Goal: Contribute content: Contribute content

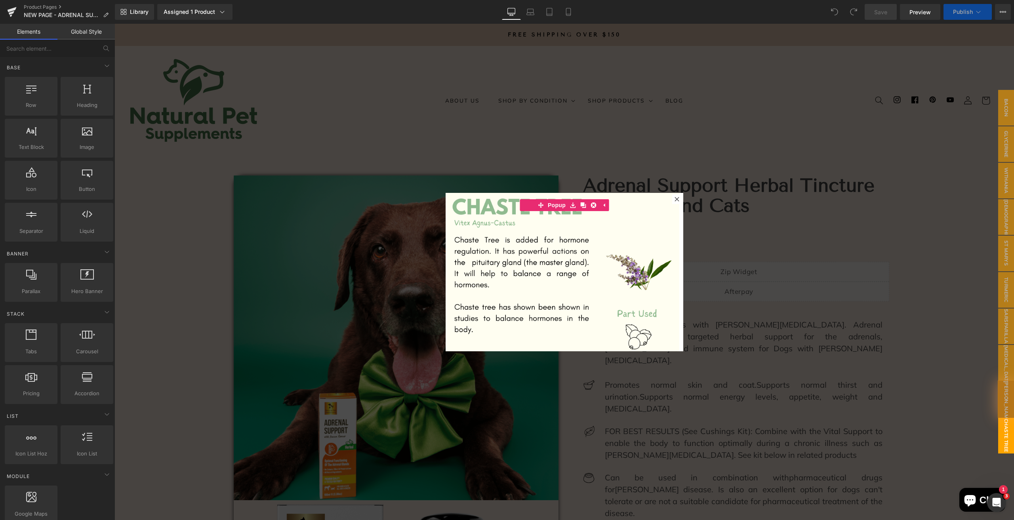
click at [434, 147] on div at bounding box center [563, 272] width 899 height 496
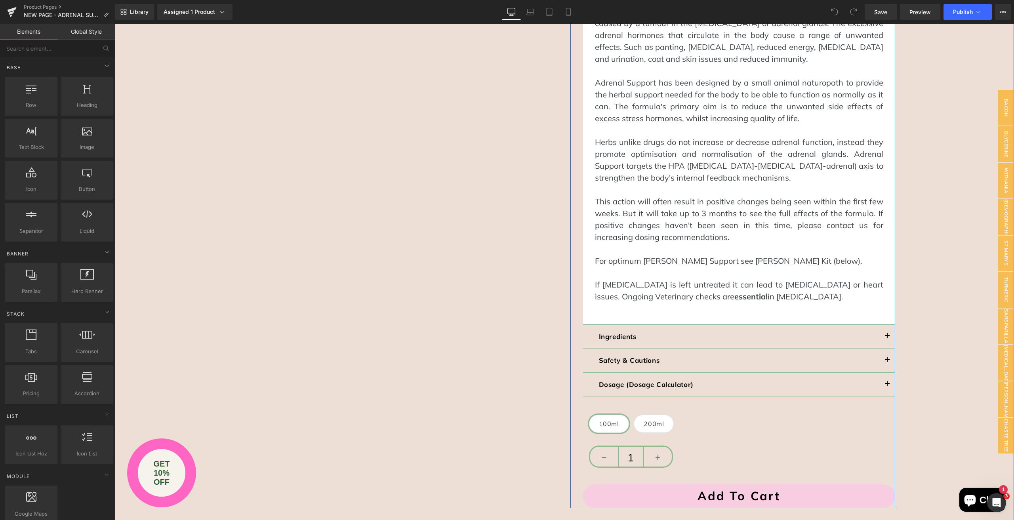
scroll to position [594, 0]
click at [881, 371] on button "button" at bounding box center [887, 383] width 16 height 24
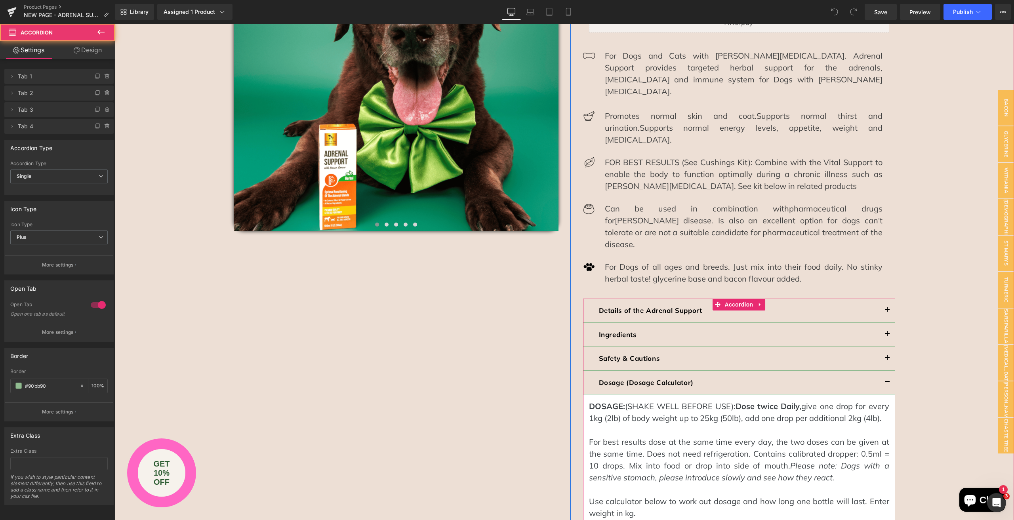
scroll to position [427, 0]
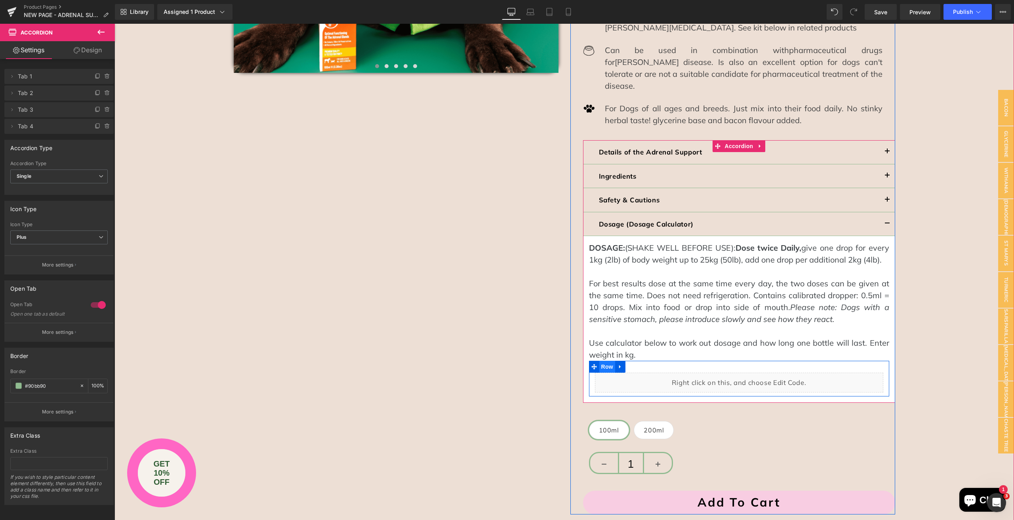
click at [604, 361] on span "Row" at bounding box center [607, 367] width 16 height 12
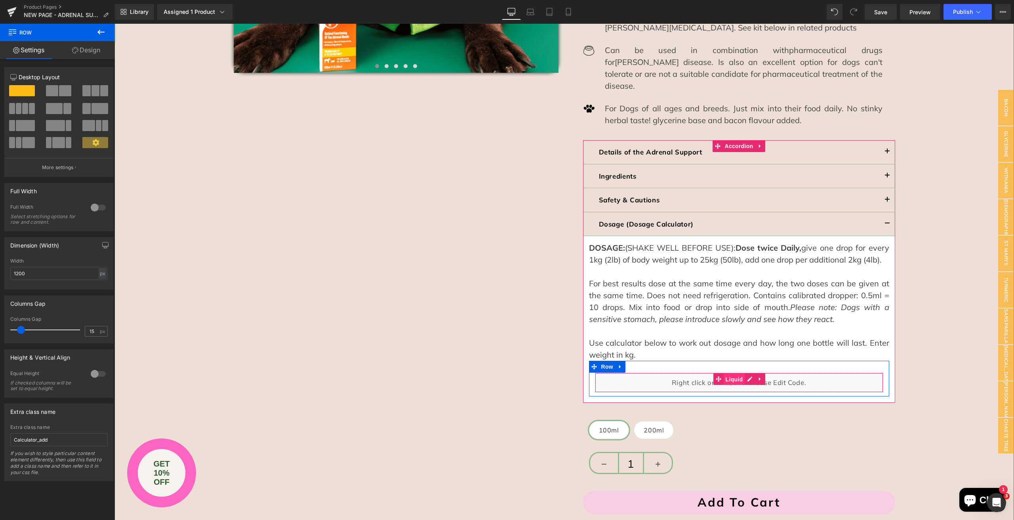
click at [729, 373] on span "Liquid" at bounding box center [734, 379] width 21 height 12
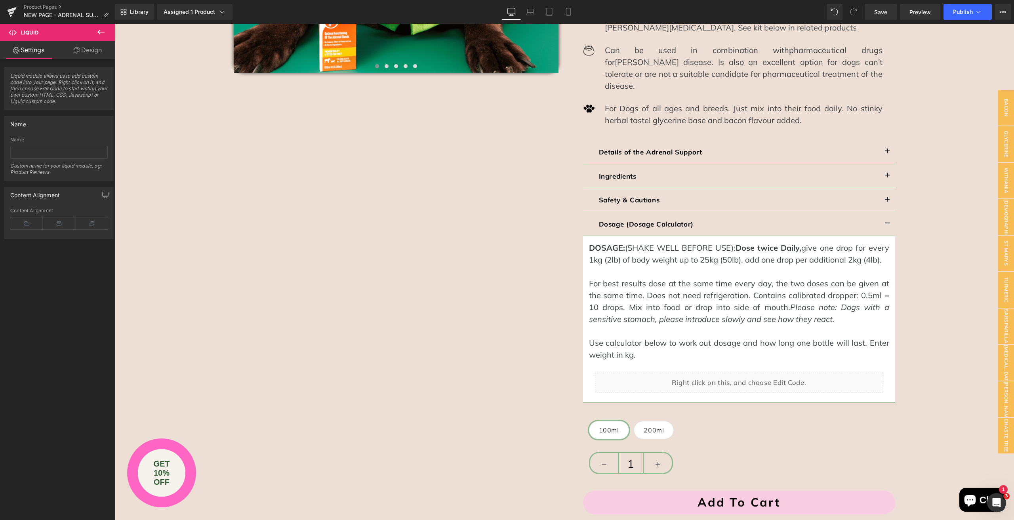
click at [100, 30] on icon at bounding box center [100, 32] width 7 height 5
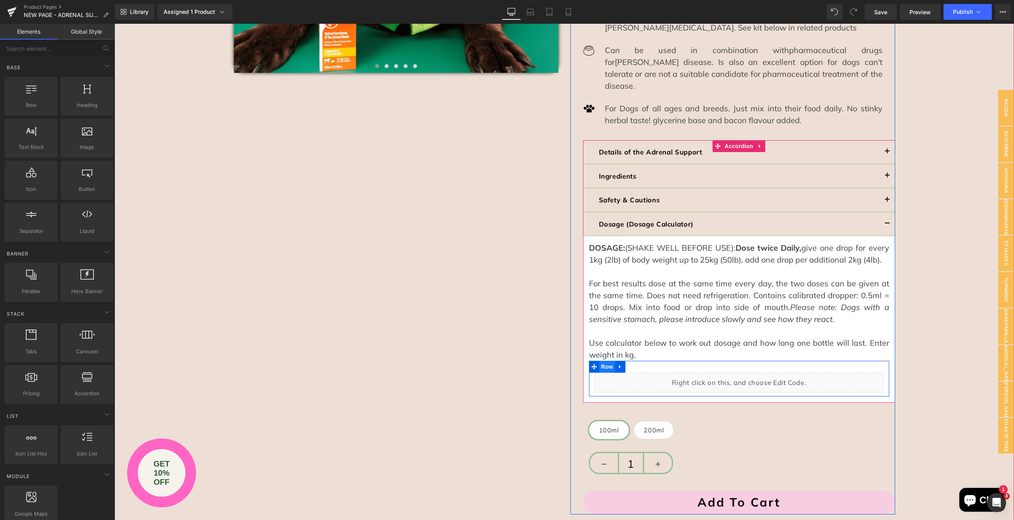
click at [601, 361] on span "Row" at bounding box center [607, 367] width 16 height 12
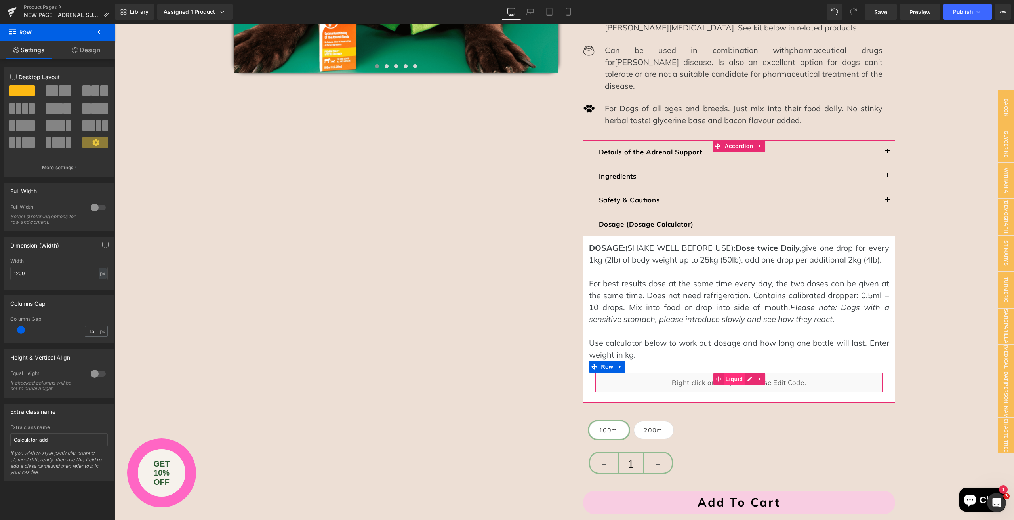
click at [732, 373] on span "Liquid" at bounding box center [734, 379] width 21 height 12
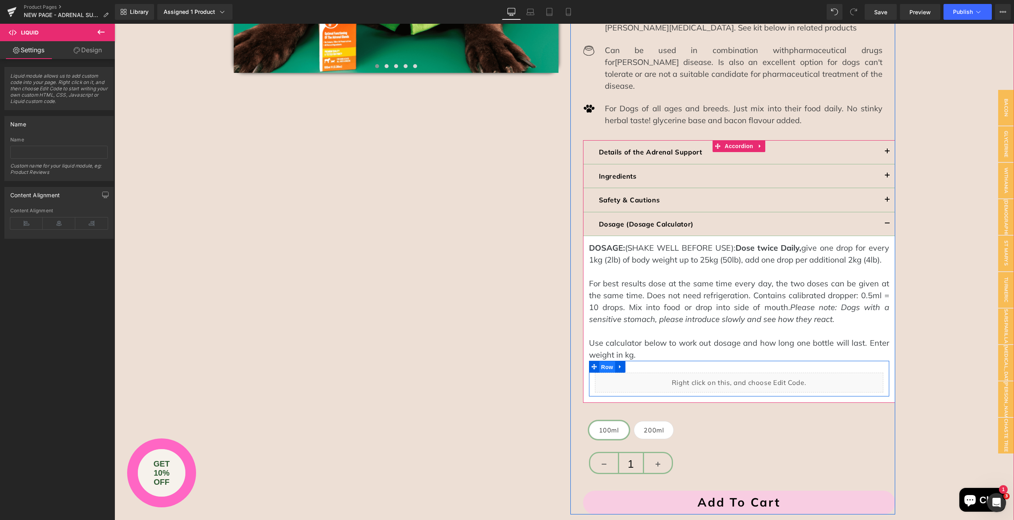
click at [602, 361] on span "Row" at bounding box center [607, 367] width 16 height 12
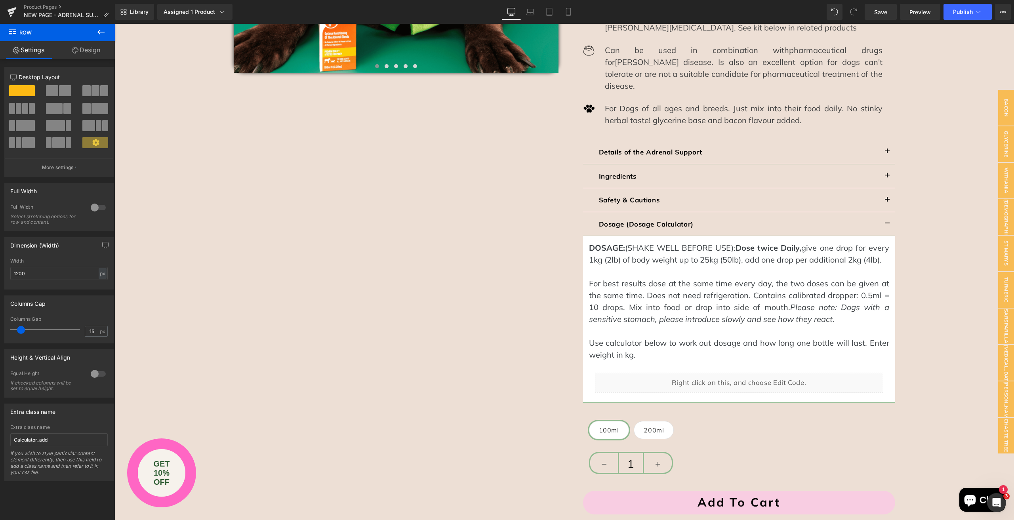
click at [969, 502] on icon "Chat window" at bounding box center [969, 500] width 11 height 11
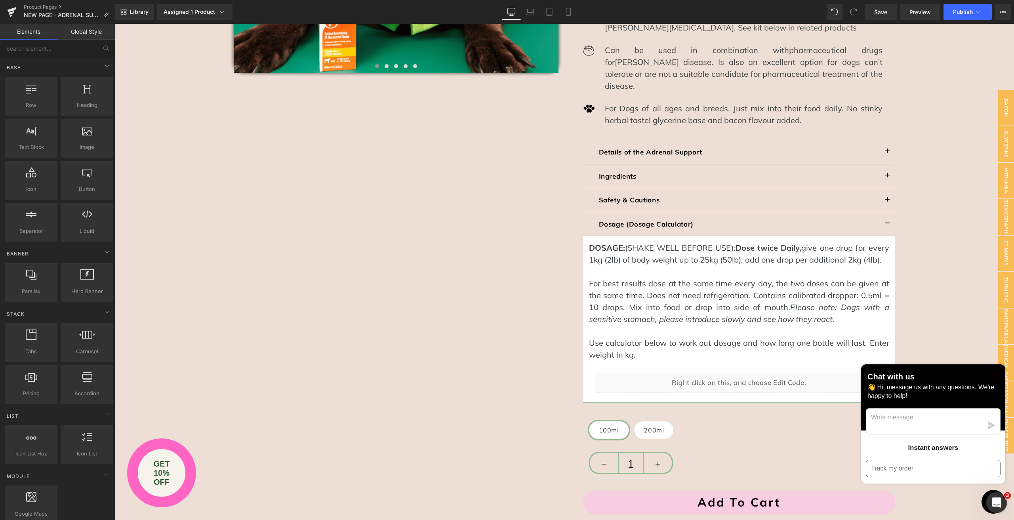
click at [1001, 504] on div "Open Intercom Messenger" at bounding box center [995, 501] width 26 height 26
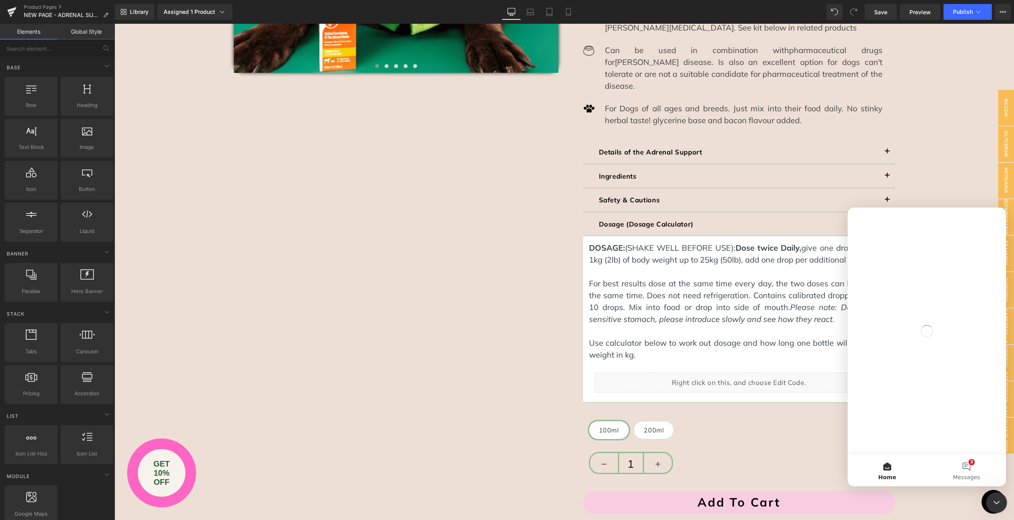
scroll to position [0, 0]
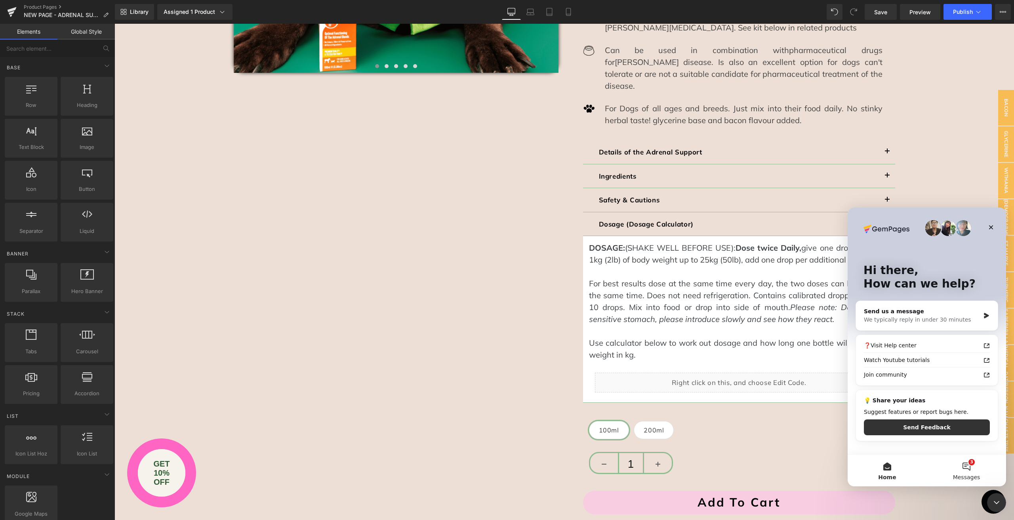
click at [969, 467] on button "3 Messages" at bounding box center [966, 471] width 79 height 32
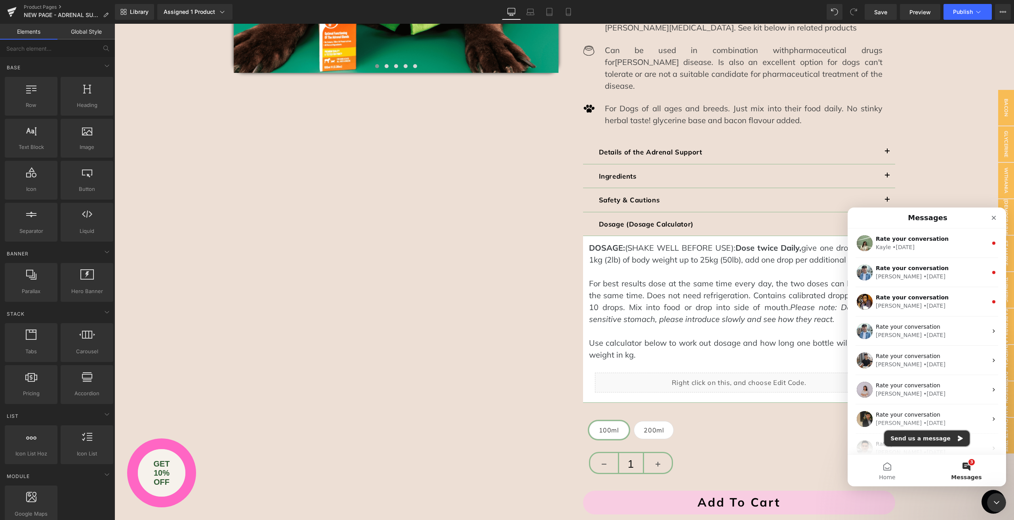
click at [932, 439] on button "Send us a message" at bounding box center [927, 438] width 86 height 16
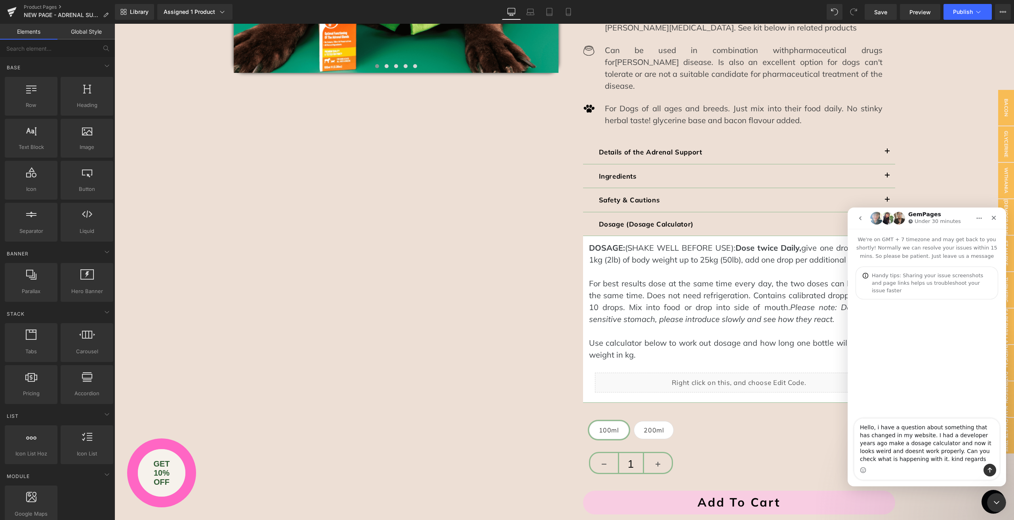
type textarea "Hello, i have a question about something that has changed in my website. I had …"
click at [989, 467] on icon "Send a message…" at bounding box center [989, 470] width 6 height 6
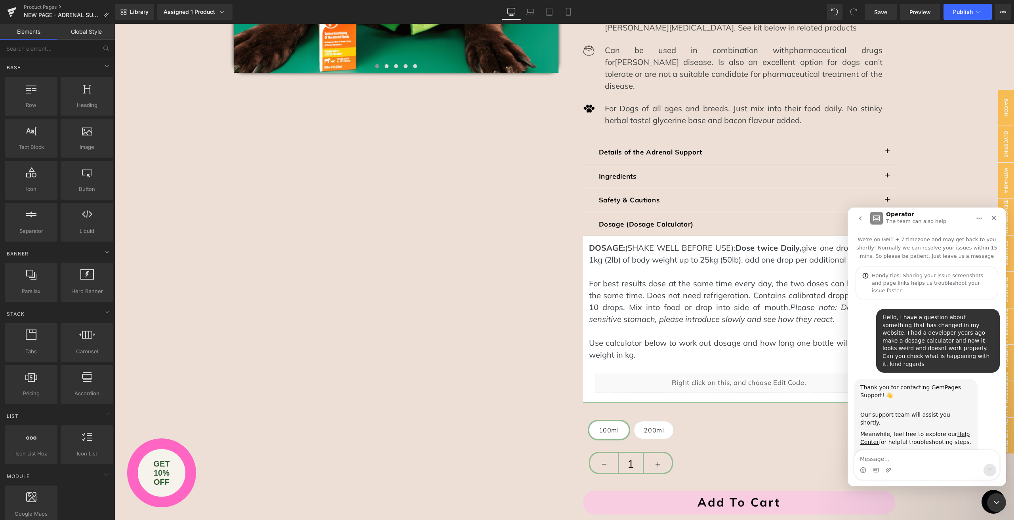
scroll to position [6, 0]
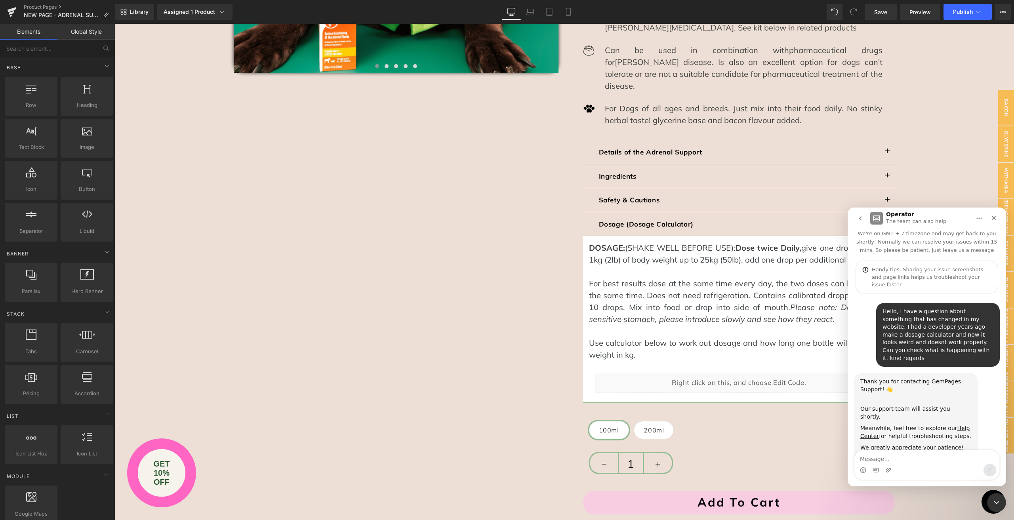
click at [966, 185] on div at bounding box center [507, 248] width 1014 height 496
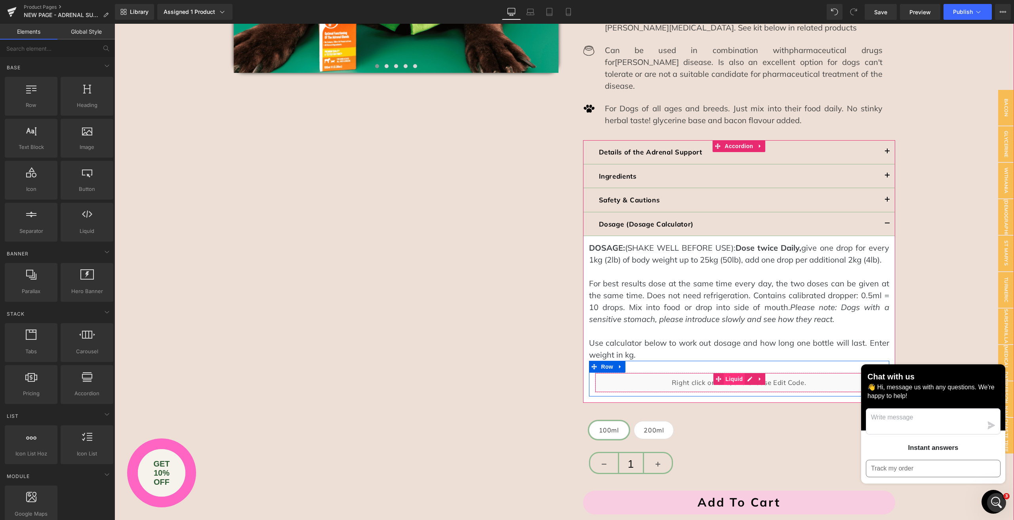
click at [725, 373] on span "Liquid" at bounding box center [734, 379] width 21 height 12
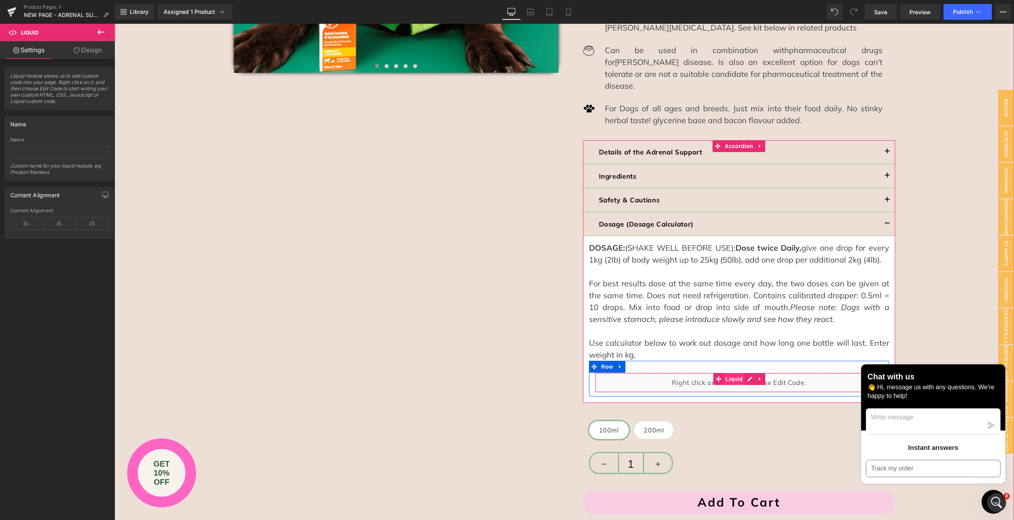
click at [738, 373] on span "Liquid" at bounding box center [734, 379] width 21 height 12
click at [604, 361] on span "Row" at bounding box center [607, 367] width 16 height 12
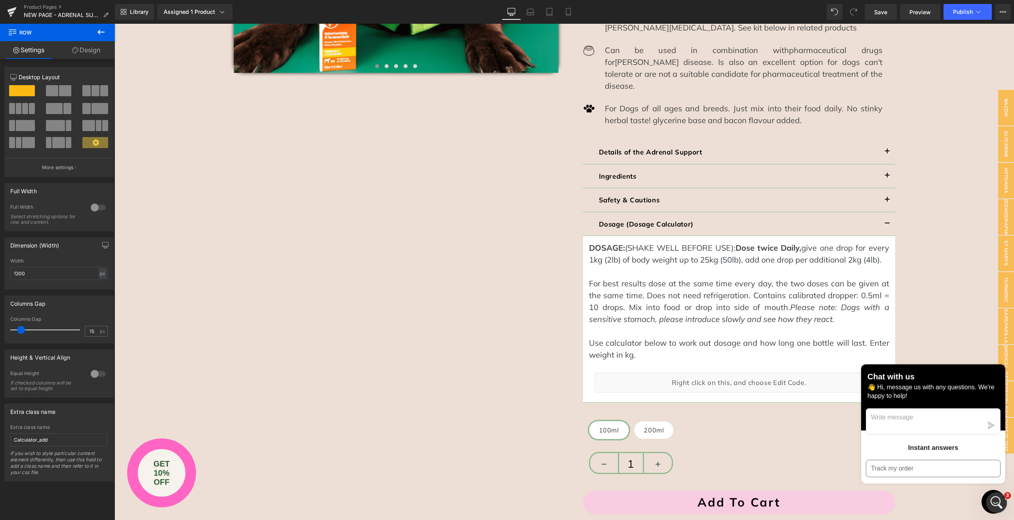
click at [998, 501] on icon "Open Intercom Messenger" at bounding box center [995, 501] width 13 height 13
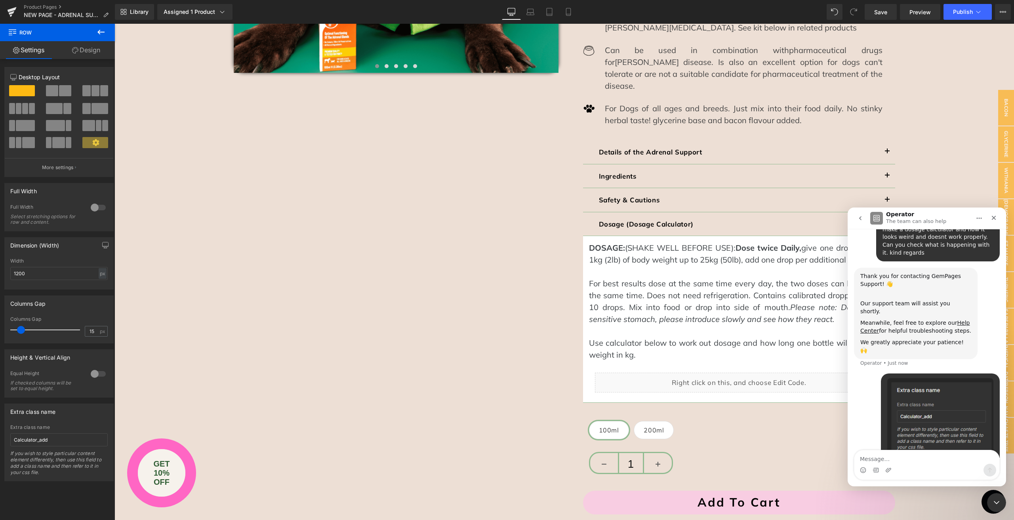
scroll to position [117, 0]
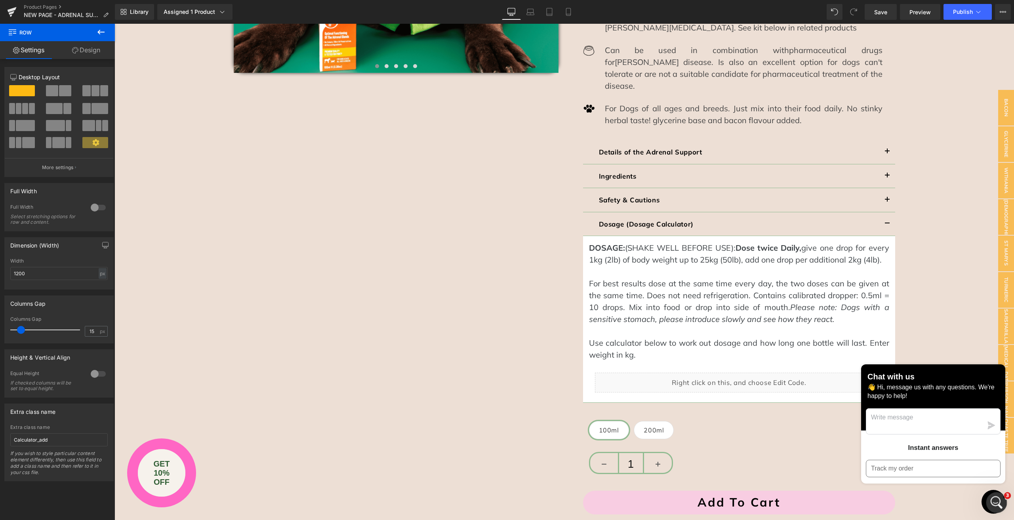
click at [996, 499] on icon "Open Intercom Messenger" at bounding box center [995, 501] width 13 height 13
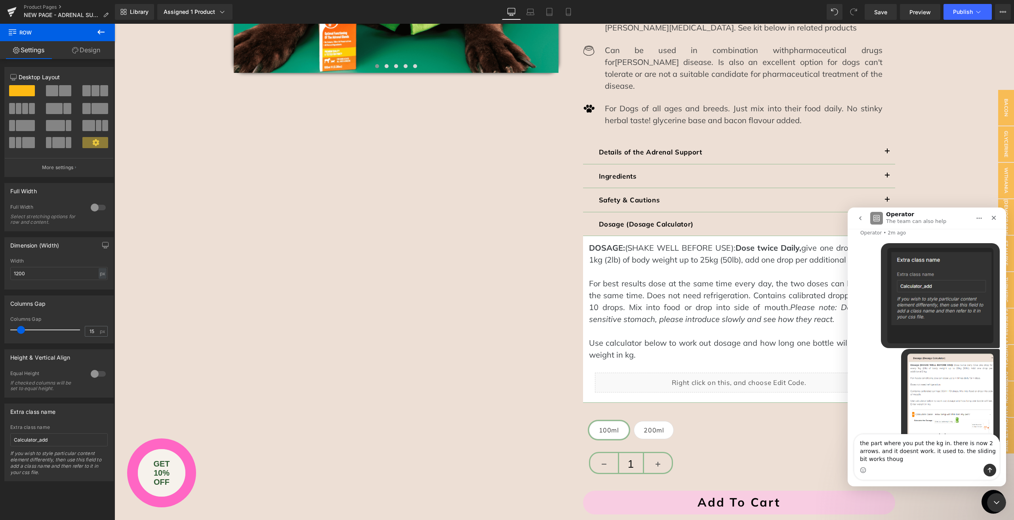
scroll to position [249, 0]
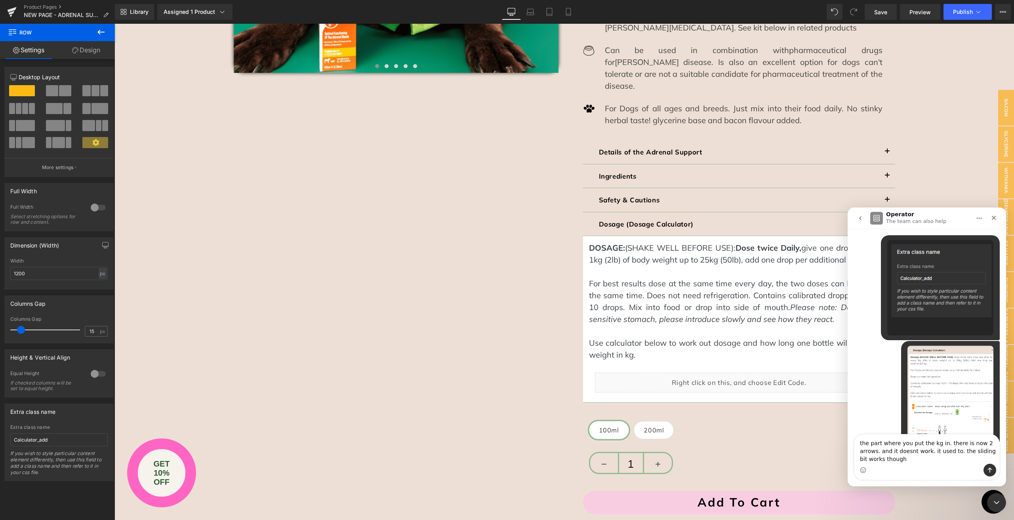
type textarea "the part where you put the kg in. there is now 2 arrows. and it doesnt work. it…"
click at [992, 470] on icon "Send a message…" at bounding box center [989, 470] width 6 height 6
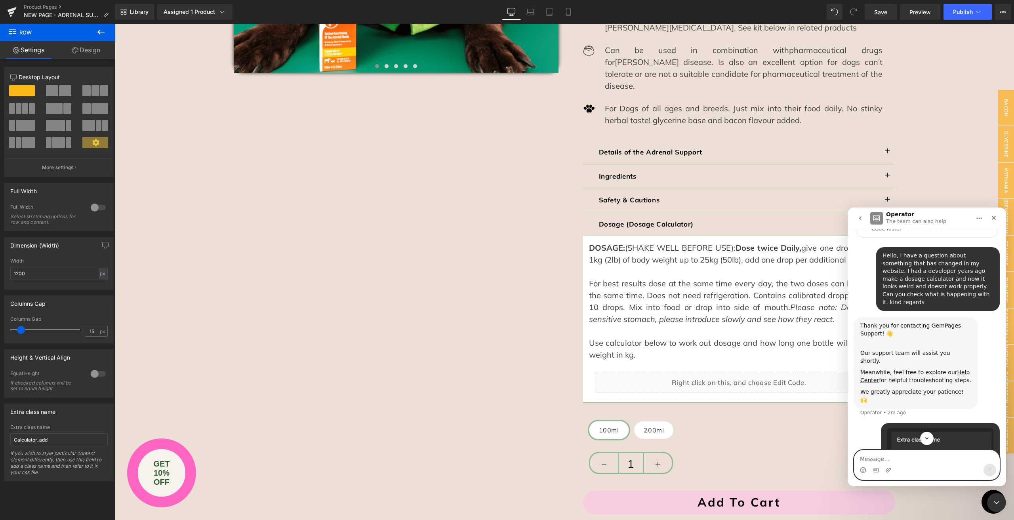
scroll to position [0, 0]
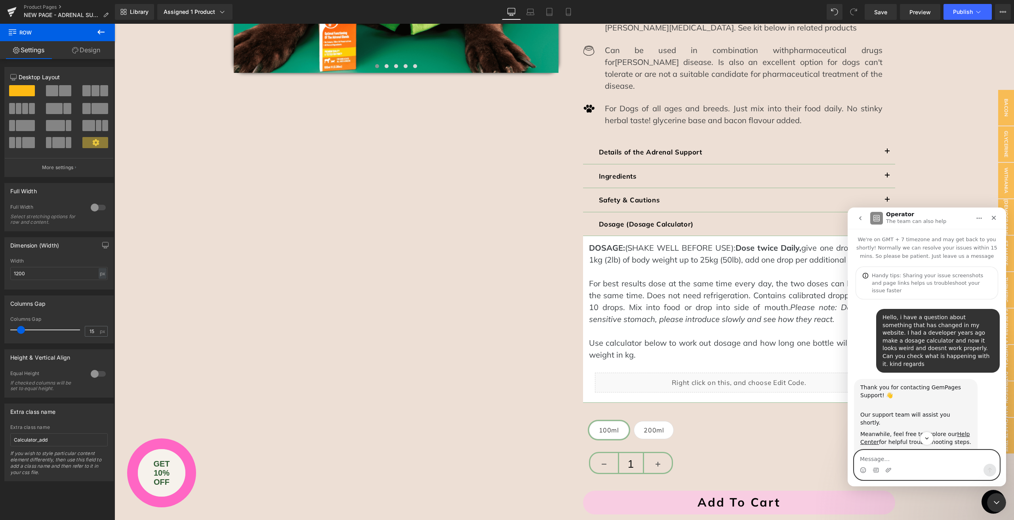
click at [883, 459] on textarea "Message…" at bounding box center [926, 456] width 145 height 13
paste textarea "[URL][DOMAIN_NAME]"
type textarea "[URL][DOMAIN_NAME]"
click at [991, 472] on icon "Send a message…" at bounding box center [989, 470] width 6 height 6
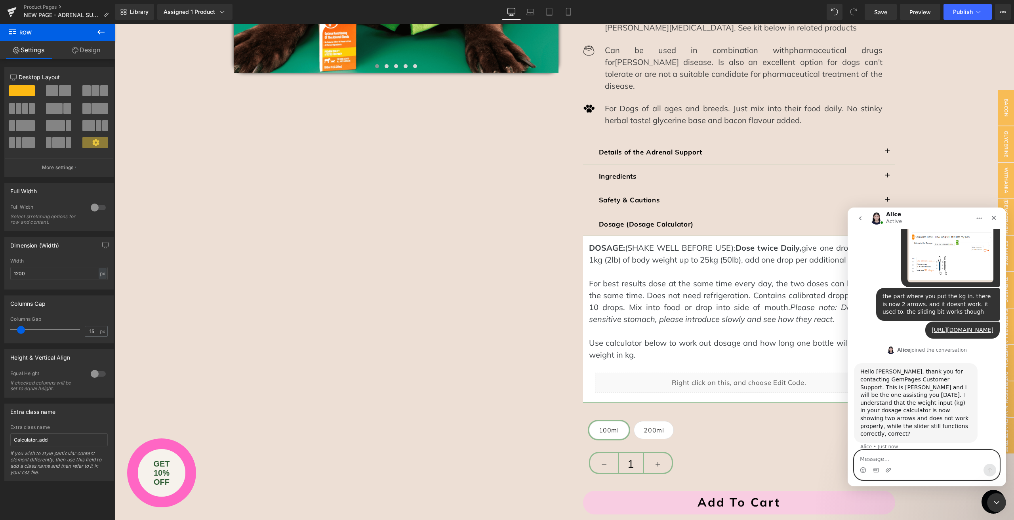
scroll to position [420, 0]
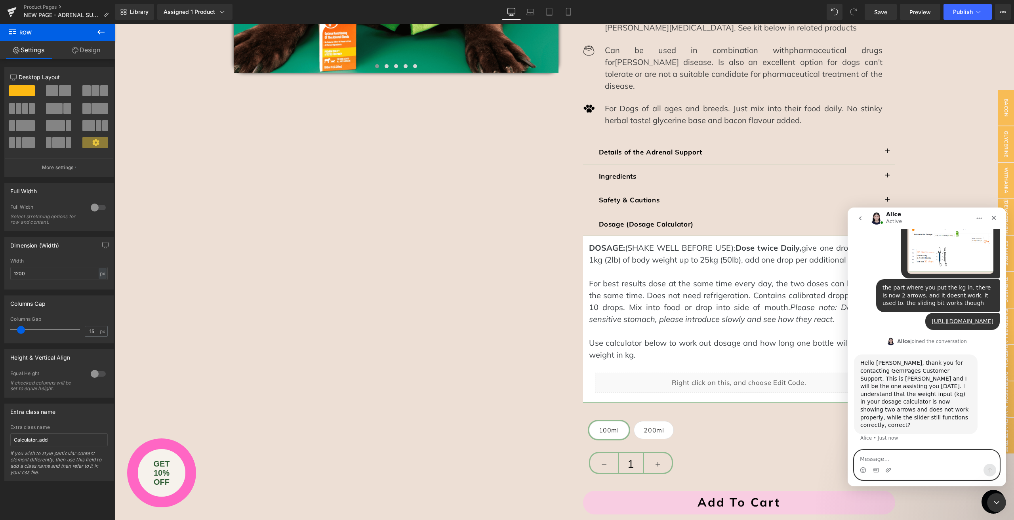
click at [890, 456] on textarea "Message…" at bounding box center [926, 456] width 145 height 13
paste textarea "[URL][DOMAIN_NAME][DOMAIN_NAME]"
type textarea "[URL][DOMAIN_NAME][DOMAIN_NAME]"
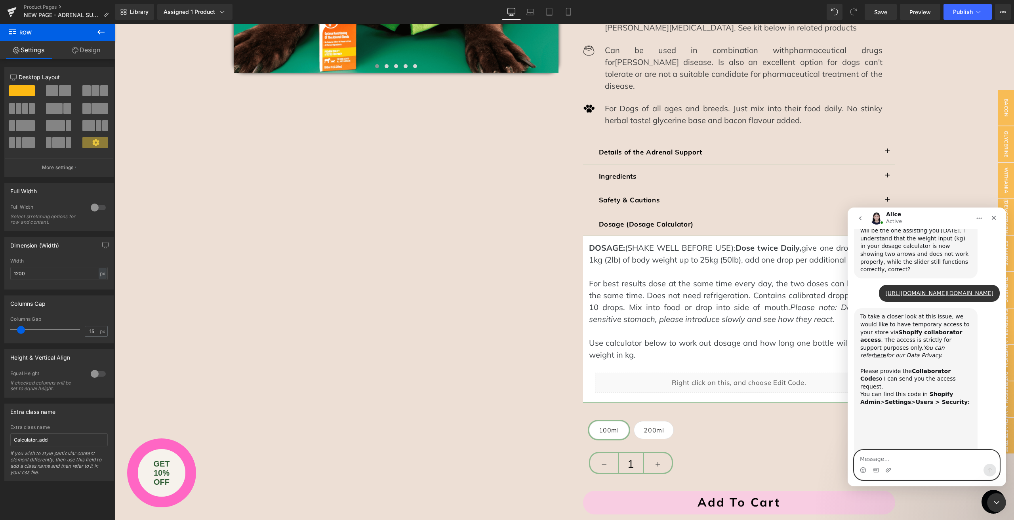
scroll to position [583, 0]
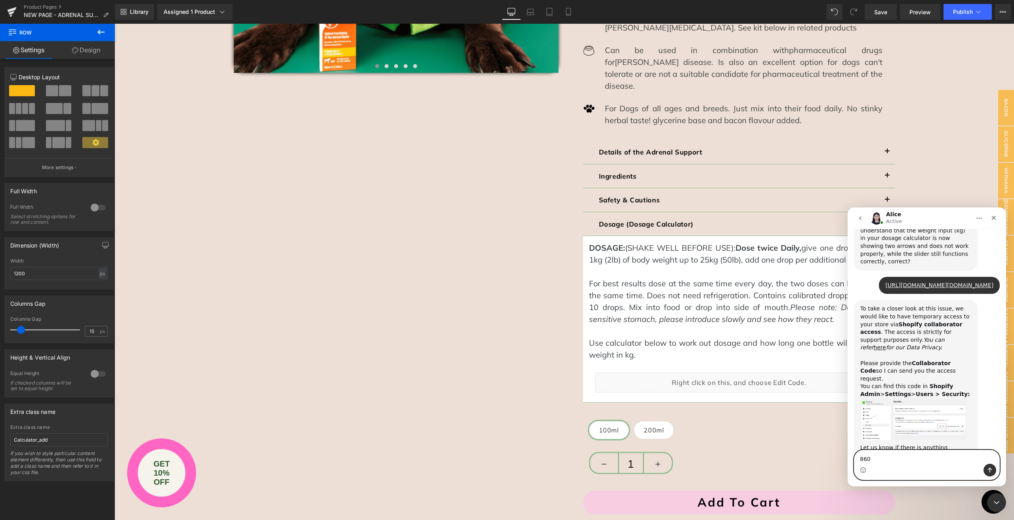
type textarea "8608"
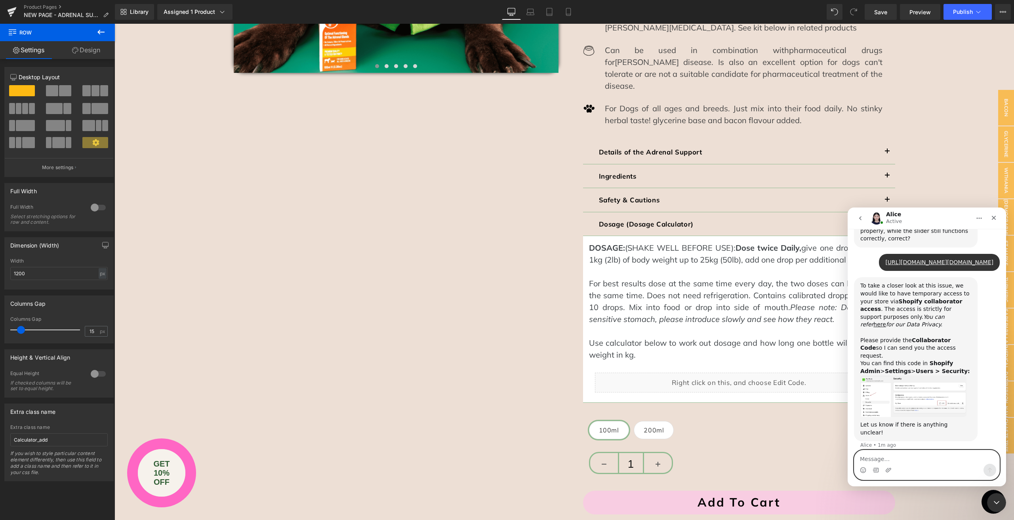
scroll to position [607, 0]
type textarea "i think this is it."
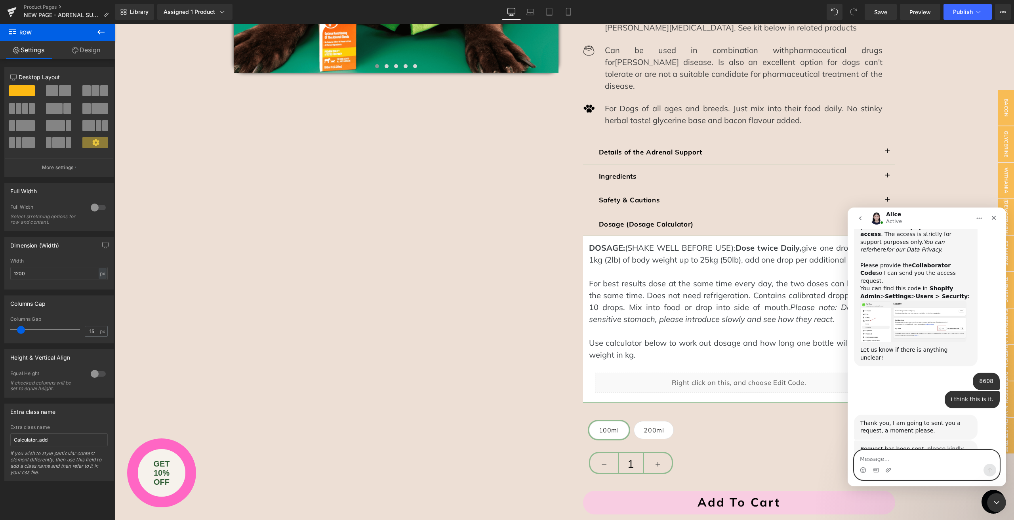
scroll to position [682, 0]
click at [884, 461] on textarea "Message…" at bounding box center [926, 456] width 145 height 13
type textarea "where does the review request pop up?"
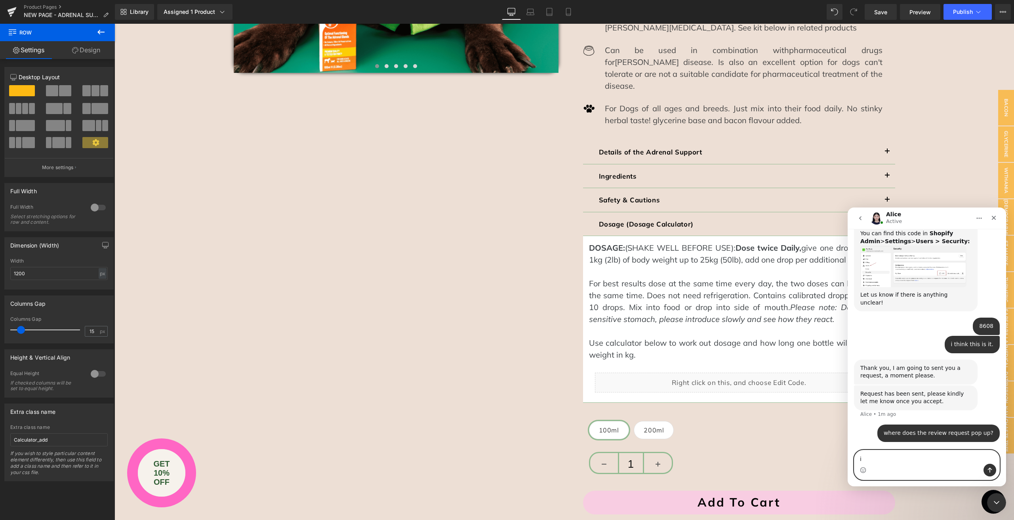
scroll to position [706, 0]
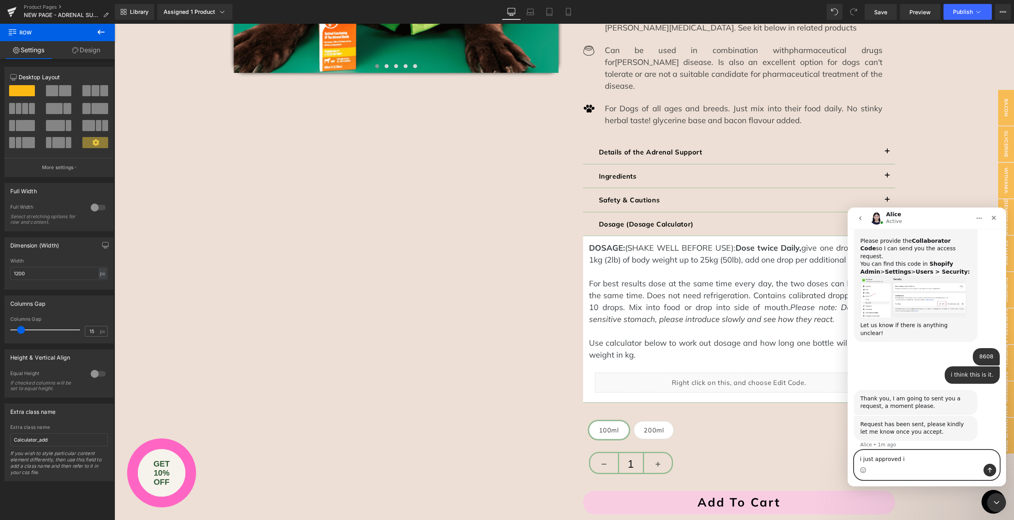
type textarea "i just approved it"
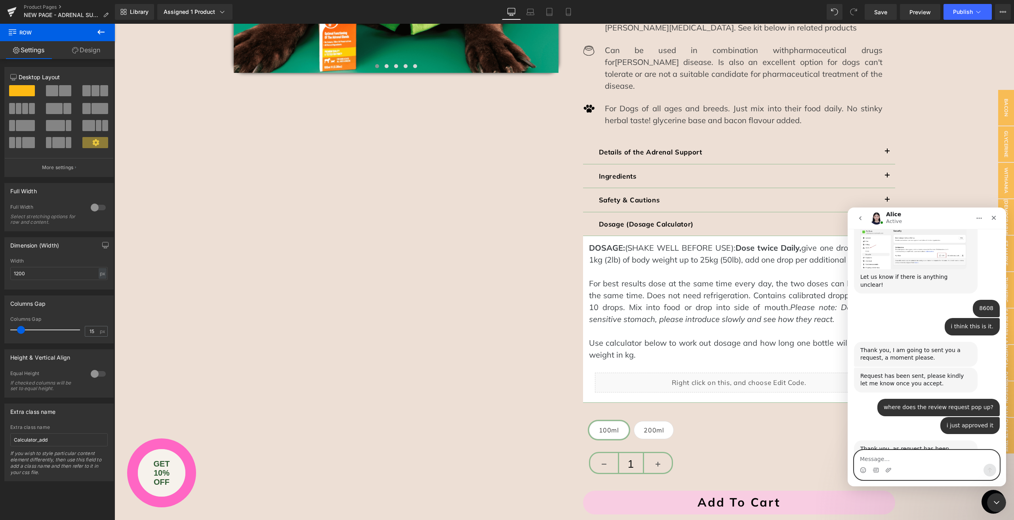
scroll to position [755, 0]
click at [0, 0] on div at bounding box center [0, 0] width 0 height 0
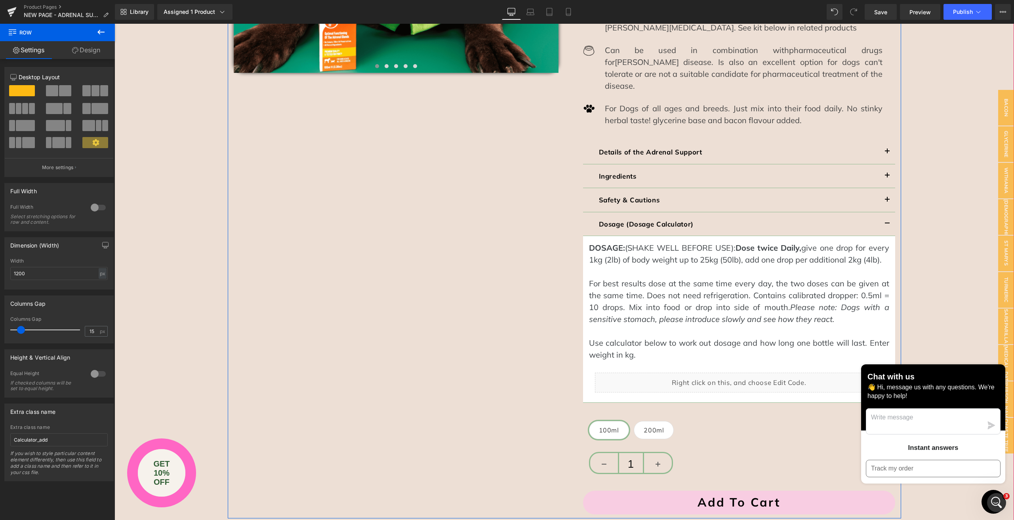
click at [425, 219] on div "Image Image Image Image Image ‹ ›" at bounding box center [564, 127] width 673 height 782
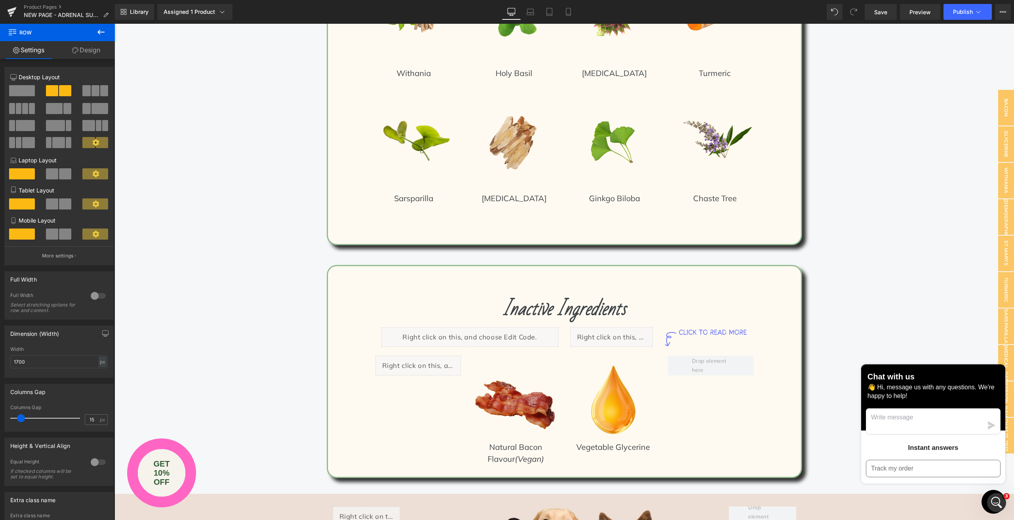
scroll to position [1346, 0]
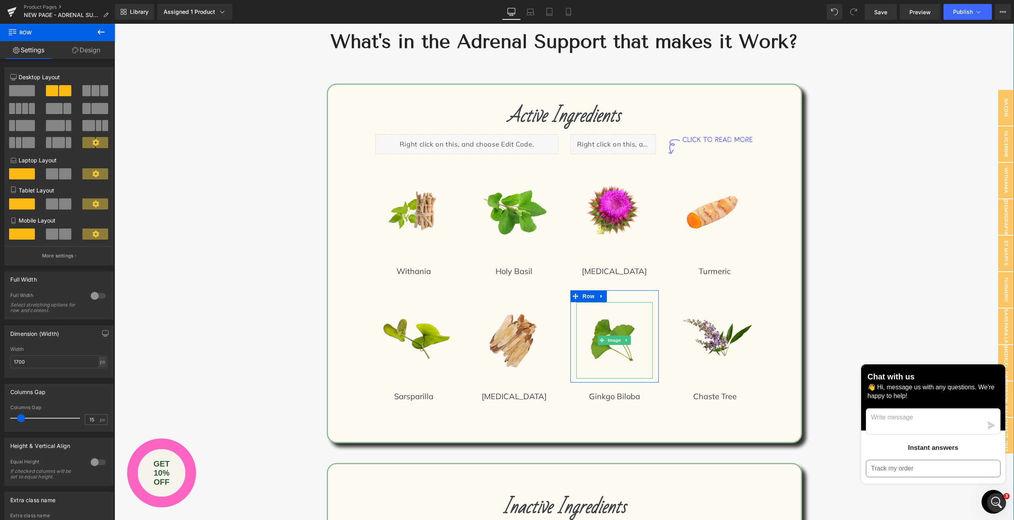
click at [589, 302] on img at bounding box center [614, 340] width 77 height 77
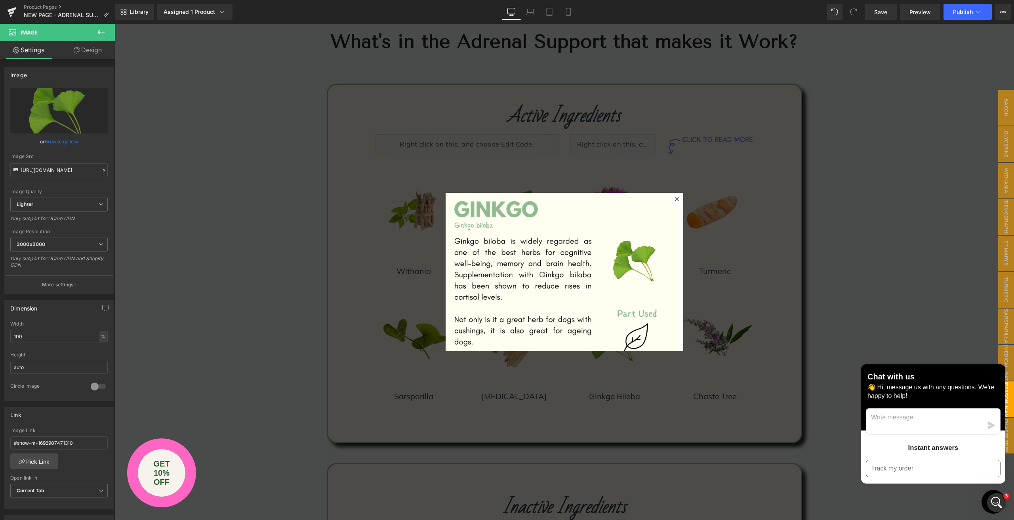
click at [381, 293] on div at bounding box center [563, 272] width 899 height 496
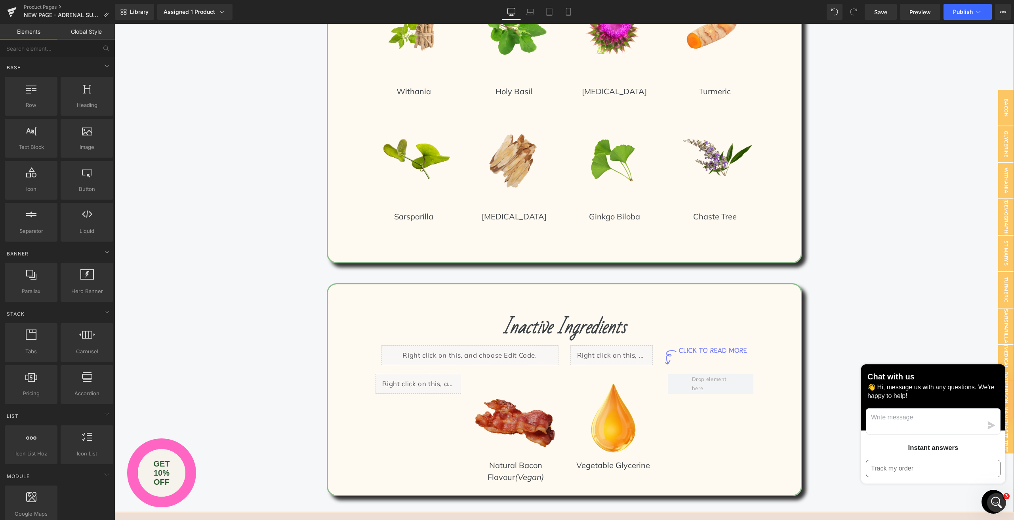
scroll to position [1624, 0]
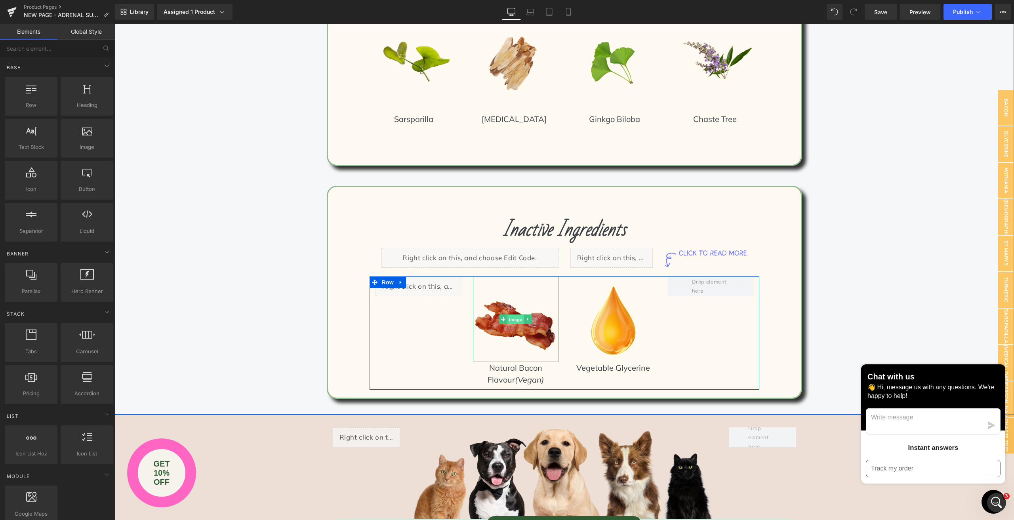
click at [508, 315] on span "Image" at bounding box center [515, 320] width 17 height 10
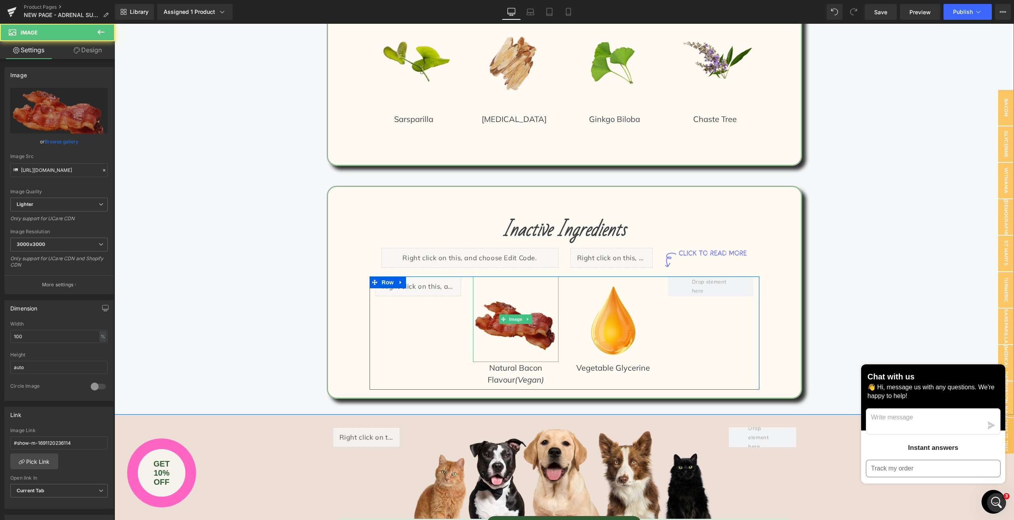
click at [486, 287] on img at bounding box center [516, 319] width 86 height 86
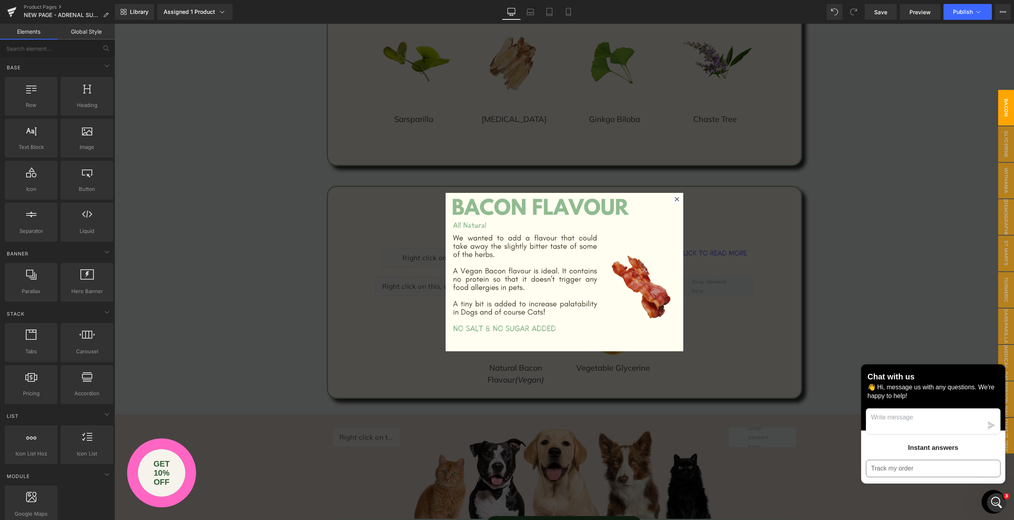
click at [392, 282] on div at bounding box center [563, 272] width 899 height 496
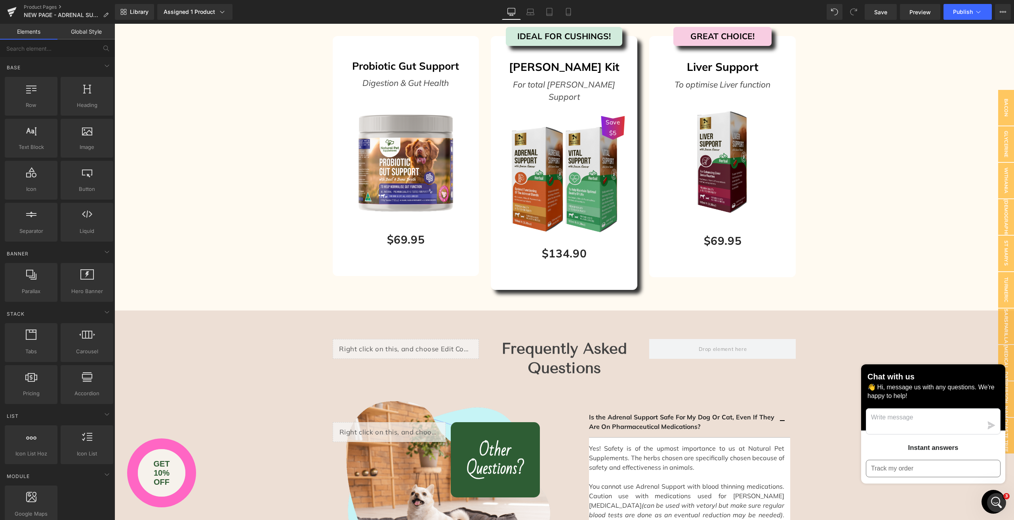
scroll to position [2653, 0]
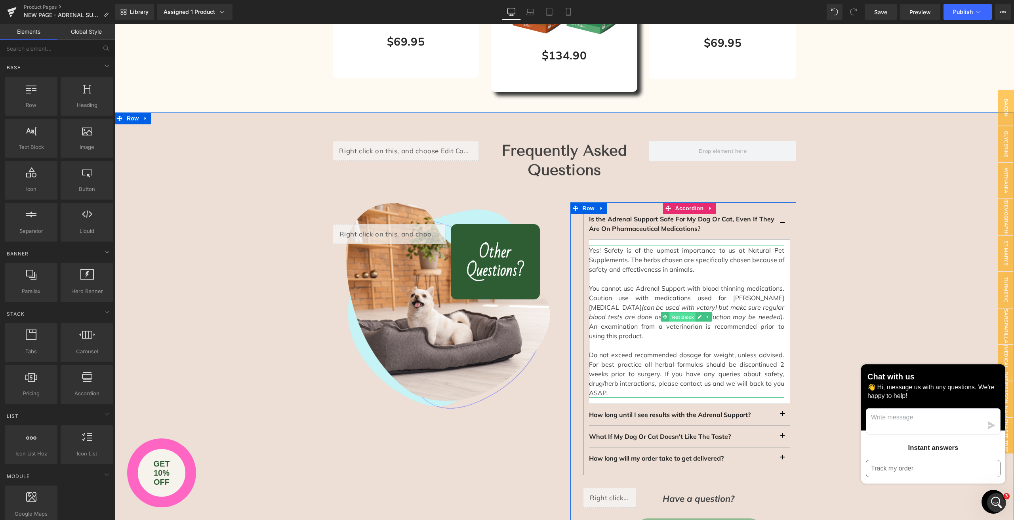
click at [684, 312] on span "Text Block" at bounding box center [682, 317] width 26 height 10
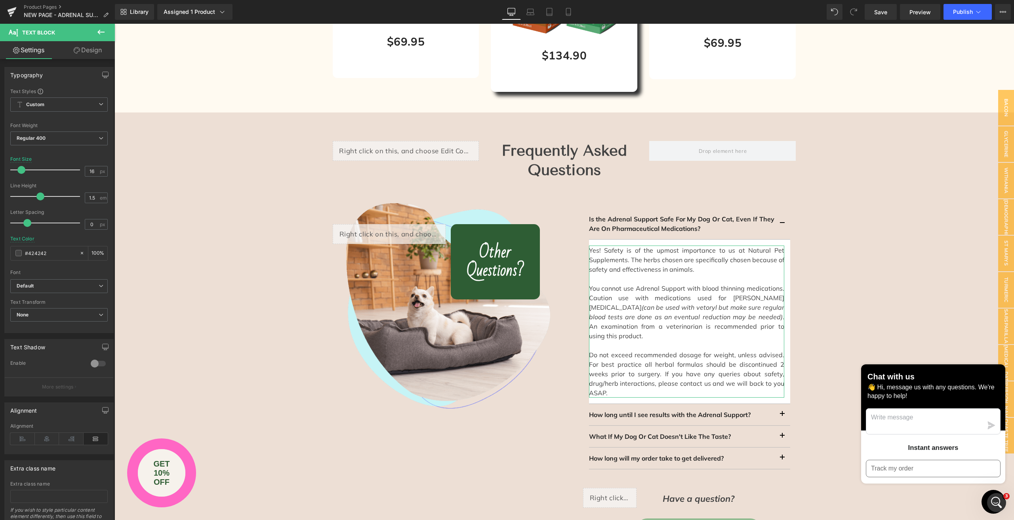
click at [87, 48] on link "Design" at bounding box center [87, 50] width 57 height 18
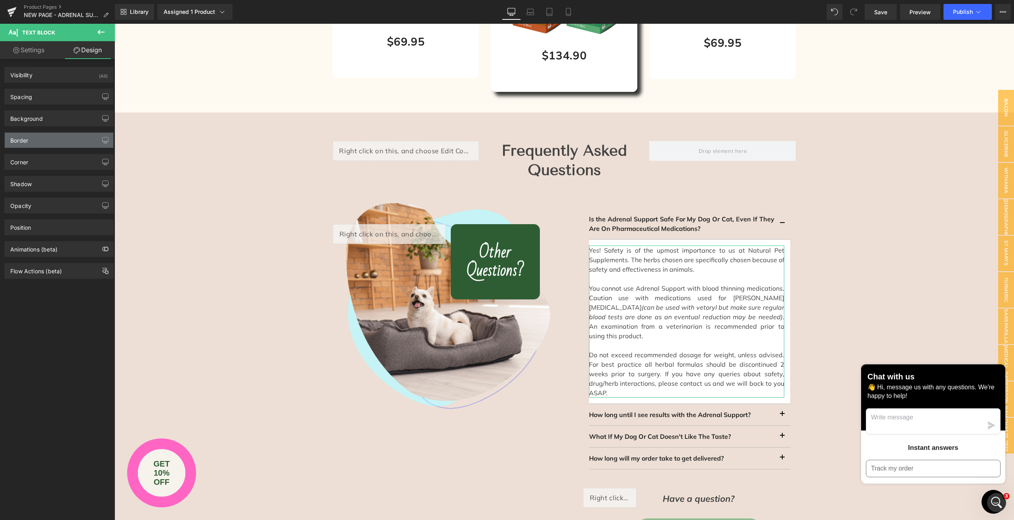
click at [33, 136] on div "Border" at bounding box center [59, 140] width 109 height 15
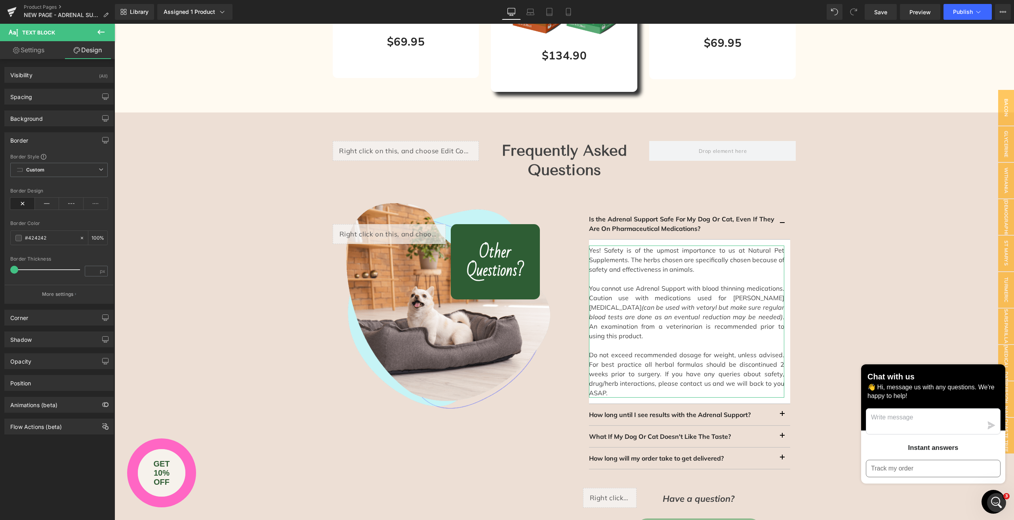
click at [74, 140] on div "Border" at bounding box center [59, 140] width 109 height 15
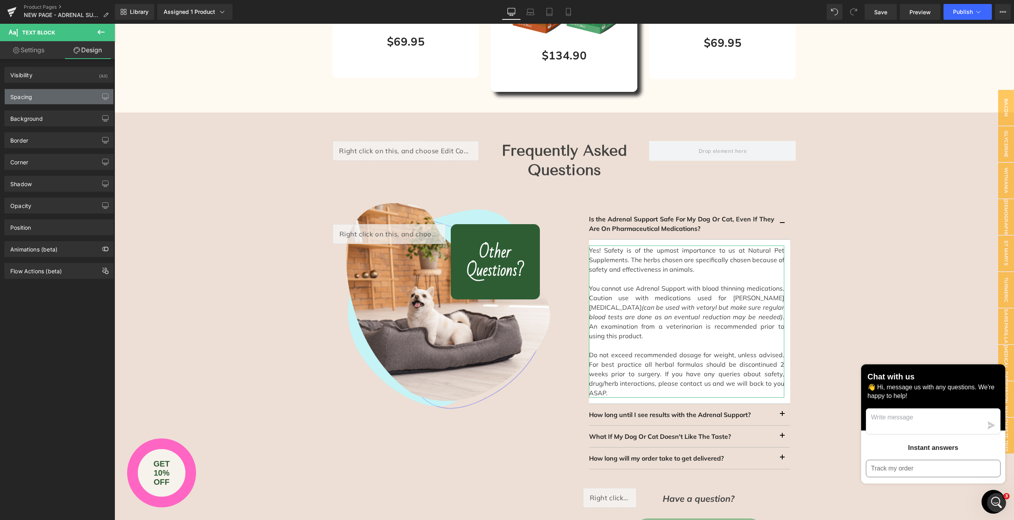
click at [44, 99] on div "Spacing" at bounding box center [59, 96] width 109 height 15
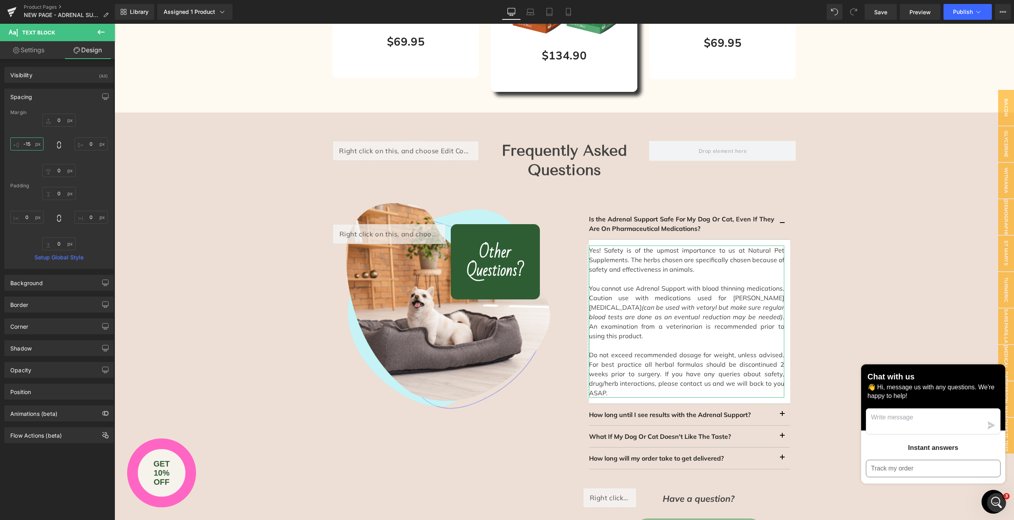
click at [35, 147] on input "text" at bounding box center [26, 143] width 33 height 13
type input "10"
click at [781, 404] on button "button" at bounding box center [782, 414] width 16 height 21
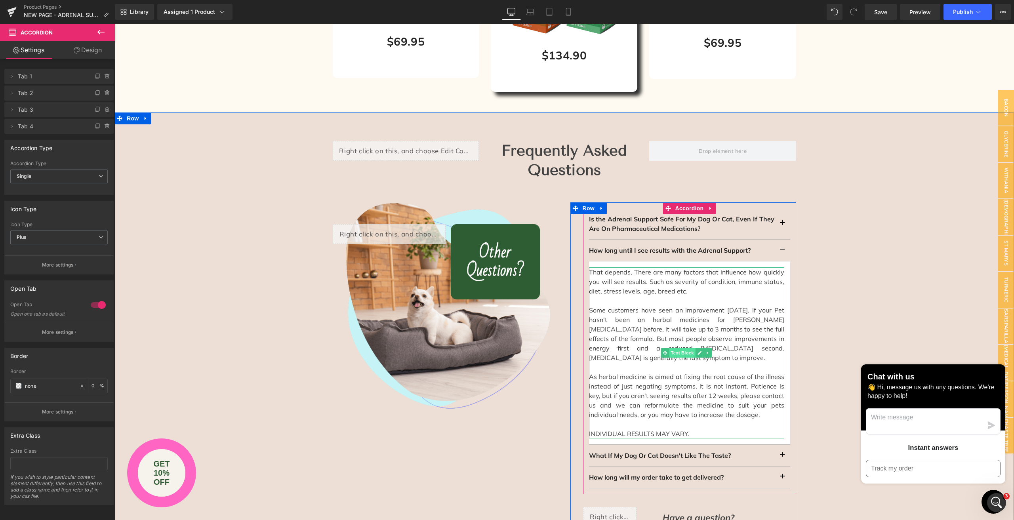
click at [678, 348] on span "Text Block" at bounding box center [682, 353] width 26 height 10
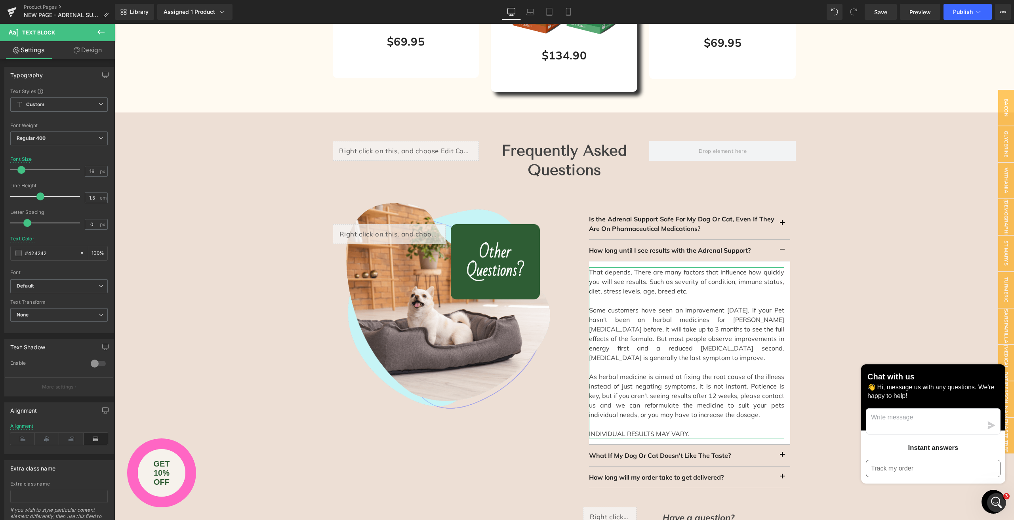
click at [90, 54] on link "Design" at bounding box center [87, 50] width 57 height 18
click at [0, 0] on div "Spacing" at bounding box center [0, 0] width 0 height 0
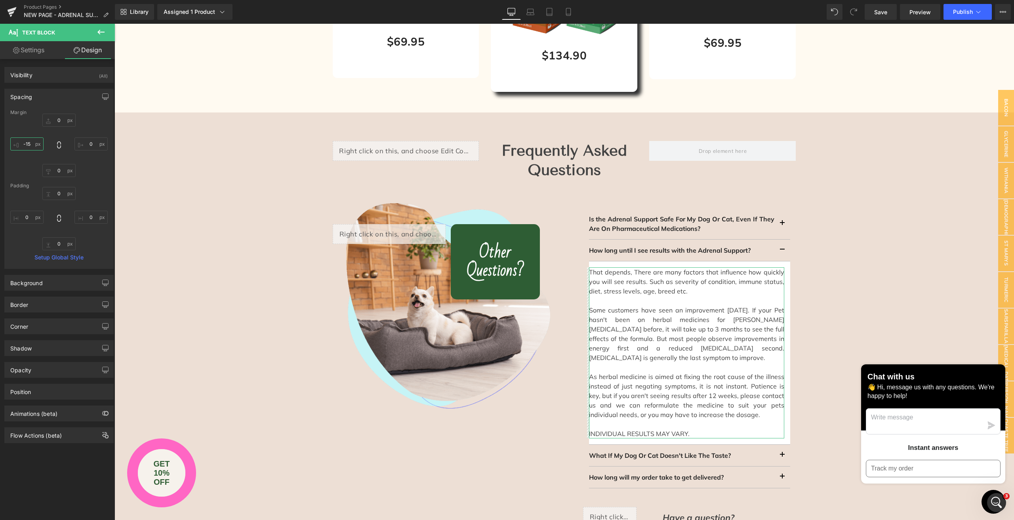
click at [32, 145] on input "text" at bounding box center [26, 143] width 33 height 13
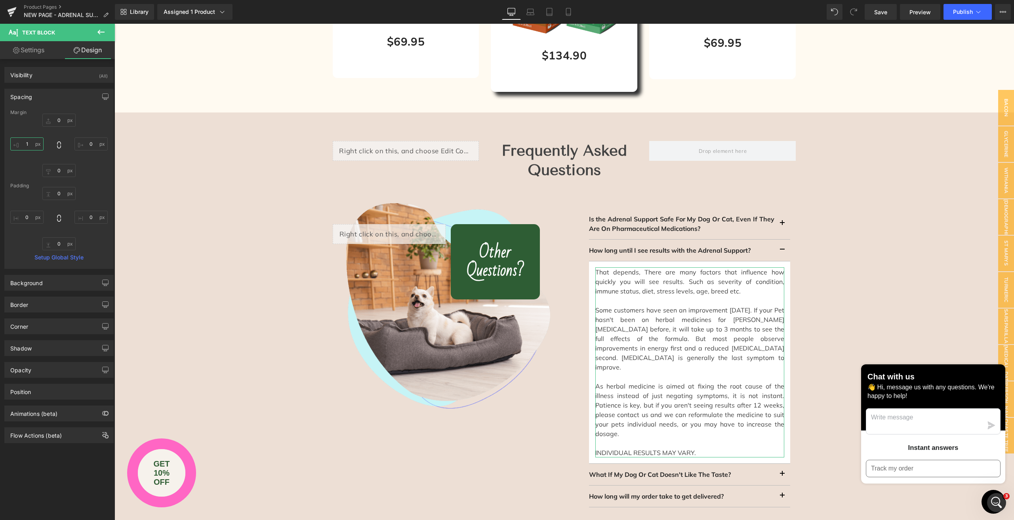
type input "10"
click at [779, 464] on button "button" at bounding box center [782, 474] width 16 height 21
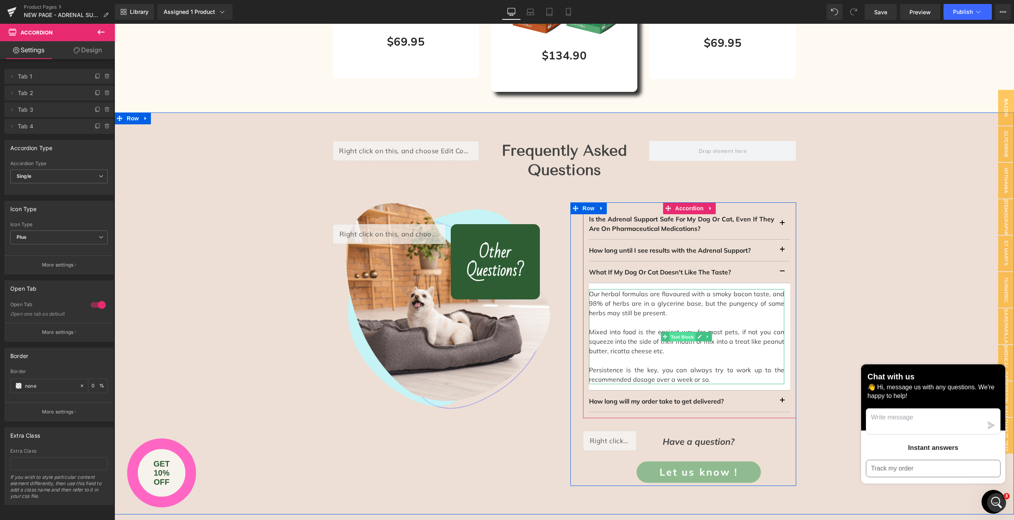
click at [683, 332] on span "Text Block" at bounding box center [682, 337] width 26 height 10
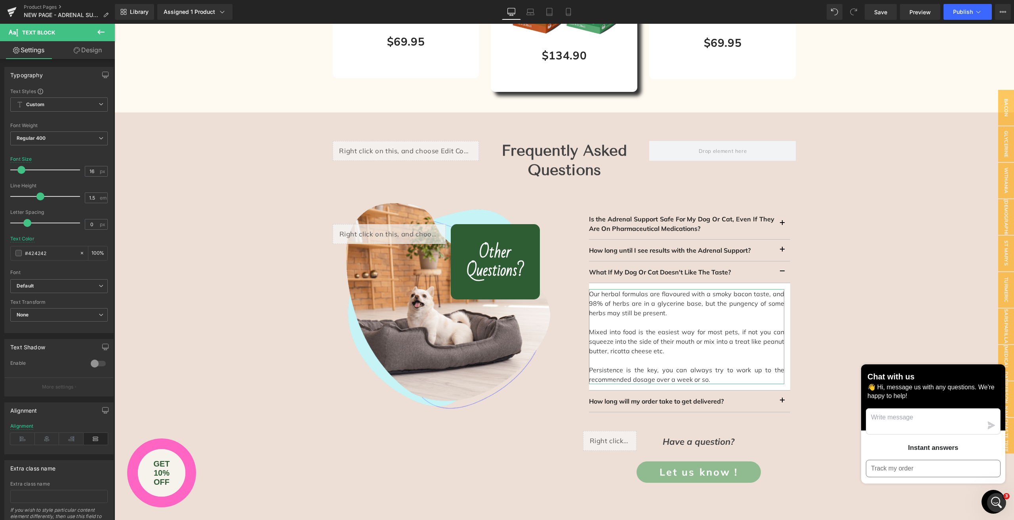
click at [83, 51] on link "Design" at bounding box center [87, 50] width 57 height 18
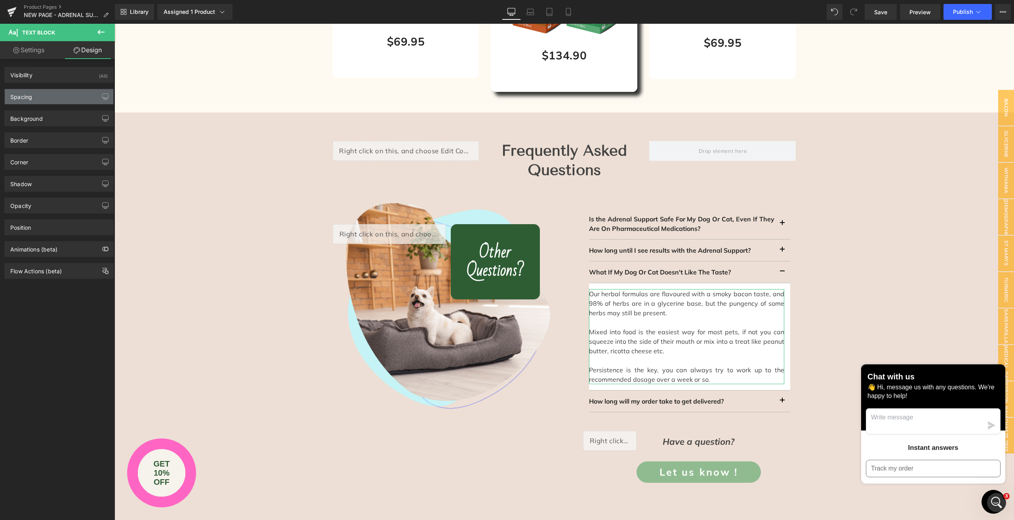
click at [38, 94] on div "Spacing" at bounding box center [59, 96] width 109 height 15
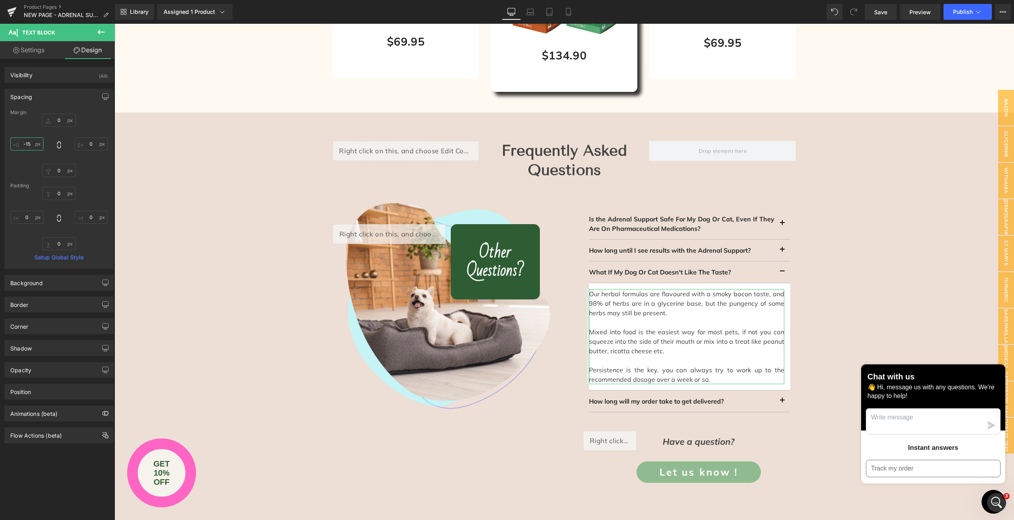
click at [32, 144] on input "text" at bounding box center [26, 143] width 33 height 13
type input "10"
click at [774, 390] on button "button" at bounding box center [782, 400] width 16 height 21
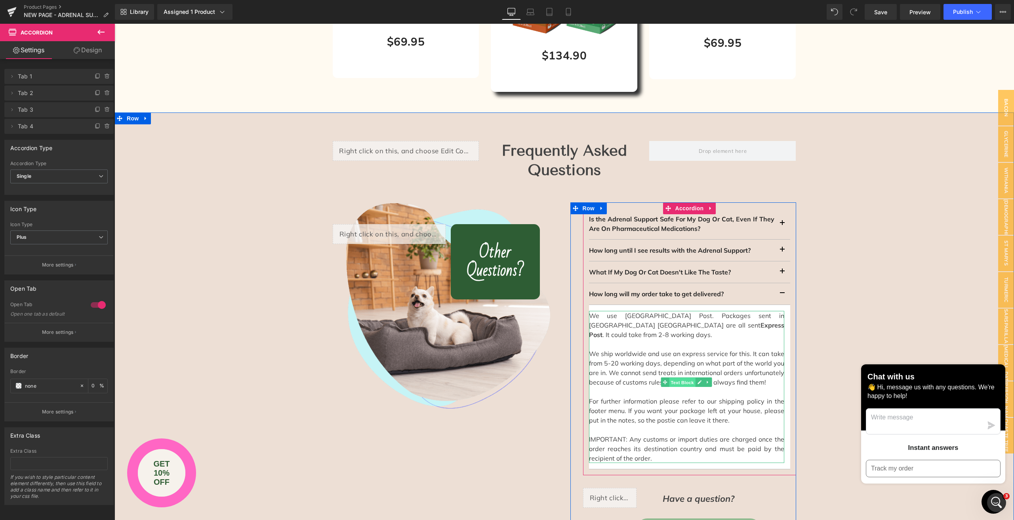
drag, startPoint x: 680, startPoint y: 333, endPoint x: 126, endPoint y: 40, distance: 627.6
click at [680, 378] on span "Text Block" at bounding box center [682, 383] width 26 height 10
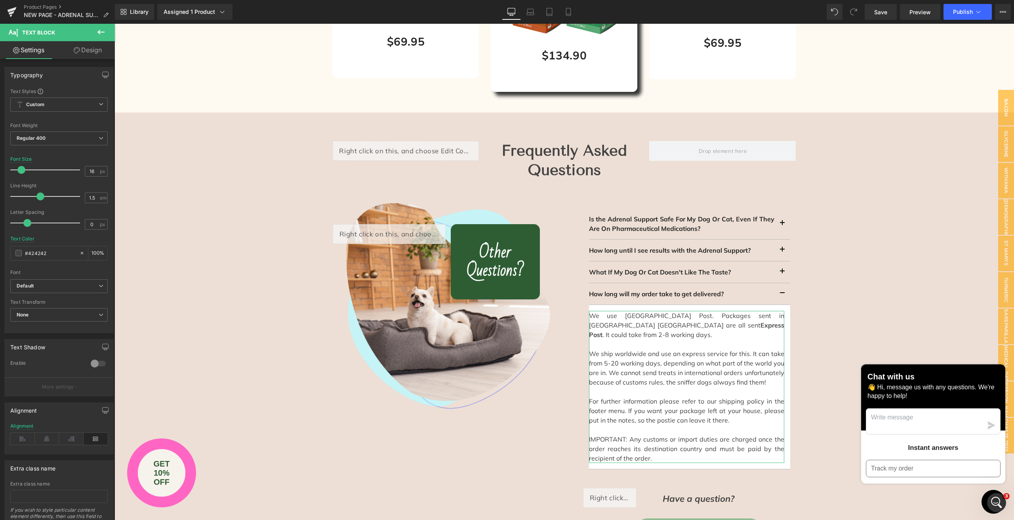
click at [83, 47] on link "Design" at bounding box center [87, 50] width 57 height 18
click at [0, 0] on div "Spacing" at bounding box center [0, 0] width 0 height 0
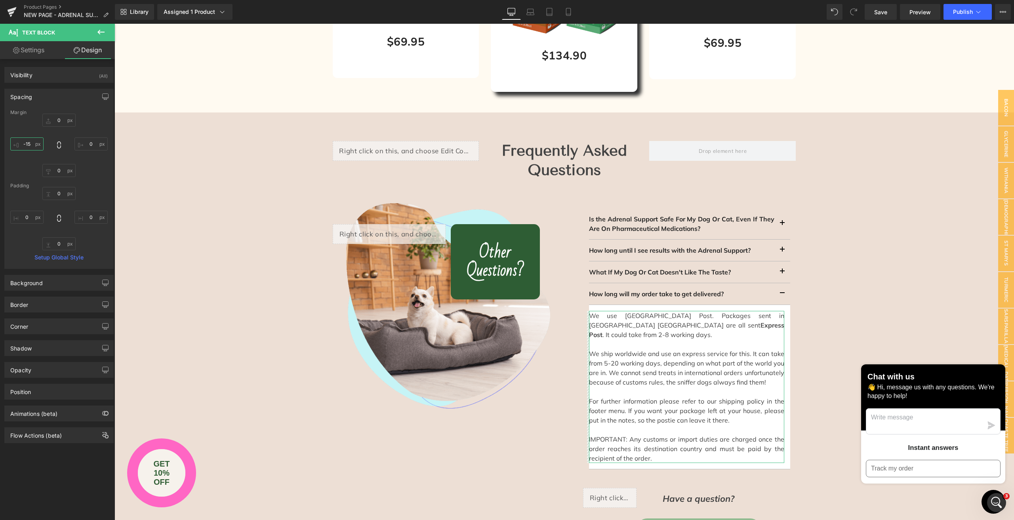
click at [34, 142] on input "text" at bounding box center [26, 143] width 33 height 13
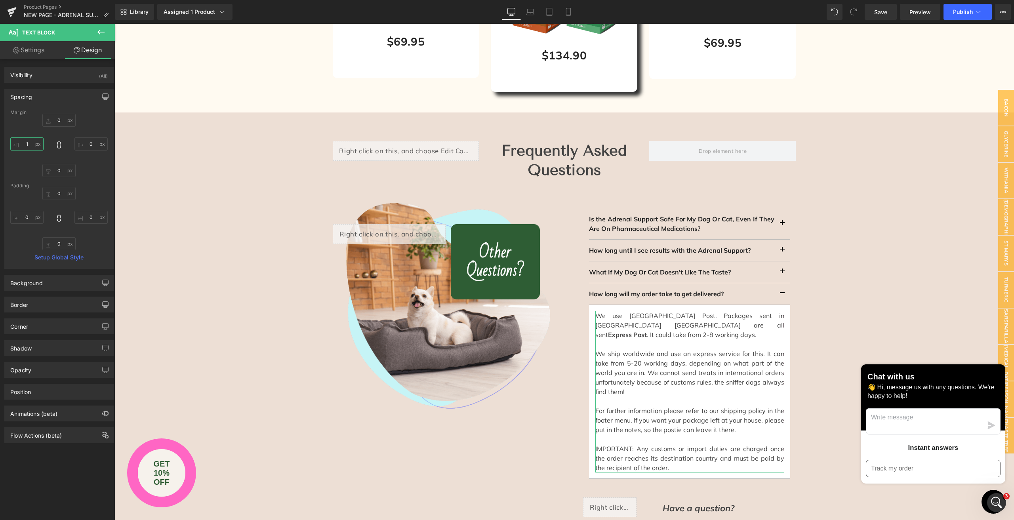
type input "10"
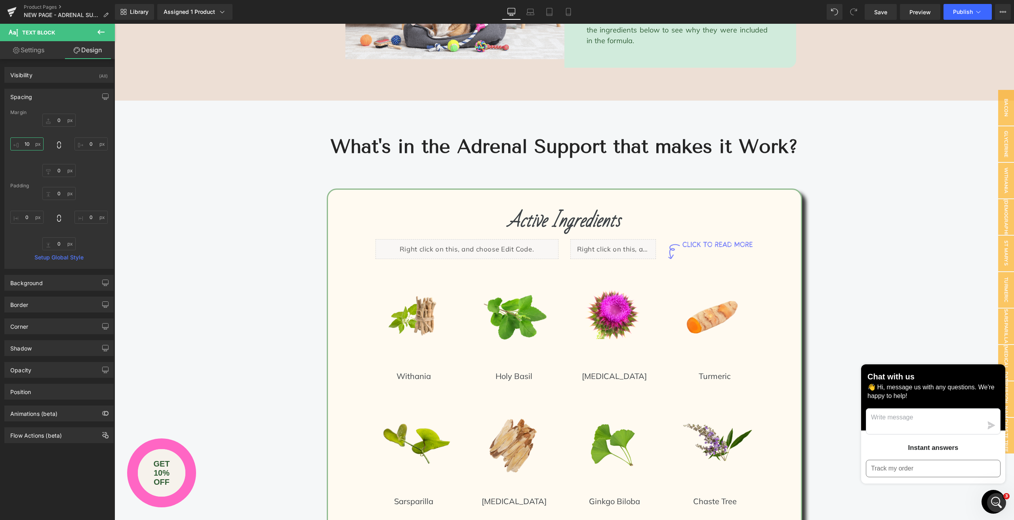
scroll to position [1228, 0]
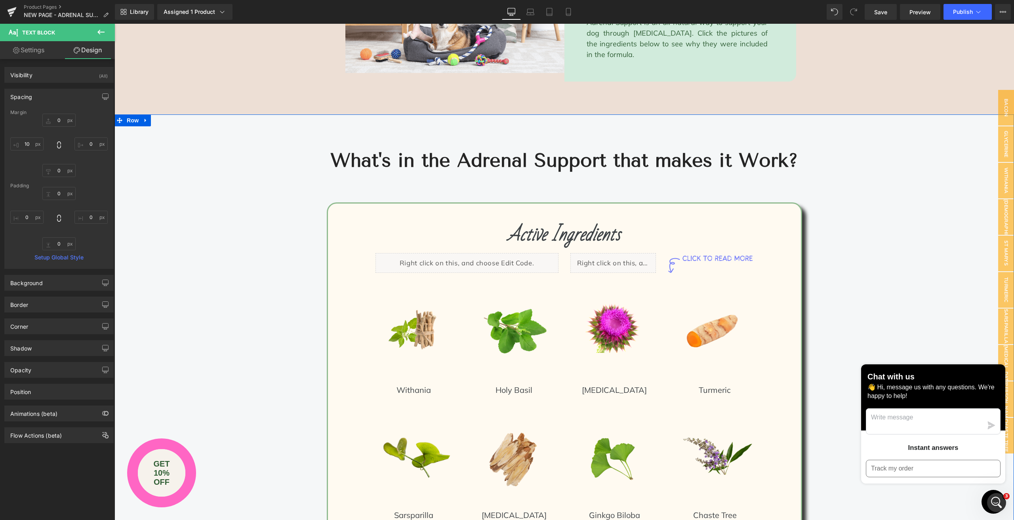
click at [903, 285] on div "What's in the Adrenal Support that makes it Work? Heading Text Block Row Row Ac…" at bounding box center [563, 454] width 899 height 681
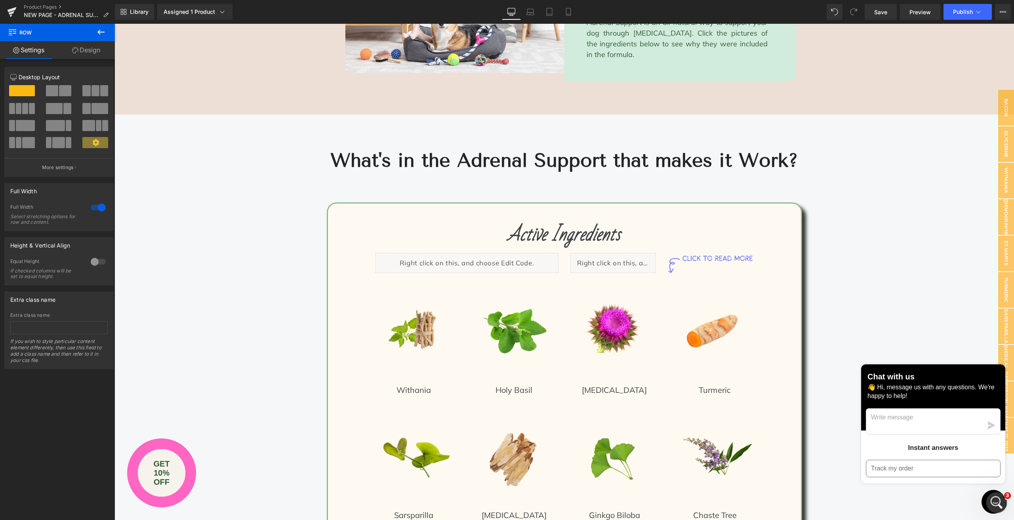
click at [996, 495] on icon "Open Intercom Messenger" at bounding box center [995, 501] width 13 height 13
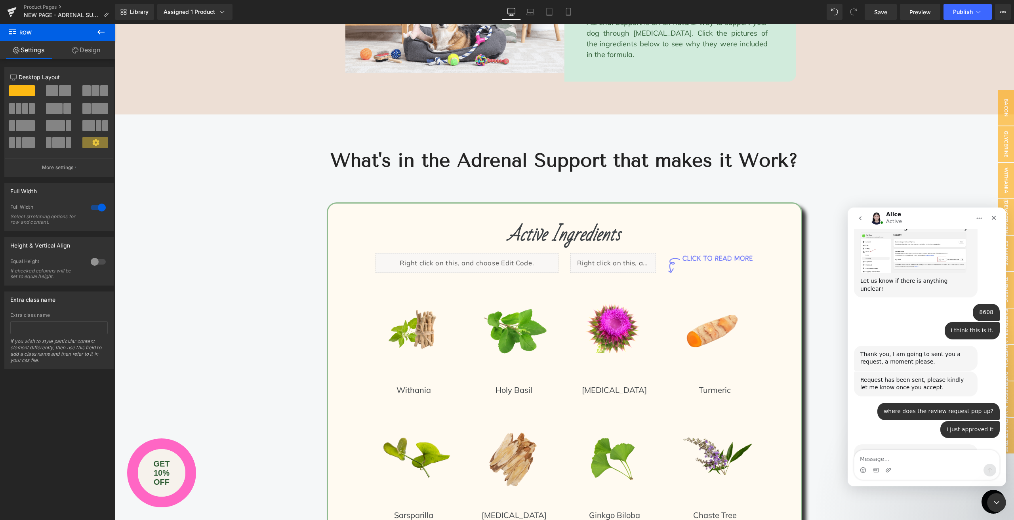
scroll to position [755, 0]
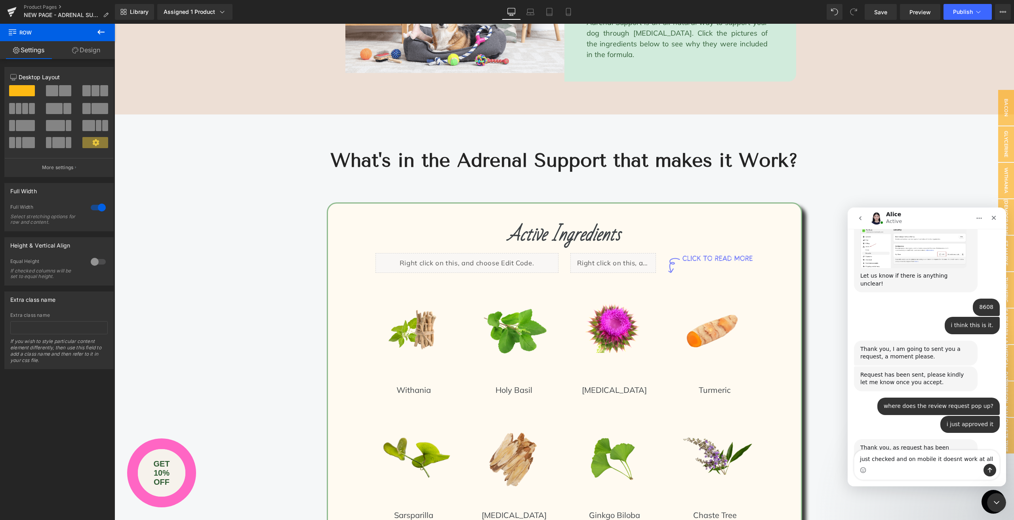
type textarea "just checked and on mobile it doesnt work at all!"
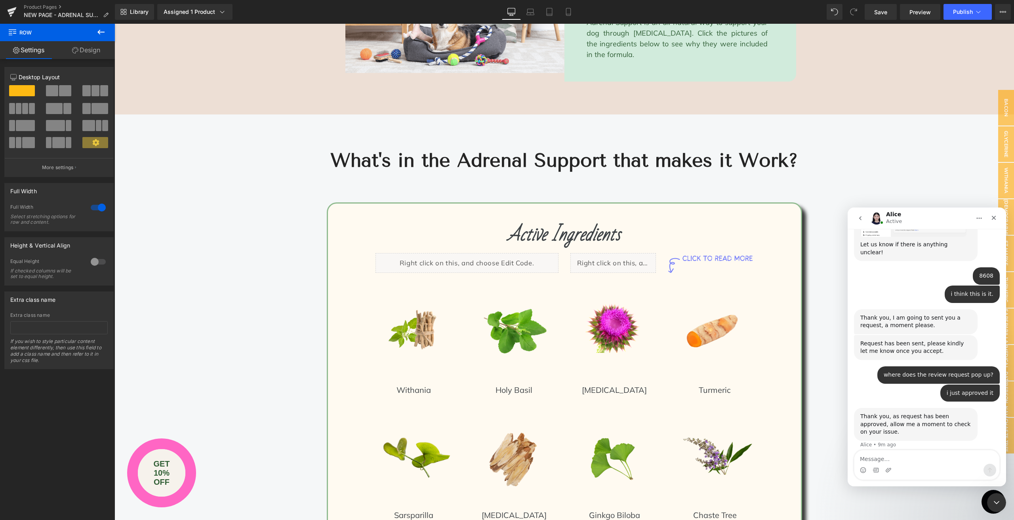
scroll to position [817, 0]
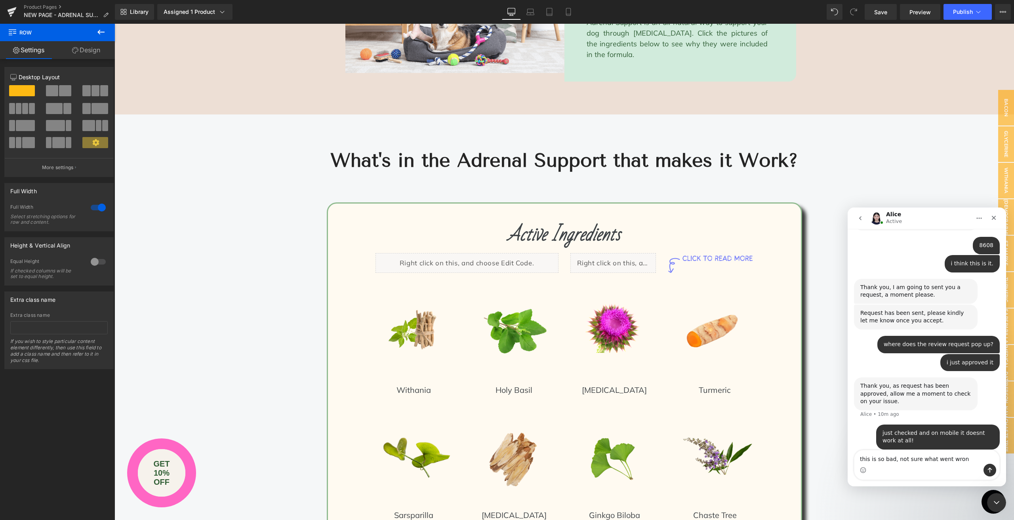
type textarea "this is so bad, not sure what went wrong"
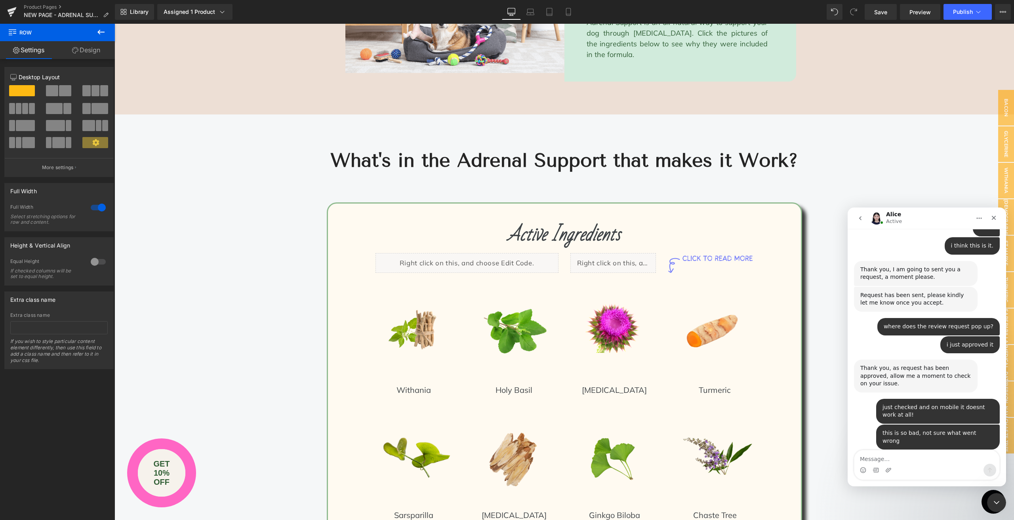
scroll to position [844, 0]
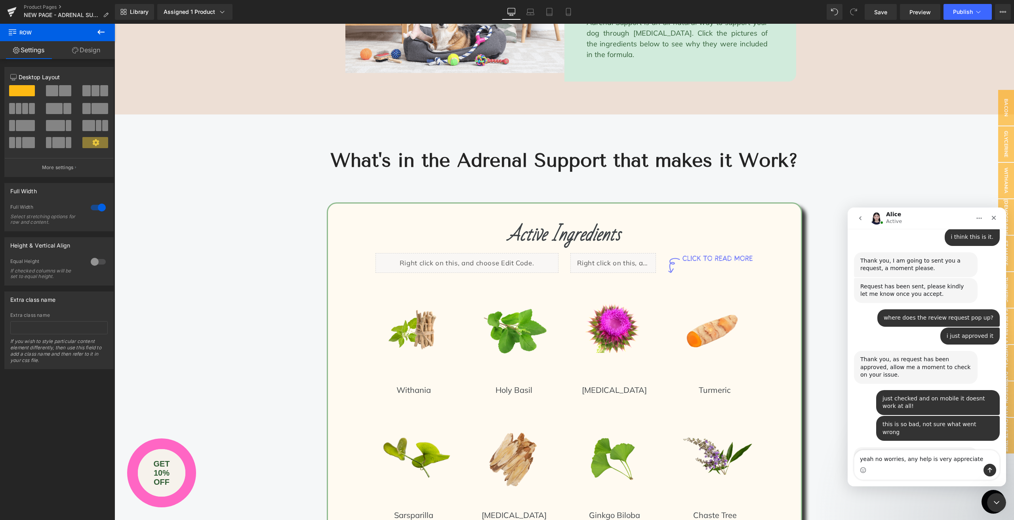
type textarea "yeah no worries, any help is very appreciated"
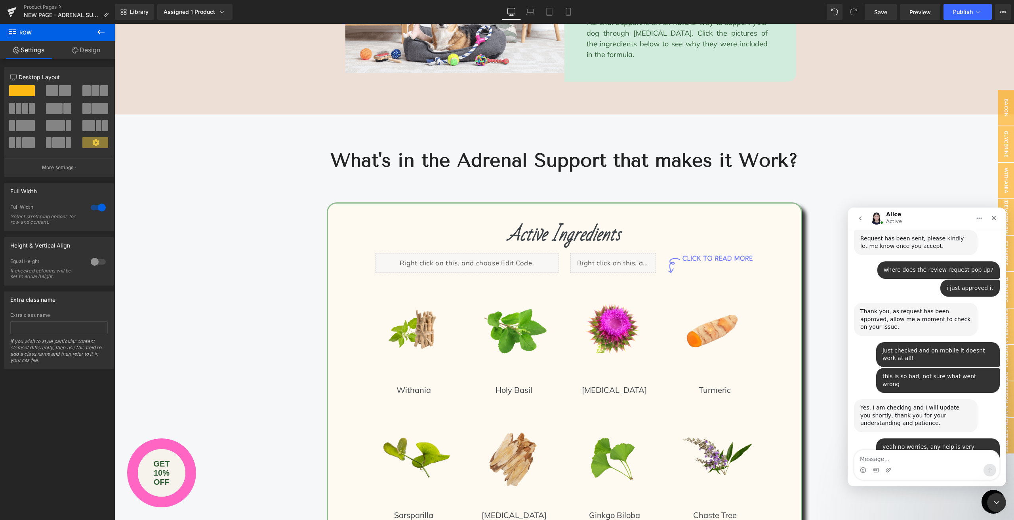
scroll to position [891, 0]
drag, startPoint x: 310, startPoint y: 138, endPoint x: 224, endPoint y: 112, distance: 90.1
click at [310, 138] on div at bounding box center [507, 248] width 1014 height 496
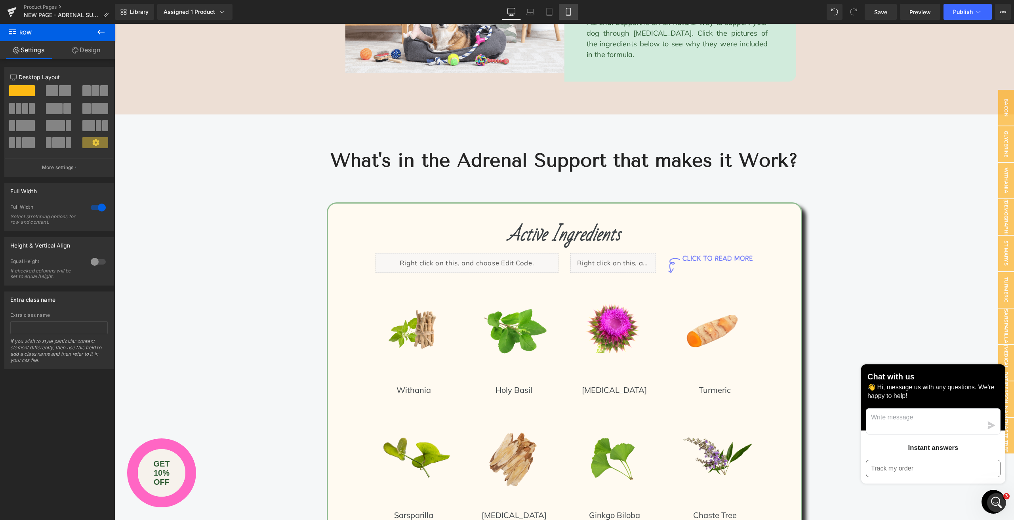
click at [566, 8] on icon at bounding box center [568, 12] width 8 height 8
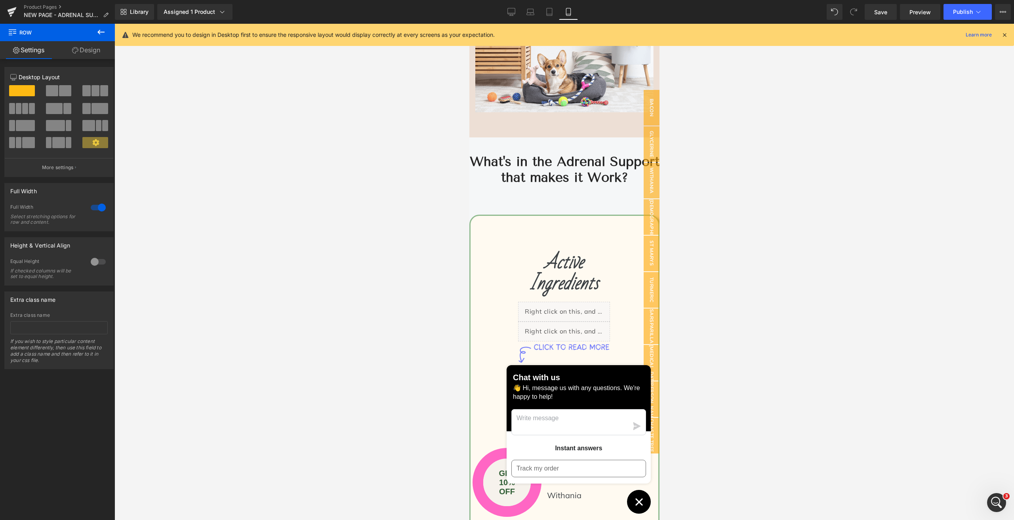
scroll to position [1655, 0]
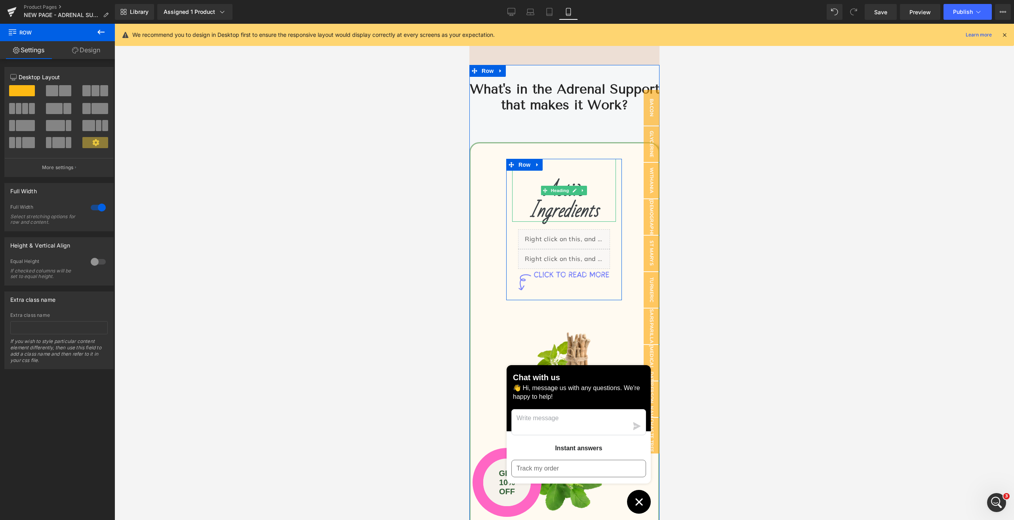
click at [558, 217] on icon "Active Ingredients" at bounding box center [564, 200] width 70 height 55
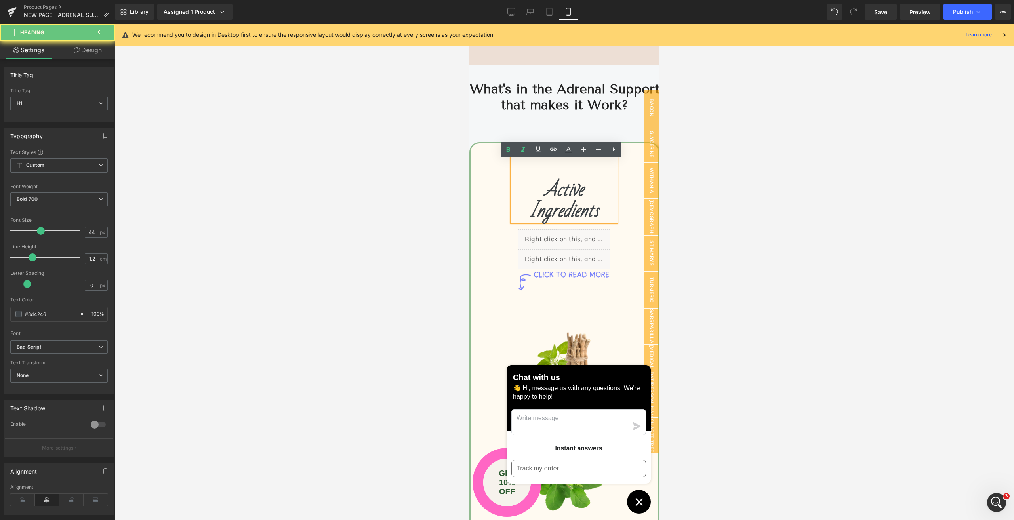
click at [600, 215] on h1 "Active Ingredients" at bounding box center [564, 201] width 104 height 42
click at [609, 213] on h1 "Active Ingredients" at bounding box center [564, 201] width 104 height 42
drag, startPoint x: 604, startPoint y: 215, endPoint x: 543, endPoint y: 193, distance: 64.5
click at [543, 193] on h1 "Active Ingredients" at bounding box center [564, 201] width 104 height 42
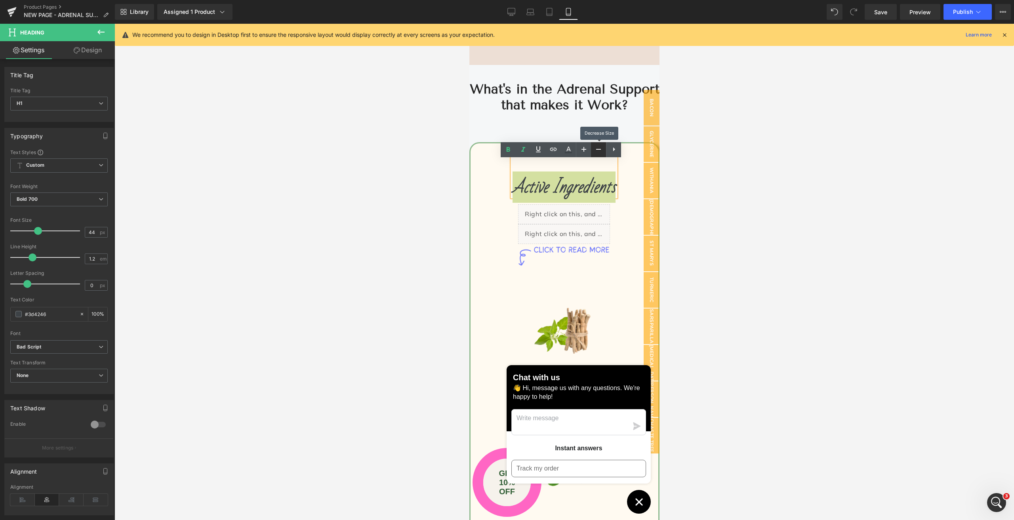
click at [399, 169] on div at bounding box center [563, 272] width 899 height 496
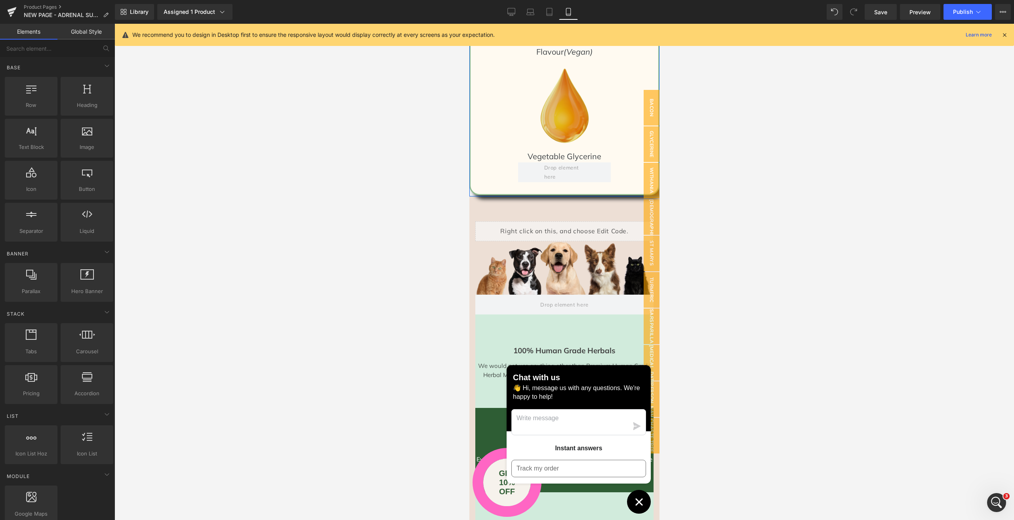
scroll to position [3358, 0]
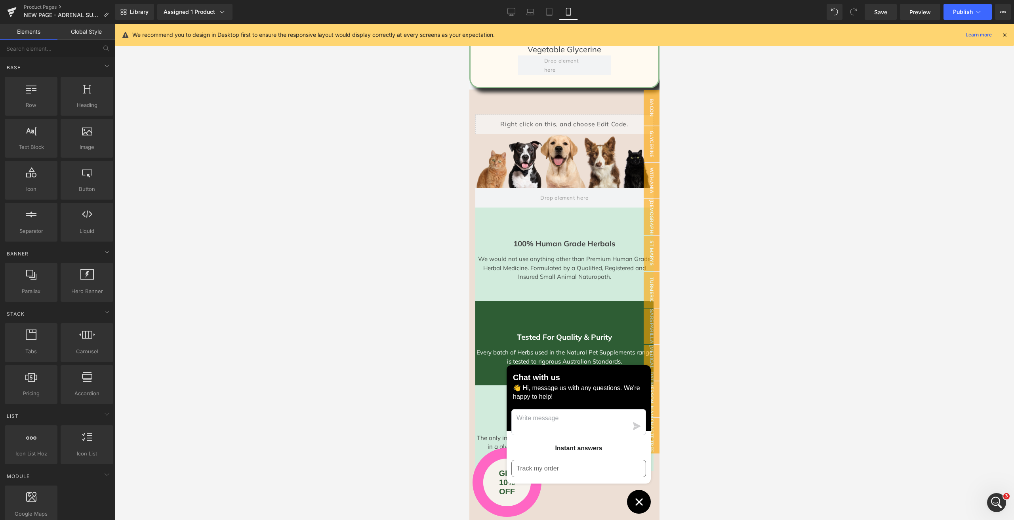
click at [635, 503] on icon "Chat window" at bounding box center [638, 502] width 12 height 12
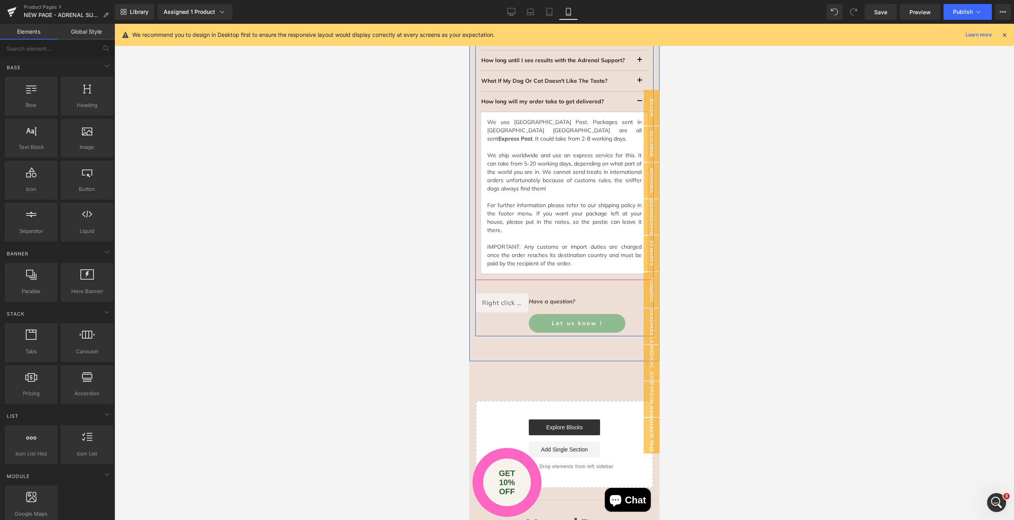
scroll to position [5259, 0]
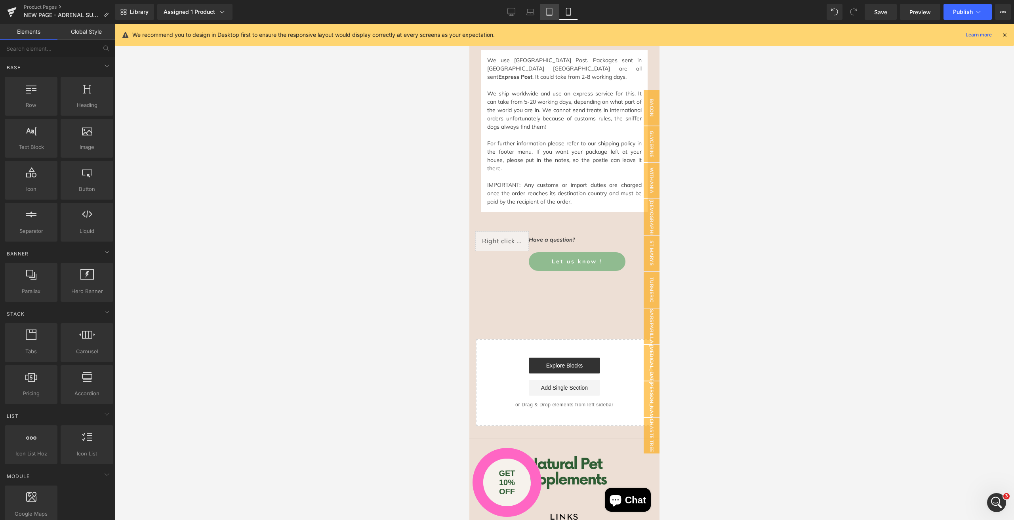
click at [550, 11] on icon at bounding box center [549, 12] width 8 height 8
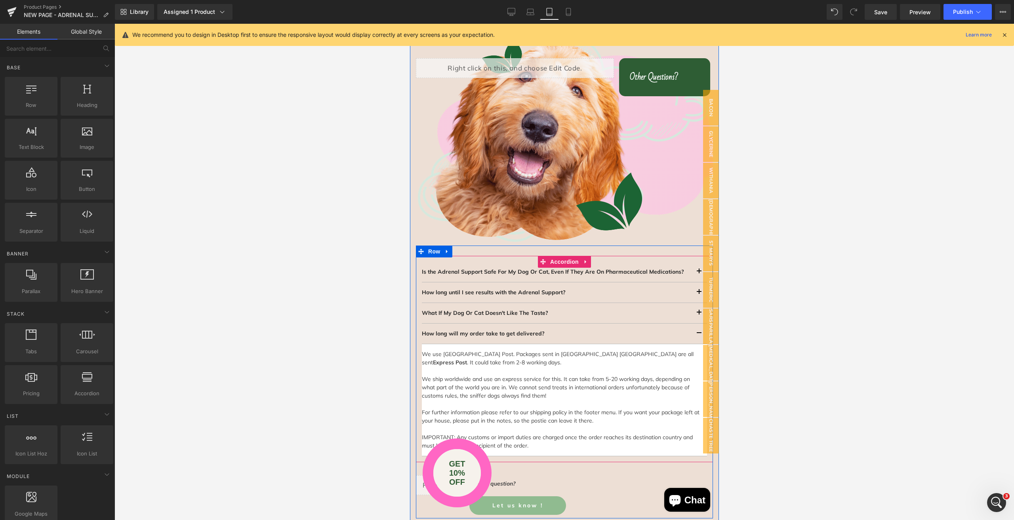
scroll to position [4321, 0]
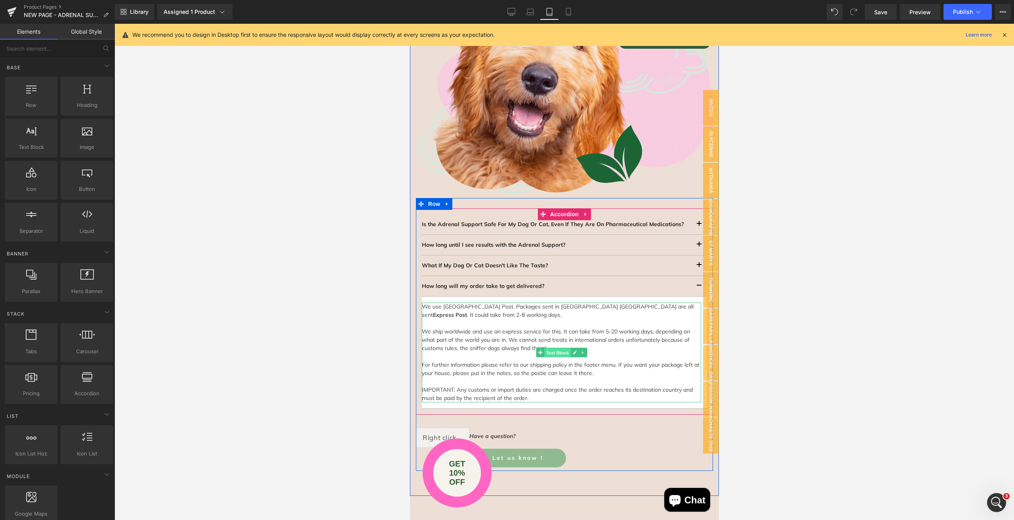
click at [556, 358] on span "Text Block" at bounding box center [557, 353] width 26 height 10
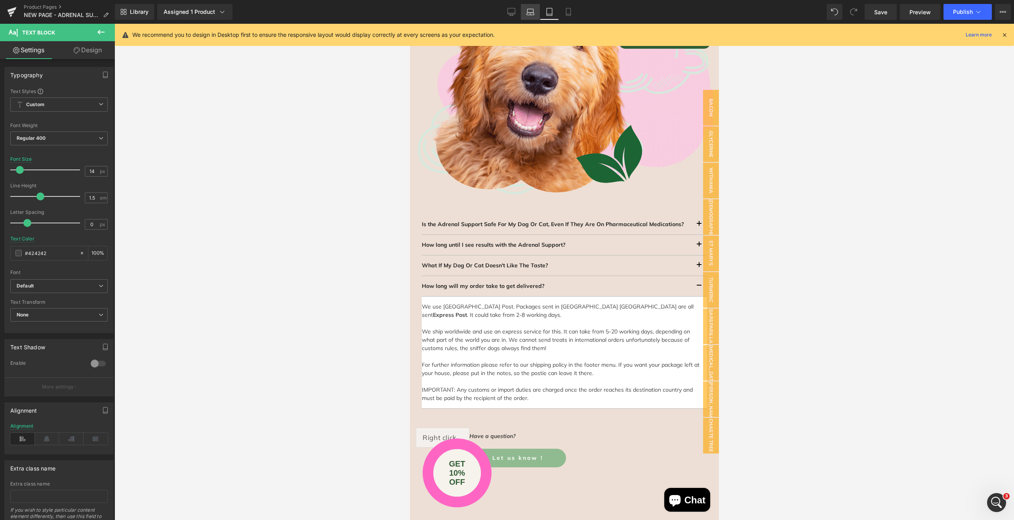
click at [531, 11] on icon at bounding box center [530, 12] width 8 height 8
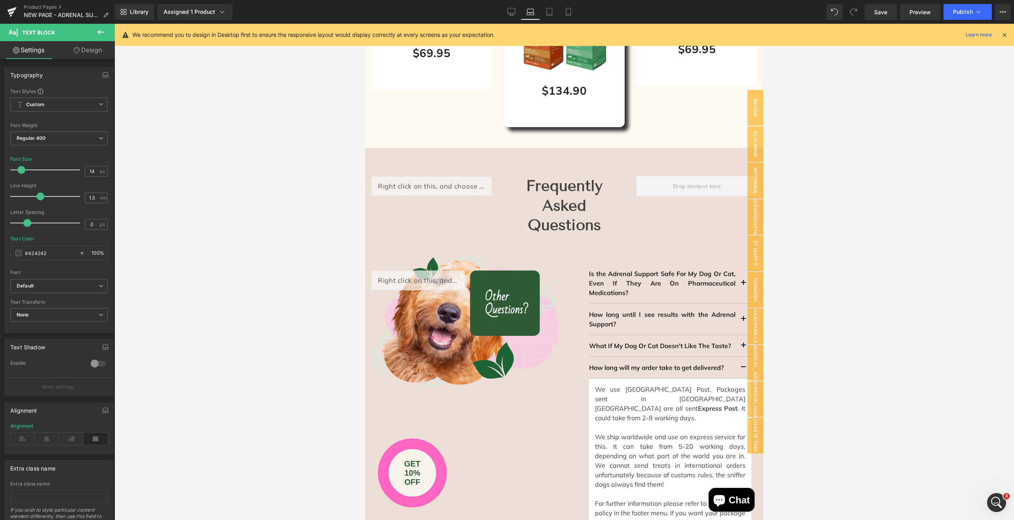
scroll to position [3209, 0]
click at [743, 347] on span "button" at bounding box center [743, 347] width 0 height 0
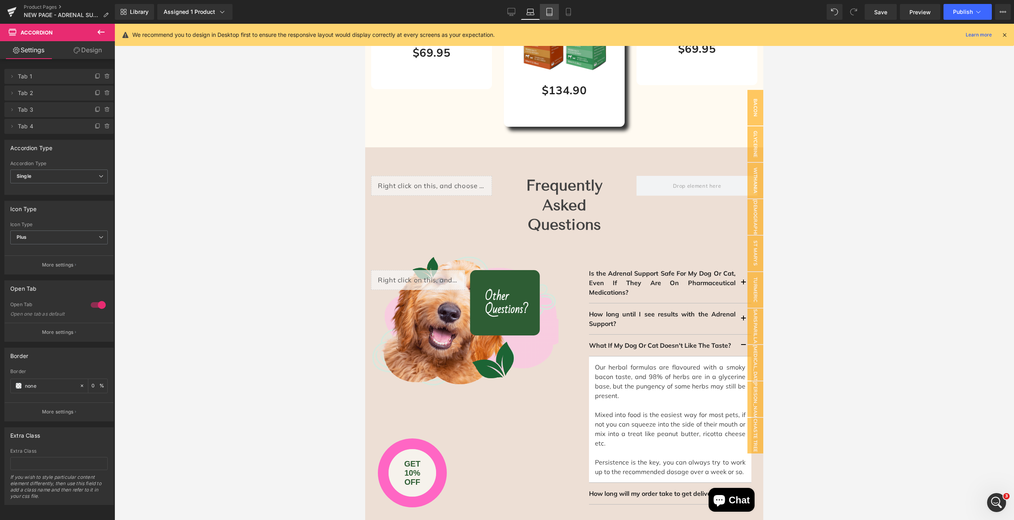
click at [547, 9] on icon at bounding box center [549, 12] width 8 height 8
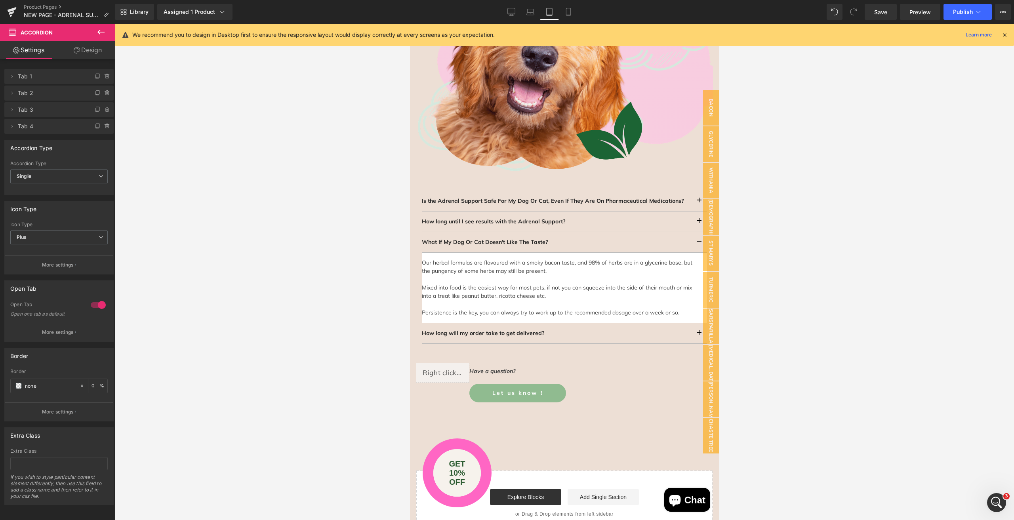
scroll to position [4344, 0]
click at [566, 14] on icon at bounding box center [568, 12] width 8 height 8
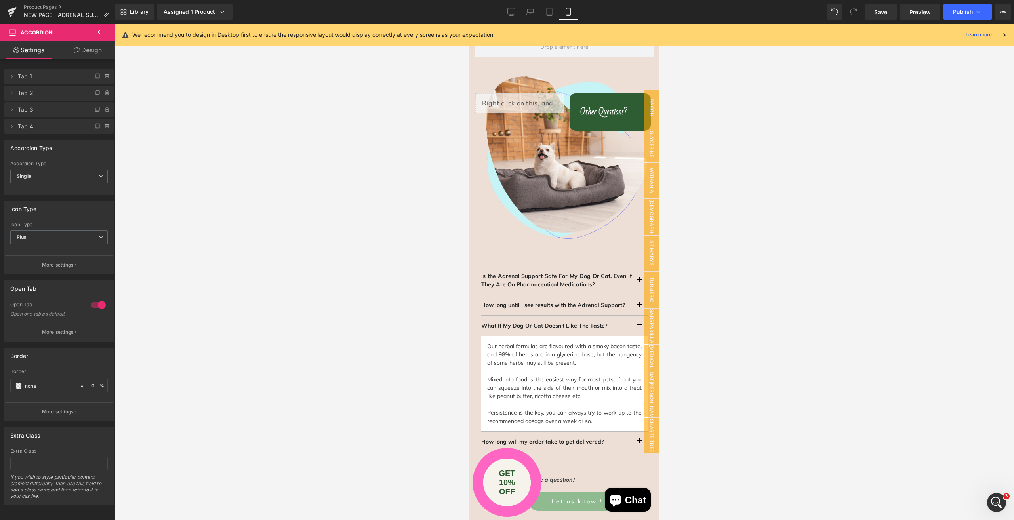
scroll to position [4952, 0]
click at [560, 81] on span "Hero Banner" at bounding box center [564, 82] width 38 height 12
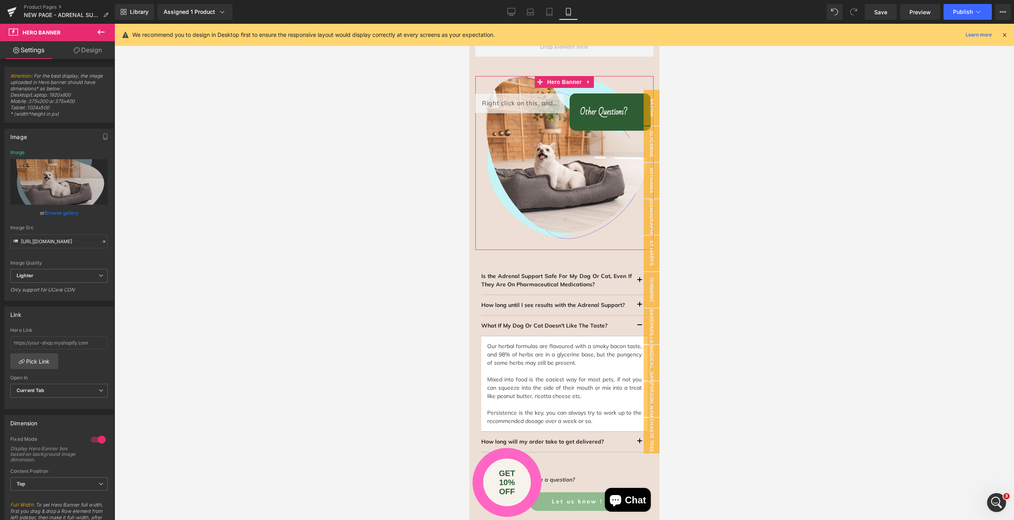
click at [50, 209] on link "Browse gallery" at bounding box center [62, 213] width 34 height 14
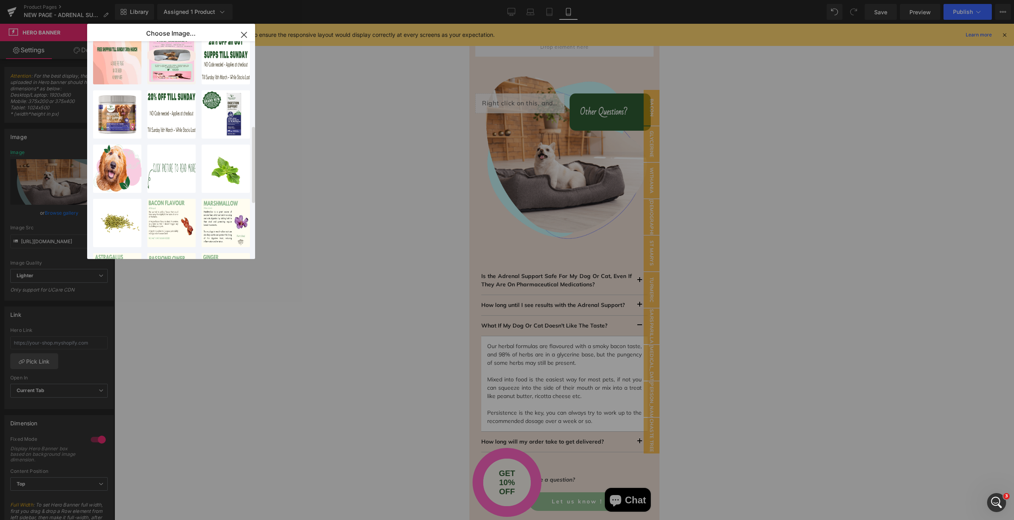
scroll to position [238, 0]
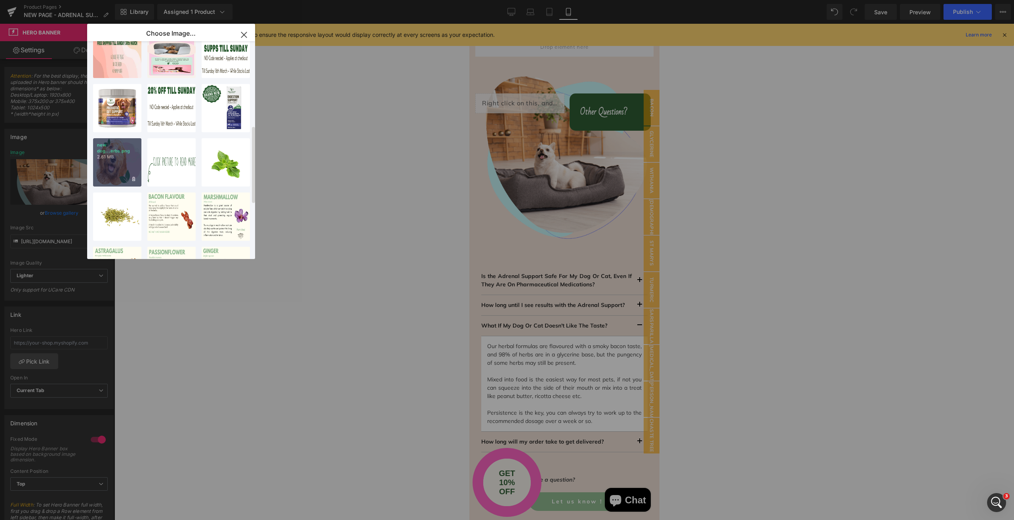
click at [115, 164] on div "new dog...erbs.png 2.61 MB" at bounding box center [117, 162] width 48 height 48
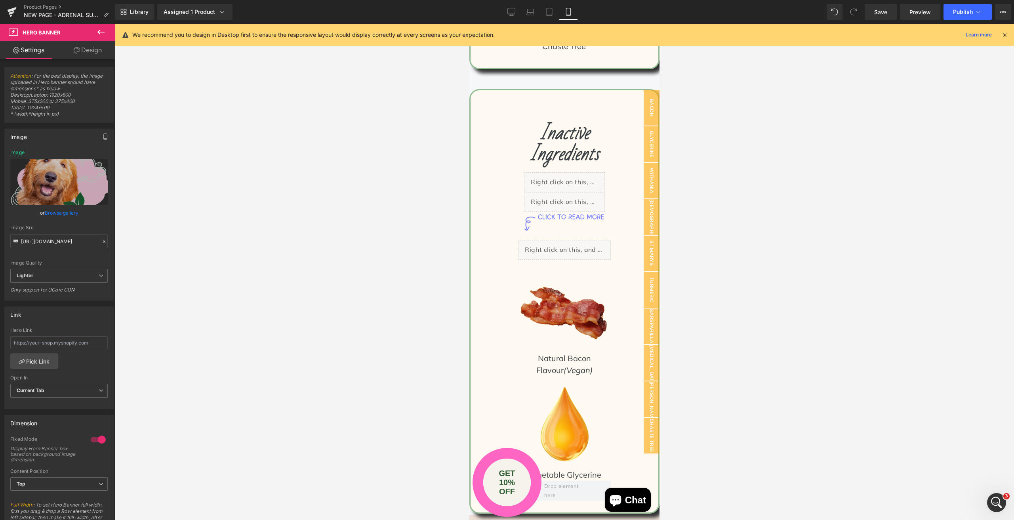
scroll to position [2655, 0]
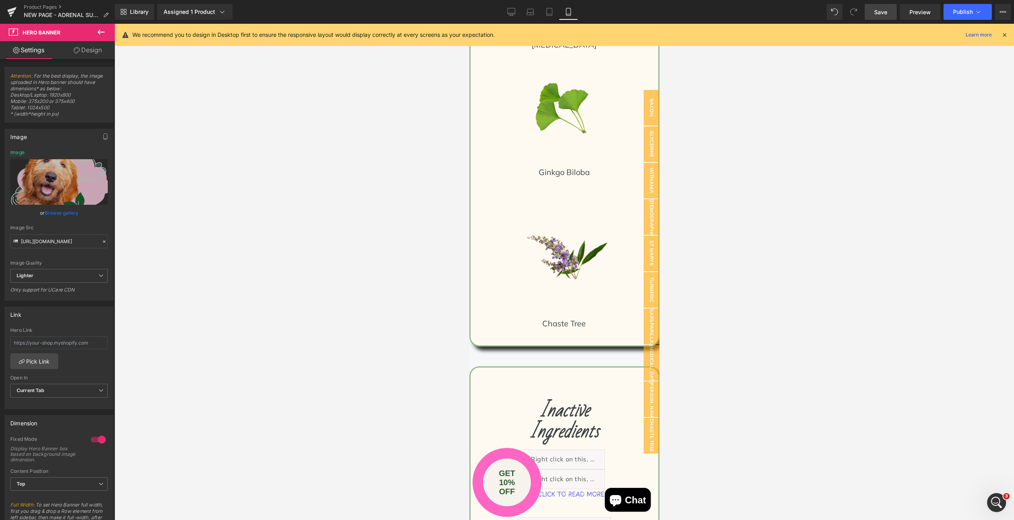
click at [884, 16] on span "Save" at bounding box center [880, 12] width 13 height 8
click at [512, 8] on link "Desktop" at bounding box center [511, 12] width 19 height 16
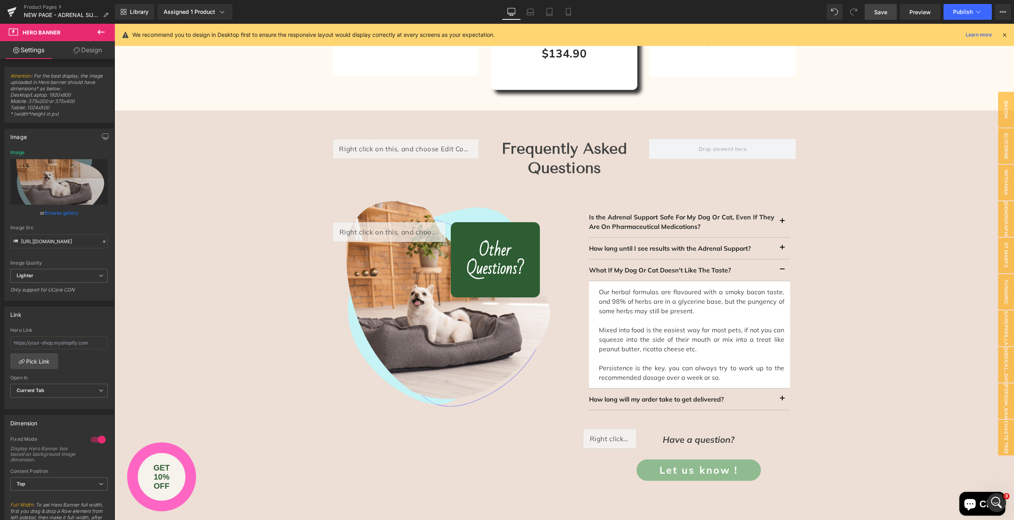
scroll to position [410, 0]
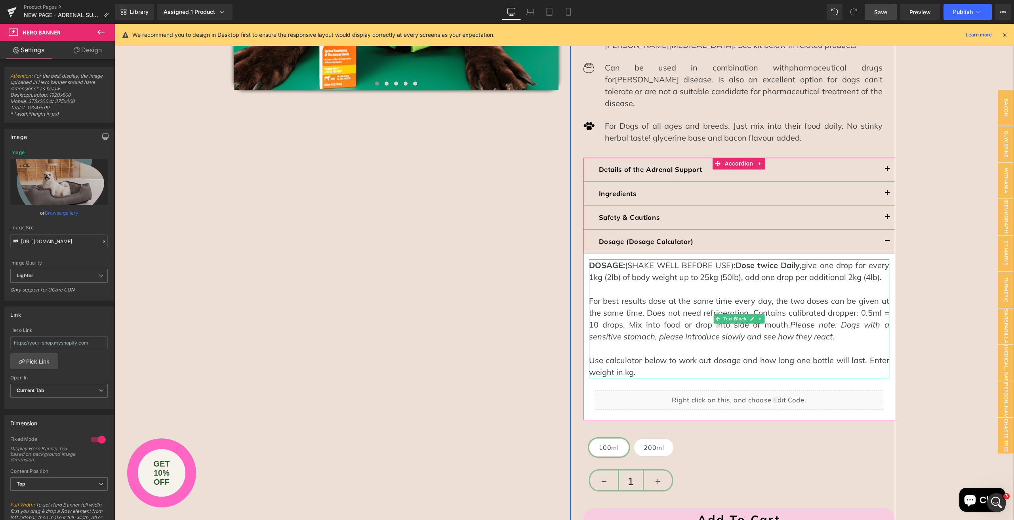
click at [671, 295] on p "For best results dose at the same time every day, the two doses can be given at…" at bounding box center [739, 319] width 300 height 48
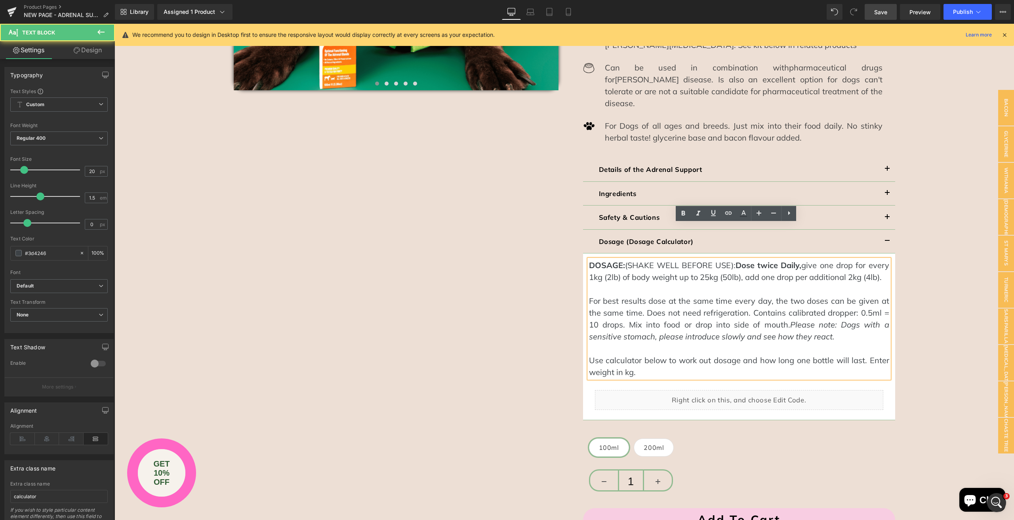
click at [826, 343] on p at bounding box center [739, 349] width 300 height 12
click at [834, 302] on p "For best results dose at the same time every day, the two doses can be given at…" at bounding box center [739, 319] width 300 height 48
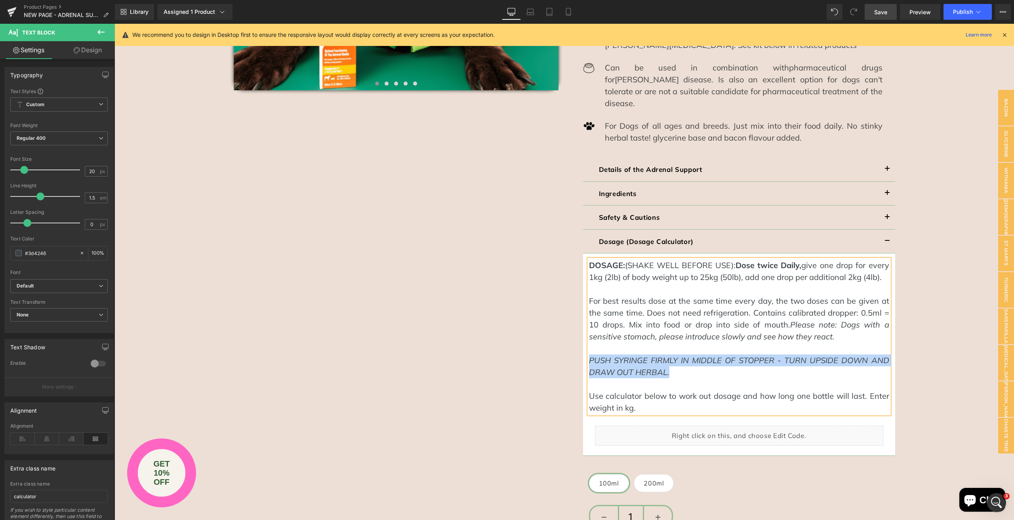
drag, startPoint x: 672, startPoint y: 337, endPoint x: 586, endPoint y: 323, distance: 87.1
click at [589, 354] on p "PUSH SYRINGE FIRMLY IN MIDDLE OF STOPPER - TURN UPSIDE DOWN AND DRAW OUT HERBAL." at bounding box center [739, 366] width 300 height 24
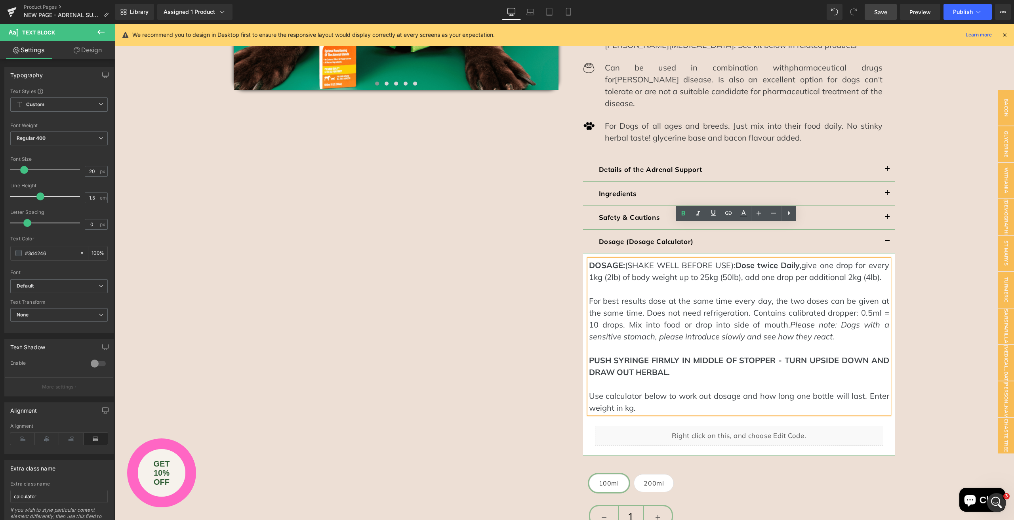
click at [883, 206] on button "button" at bounding box center [887, 218] width 16 height 24
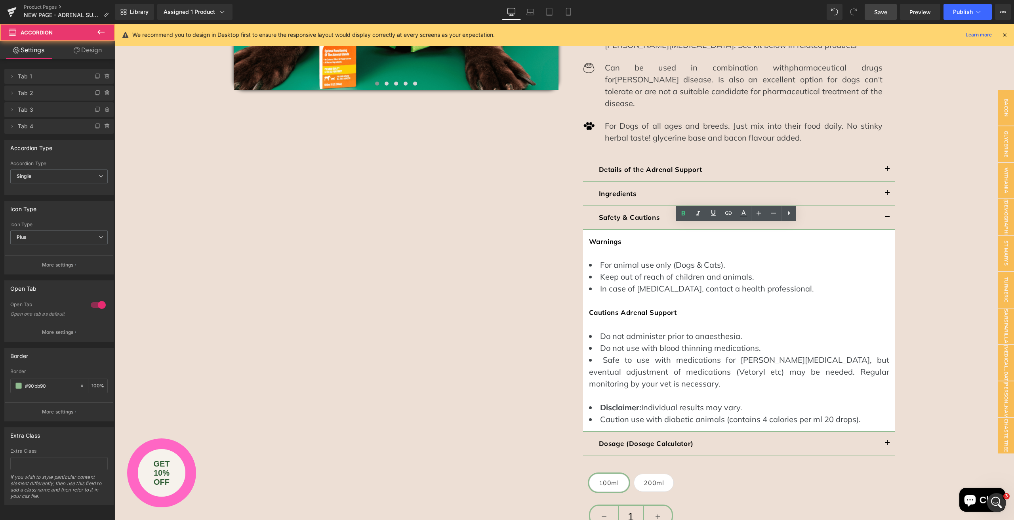
click at [882, 182] on button "button" at bounding box center [887, 194] width 16 height 24
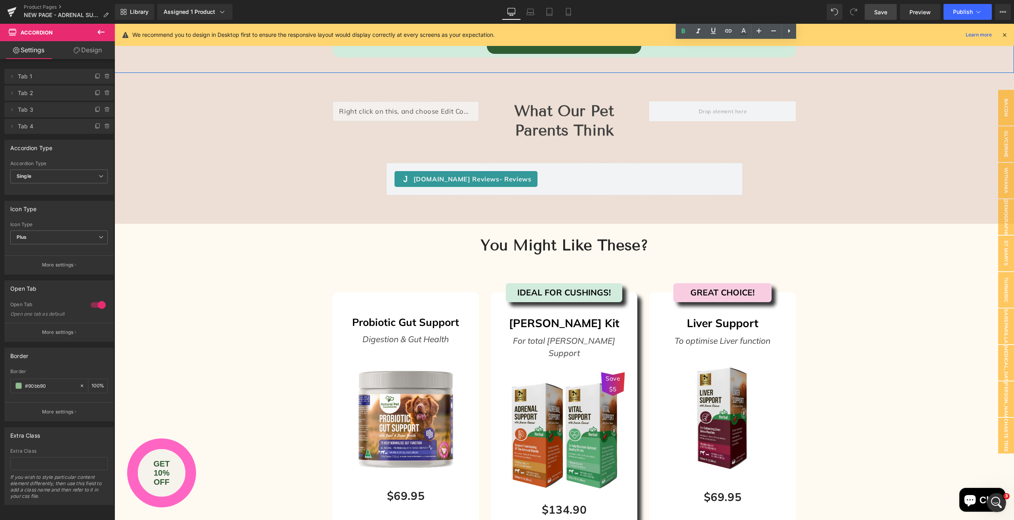
scroll to position [2232, 0]
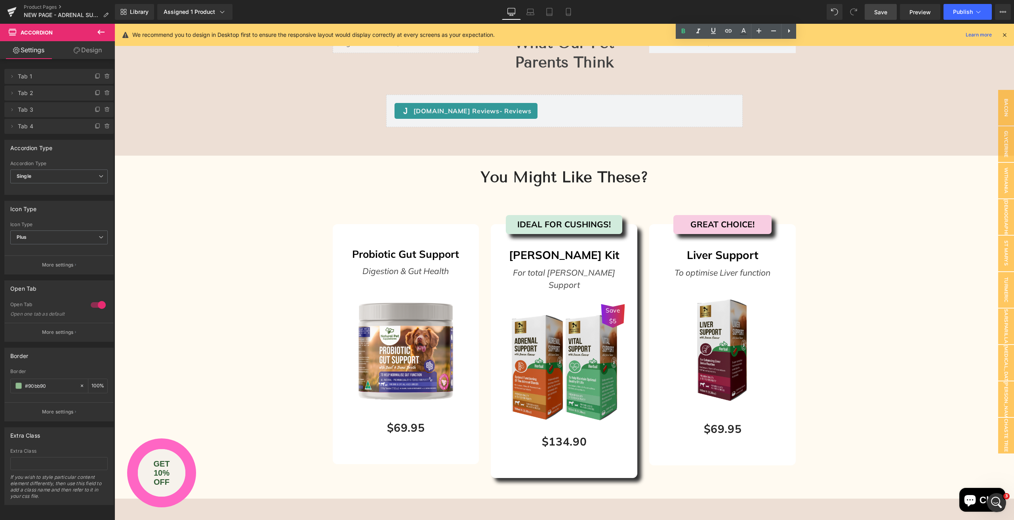
click at [877, 13] on span "Save" at bounding box center [880, 12] width 13 height 8
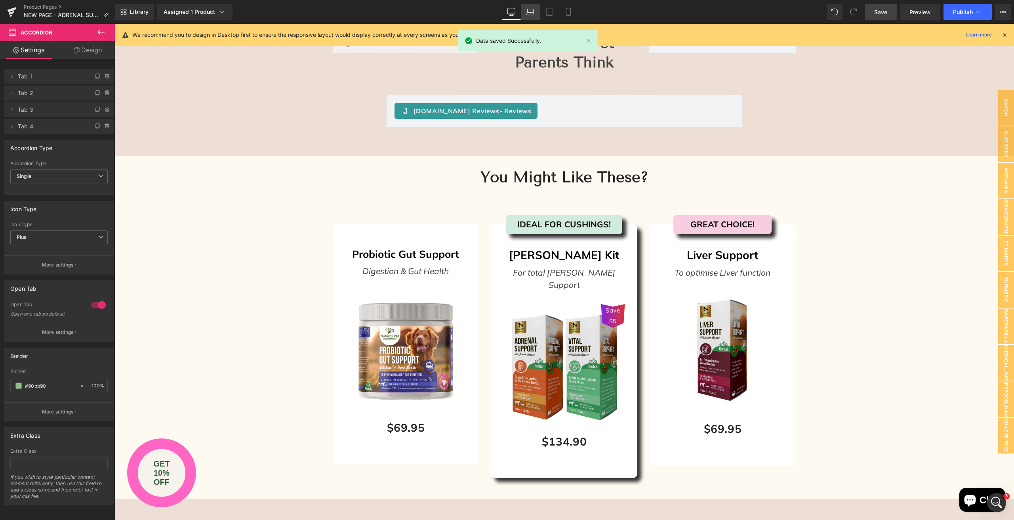
click at [528, 14] on icon at bounding box center [530, 12] width 8 height 8
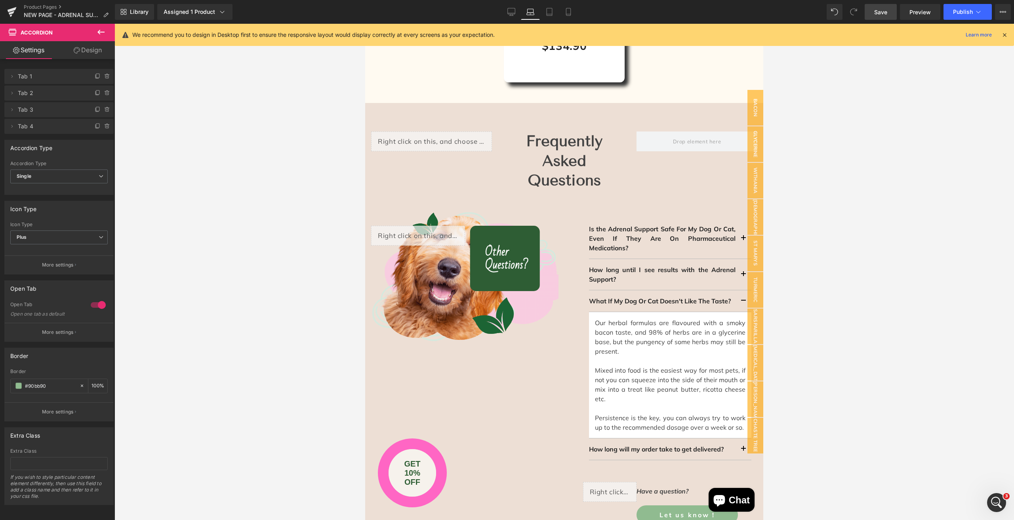
scroll to position [3320, 0]
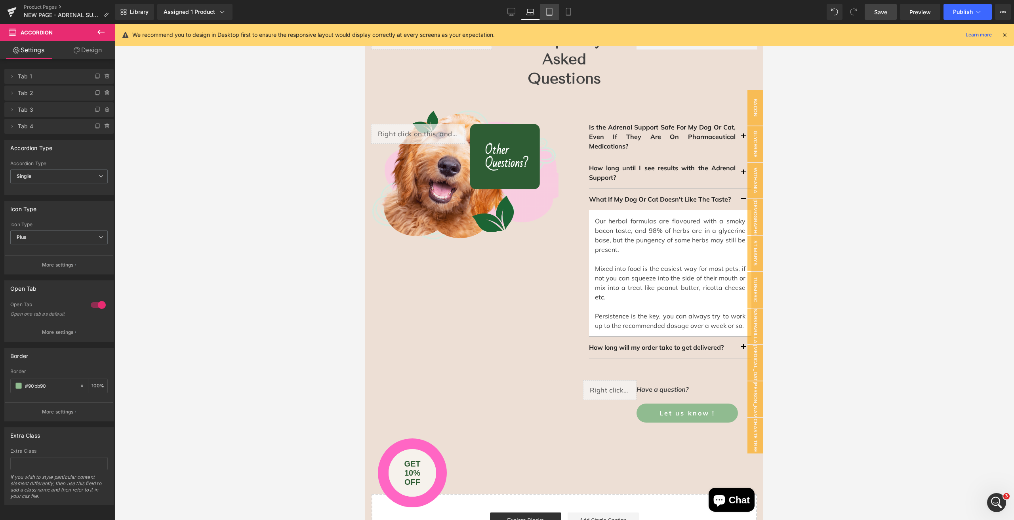
click at [552, 13] on link "Tablet" at bounding box center [549, 12] width 19 height 16
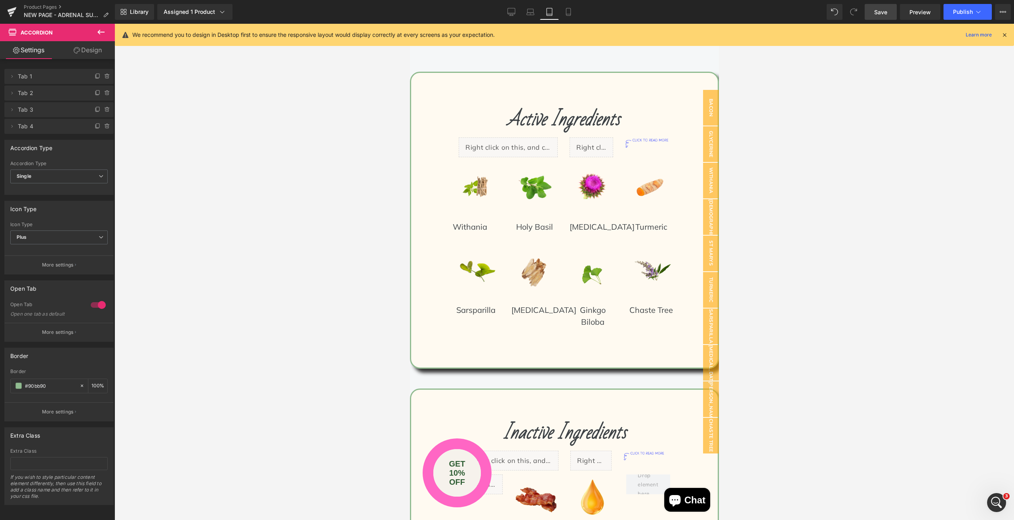
scroll to position [1877, 0]
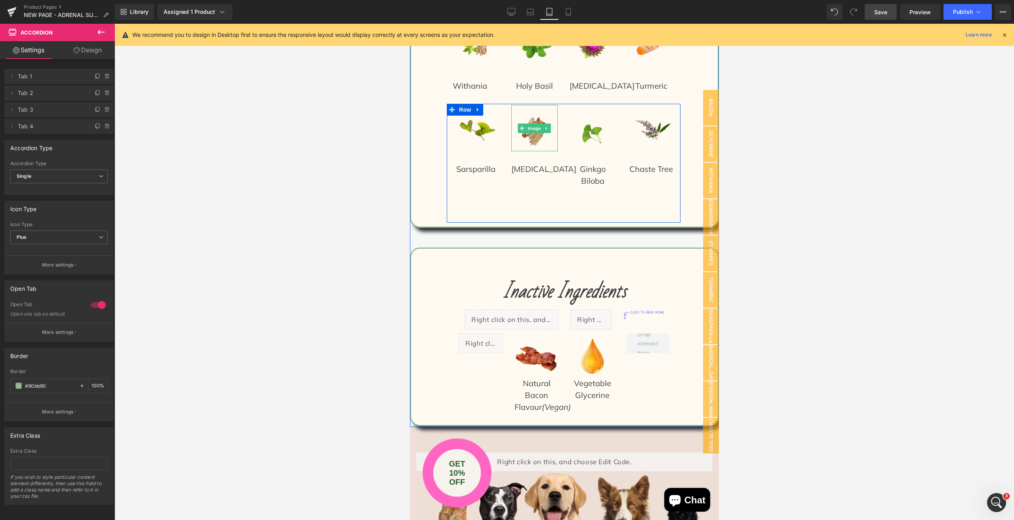
click at [523, 140] on img at bounding box center [534, 128] width 47 height 47
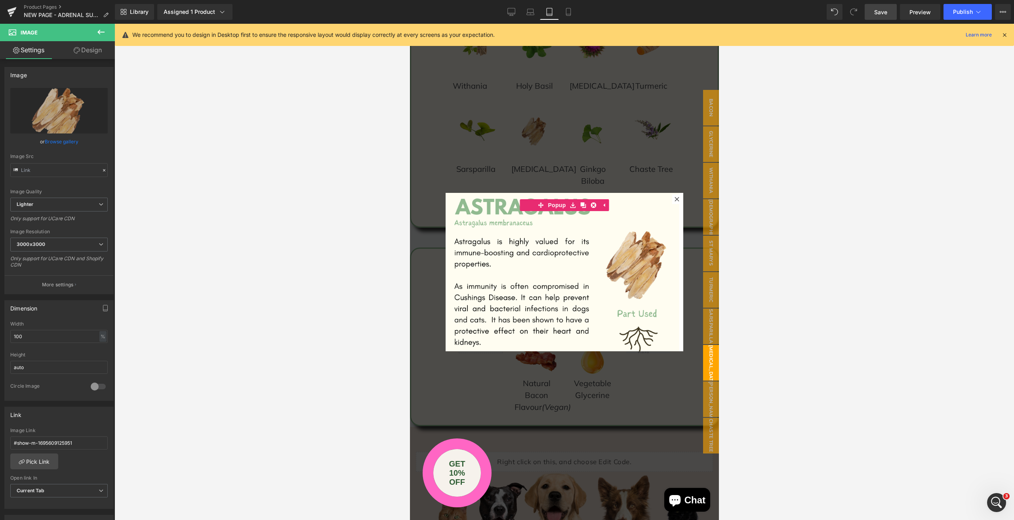
click at [324, 174] on div at bounding box center [563, 272] width 899 height 496
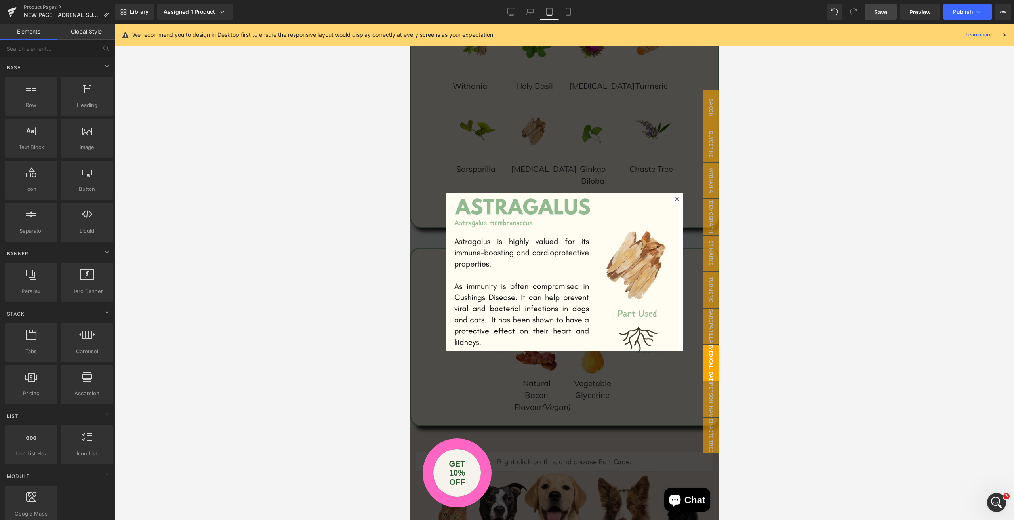
click at [407, 146] on div at bounding box center [563, 272] width 899 height 496
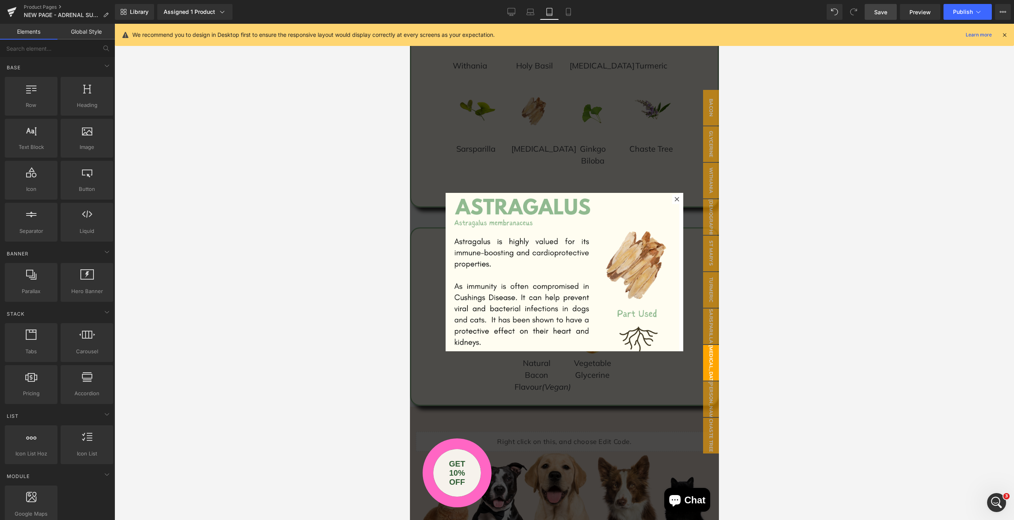
scroll to position [1916, 0]
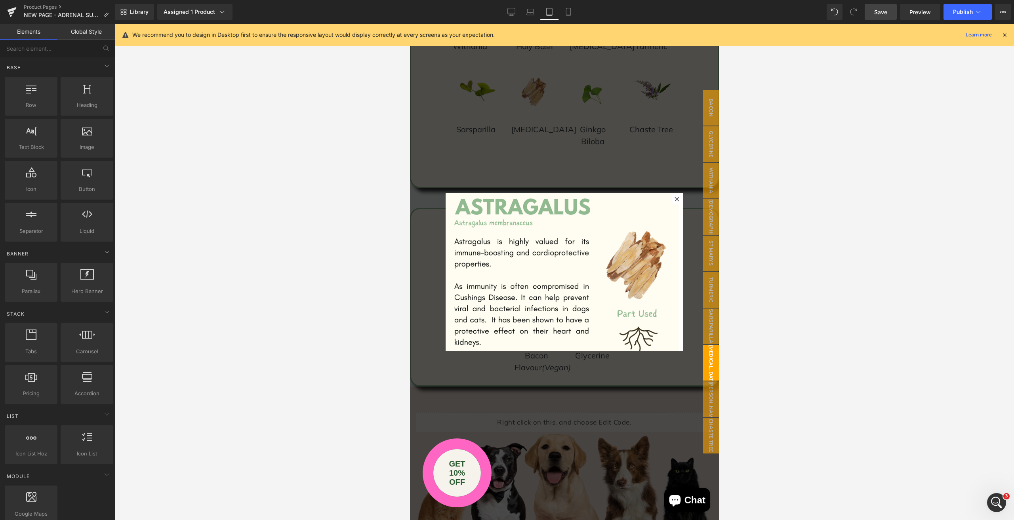
click at [431, 244] on div at bounding box center [563, 272] width 309 height 496
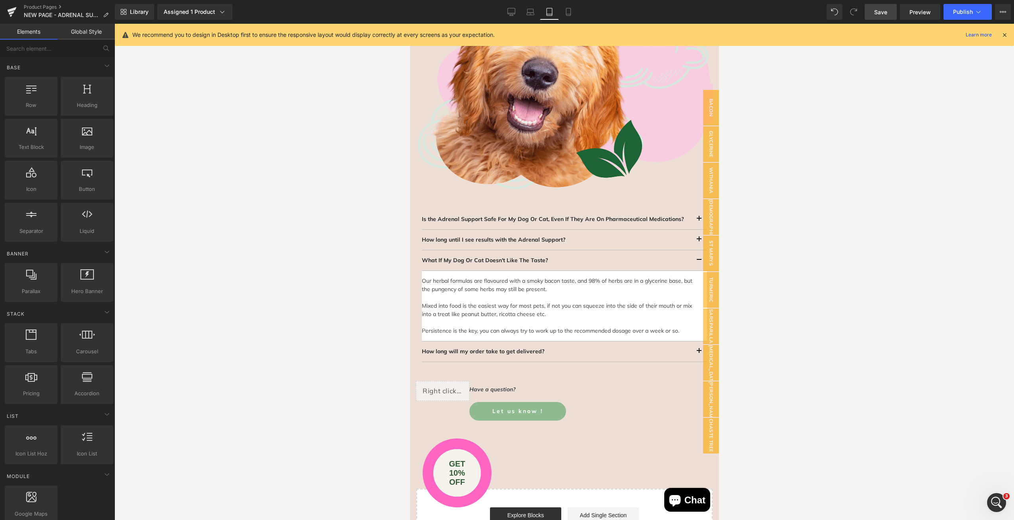
scroll to position [4332, 0]
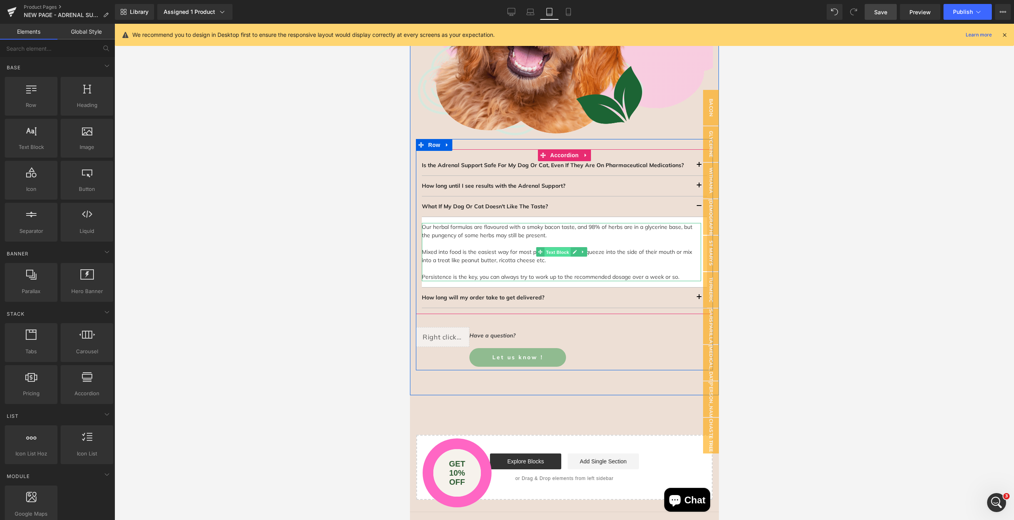
click at [554, 257] on span "Text Block" at bounding box center [557, 253] width 26 height 10
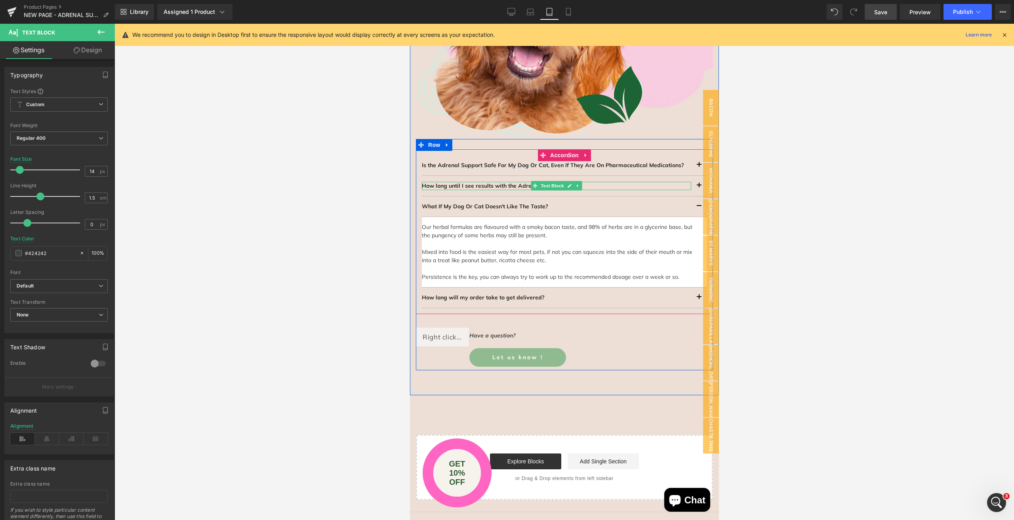
click at [497, 190] on div "How long until I see results with the Adrenal Support?" at bounding box center [555, 186] width 269 height 8
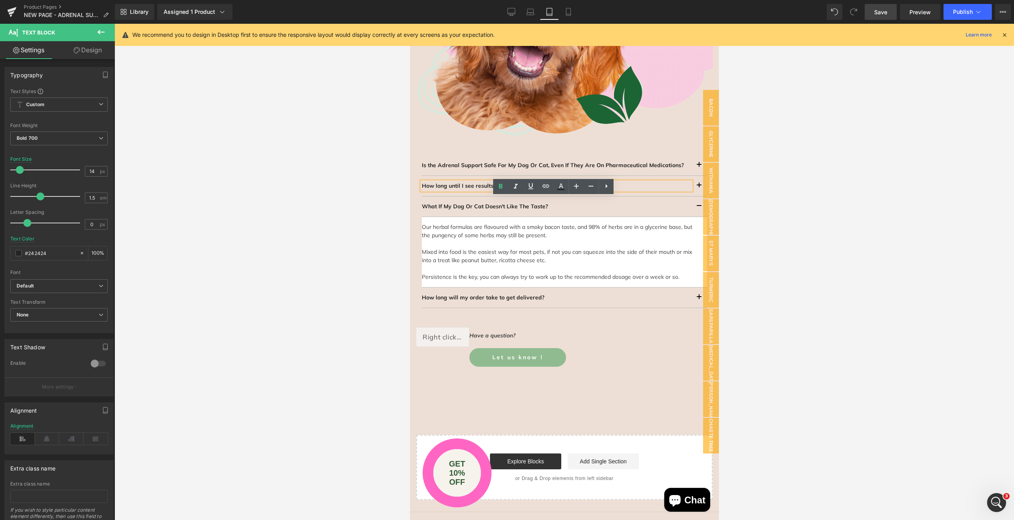
click at [694, 196] on button "button" at bounding box center [699, 186] width 16 height 20
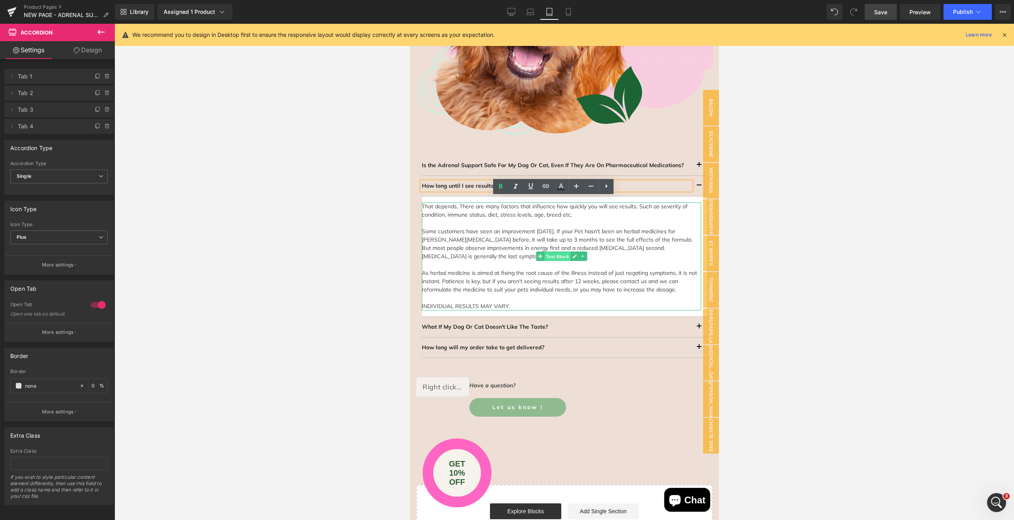
drag, startPoint x: 560, startPoint y: 271, endPoint x: 722, endPoint y: 209, distance: 174.0
click at [560, 261] on span "Text Block" at bounding box center [557, 257] width 26 height 10
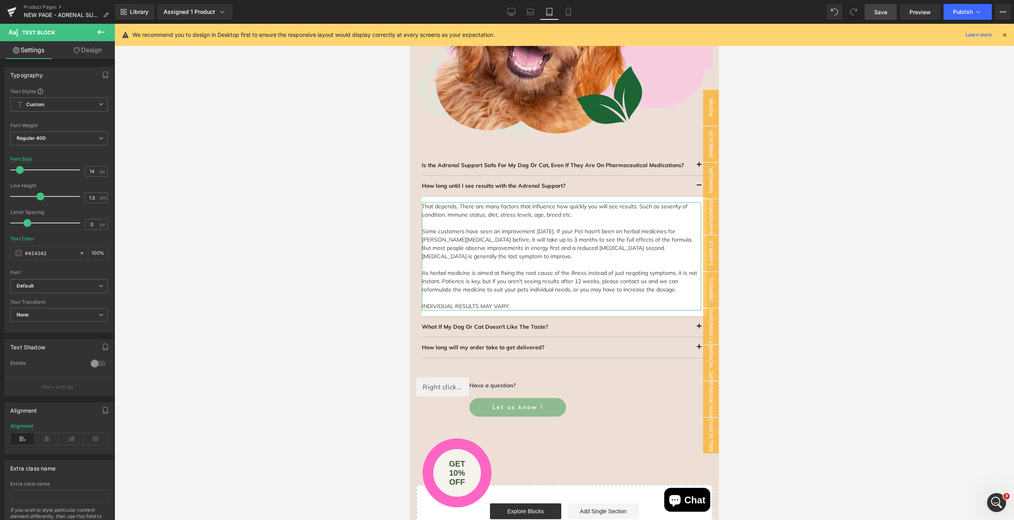
click at [91, 51] on link "Design" at bounding box center [87, 50] width 57 height 18
click at [0, 0] on div "Spacing" at bounding box center [0, 0] width 0 height 0
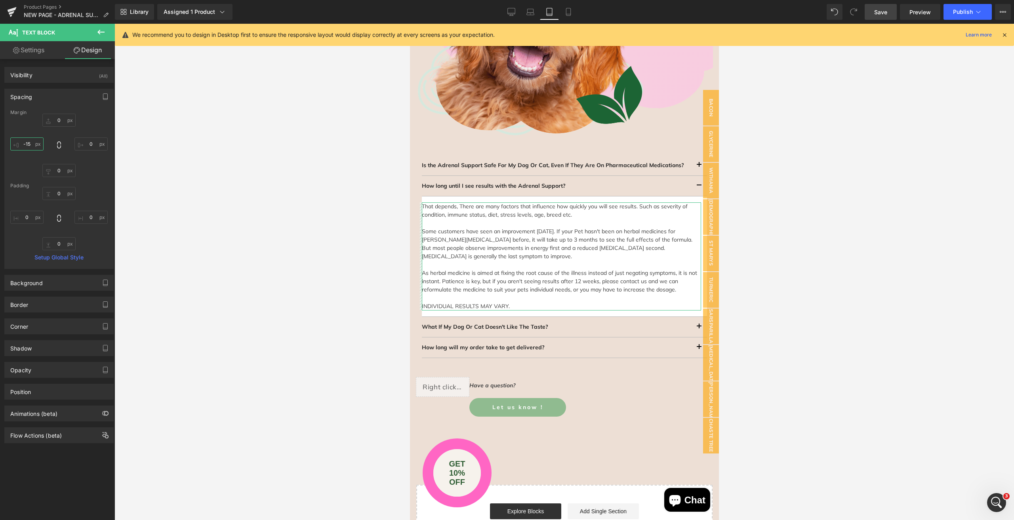
click at [30, 140] on input "text" at bounding box center [26, 143] width 33 height 13
type input "10"
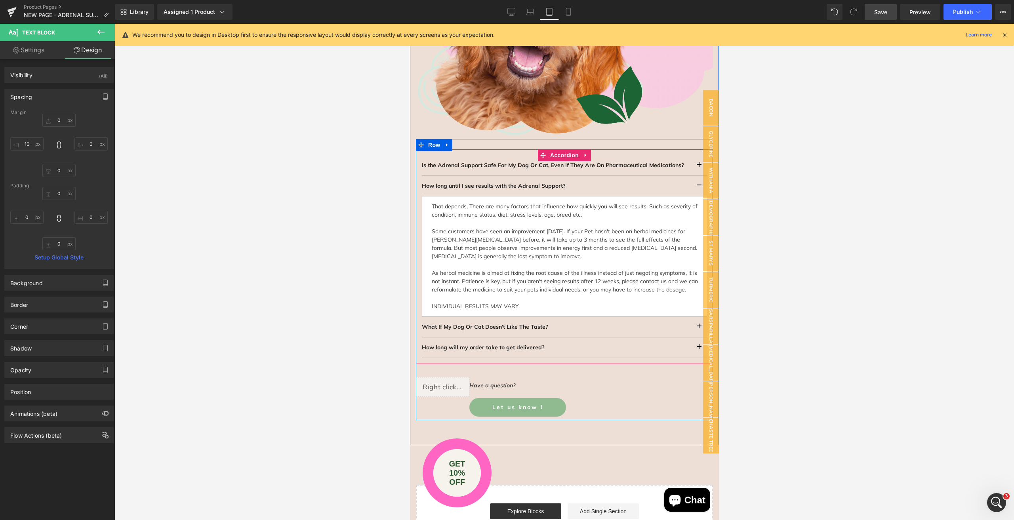
click at [693, 175] on button "button" at bounding box center [699, 165] width 16 height 20
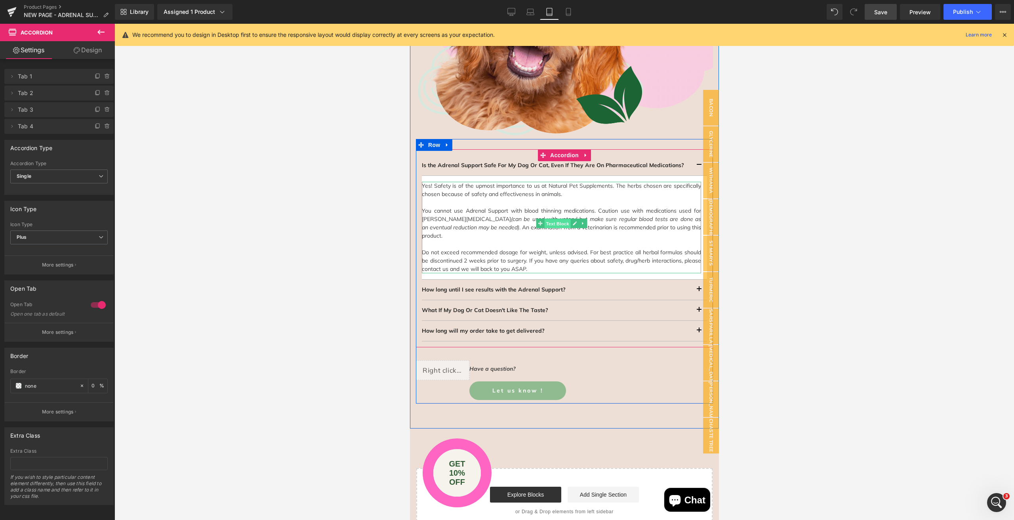
click at [549, 229] on span "Text Block" at bounding box center [557, 224] width 26 height 10
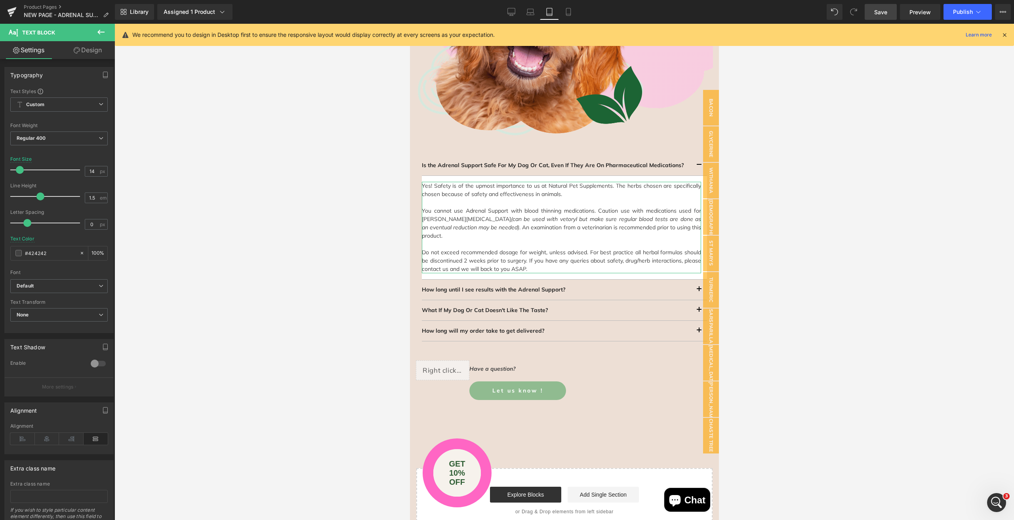
click at [88, 54] on link "Design" at bounding box center [87, 50] width 57 height 18
click at [0, 0] on div "Spacing" at bounding box center [0, 0] width 0 height 0
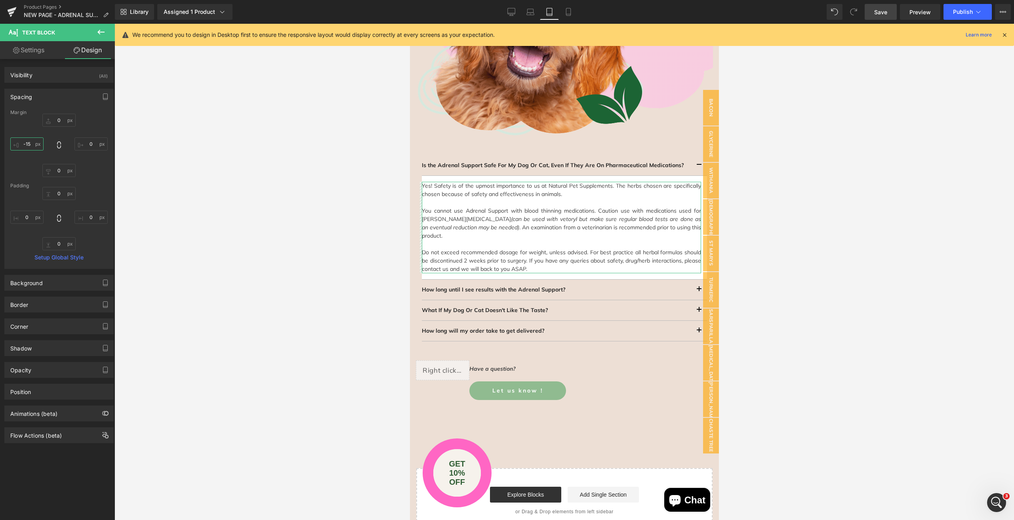
click at [34, 142] on input "text" at bounding box center [26, 143] width 33 height 13
type input "10"
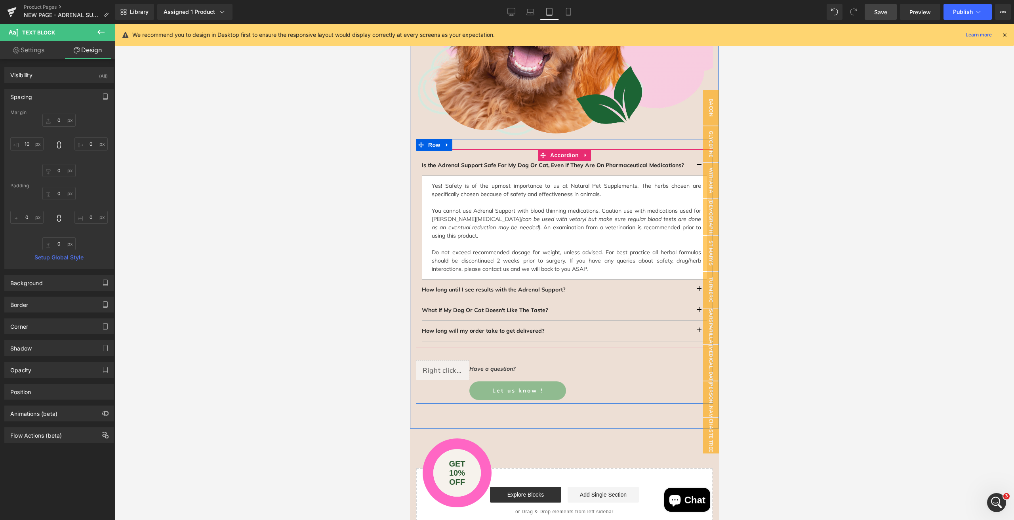
click at [691, 320] on button "button" at bounding box center [699, 310] width 16 height 20
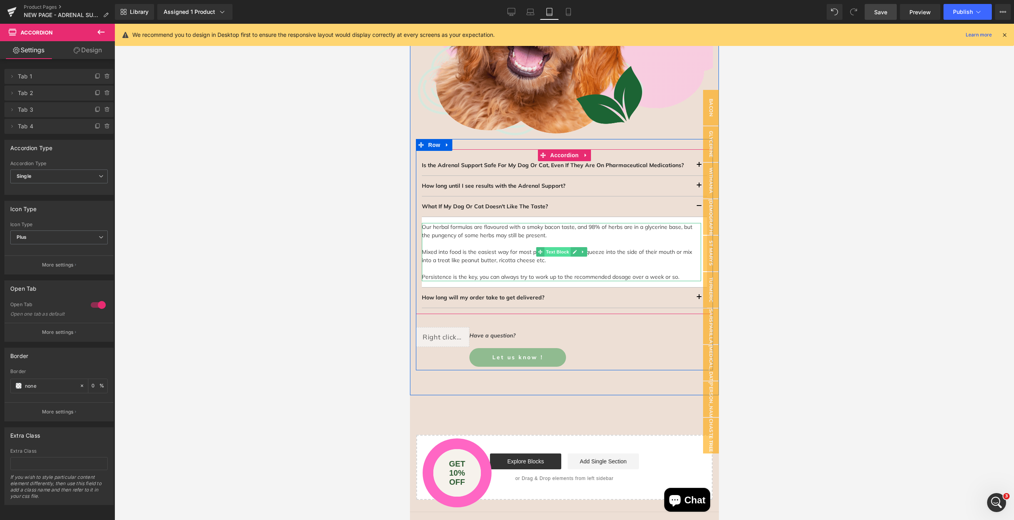
click at [550, 257] on span "Text Block" at bounding box center [557, 252] width 26 height 10
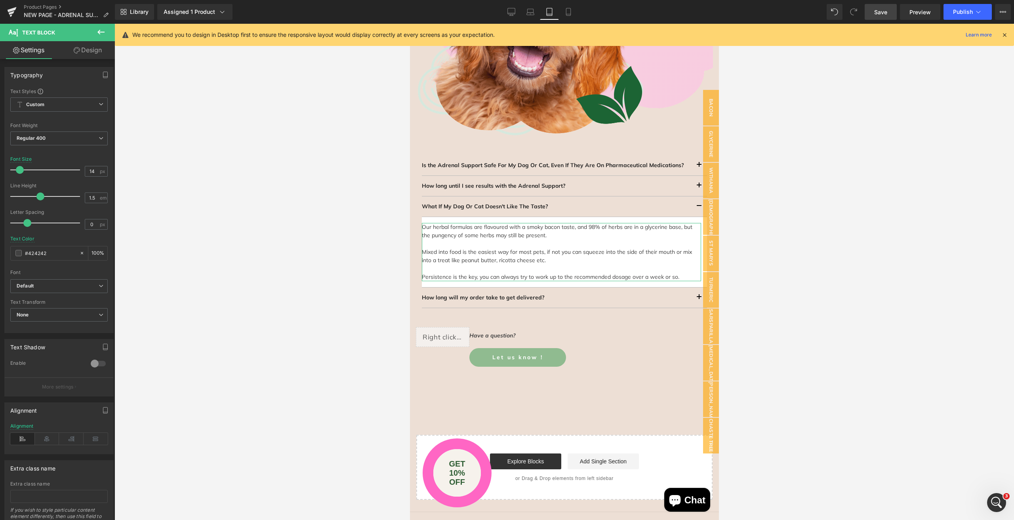
click at [81, 48] on link "Design" at bounding box center [87, 50] width 57 height 18
click at [0, 0] on div "Spacing" at bounding box center [0, 0] width 0 height 0
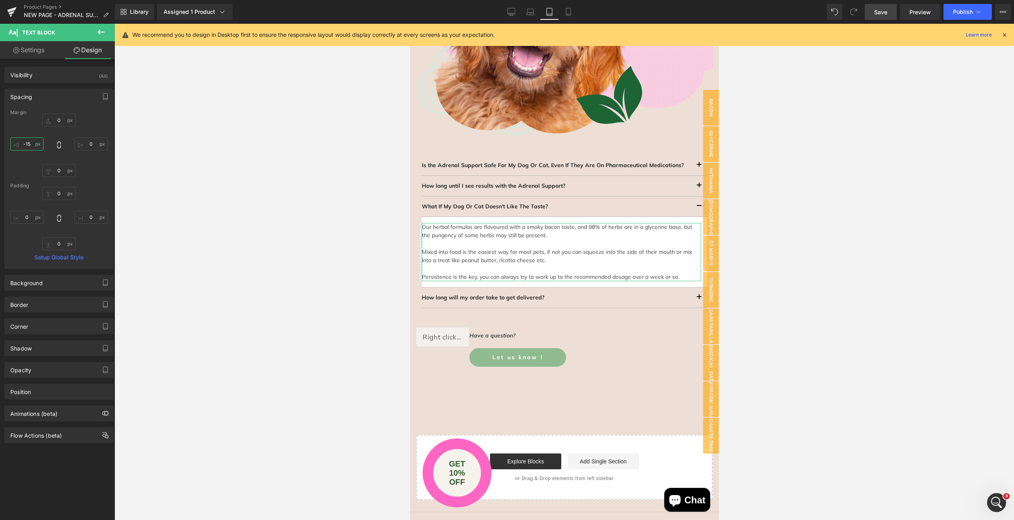
click at [32, 142] on input "text" at bounding box center [26, 143] width 33 height 13
type input "10"
click at [694, 308] on button "button" at bounding box center [699, 298] width 16 height 20
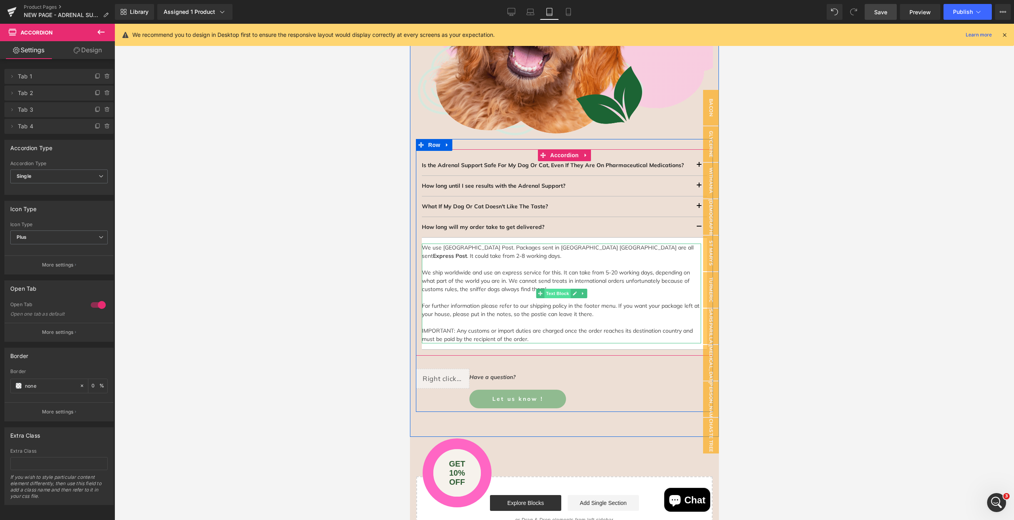
click at [558, 298] on span "Text Block" at bounding box center [557, 294] width 26 height 10
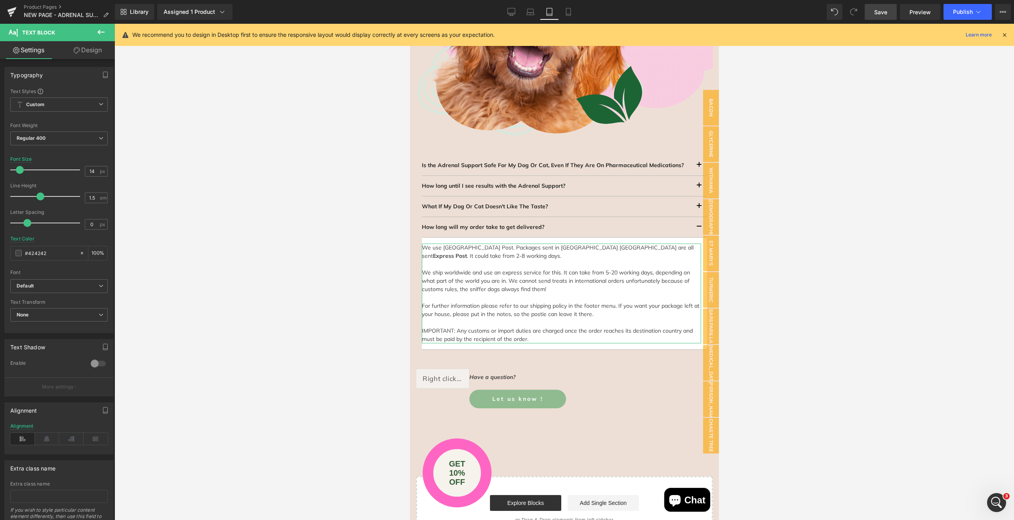
click at [89, 51] on link "Design" at bounding box center [87, 50] width 57 height 18
click at [0, 0] on div "Spacing" at bounding box center [0, 0] width 0 height 0
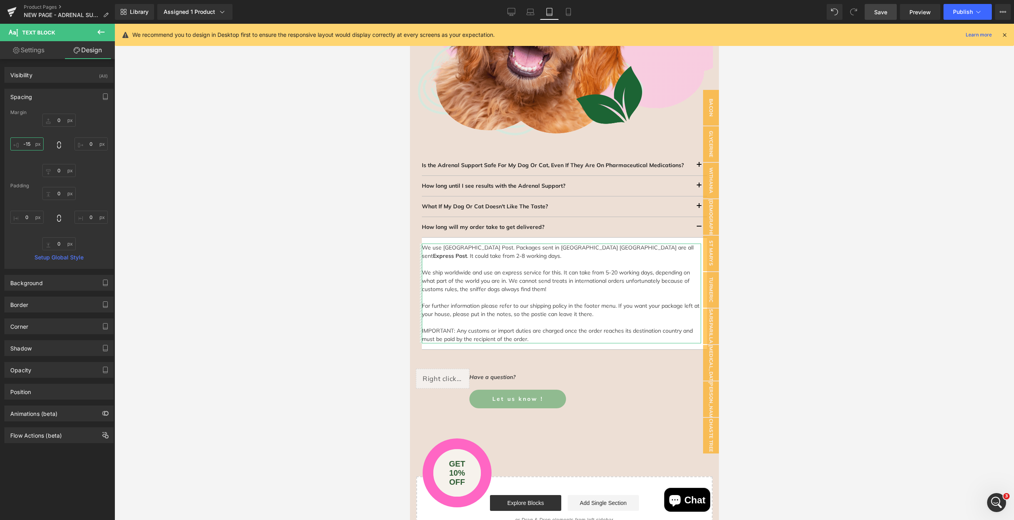
click at [34, 139] on input "text" at bounding box center [26, 143] width 33 height 13
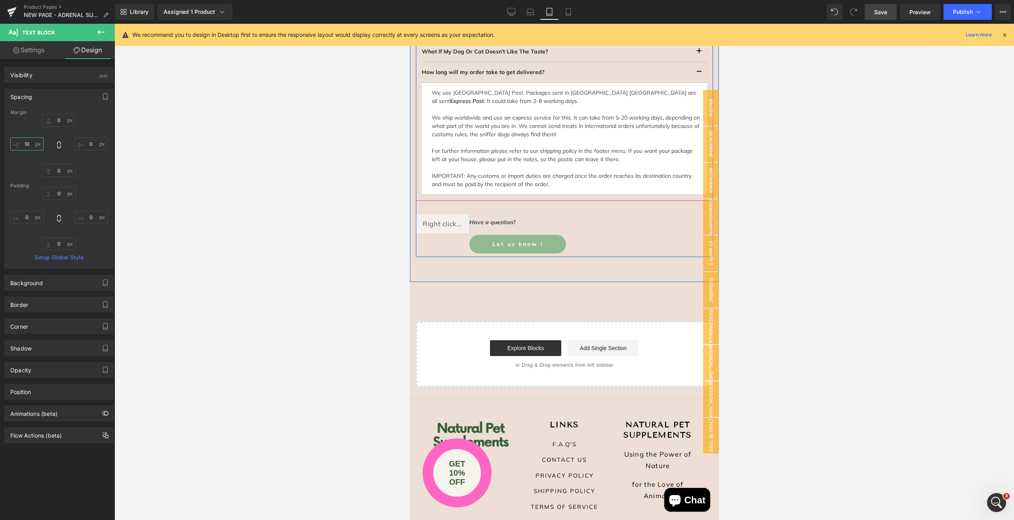
scroll to position [4490, 0]
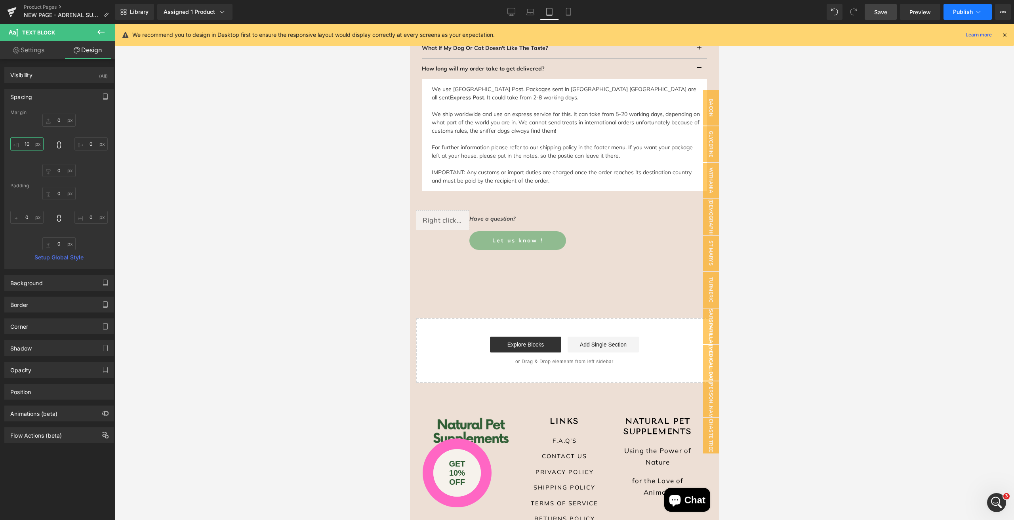
type input "10"
click at [958, 11] on span "Publish" at bounding box center [963, 12] width 20 height 6
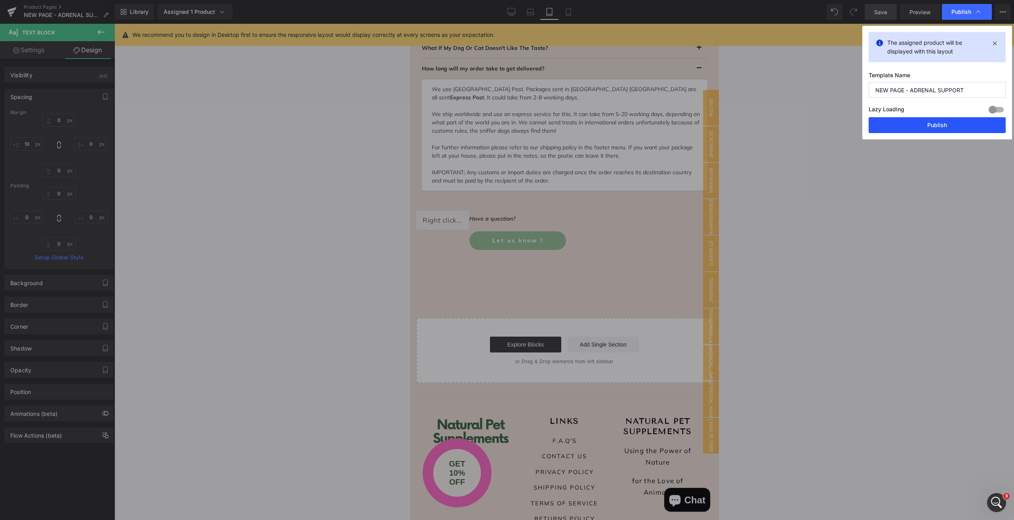
click at [935, 122] on button "Publish" at bounding box center [936, 125] width 137 height 16
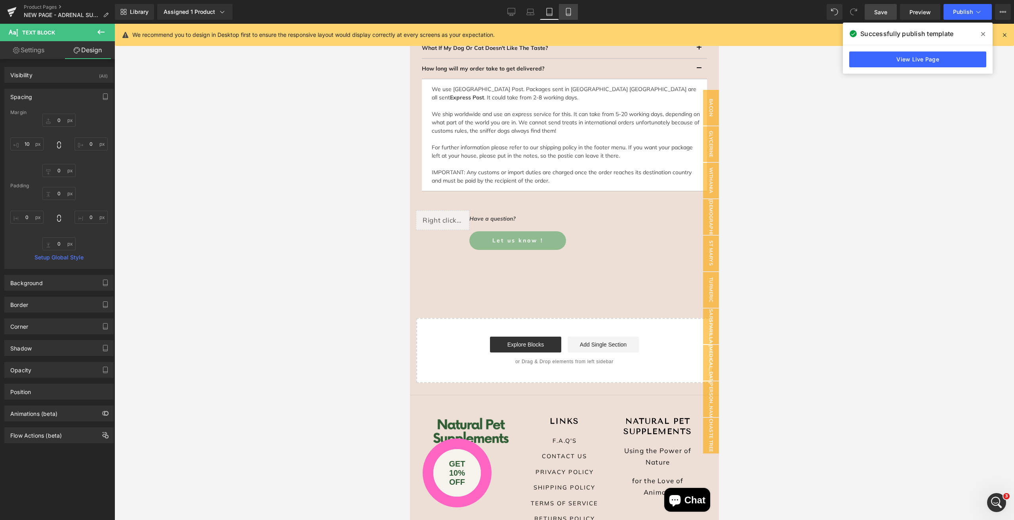
click at [570, 14] on icon at bounding box center [568, 14] width 4 height 0
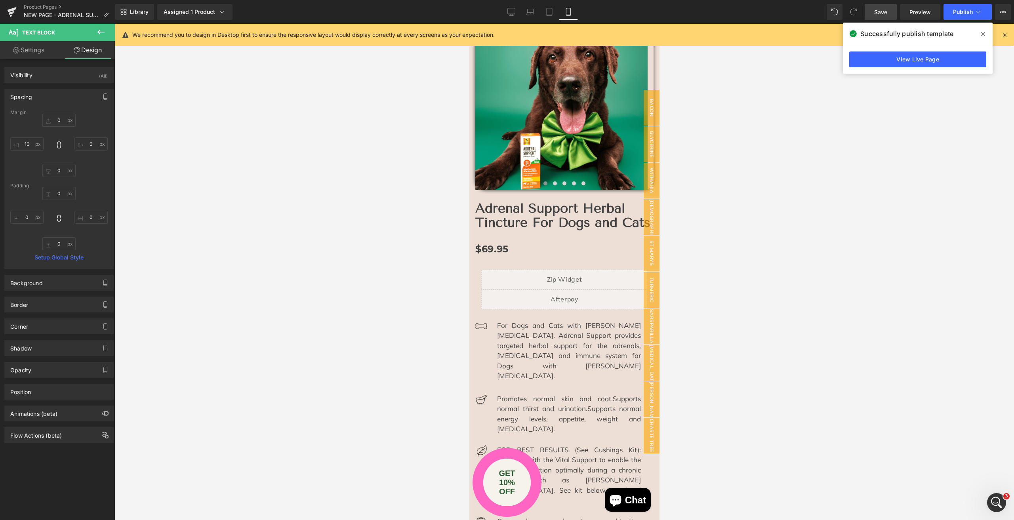
scroll to position [0, 0]
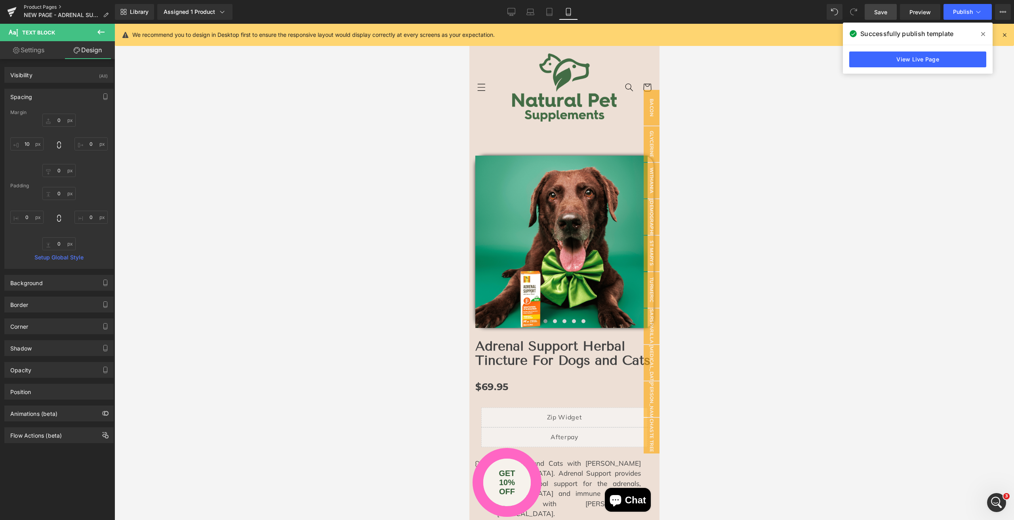
click at [48, 6] on link "Product Pages" at bounding box center [69, 7] width 91 height 6
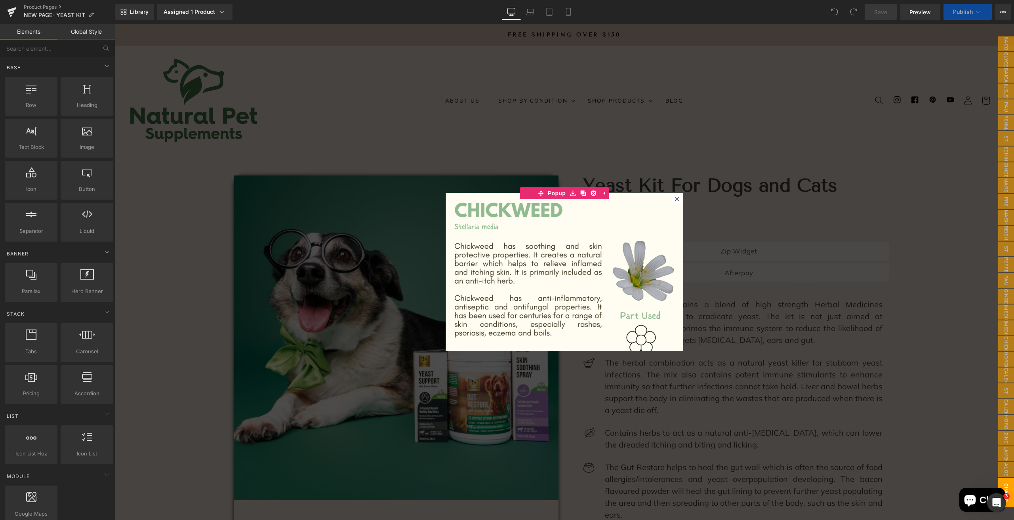
click at [432, 142] on div at bounding box center [563, 272] width 899 height 496
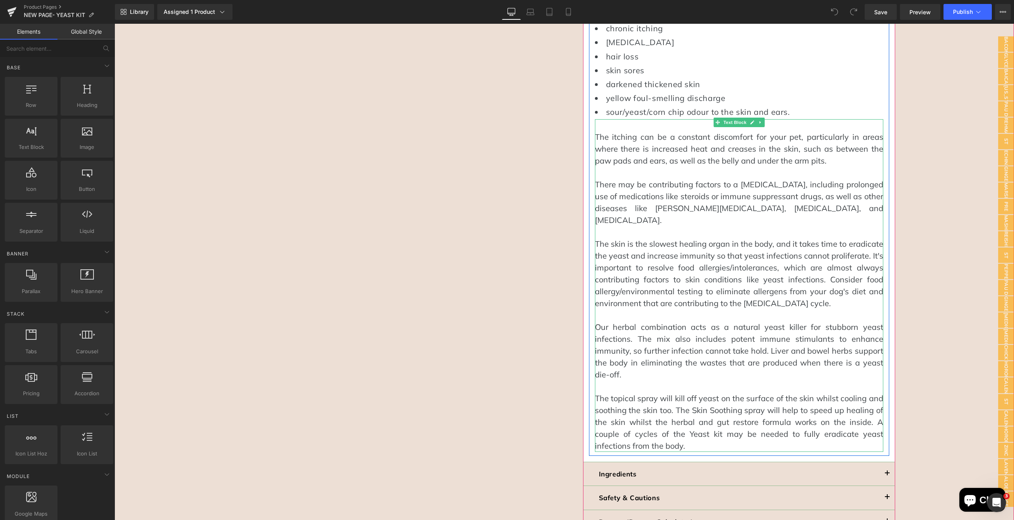
scroll to position [832, 0]
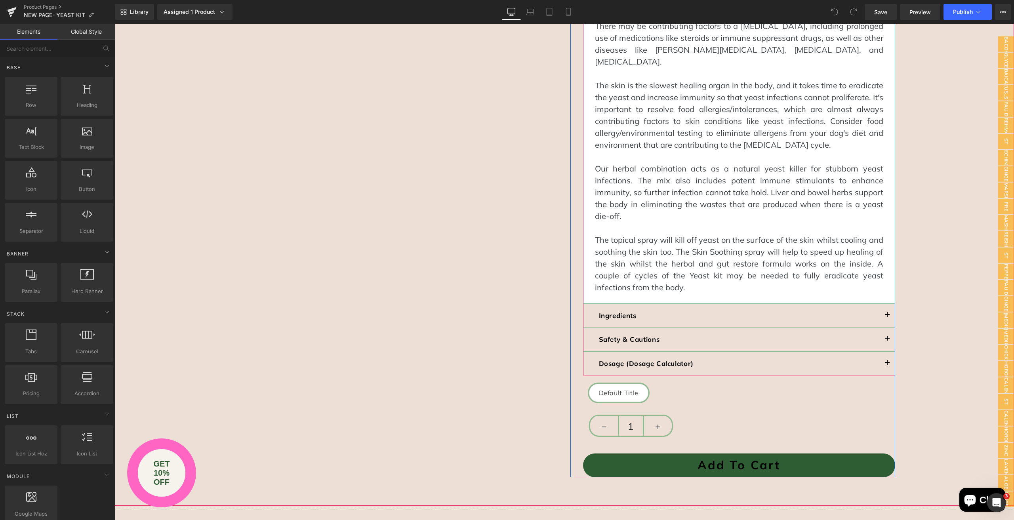
click at [885, 304] on button "button" at bounding box center [887, 316] width 16 height 24
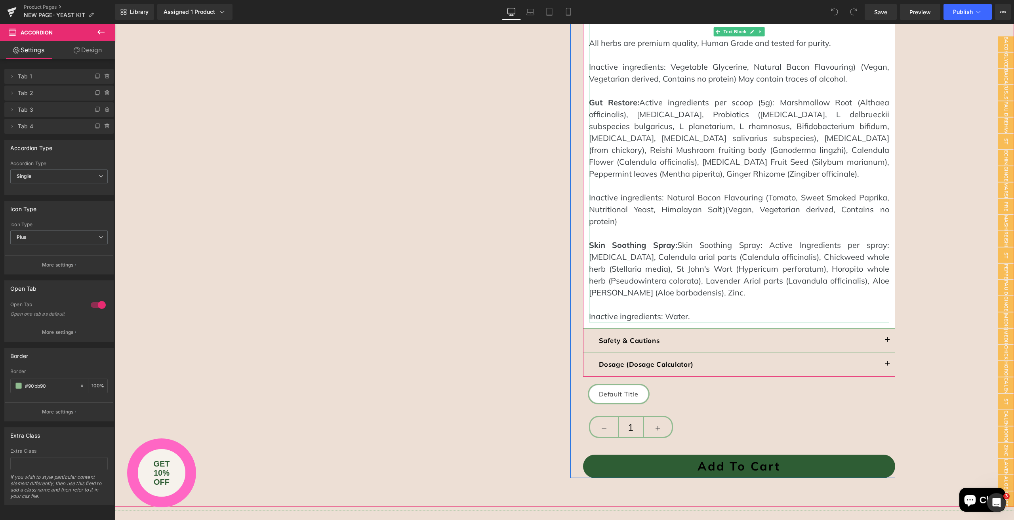
scroll to position [658, 0]
click at [650, 215] on p "Inactive ingredients: Natural Bacon Flavouring (Tomato, Sweet Smoked Paprika, N…" at bounding box center [739, 209] width 300 height 36
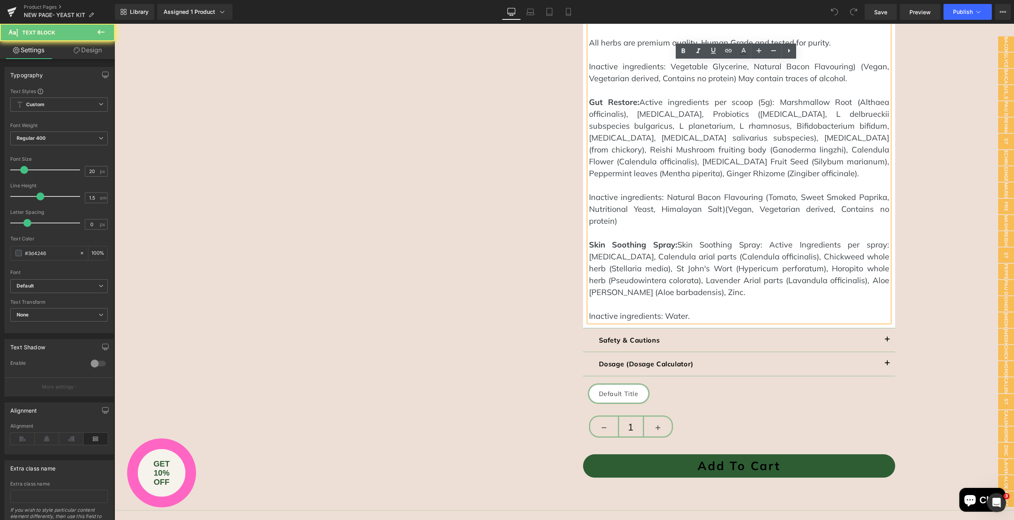
click at [735, 213] on p "Inactive ingredients: Natural Bacon Flavouring (Tomato, Sweet Smoked Paprika, N…" at bounding box center [739, 209] width 300 height 36
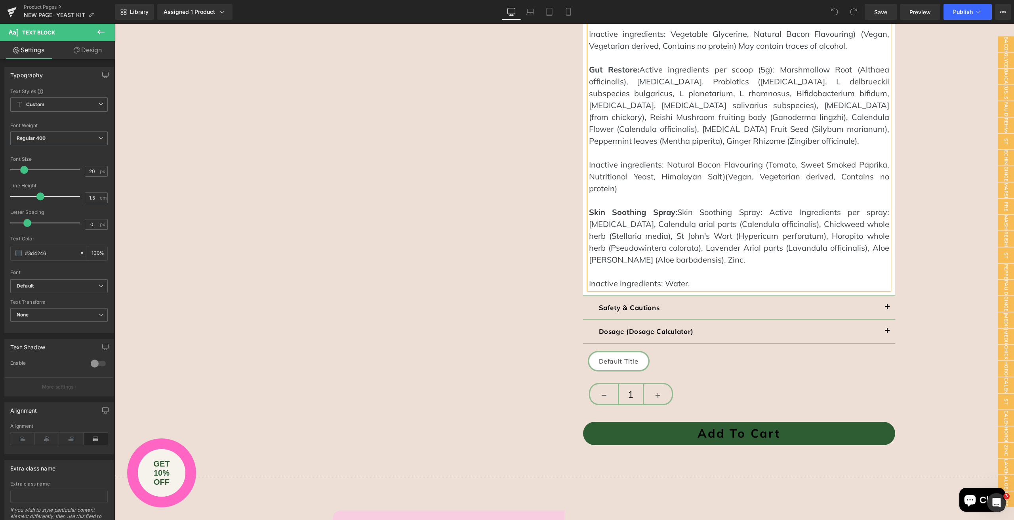
scroll to position [737, 0]
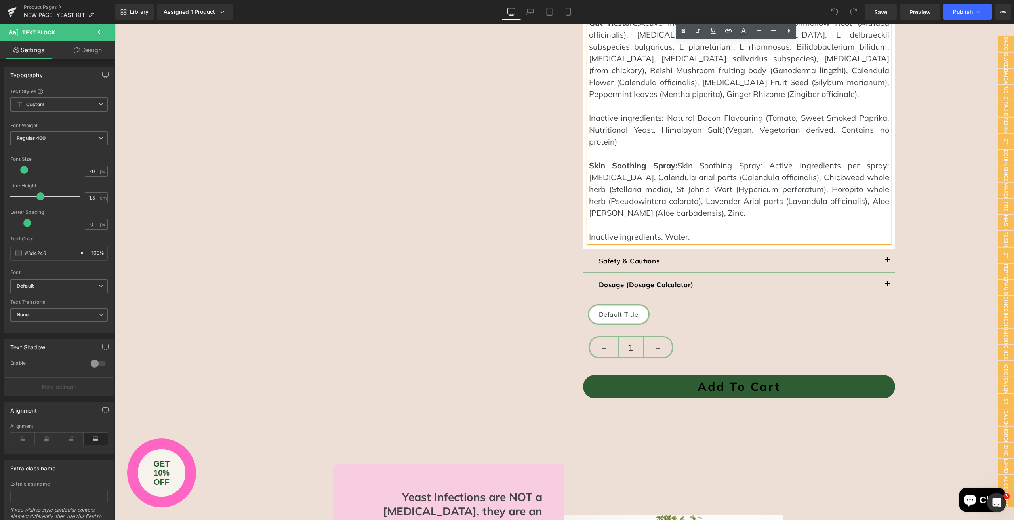
click at [881, 259] on button "button" at bounding box center [887, 261] width 16 height 24
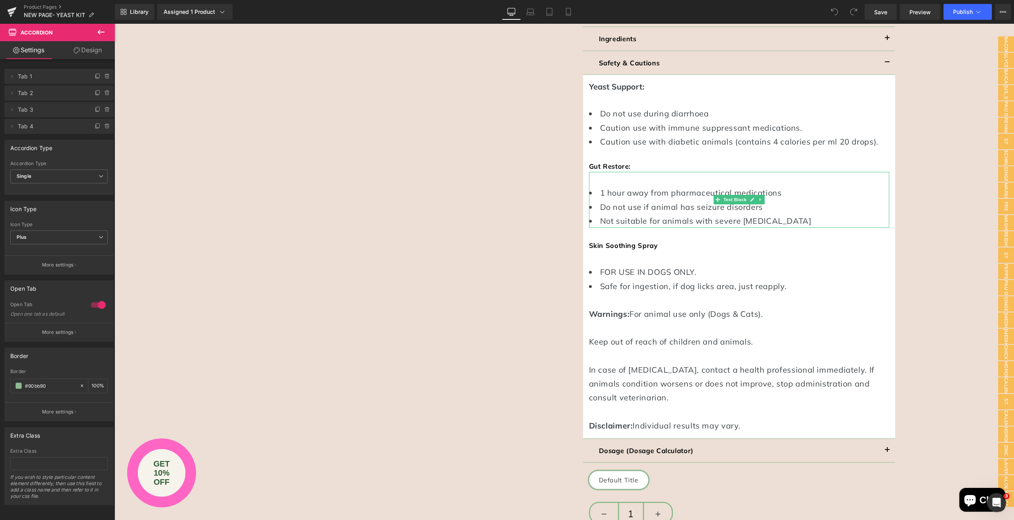
scroll to position [685, 0]
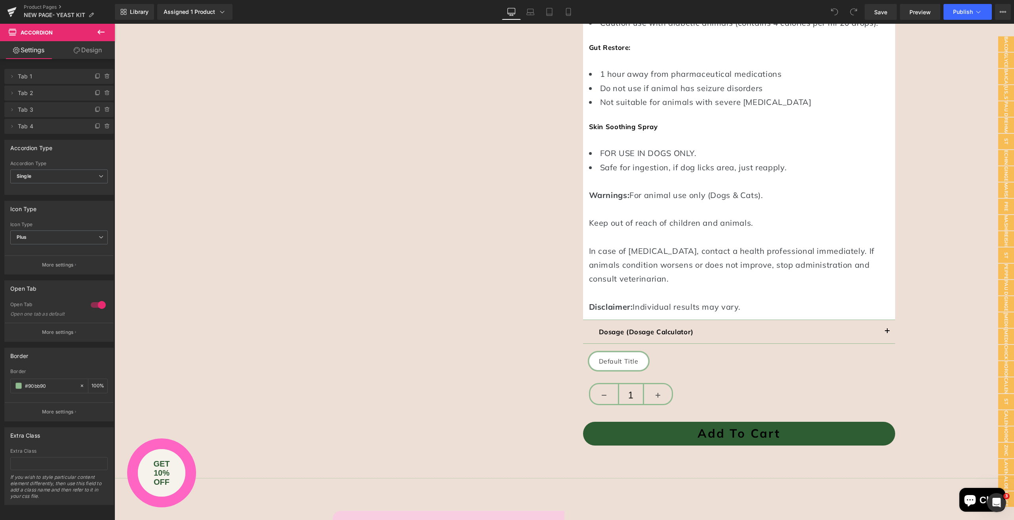
click at [882, 330] on button "button" at bounding box center [887, 332] width 16 height 24
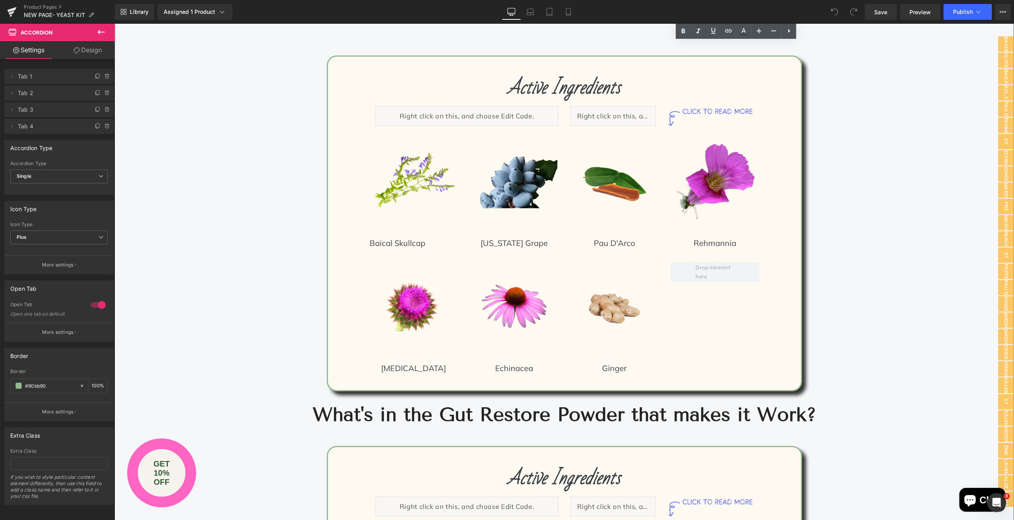
scroll to position [1707, 0]
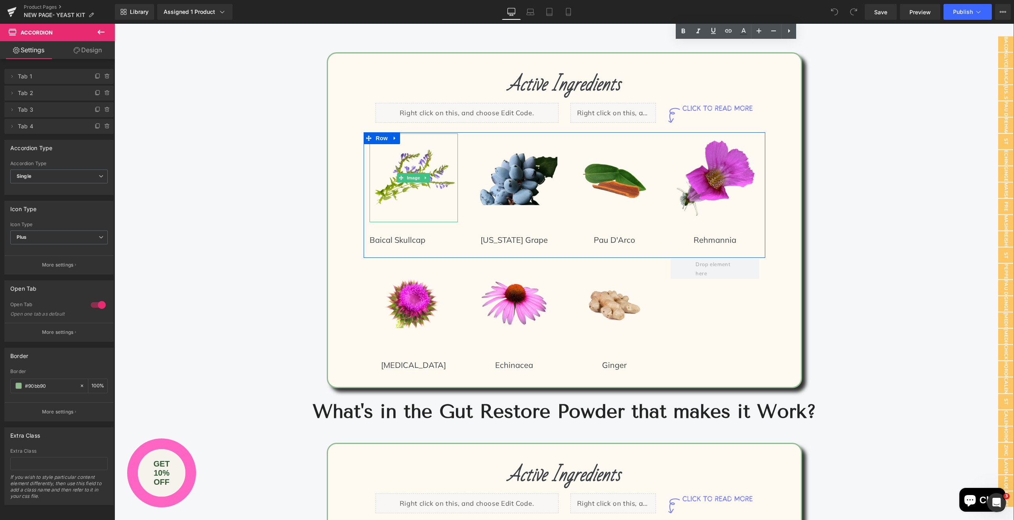
click at [388, 192] on img at bounding box center [413, 177] width 89 height 89
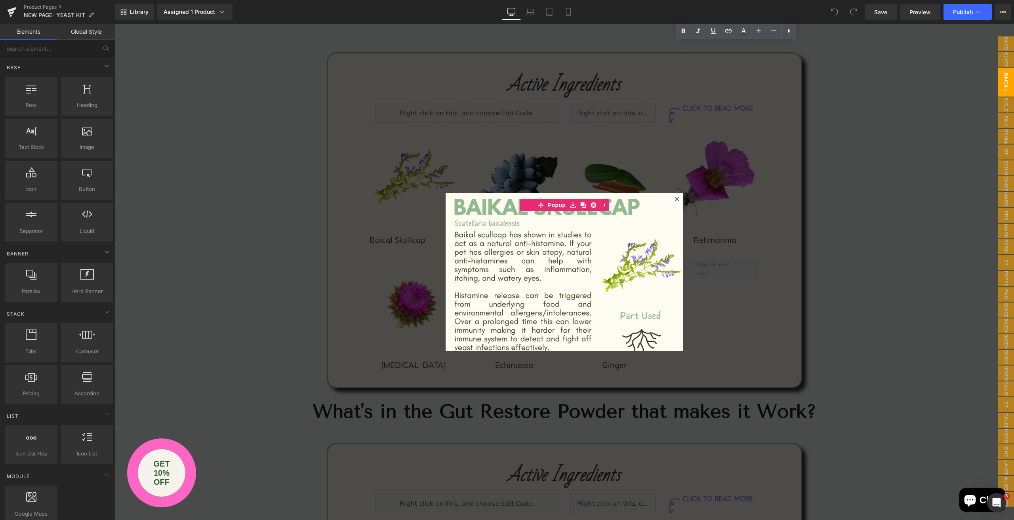
click at [262, 175] on div at bounding box center [563, 272] width 899 height 496
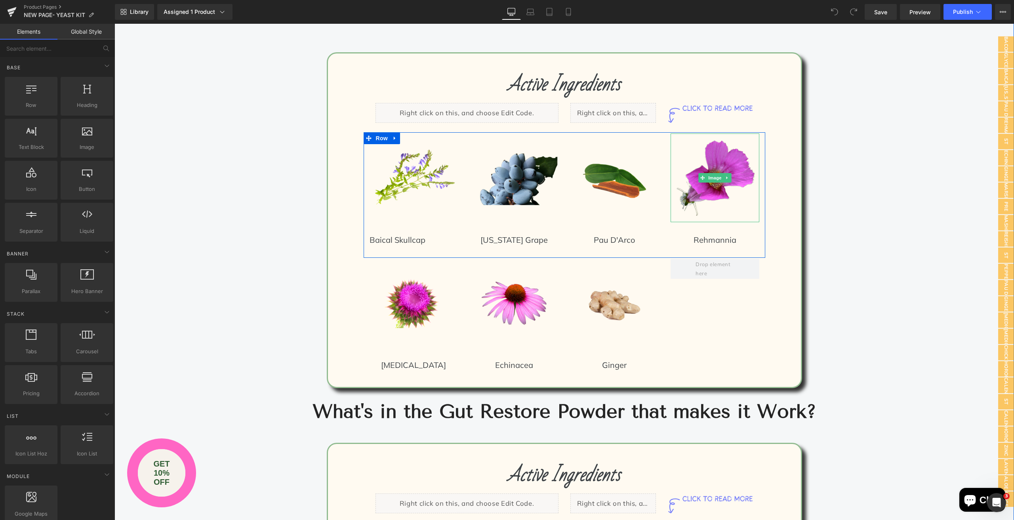
click at [706, 189] on img at bounding box center [714, 177] width 89 height 89
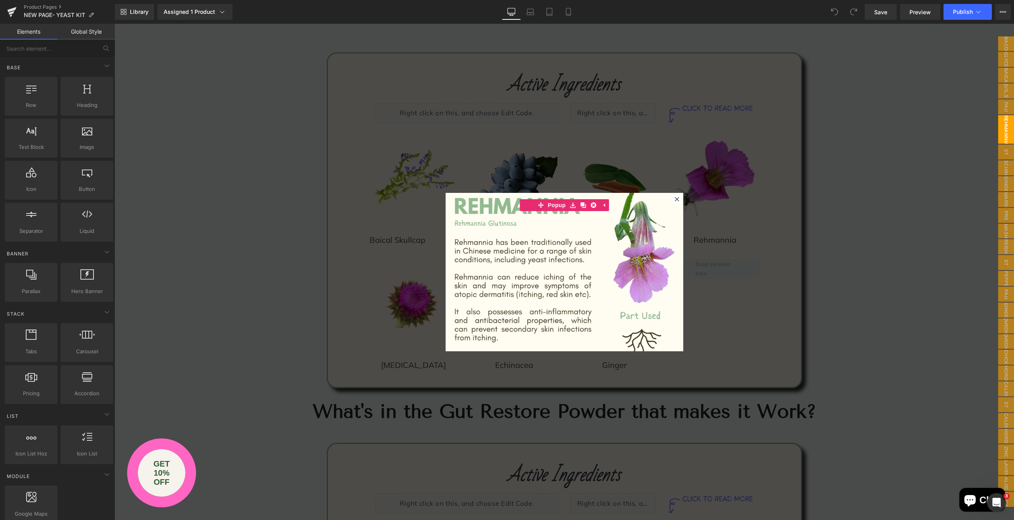
click at [788, 234] on div at bounding box center [563, 272] width 899 height 496
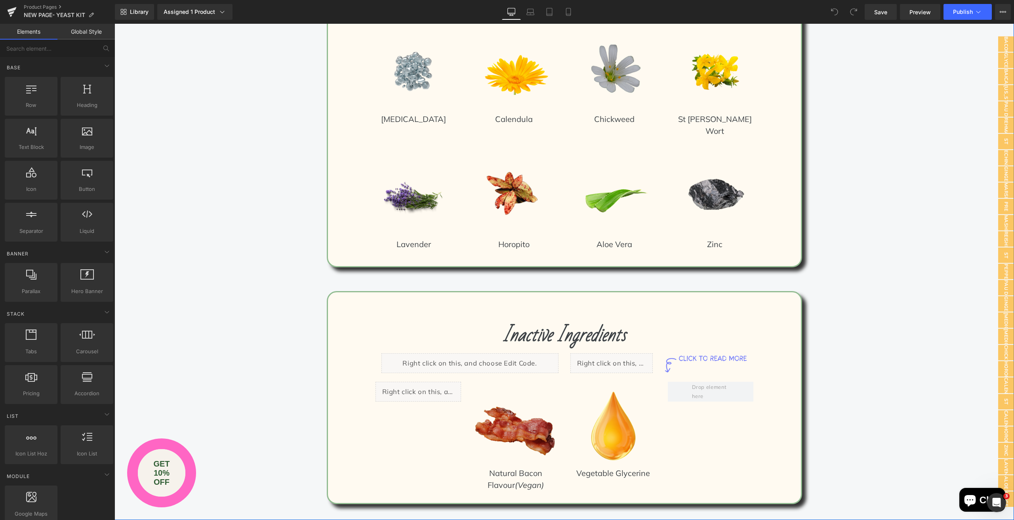
scroll to position [2658, 0]
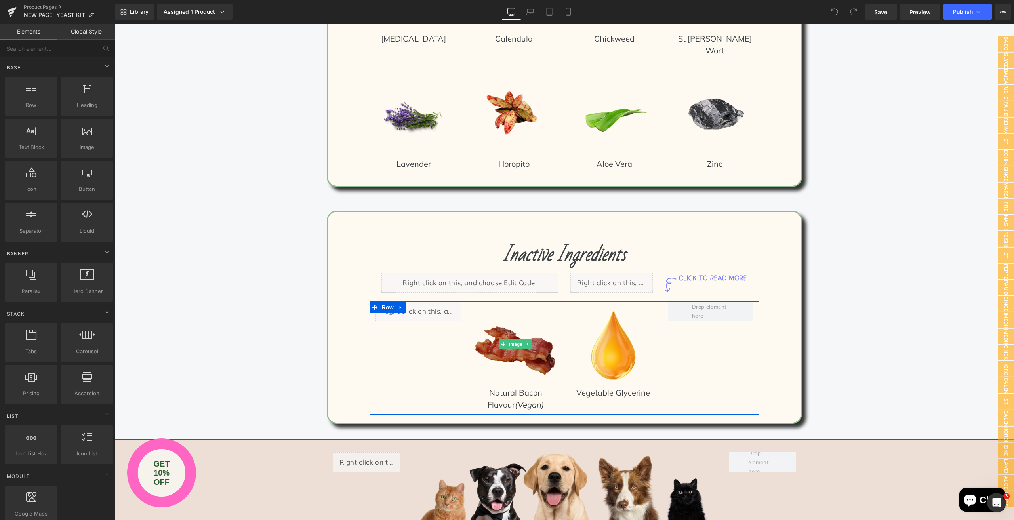
click at [518, 341] on img at bounding box center [516, 344] width 86 height 86
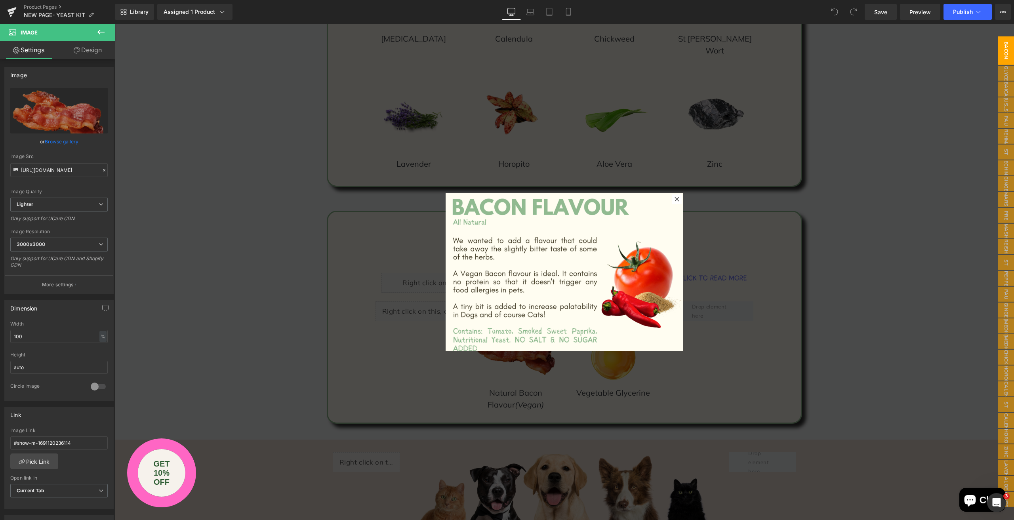
click at [322, 273] on div at bounding box center [563, 272] width 899 height 496
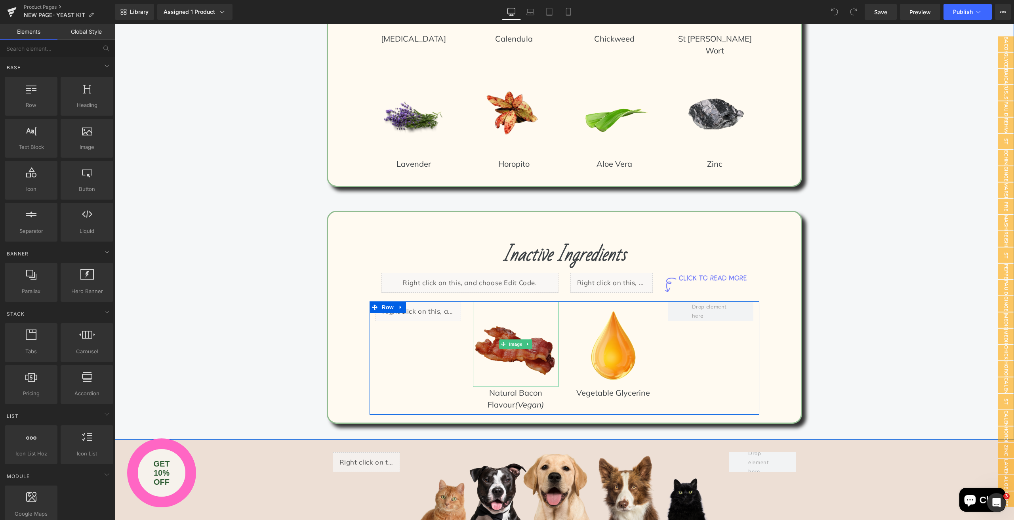
click at [530, 347] on img at bounding box center [516, 344] width 86 height 86
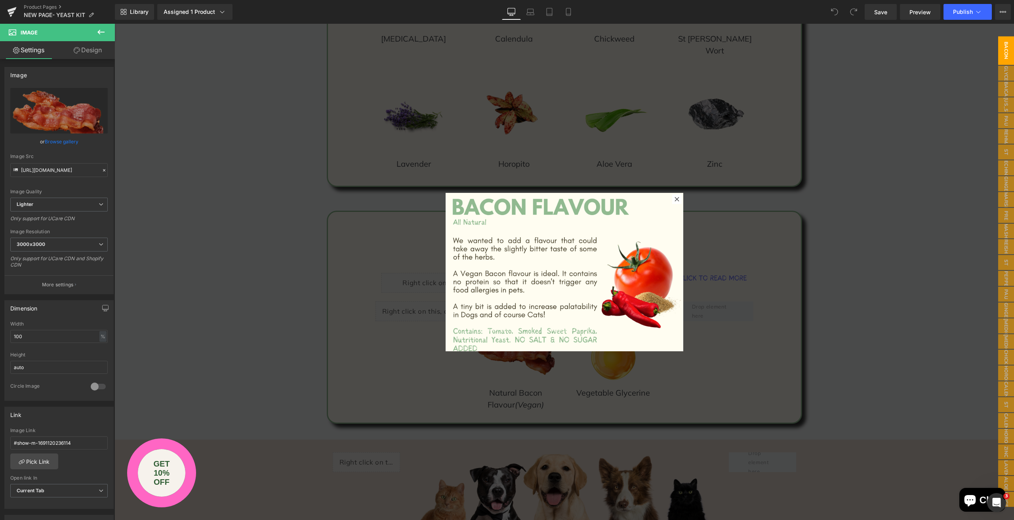
click at [340, 285] on div at bounding box center [563, 272] width 899 height 496
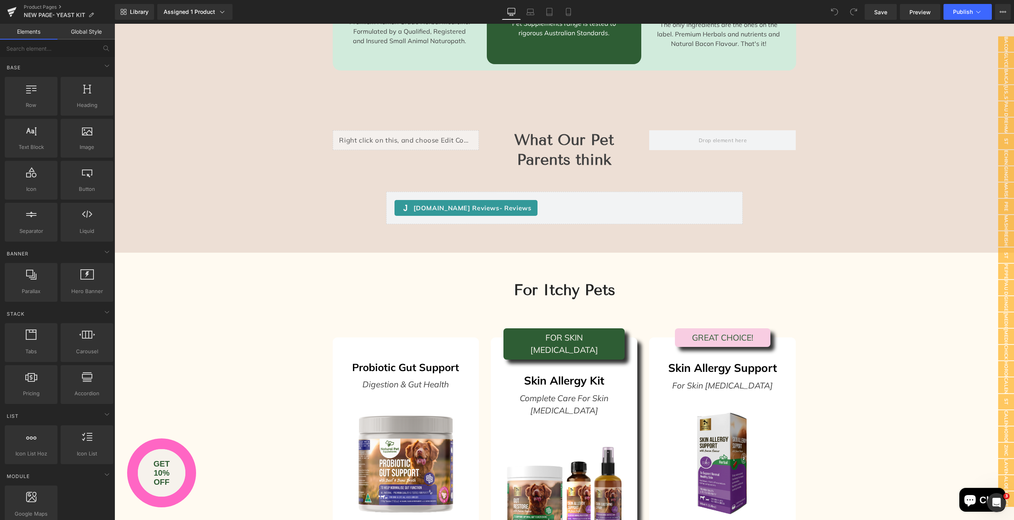
scroll to position [3133, 0]
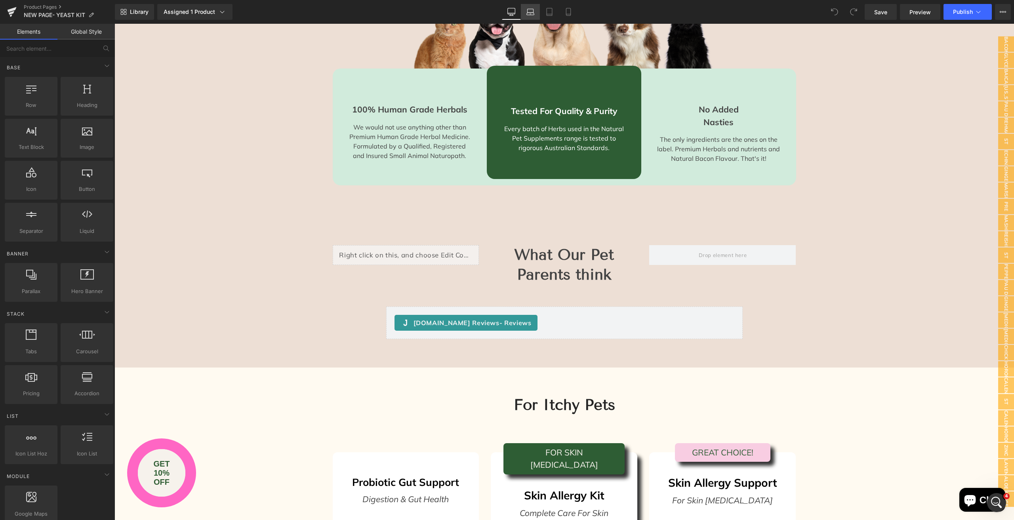
click at [531, 13] on icon at bounding box center [531, 14] width 8 height 2
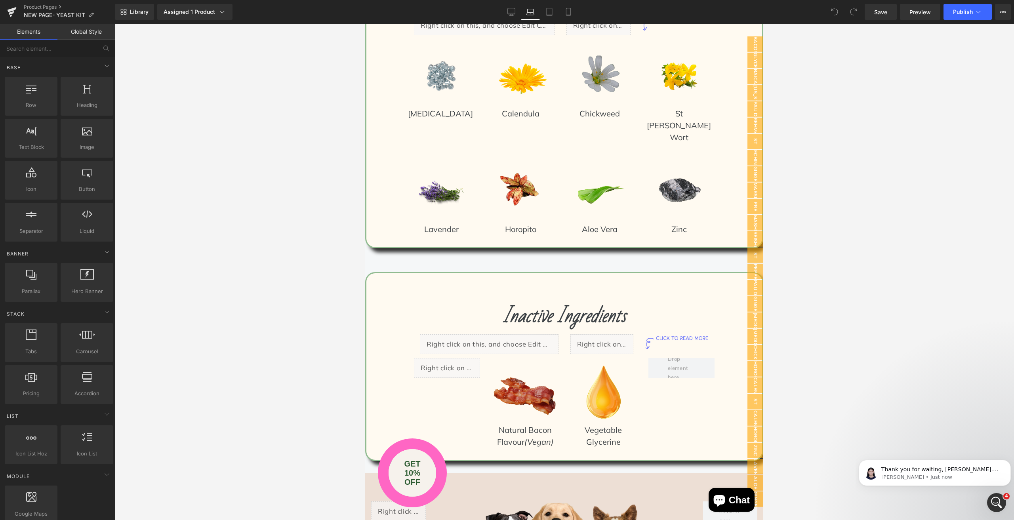
scroll to position [3150, 0]
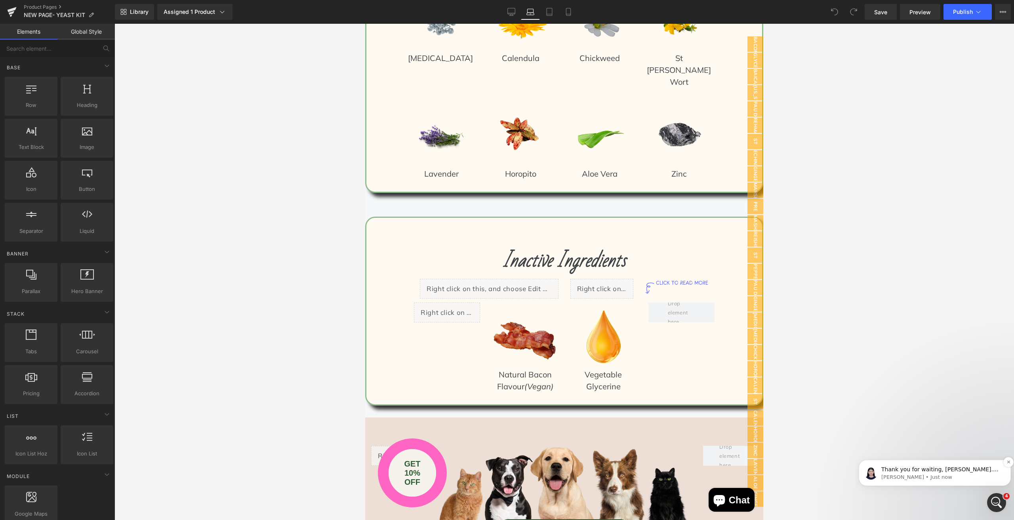
click at [939, 476] on p "Alice • Just now" at bounding box center [941, 477] width 120 height 7
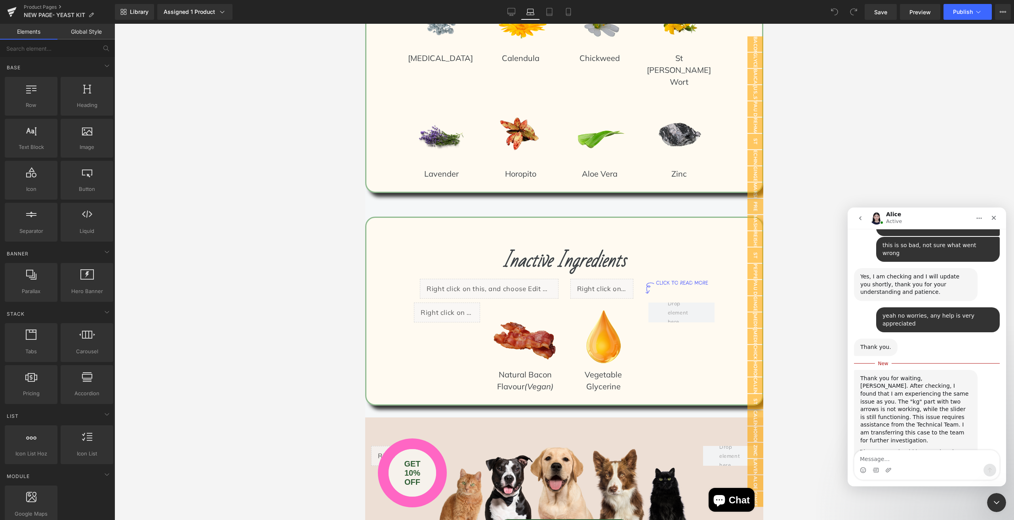
scroll to position [1038, 0]
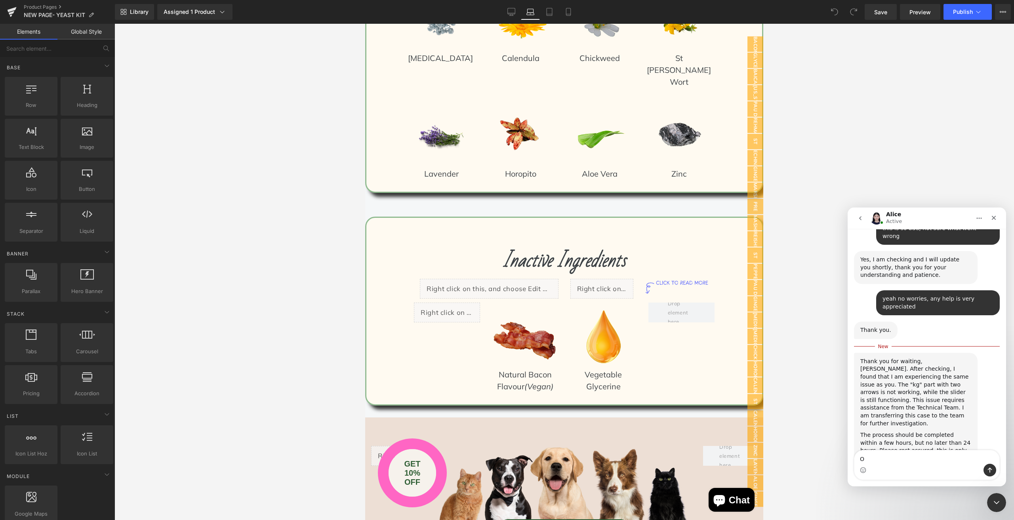
type textarea "O"
click at [889, 458] on textarea "O" at bounding box center [926, 456] width 145 height 13
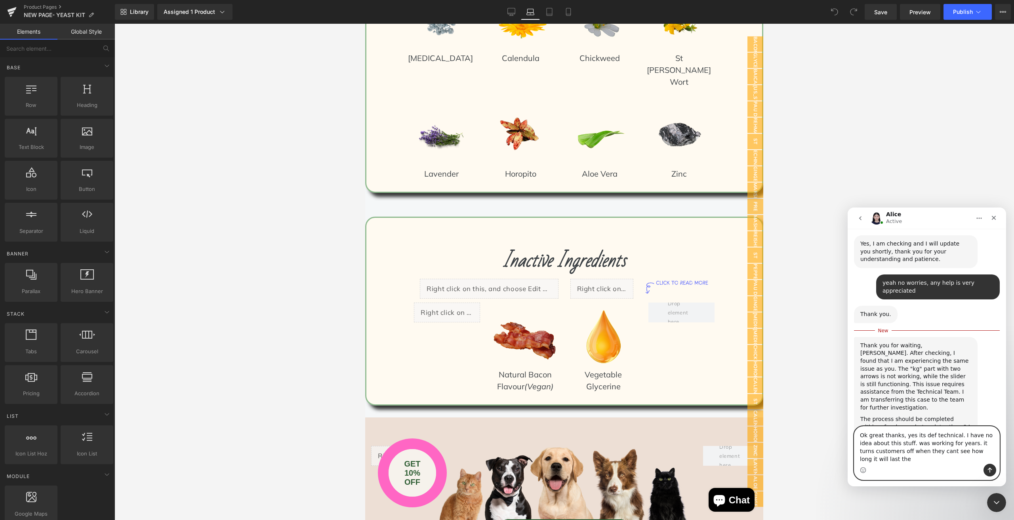
scroll to position [1062, 0]
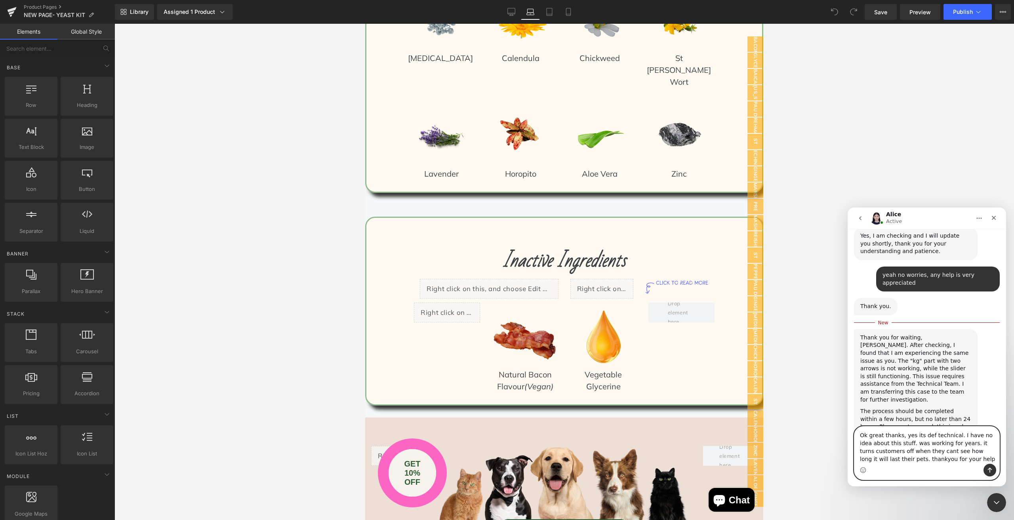
type textarea "Ok great thanks, yes its def technical. I have no idea about this stuff. was wo…"
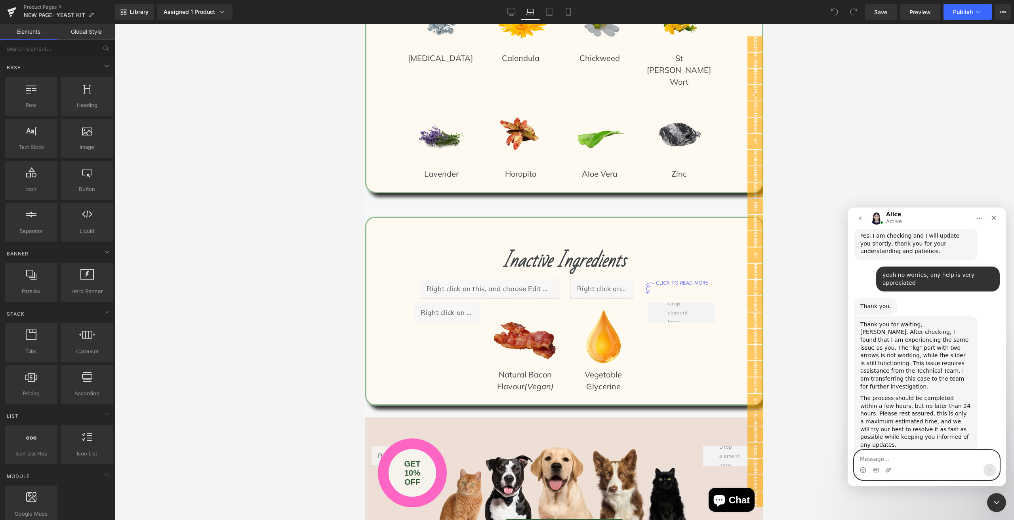
scroll to position [1080, 0]
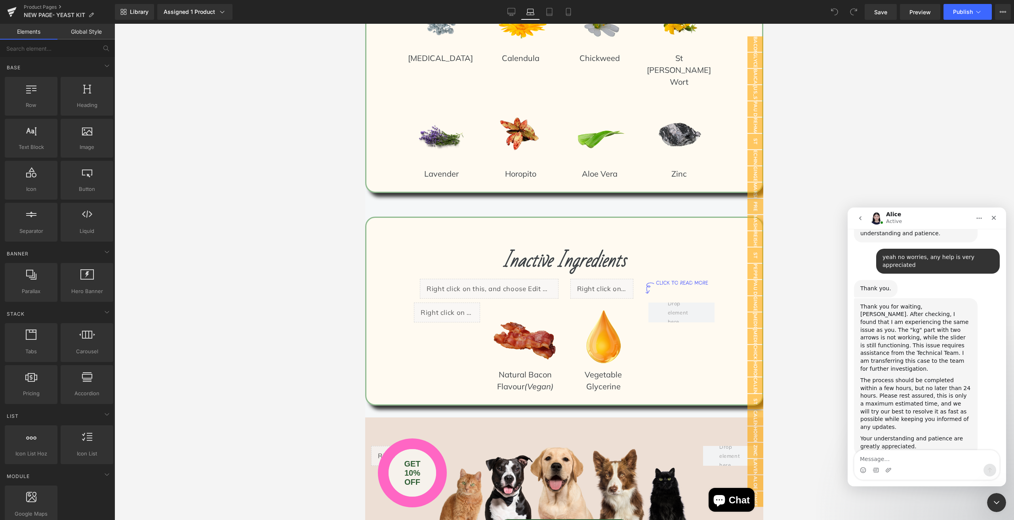
click at [710, 193] on div at bounding box center [507, 248] width 1014 height 496
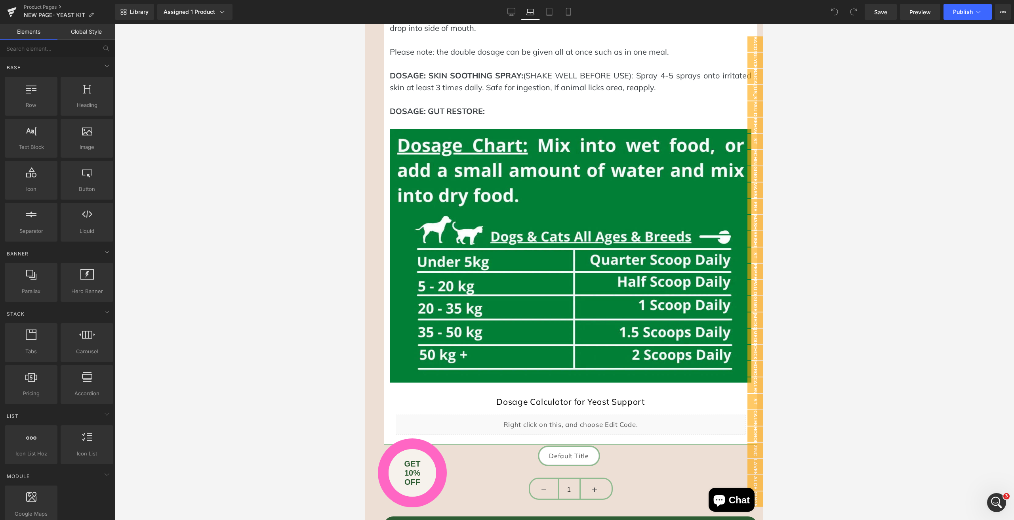
scroll to position [874, 0]
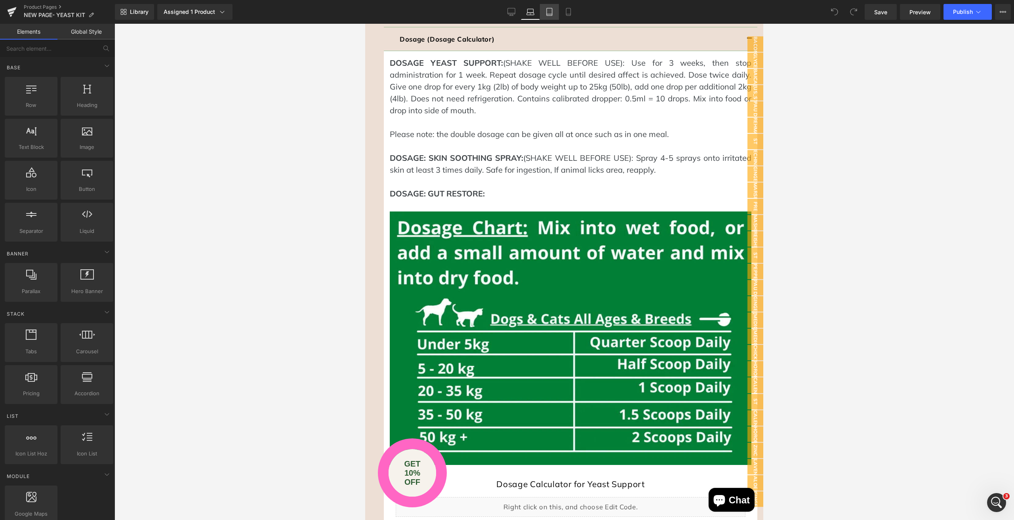
click at [552, 11] on icon at bounding box center [549, 12] width 8 height 8
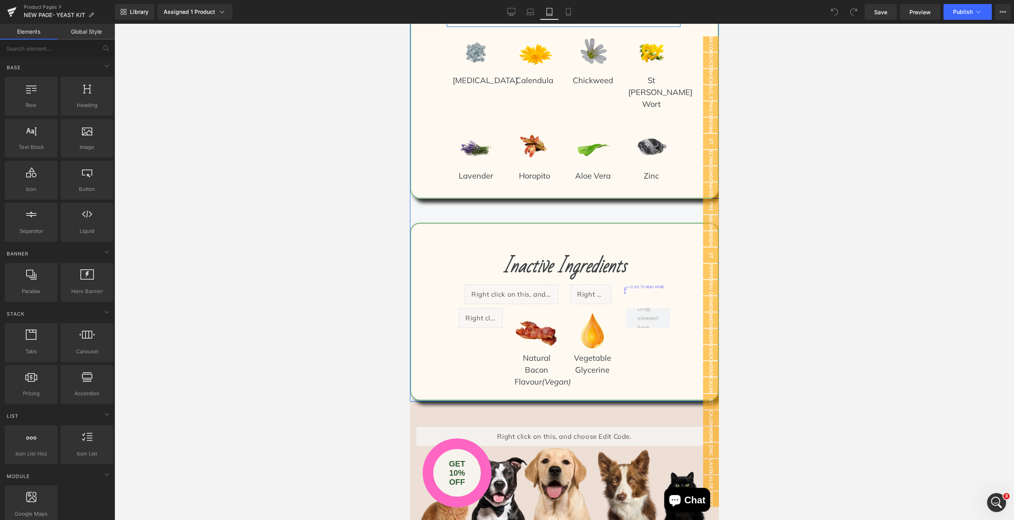
scroll to position [2912, 0]
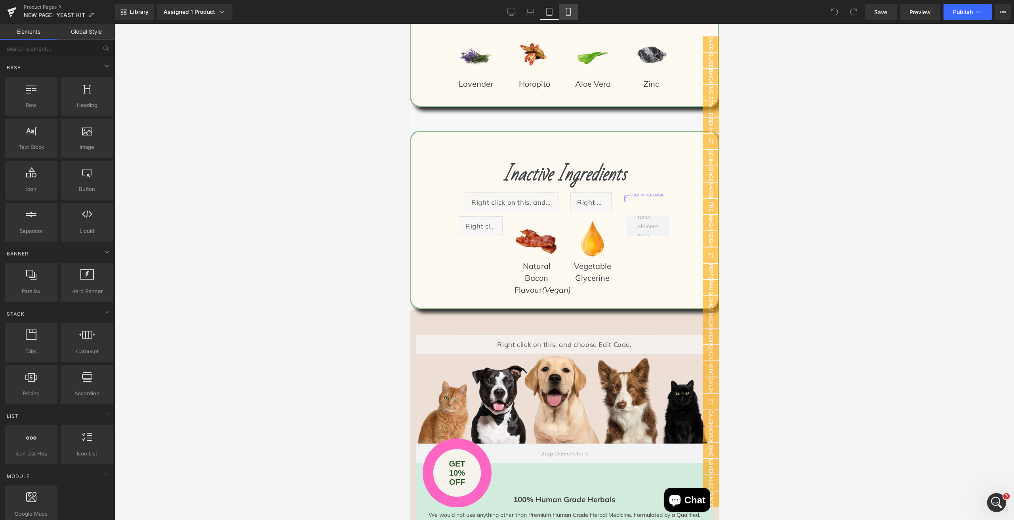
click at [569, 8] on icon at bounding box center [568, 12] width 4 height 8
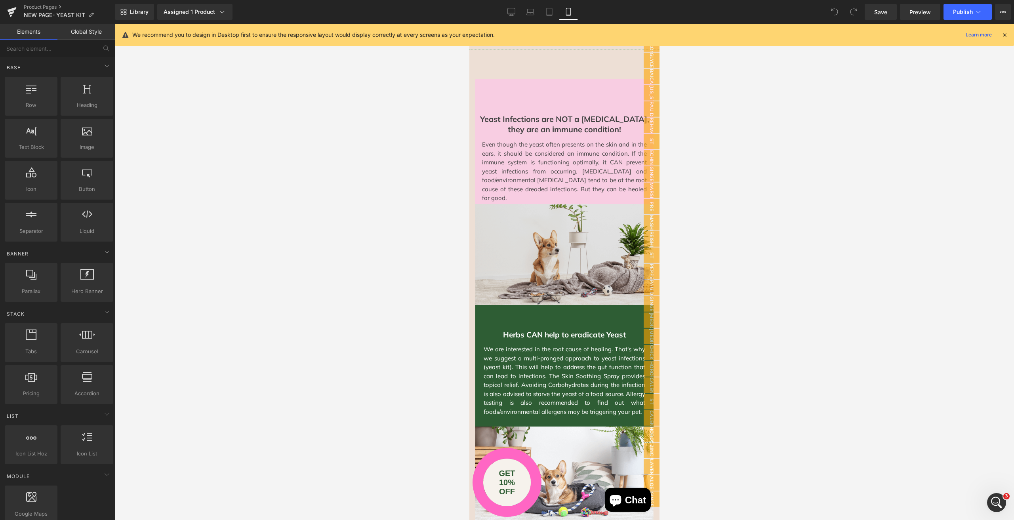
scroll to position [1364, 0]
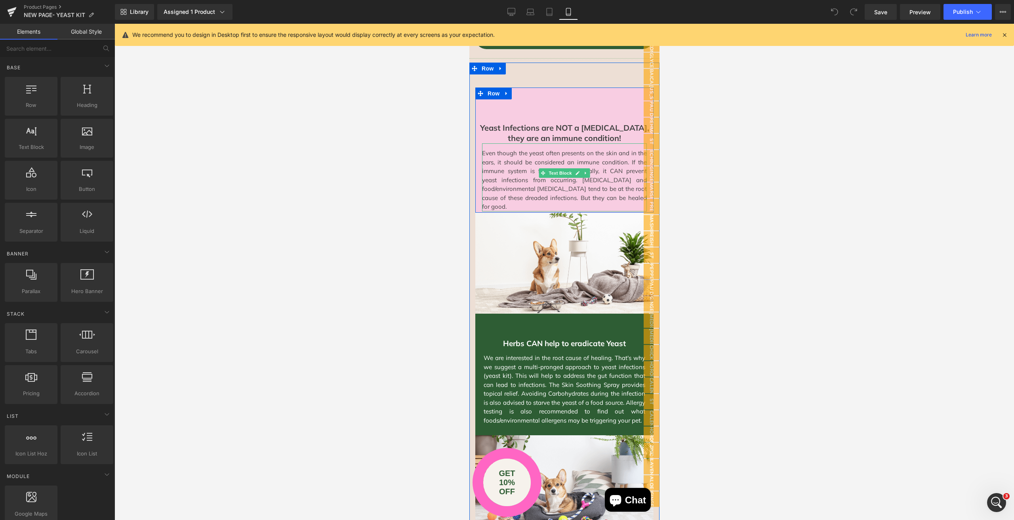
click at [633, 211] on div "Even though the yeast often presents on the skin and in the ears, it should be …" at bounding box center [564, 177] width 165 height 68
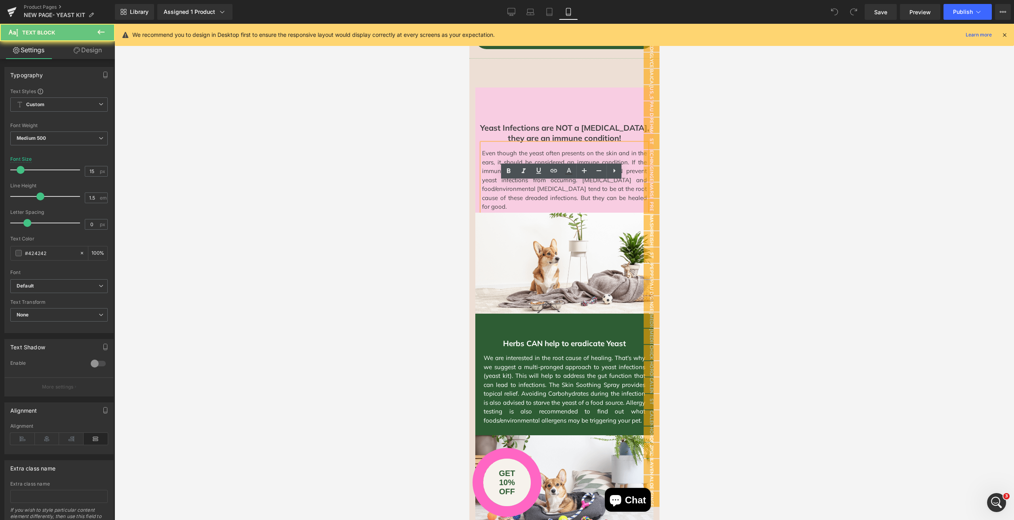
click at [636, 211] on div "Even though the yeast often presents on the skin and in the ears, it should be …" at bounding box center [564, 177] width 165 height 68
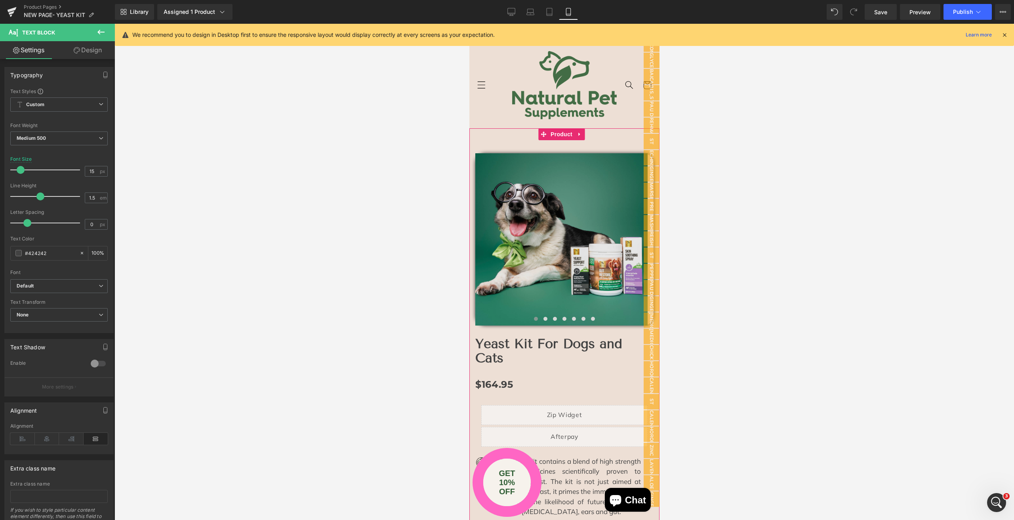
scroll to position [0, 0]
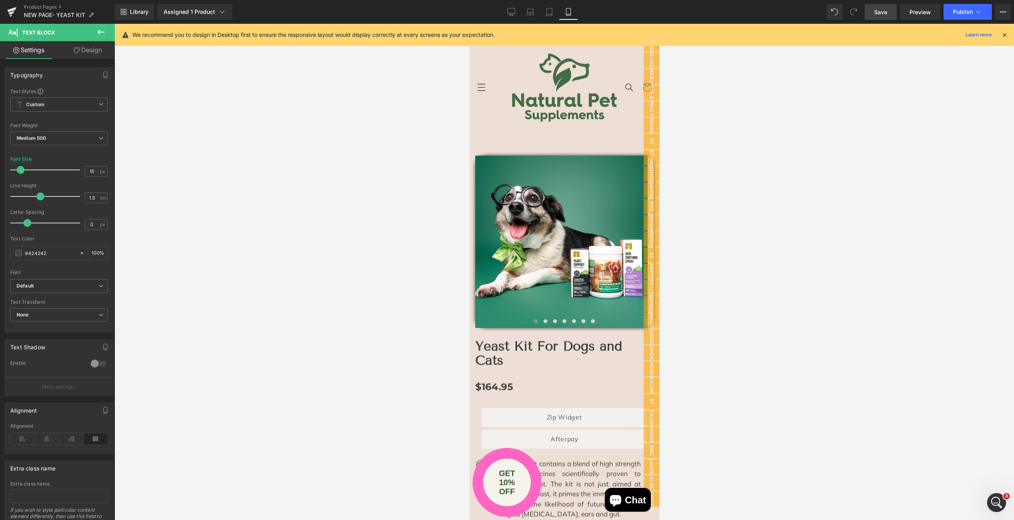
click at [884, 17] on link "Save" at bounding box center [881, 12] width 32 height 16
click at [963, 9] on span "Publish" at bounding box center [963, 12] width 20 height 6
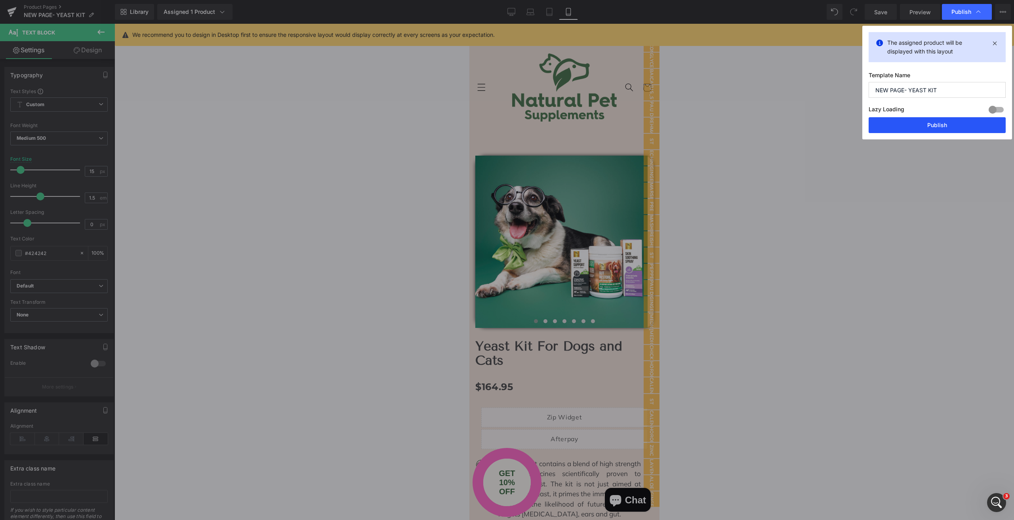
click at [969, 120] on button "Publish" at bounding box center [936, 125] width 137 height 16
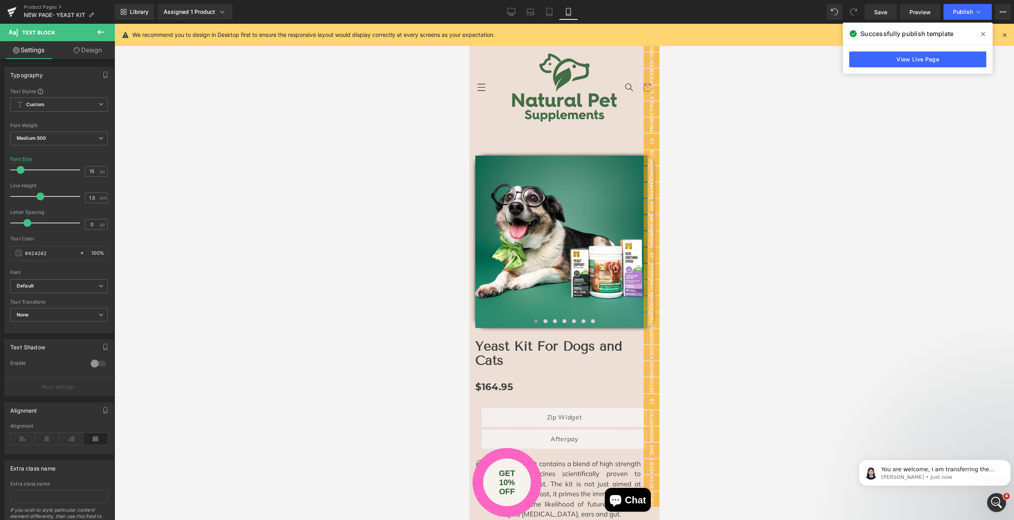
scroll to position [1127, 0]
click at [955, 472] on p "You are welcome, I am transferring the issue to the technical team and will kee…" at bounding box center [941, 470] width 120 height 8
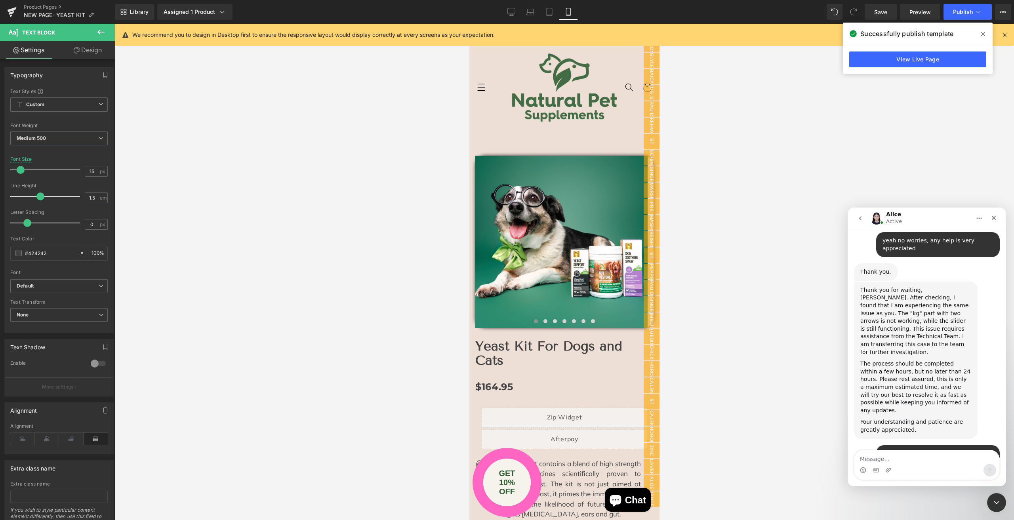
scroll to position [1140, 0]
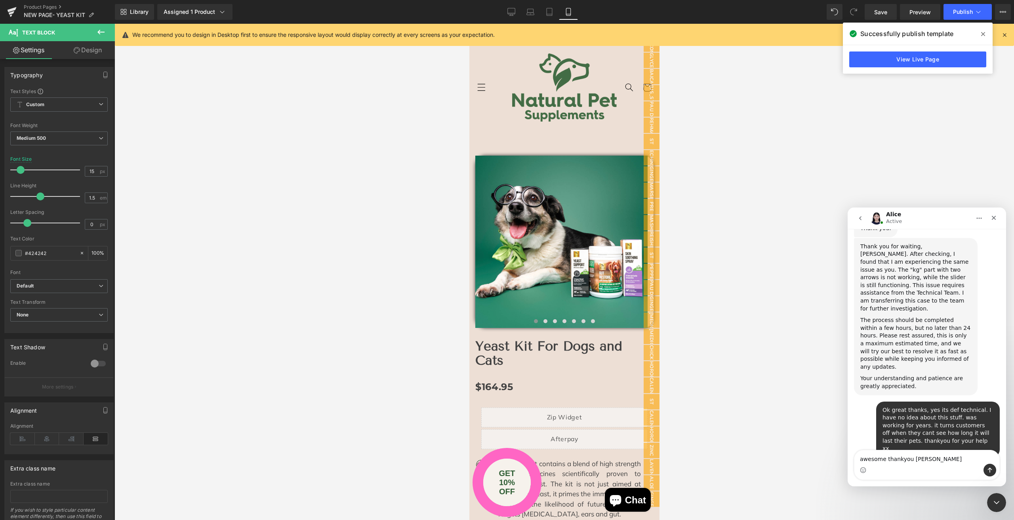
type textarea "awesome thankyou alice"
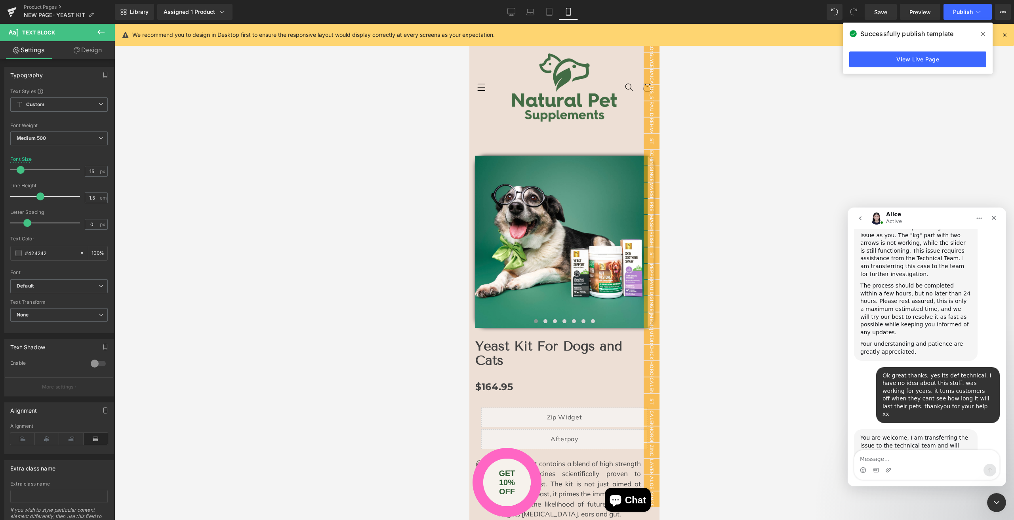
scroll to position [1174, 0]
click at [42, 6] on div at bounding box center [507, 248] width 1014 height 496
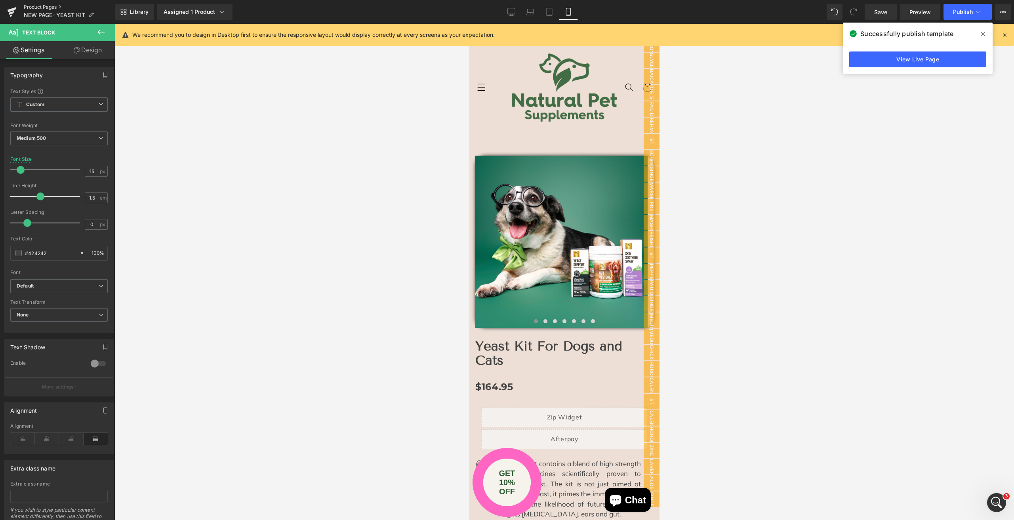
click at [43, 5] on link "Product Pages" at bounding box center [69, 7] width 91 height 6
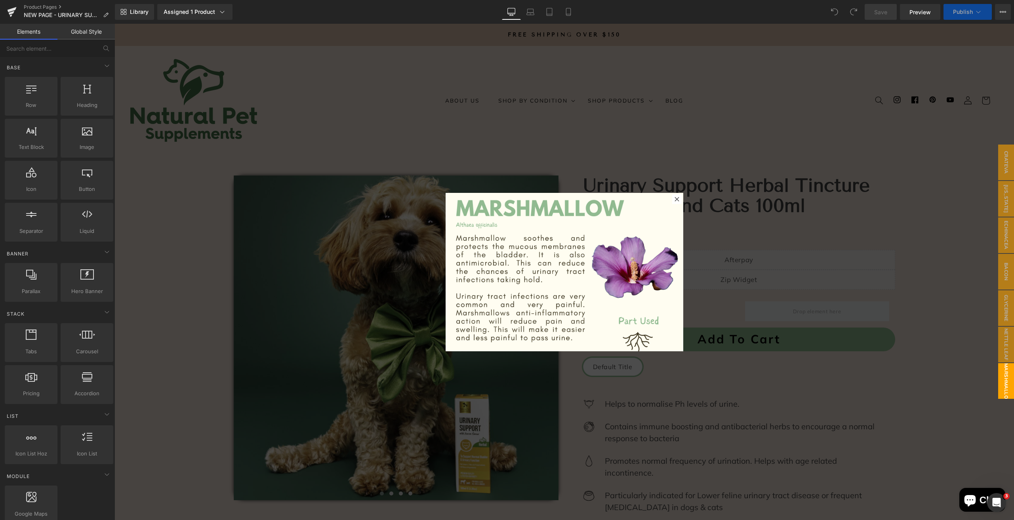
click at [350, 93] on div at bounding box center [563, 272] width 899 height 496
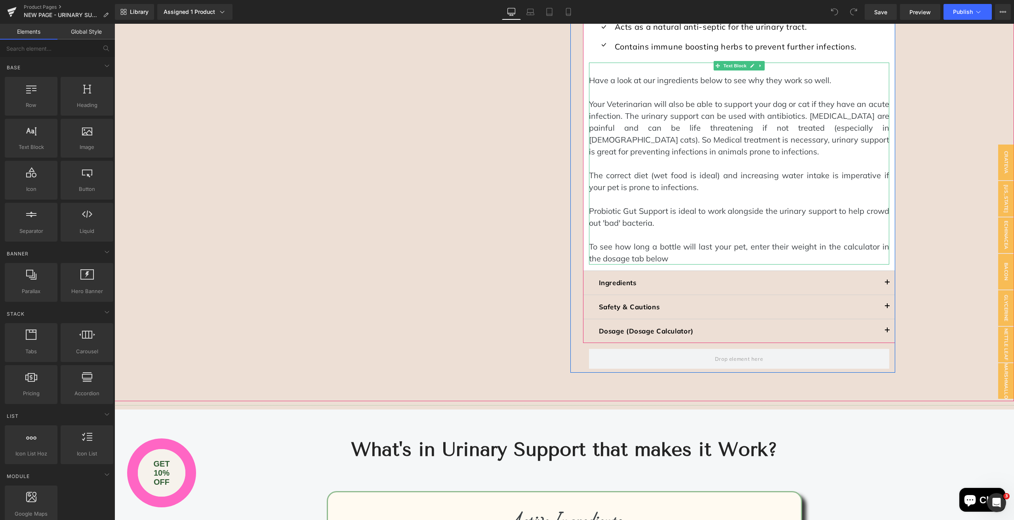
scroll to position [673, 0]
click at [882, 280] on button "button" at bounding box center [887, 282] width 16 height 24
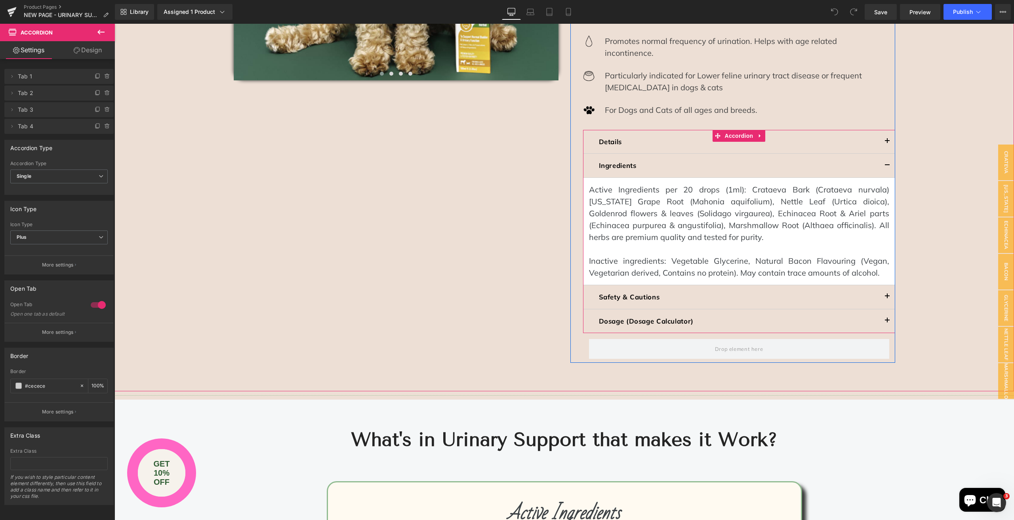
scroll to position [422, 0]
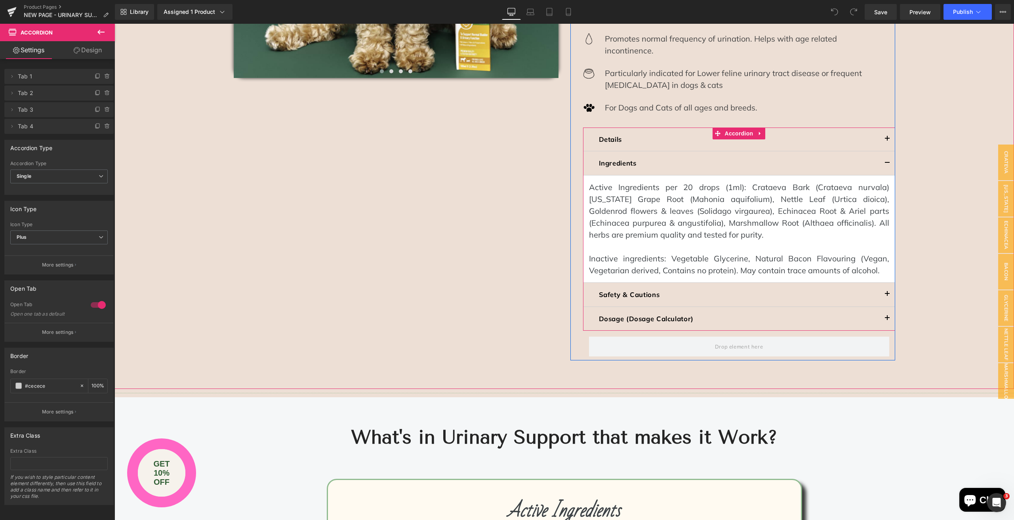
click at [888, 297] on button "button" at bounding box center [887, 295] width 16 height 24
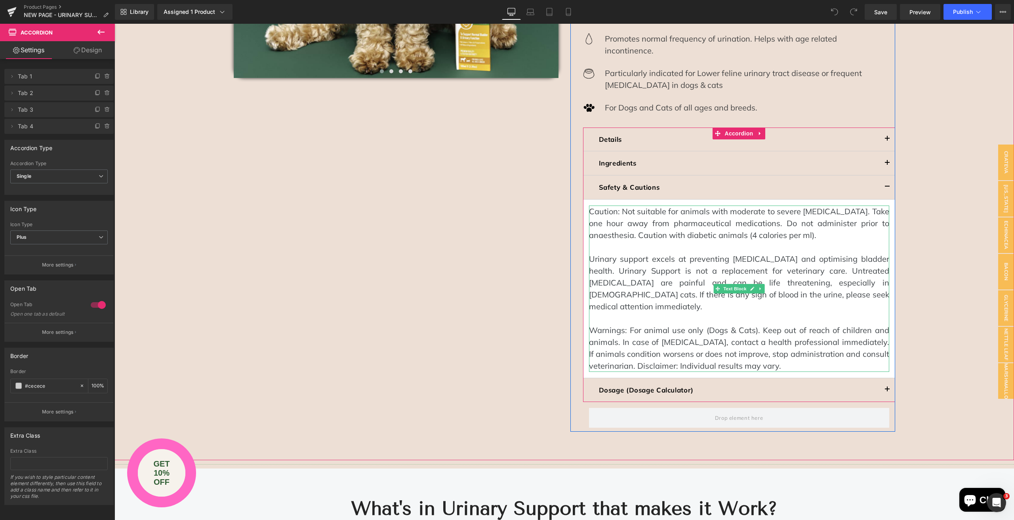
click at [611, 233] on p "Caution: Not suitable for animals with moderate to severe kidney disease. Take …" at bounding box center [739, 224] width 300 height 36
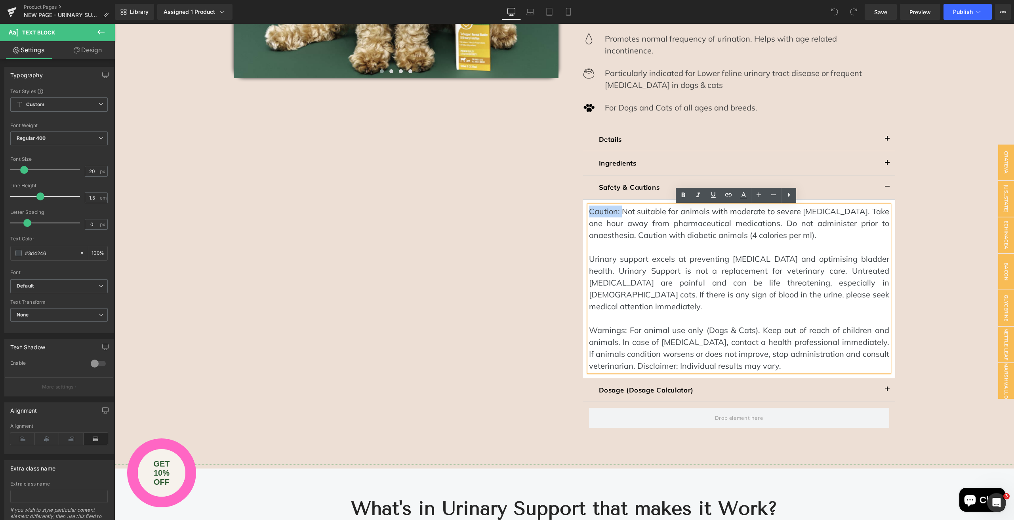
drag, startPoint x: 619, startPoint y: 214, endPoint x: 588, endPoint y: 211, distance: 31.1
click at [589, 211] on p "Caution: Not suitable for animals with moderate to severe kidney disease. Take …" at bounding box center [739, 224] width 300 height 36
click at [680, 193] on icon at bounding box center [683, 195] width 10 height 10
drag, startPoint x: 622, startPoint y: 329, endPoint x: 606, endPoint y: 331, distance: 16.0
click at [606, 331] on p "Warnings: For animal use only (Dogs & Cats). Keep out of reach of children and …" at bounding box center [739, 348] width 300 height 48
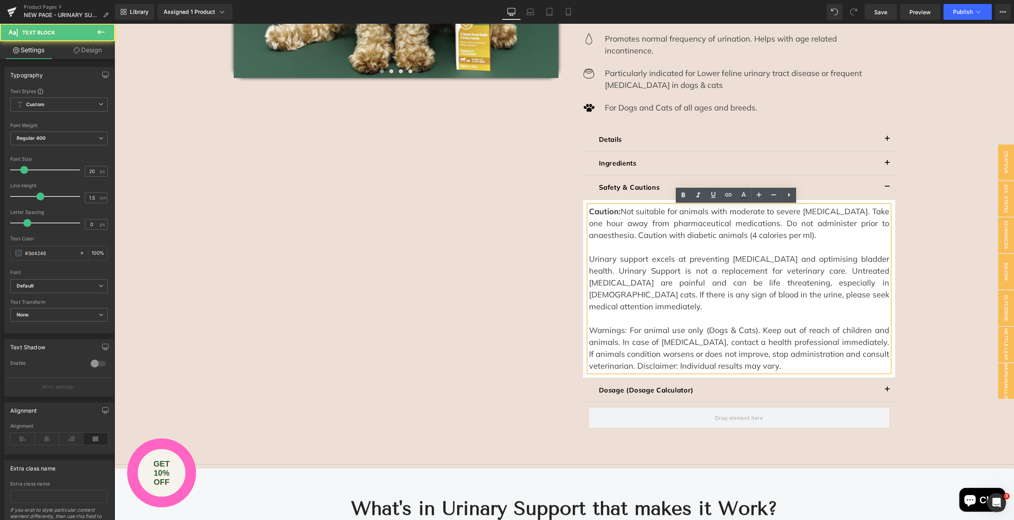
click at [623, 331] on p "Warnings: For animal use only (Dogs & Cats). Keep out of reach of children and …" at bounding box center [739, 348] width 300 height 48
drag, startPoint x: 625, startPoint y: 330, endPoint x: 587, endPoint y: 331, distance: 37.6
click at [589, 331] on p "Warnings: For animal use only (Dogs & Cats). Keep out of reach of children and …" at bounding box center [739, 348] width 300 height 48
click at [683, 192] on icon at bounding box center [683, 195] width 10 height 10
click at [702, 299] on p "Urinary support excels at preventing urinary tract infections and optimising bl…" at bounding box center [739, 282] width 300 height 59
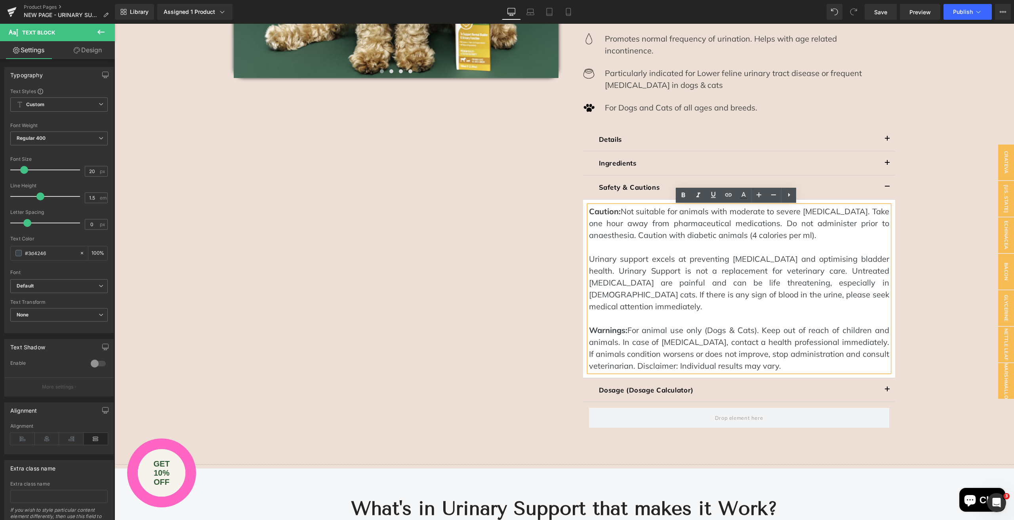
click at [887, 185] on button "button" at bounding box center [887, 187] width 16 height 24
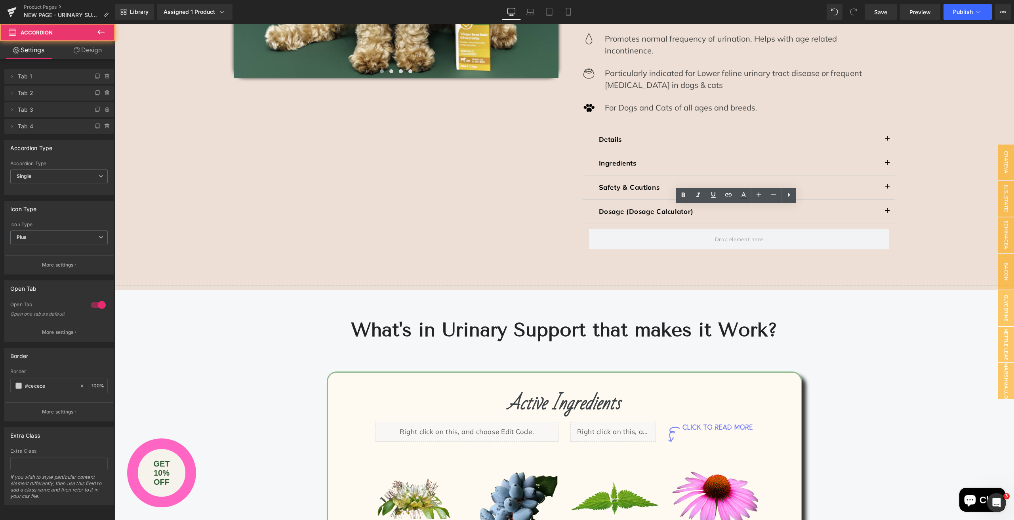
click at [881, 160] on button "button" at bounding box center [887, 163] width 16 height 24
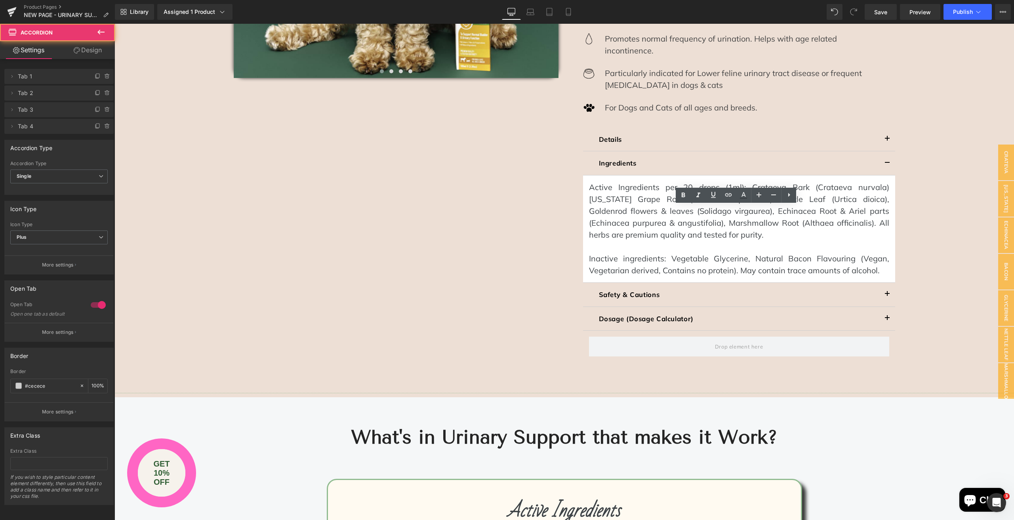
click at [881, 160] on button "button" at bounding box center [887, 163] width 16 height 24
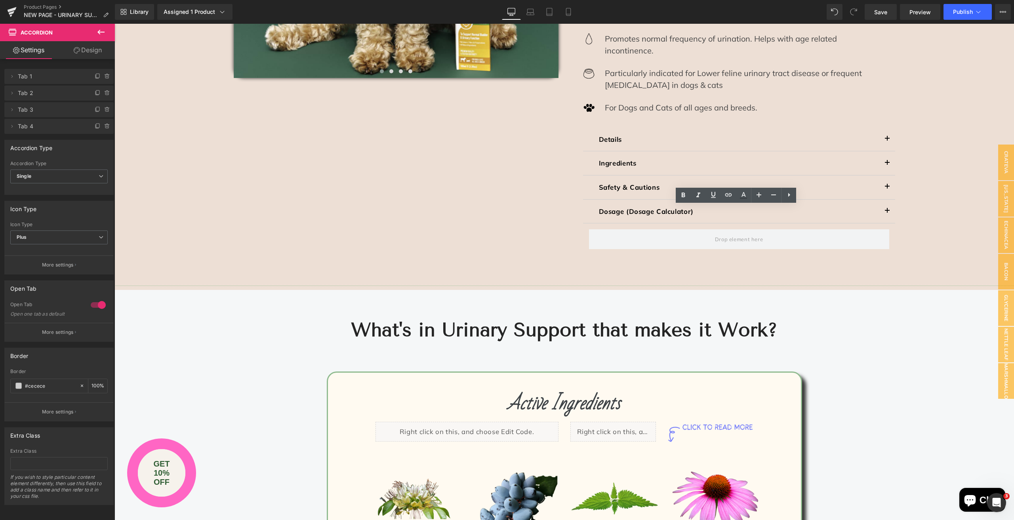
click at [887, 213] on span "button" at bounding box center [887, 213] width 0 height 0
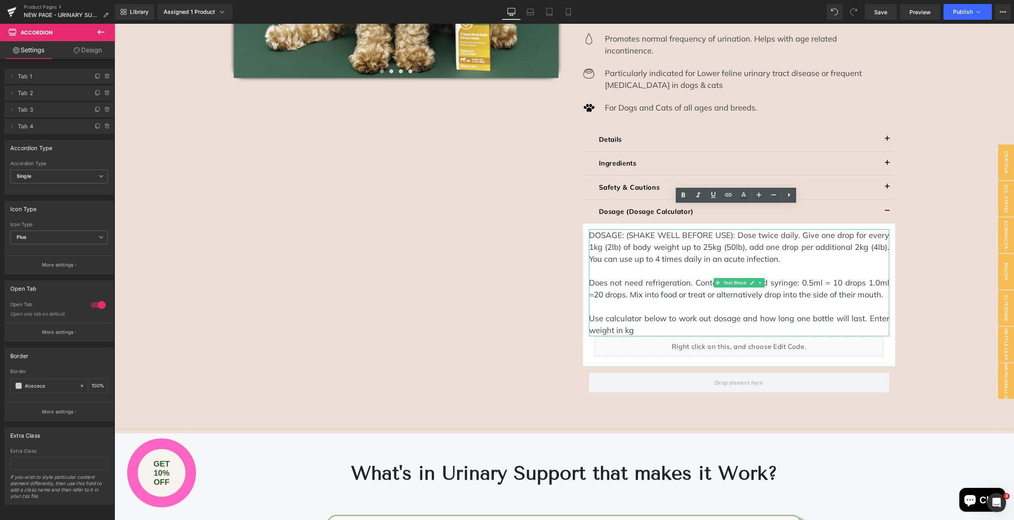
click at [592, 294] on p "Does not need refrigeration. Contains calibrated syringe: 0.5ml = 10 drops 1.0m…" at bounding box center [739, 289] width 300 height 24
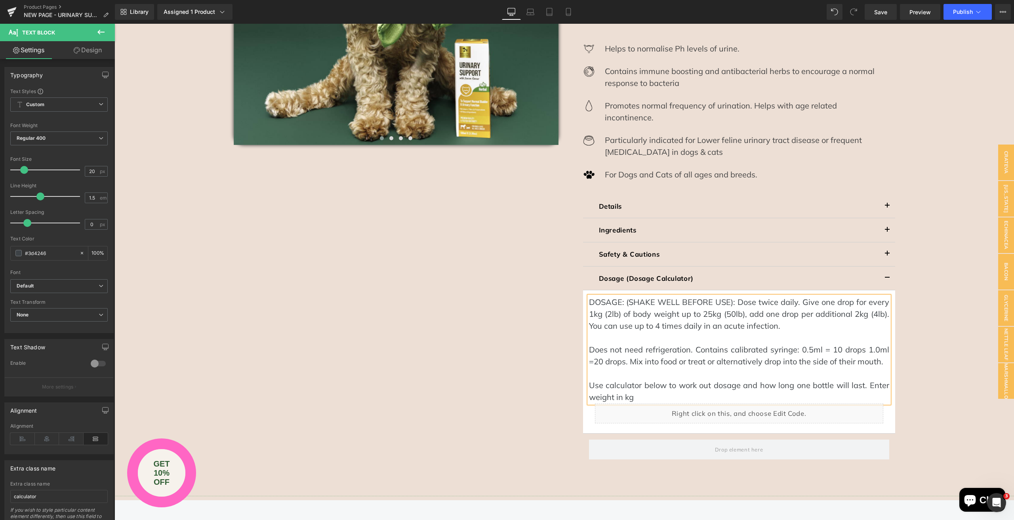
scroll to position [341, 0]
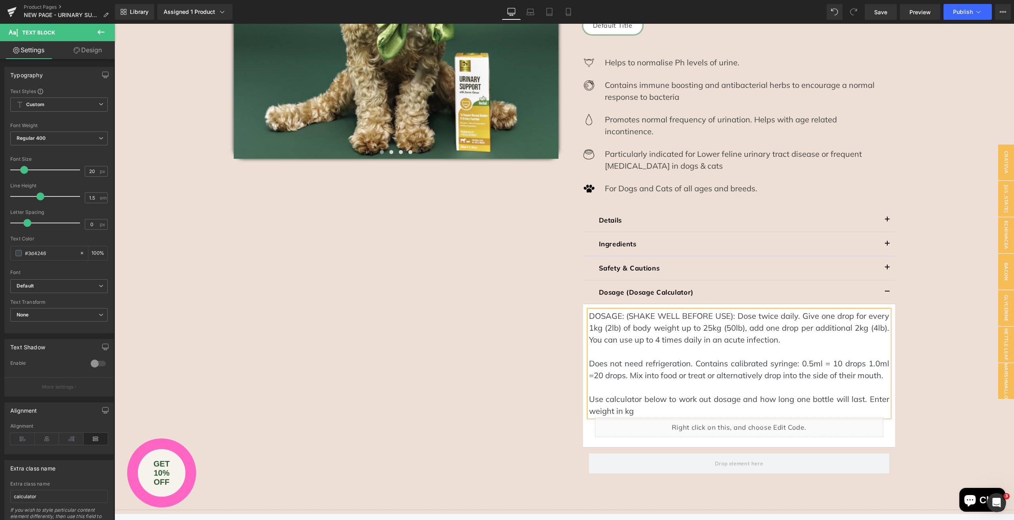
click at [592, 377] on p "Does not need refrigeration. Contains calibrated syringe: 0.5ml = 10 drops 1.0m…" at bounding box center [739, 370] width 300 height 24
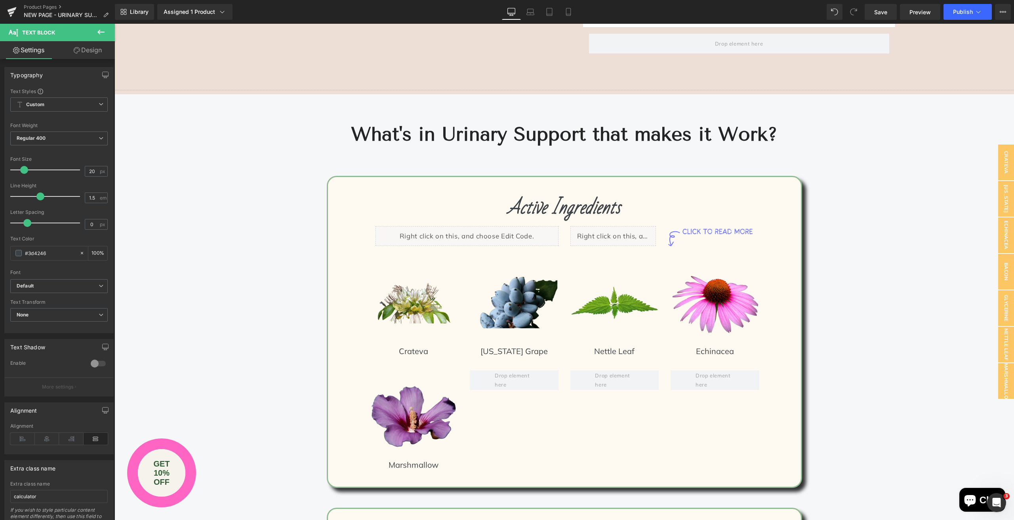
scroll to position [777, 0]
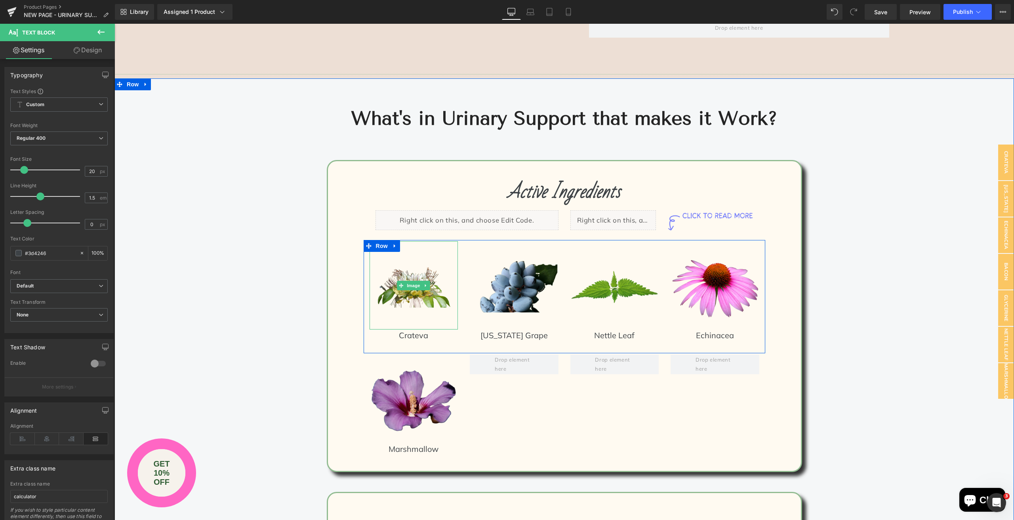
click at [410, 297] on img at bounding box center [413, 285] width 89 height 89
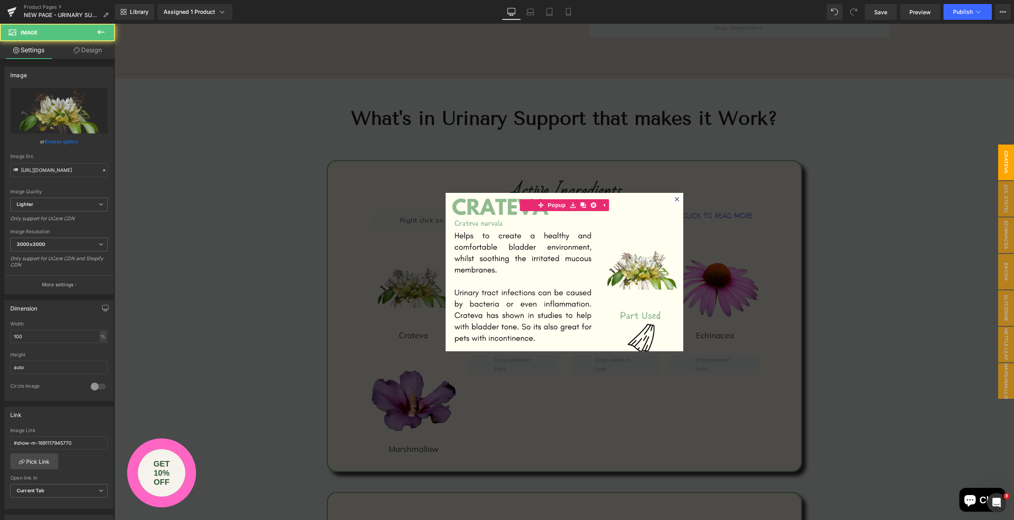
click at [302, 241] on div at bounding box center [563, 272] width 899 height 496
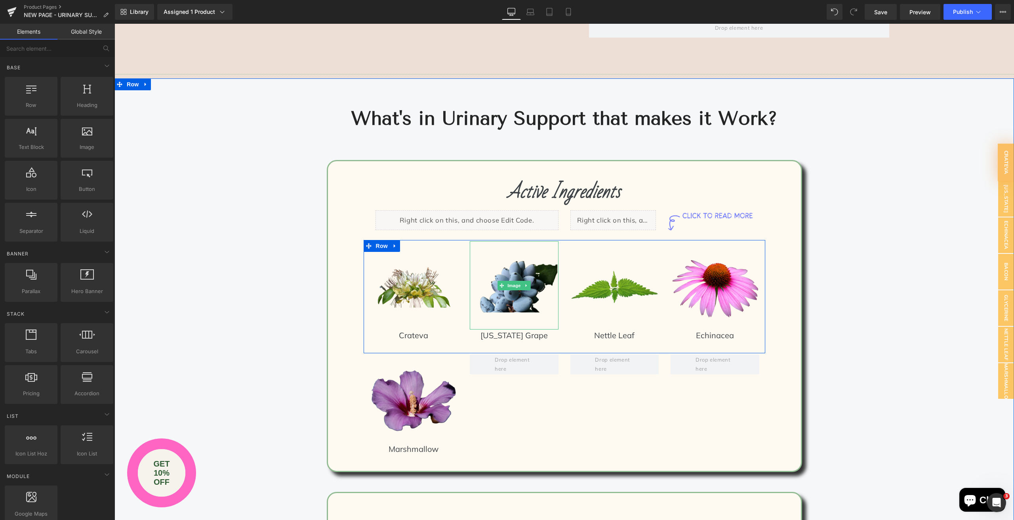
click at [513, 300] on img at bounding box center [514, 285] width 89 height 89
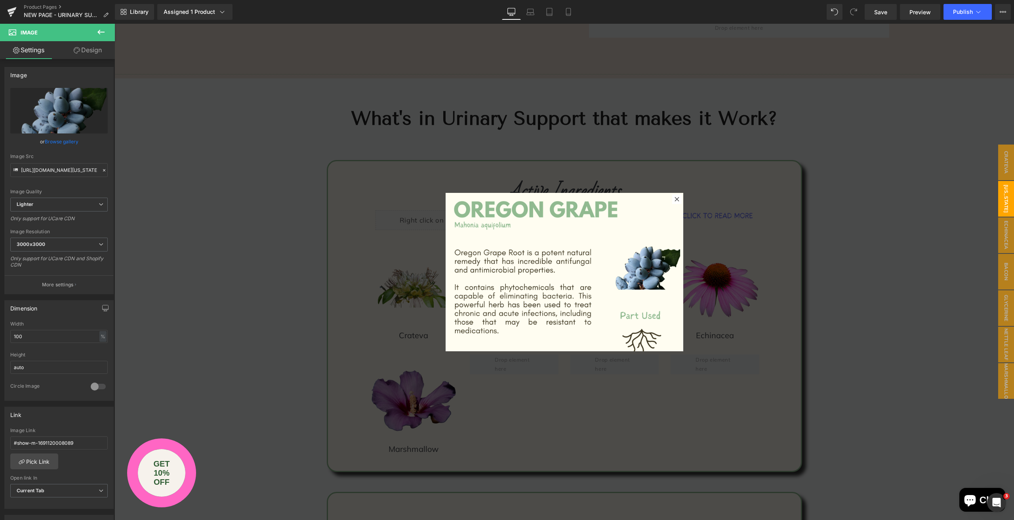
click at [303, 246] on div at bounding box center [563, 272] width 899 height 496
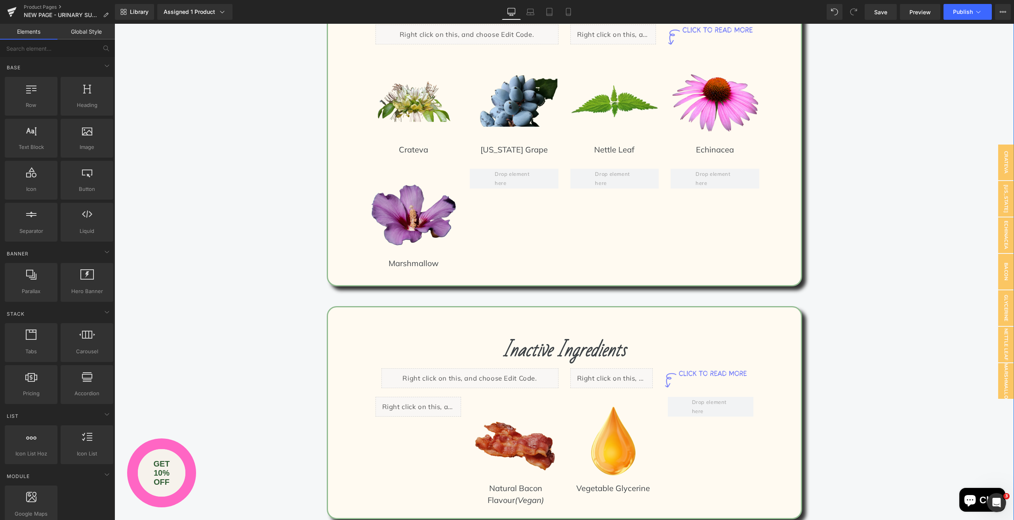
scroll to position [1015, 0]
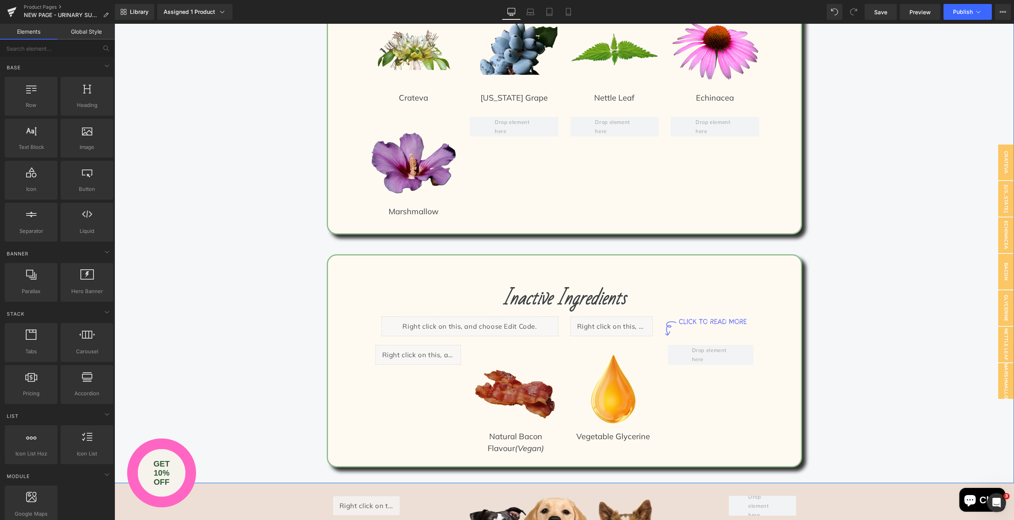
click at [498, 396] on img at bounding box center [516, 388] width 86 height 86
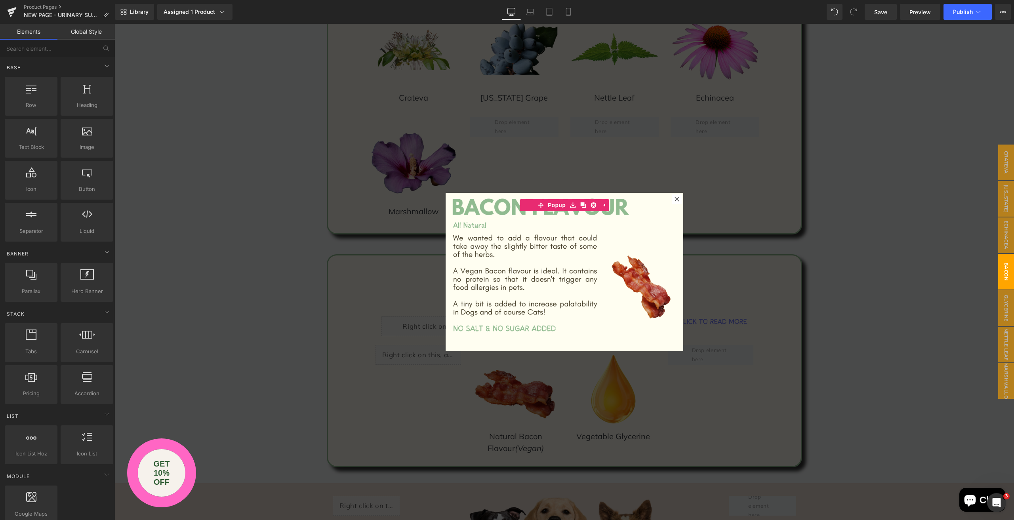
click at [343, 303] on div at bounding box center [563, 272] width 899 height 496
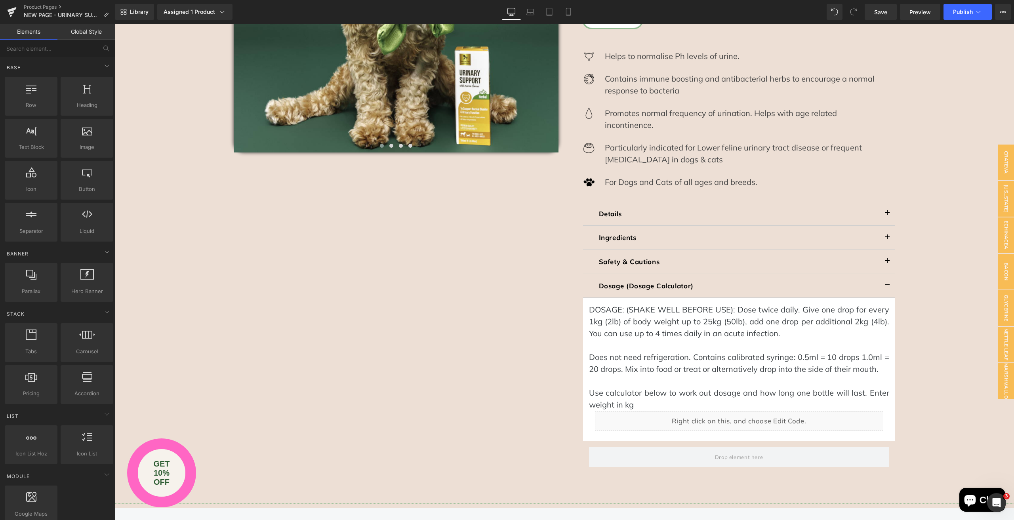
scroll to position [143, 0]
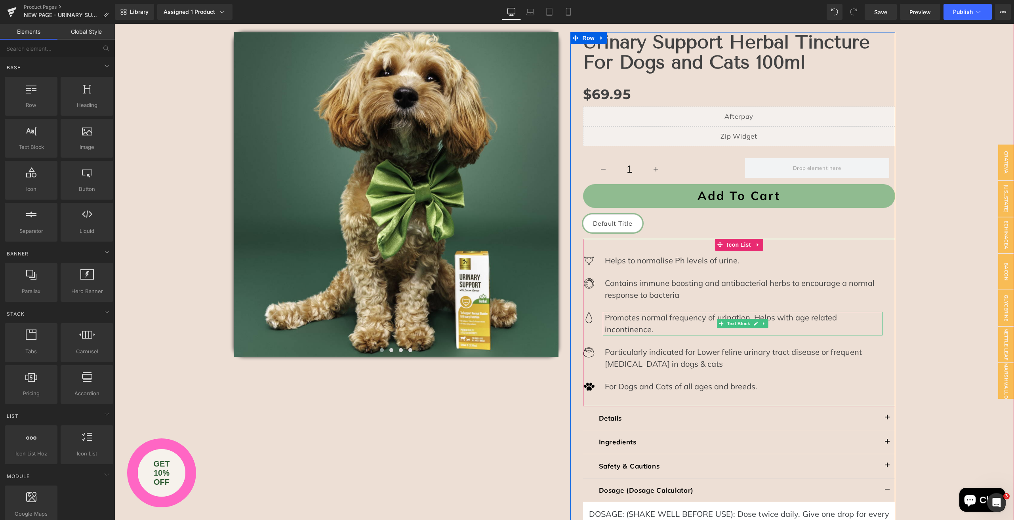
drag, startPoint x: 651, startPoint y: 328, endPoint x: 663, endPoint y: 329, distance: 12.3
click at [651, 328] on div "Promotes normal frequency of urination. Helps with age related incontinence." at bounding box center [743, 324] width 280 height 24
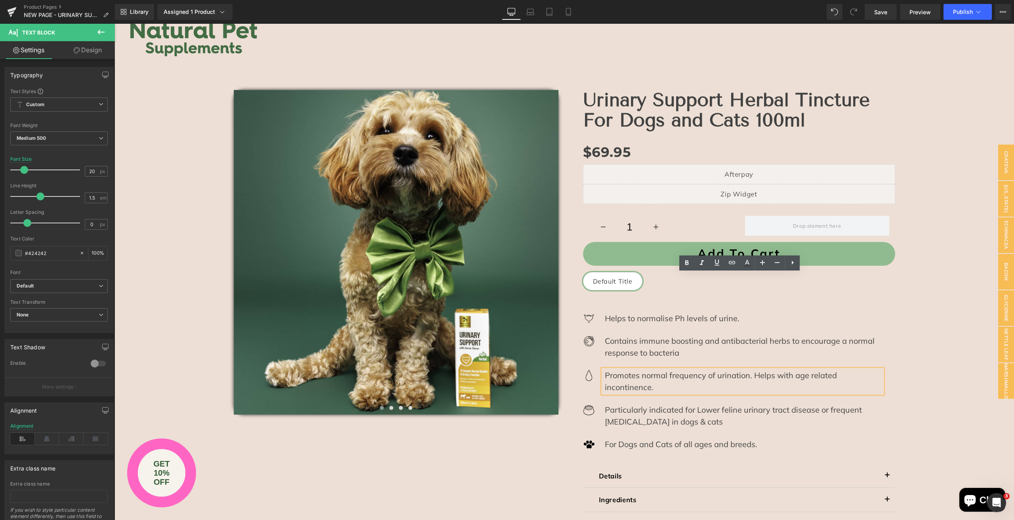
scroll to position [0, 0]
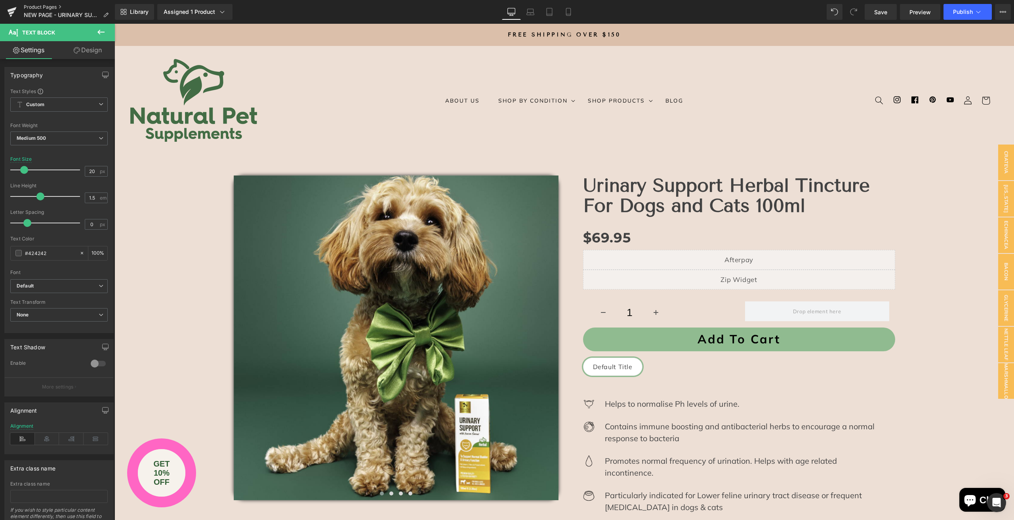
click at [46, 5] on link "Product Pages" at bounding box center [69, 7] width 91 height 6
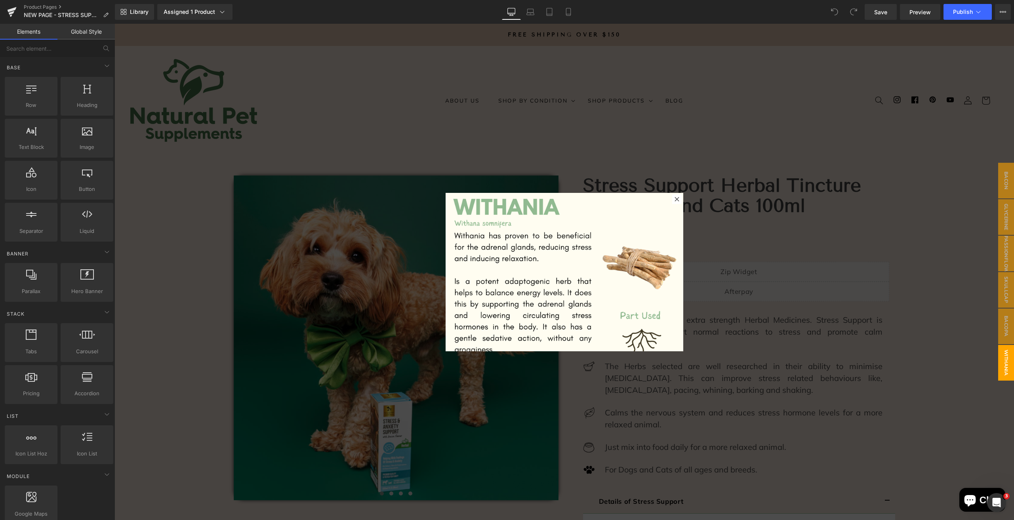
drag, startPoint x: 437, startPoint y: 151, endPoint x: 434, endPoint y: 154, distance: 4.2
click at [435, 152] on div at bounding box center [563, 272] width 899 height 496
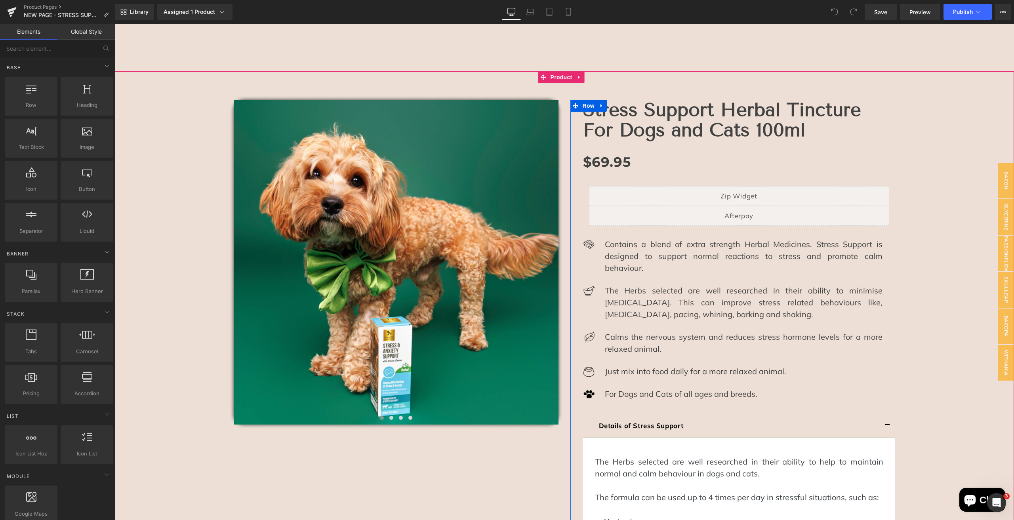
scroll to position [158, 0]
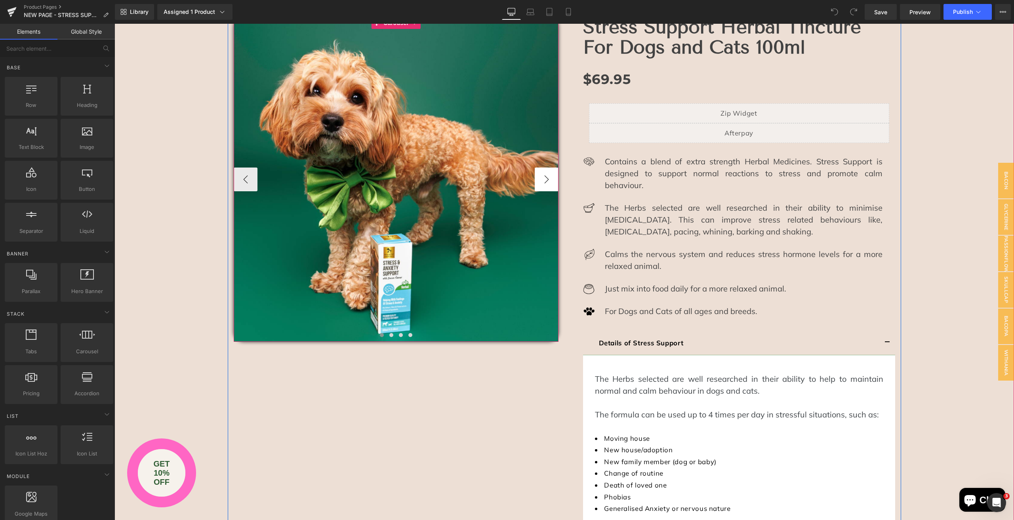
click at [541, 181] on button "›" at bounding box center [547, 180] width 24 height 24
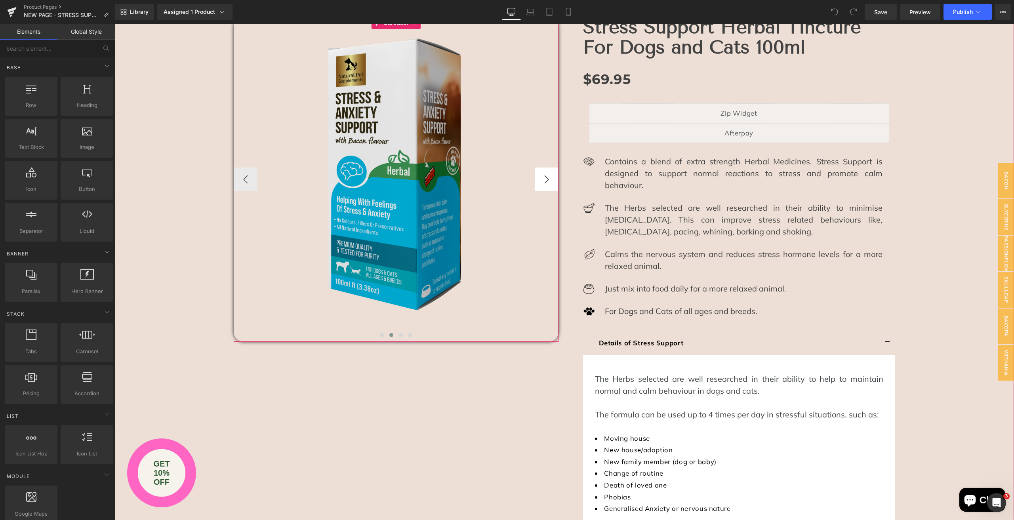
click at [541, 181] on button "›" at bounding box center [547, 180] width 24 height 24
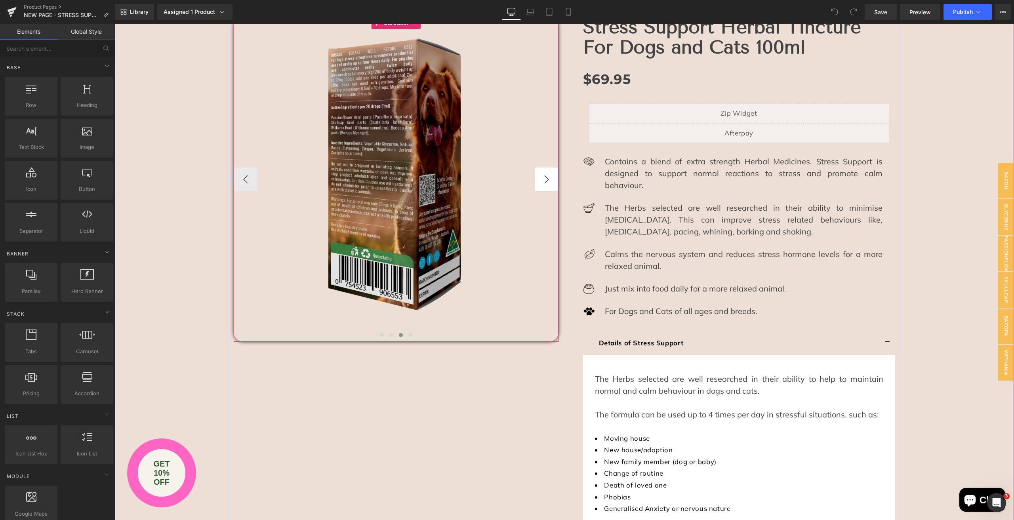
click at [541, 181] on button "›" at bounding box center [547, 180] width 24 height 24
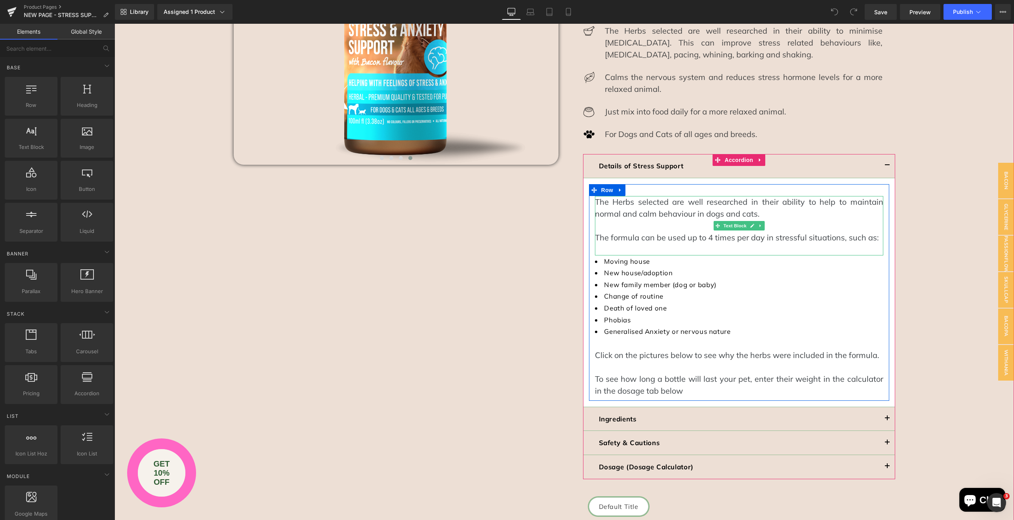
scroll to position [356, 0]
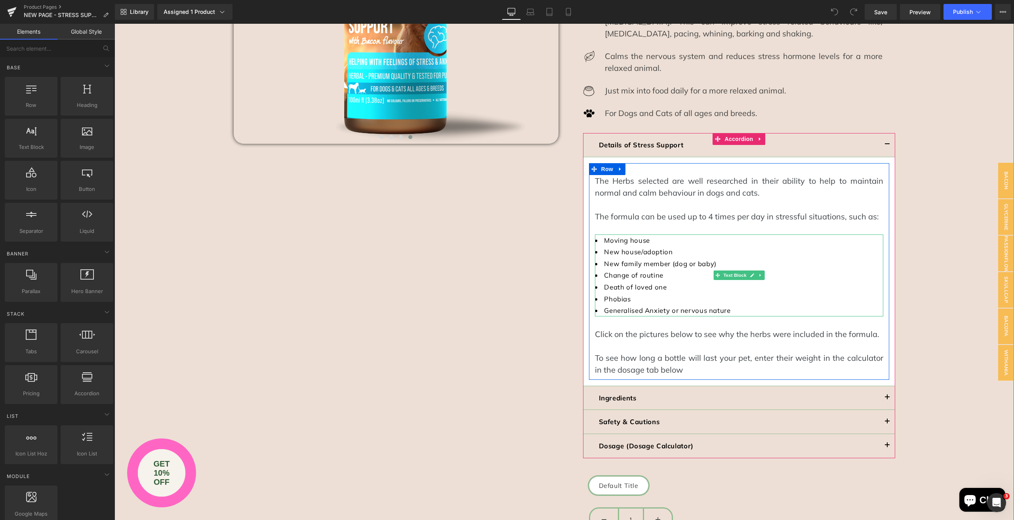
click at [615, 279] on span "Change of routine" at bounding box center [633, 275] width 59 height 8
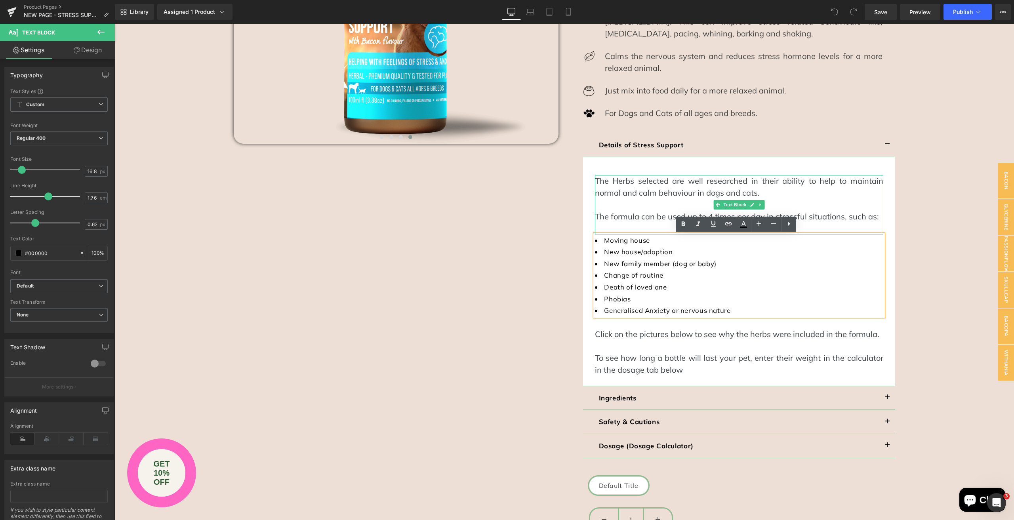
click at [629, 185] on span "The Herbs selected are well researched in their ability to help to maintain nor…" at bounding box center [739, 187] width 288 height 22
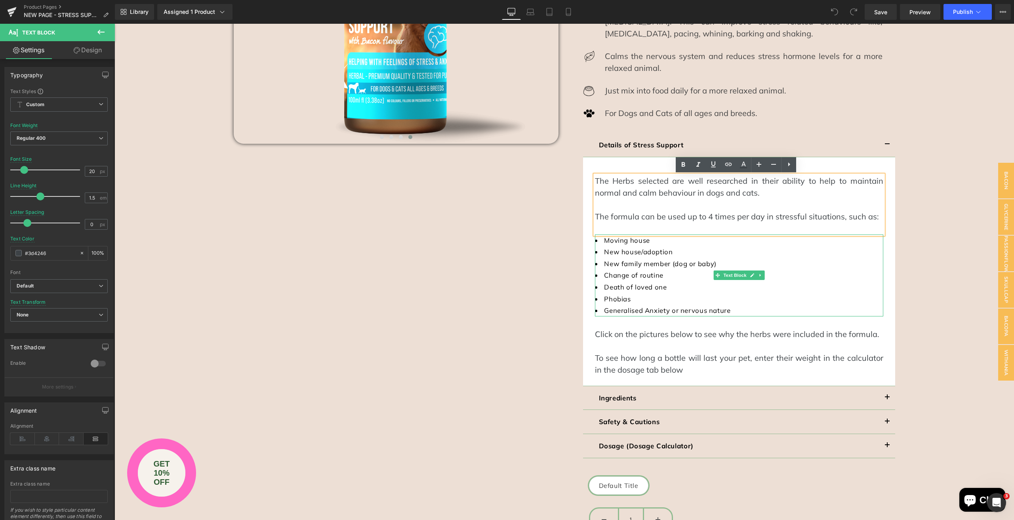
click at [639, 273] on span "Change of routine" at bounding box center [633, 275] width 59 height 8
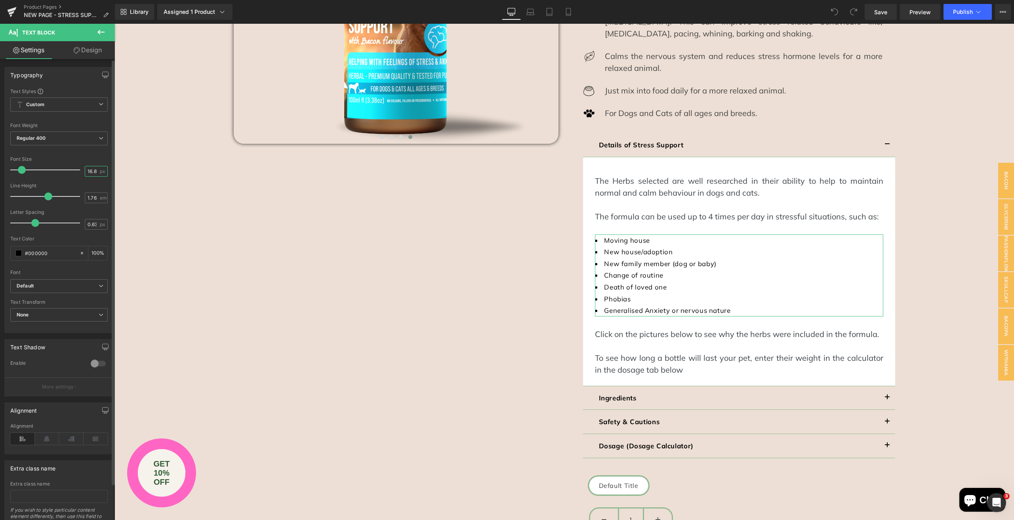
click at [95, 170] on input "16.8" at bounding box center [92, 171] width 14 height 10
drag, startPoint x: 95, startPoint y: 169, endPoint x: 76, endPoint y: 166, distance: 19.3
click at [76, 166] on div "Font Size 16.8 px" at bounding box center [58, 169] width 97 height 27
type input "20"
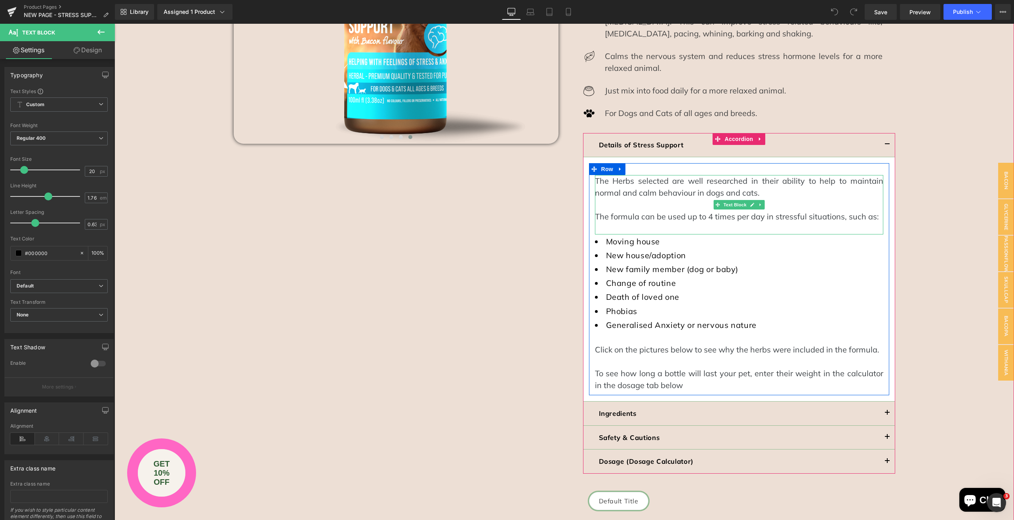
click at [659, 198] on span "The Herbs selected are well researched in their ability to help to maintain nor…" at bounding box center [739, 187] width 288 height 22
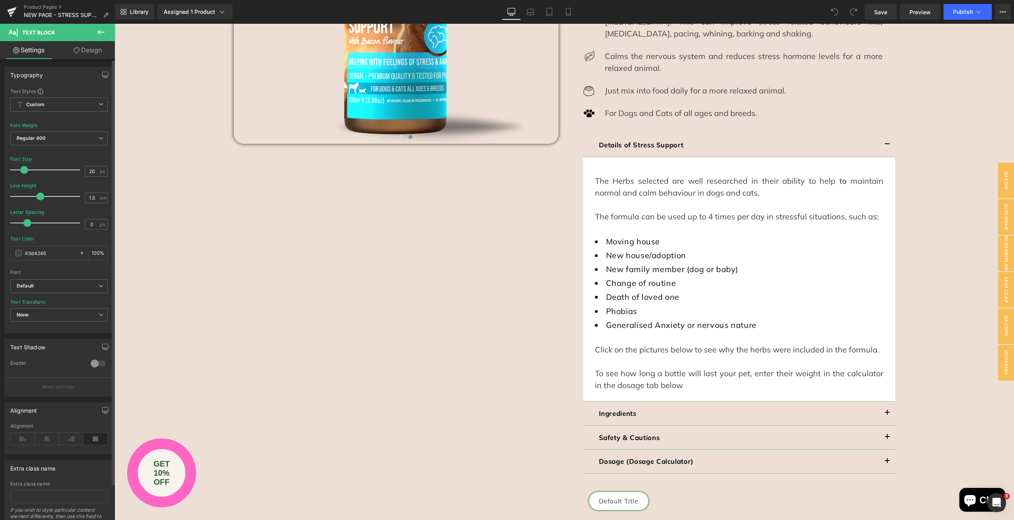
drag, startPoint x: 55, startPoint y: 256, endPoint x: 0, endPoint y: 253, distance: 55.1
click at [0, 253] on div "Typography Text Styles Custom Custom Setup Global Style Custom Setup Global Sty…" at bounding box center [59, 197] width 118 height 272
click at [632, 305] on li "Phobias" at bounding box center [739, 311] width 288 height 14
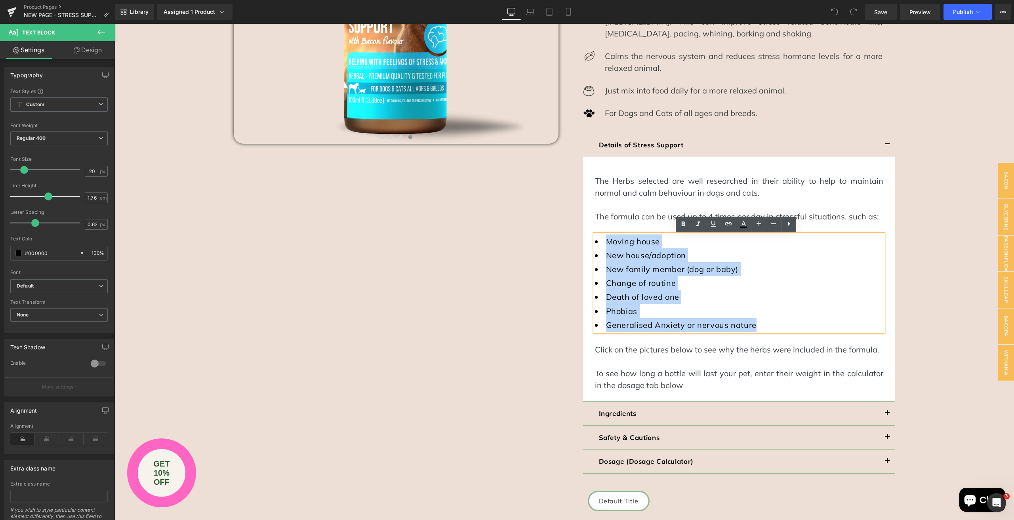
drag, startPoint x: 724, startPoint y: 324, endPoint x: 594, endPoint y: 238, distance: 156.1
click at [598, 241] on ul "Moving house New house/adoption New family member (dog or baby) Change of routi…" at bounding box center [739, 282] width 288 height 97
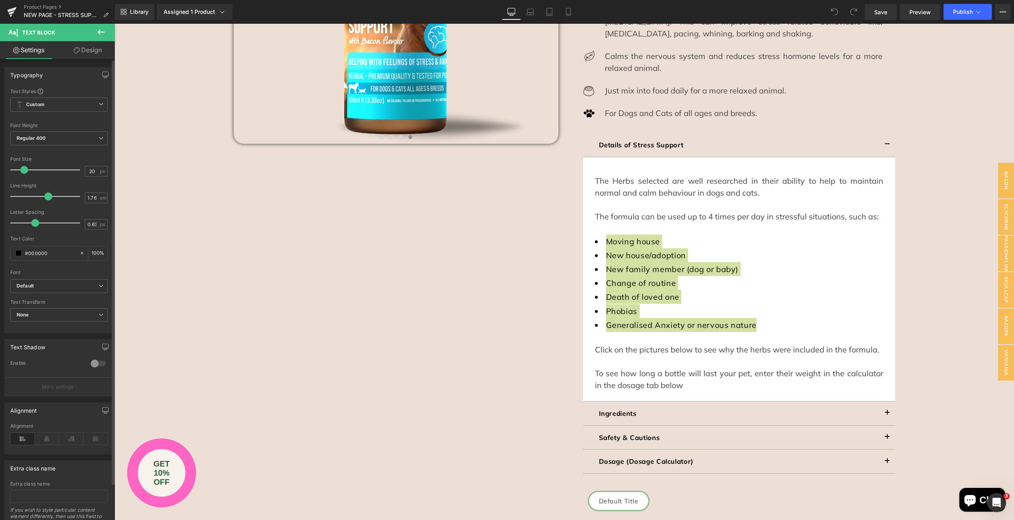
drag, startPoint x: 55, startPoint y: 252, endPoint x: 7, endPoint y: 245, distance: 48.4
click at [7, 245] on div "Text Styles Custom Custom Setup Global Style Custom Setup Global Style Thin 100…" at bounding box center [59, 210] width 109 height 245
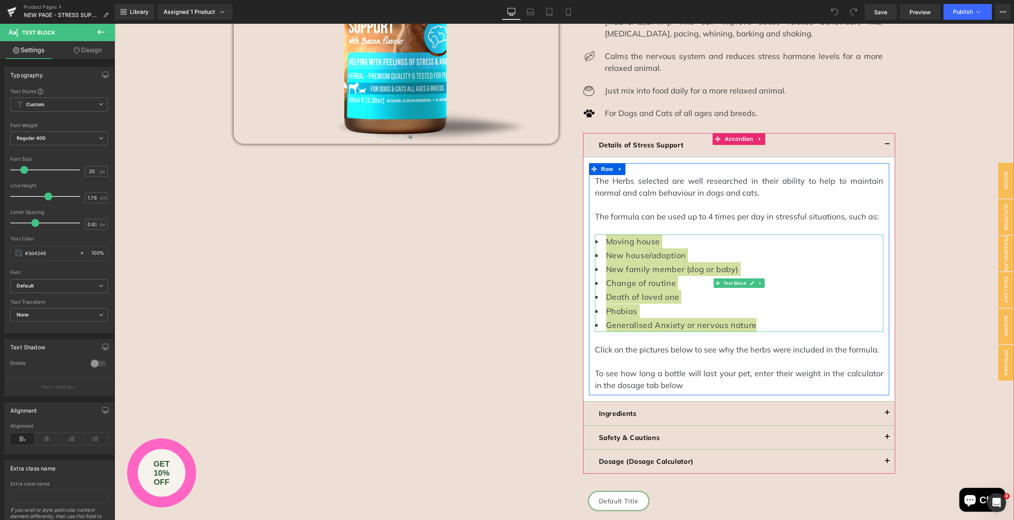
type input "#3d4246"
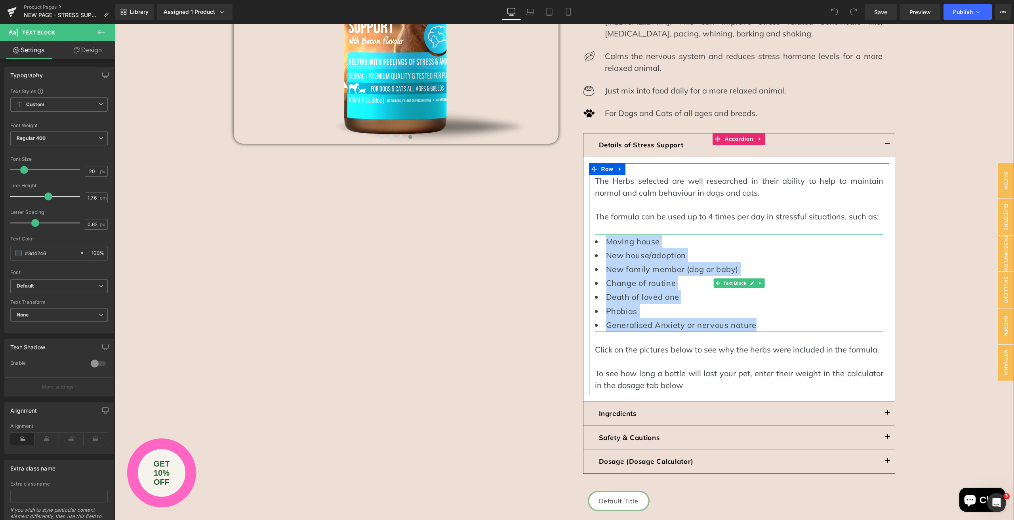
click at [767, 265] on li "New family member (dog or baby)" at bounding box center [739, 269] width 288 height 14
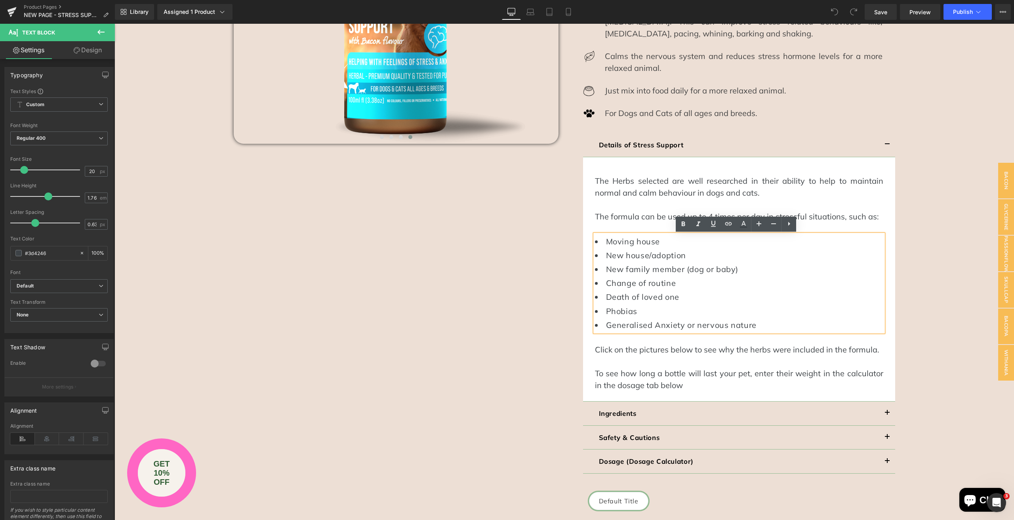
click at [517, 244] on div "Image Image Image Image ‹ › Carousel Stress Support Herbal Tincture For Dogs an…" at bounding box center [564, 198] width 673 height 782
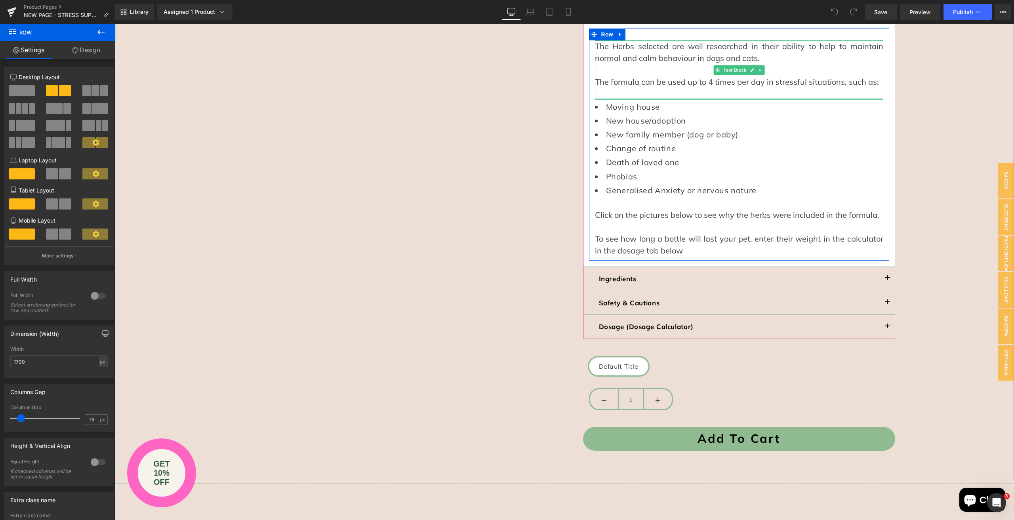
scroll to position [515, 0]
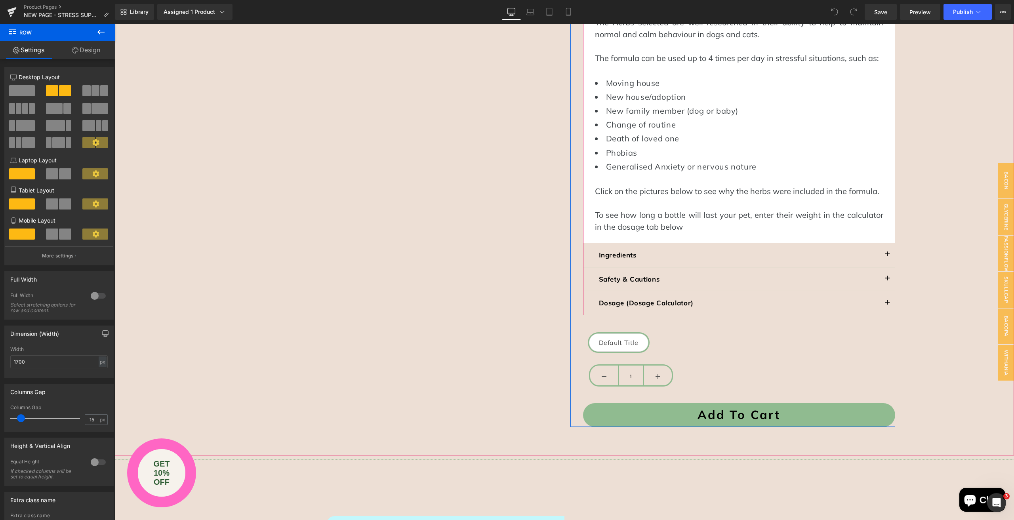
click at [880, 253] on button "button" at bounding box center [887, 255] width 16 height 24
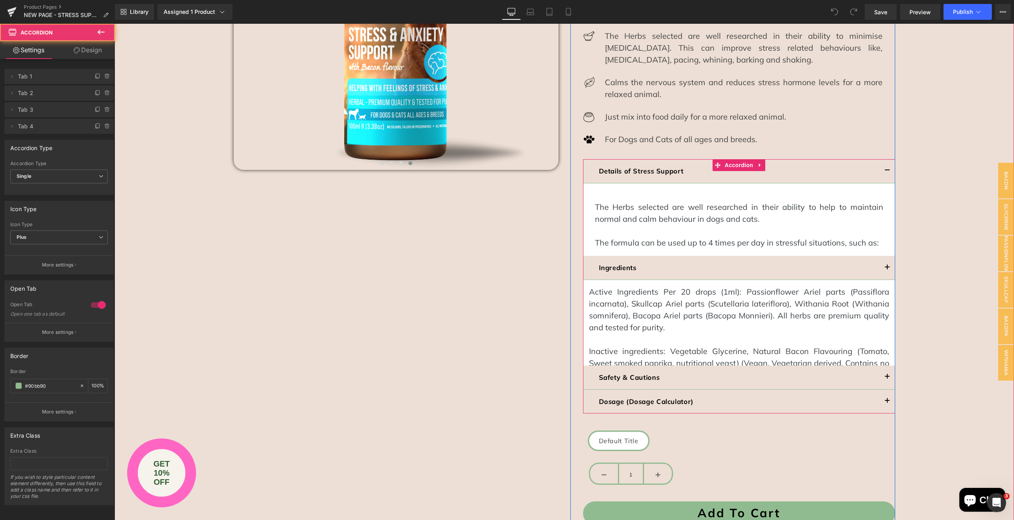
scroll to position [270, 0]
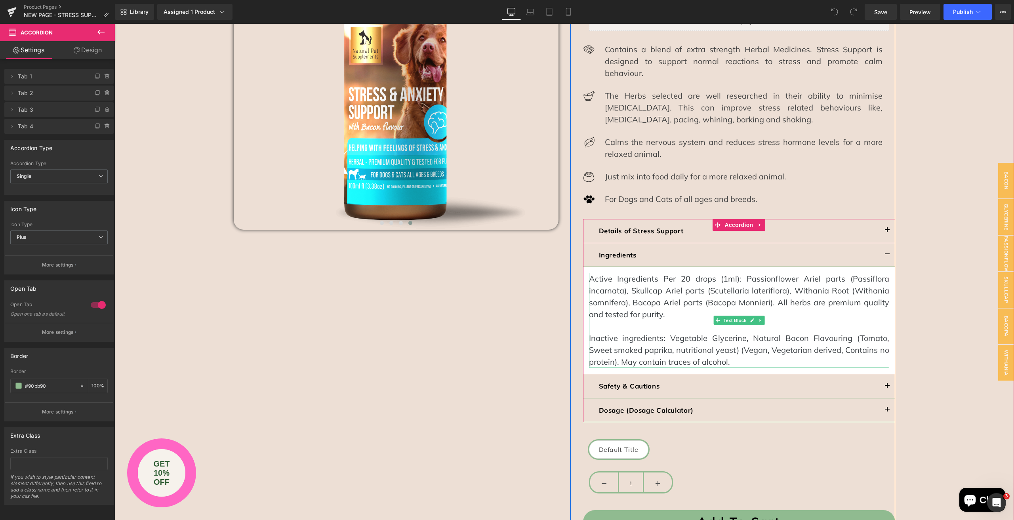
click at [673, 355] on p "Inactive ingredients: Vegetable Glycerine, Natural Bacon Flavouring (Tomato, Sw…" at bounding box center [739, 350] width 300 height 36
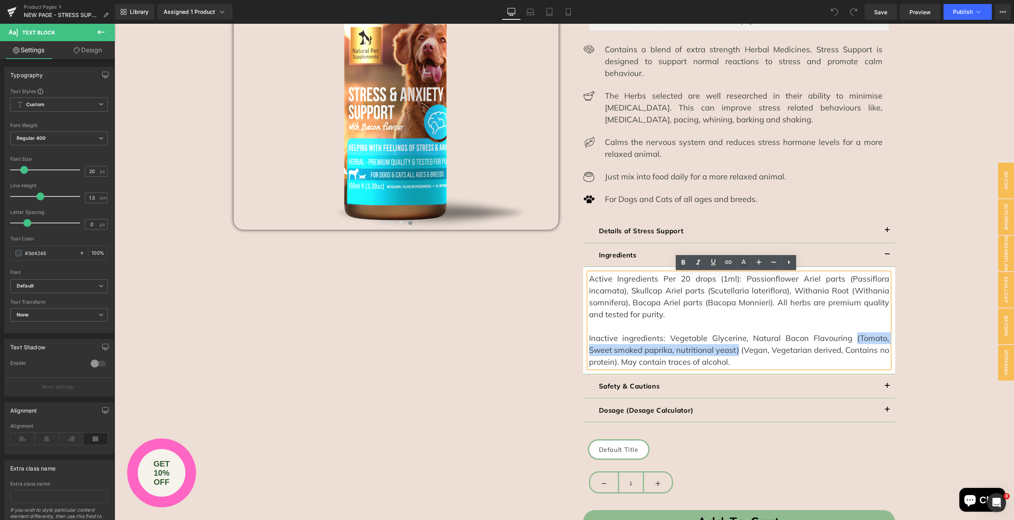
drag, startPoint x: 736, startPoint y: 350, endPoint x: 854, endPoint y: 338, distance: 118.3
click at [854, 338] on p "Inactive ingredients: Vegetable Glycerine, Natural Bacon Flavouring (Tomato, Sw…" at bounding box center [739, 350] width 300 height 36
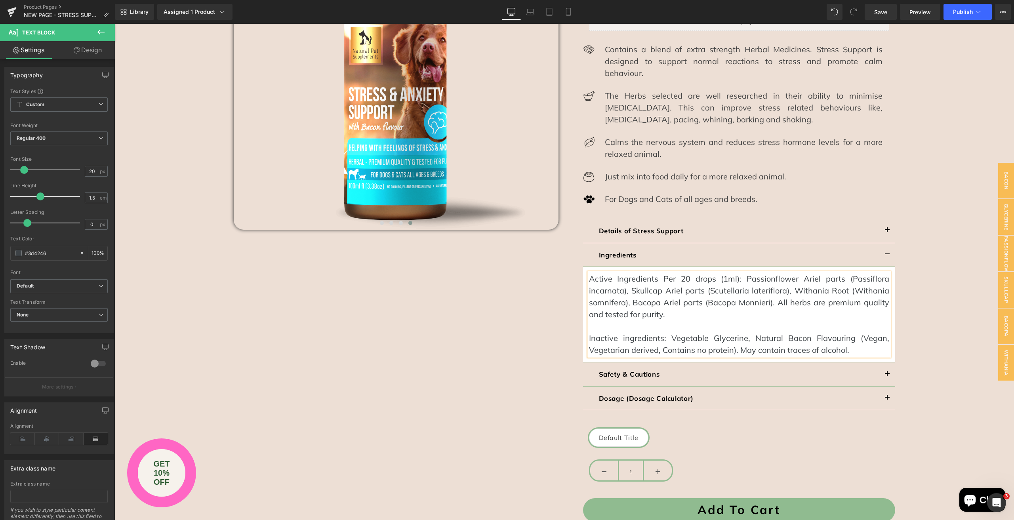
click at [887, 376] on span "button" at bounding box center [887, 376] width 0 height 0
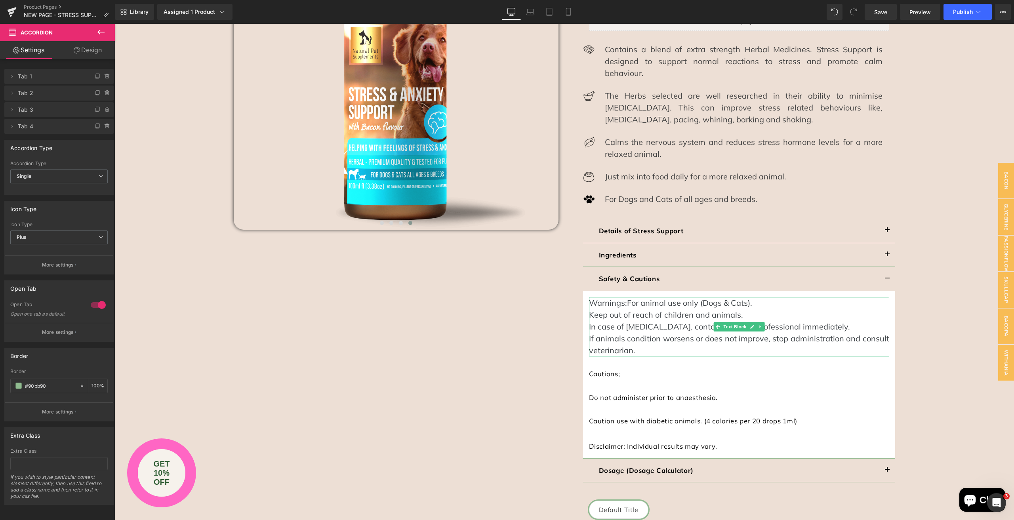
click at [614, 317] on span "Keep out of reach of children and animals." at bounding box center [666, 315] width 154 height 10
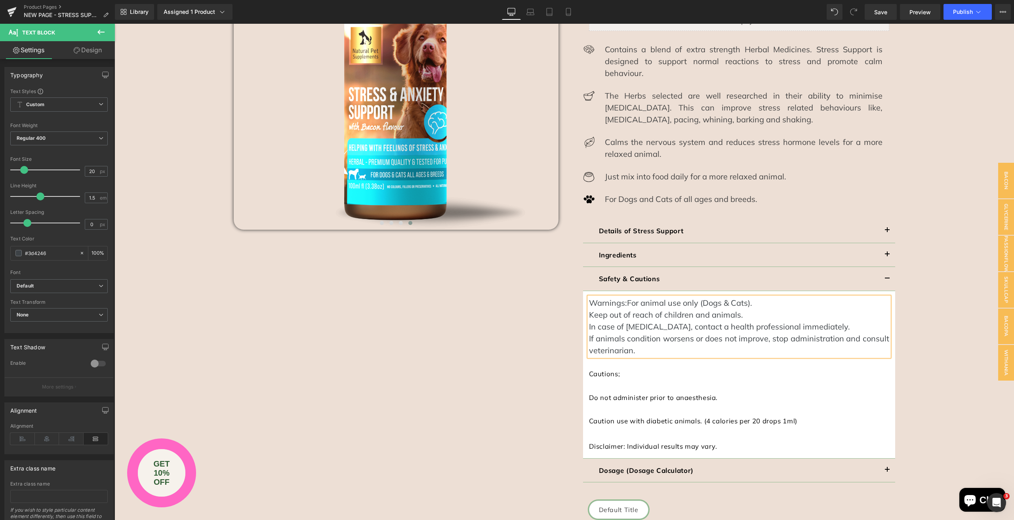
click at [622, 377] on p "Cautions;" at bounding box center [739, 374] width 300 height 12
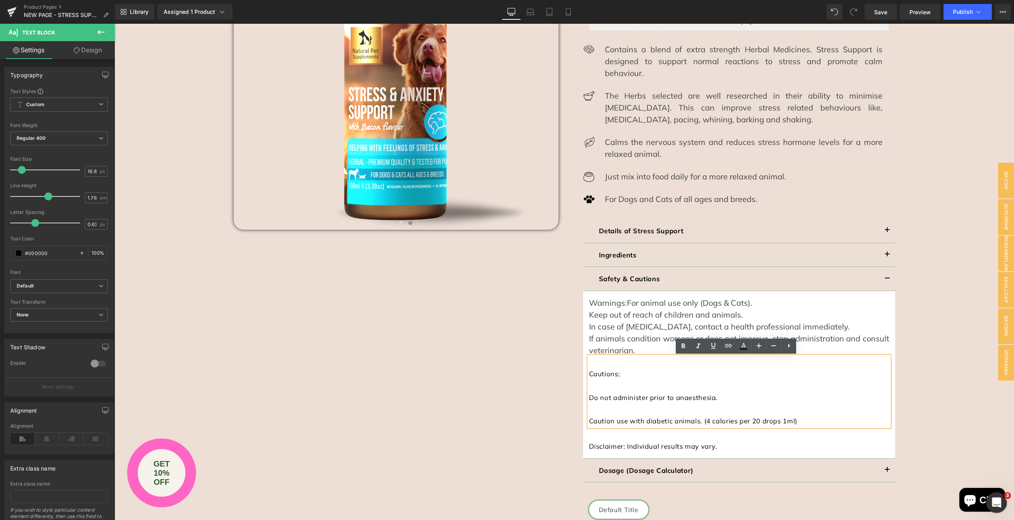
click at [1002, 496] on div "Open Intercom Messenger" at bounding box center [995, 501] width 26 height 26
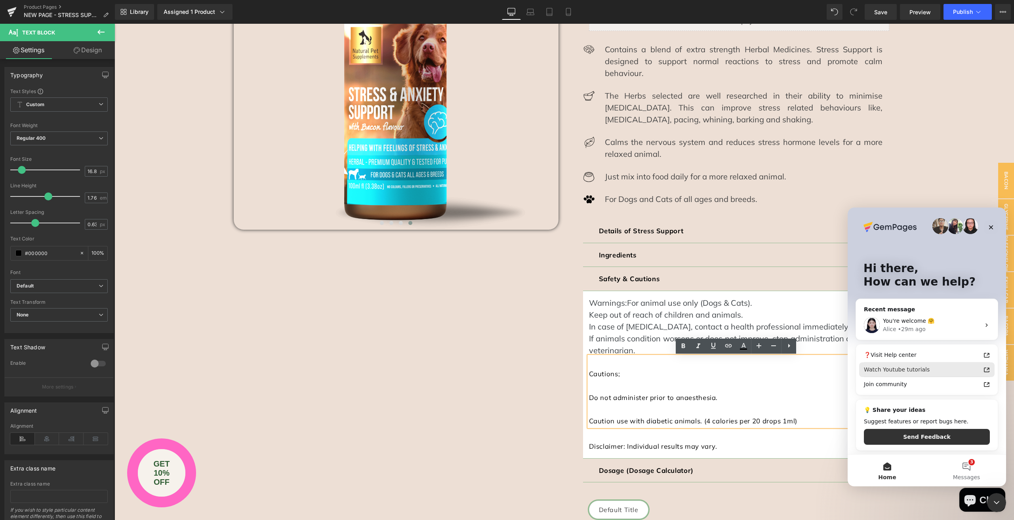
scroll to position [2, 0]
click at [895, 317] on span "You're welcome 🤗" at bounding box center [908, 320] width 51 height 6
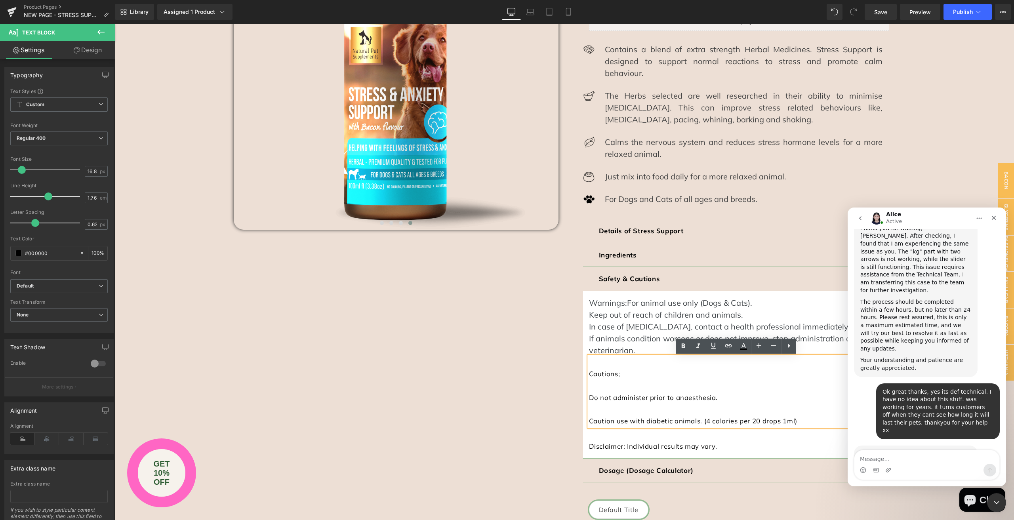
scroll to position [1174, 0]
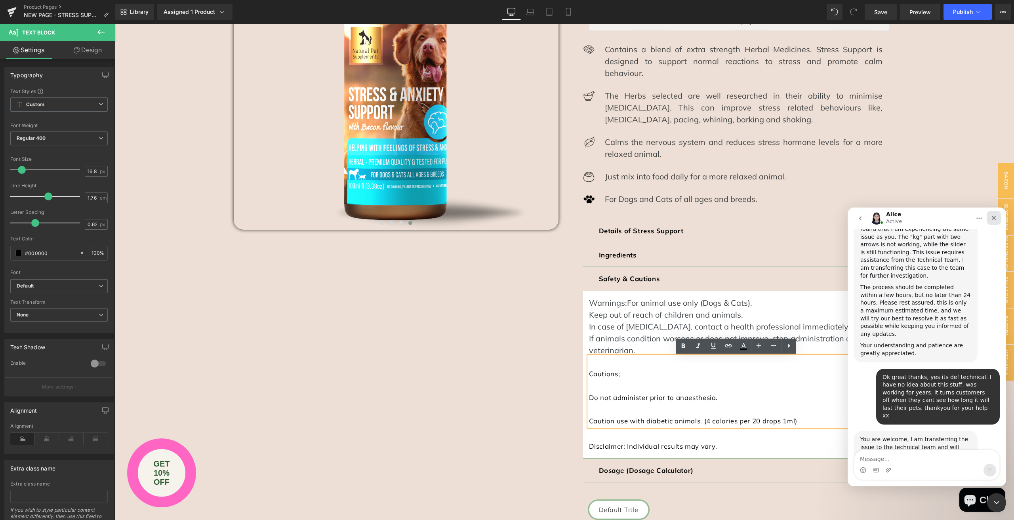
click at [991, 216] on icon "Close" at bounding box center [993, 218] width 6 height 6
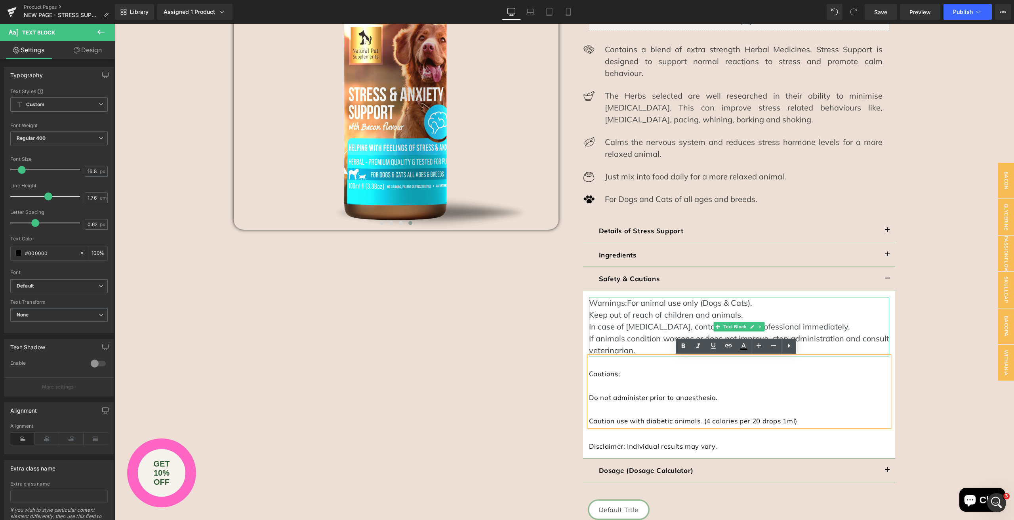
click at [623, 317] on span "Keep out of reach of children and animals." at bounding box center [666, 315] width 154 height 10
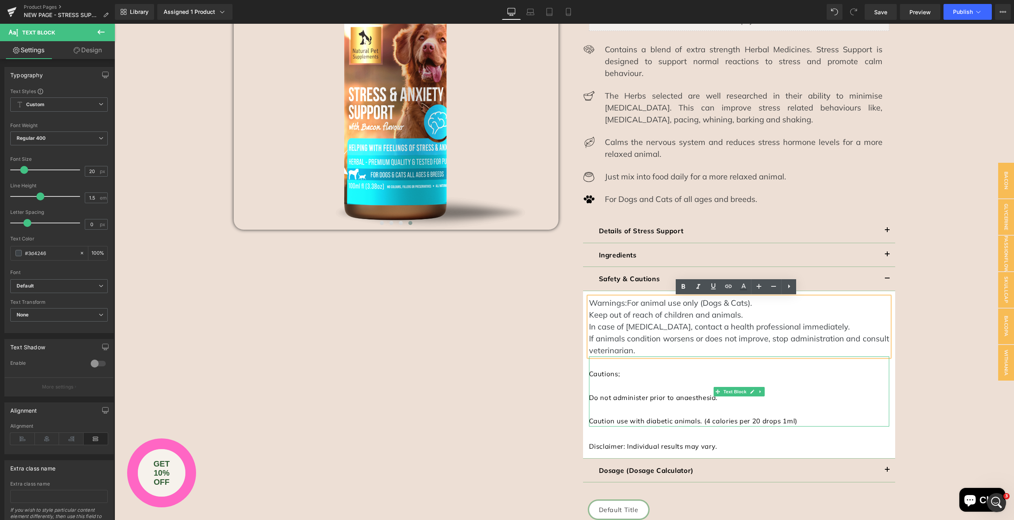
click at [627, 400] on p "Do not administer prior to anaesthesia." at bounding box center [739, 398] width 300 height 12
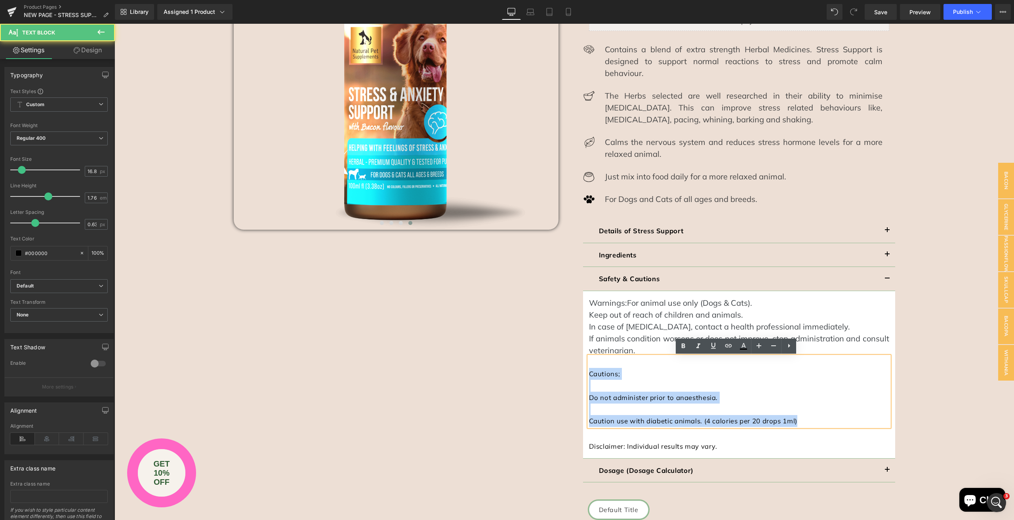
drag, startPoint x: 797, startPoint y: 421, endPoint x: 577, endPoint y: 369, distance: 226.0
click at [577, 369] on div "Stress Support Herbal Tincture For Dogs and Cats 100ml (P) Title $69.95 $0 -689…" at bounding box center [732, 249] width 325 height 689
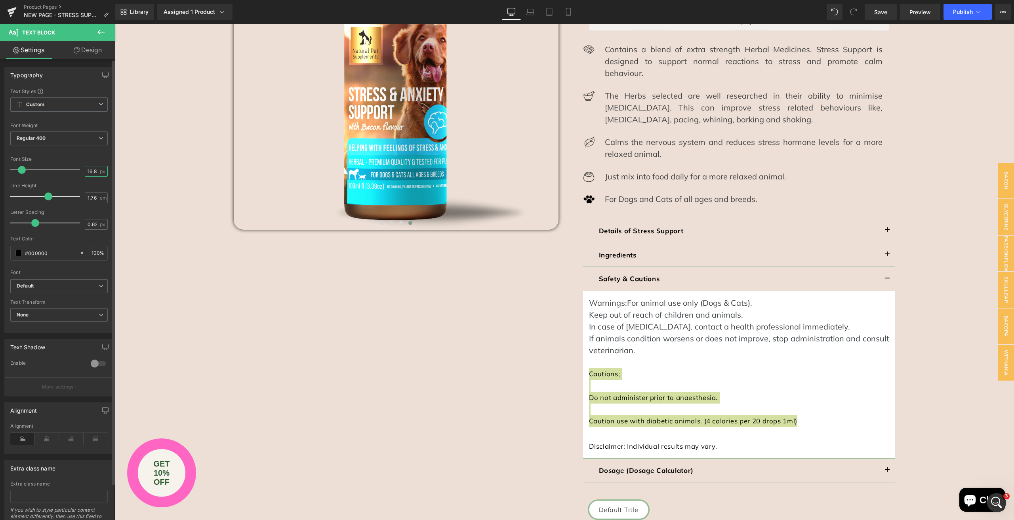
click at [93, 170] on input "16.8" at bounding box center [92, 171] width 14 height 10
drag, startPoint x: 93, startPoint y: 170, endPoint x: 79, endPoint y: 166, distance: 15.2
click at [79, 166] on div "Font Size 16.8 px" at bounding box center [58, 169] width 97 height 27
type input "20"
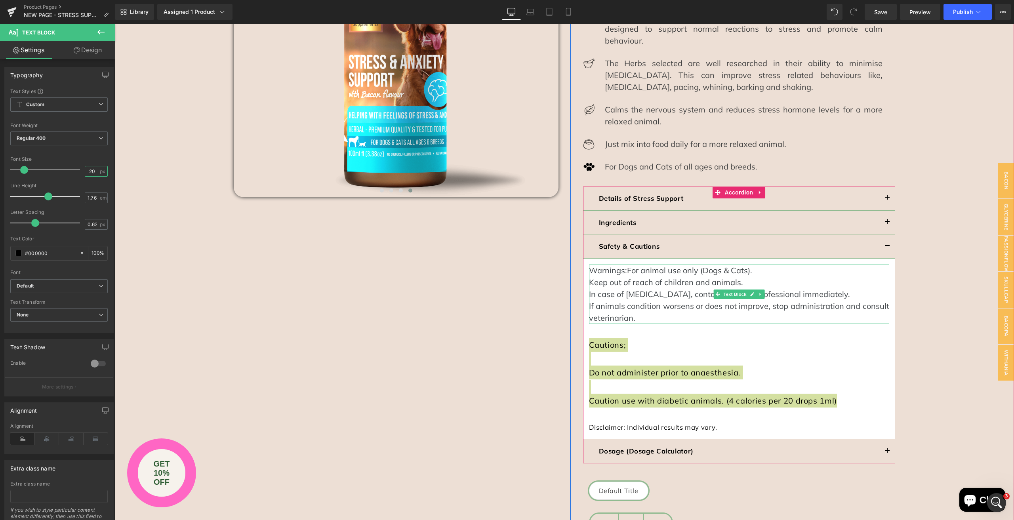
scroll to position [350, 0]
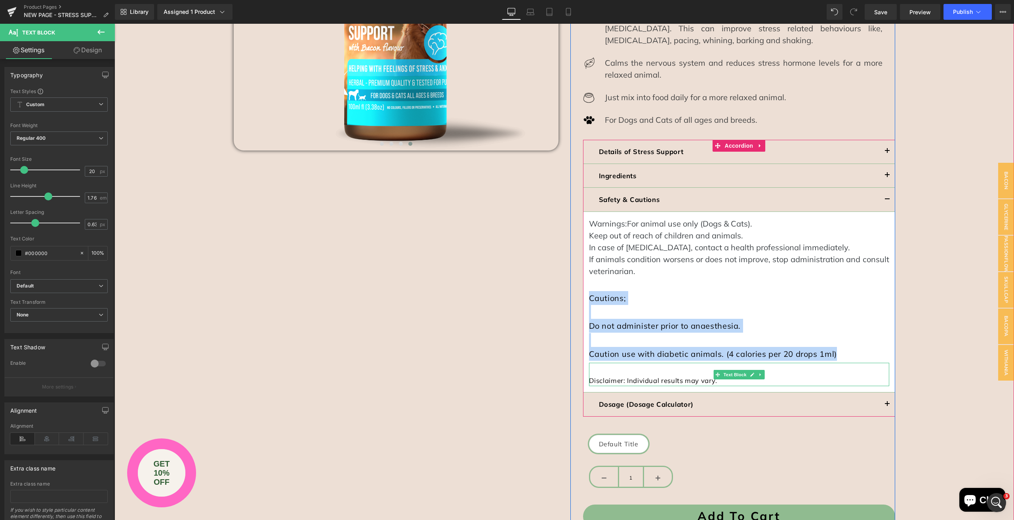
click at [617, 381] on span "Disclaimer: Individual results may vary." at bounding box center [653, 380] width 128 height 8
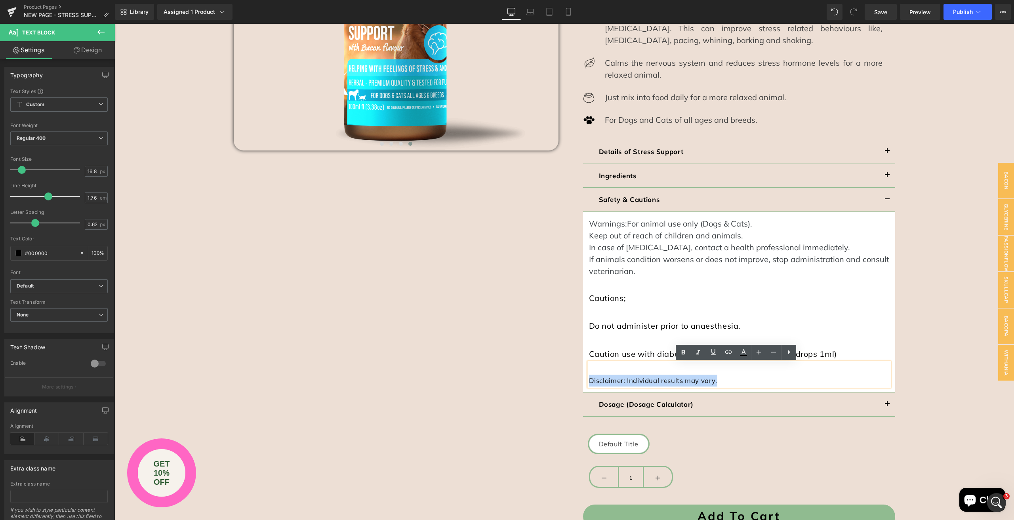
drag, startPoint x: 716, startPoint y: 384, endPoint x: 580, endPoint y: 378, distance: 135.9
click at [583, 378] on article "Warnings: For animal use only (Dogs & Cats). Keep out of reach of children and …" at bounding box center [739, 302] width 312 height 181
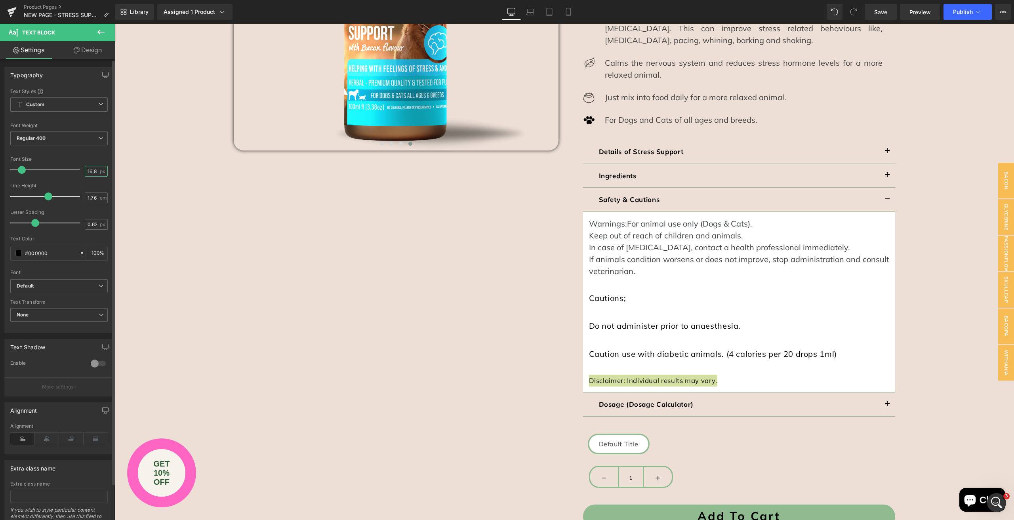
drag, startPoint x: 91, startPoint y: 169, endPoint x: 79, endPoint y: 168, distance: 12.3
click at [79, 168] on div "Font Size 16.8 px" at bounding box center [58, 169] width 97 height 27
type input "20"
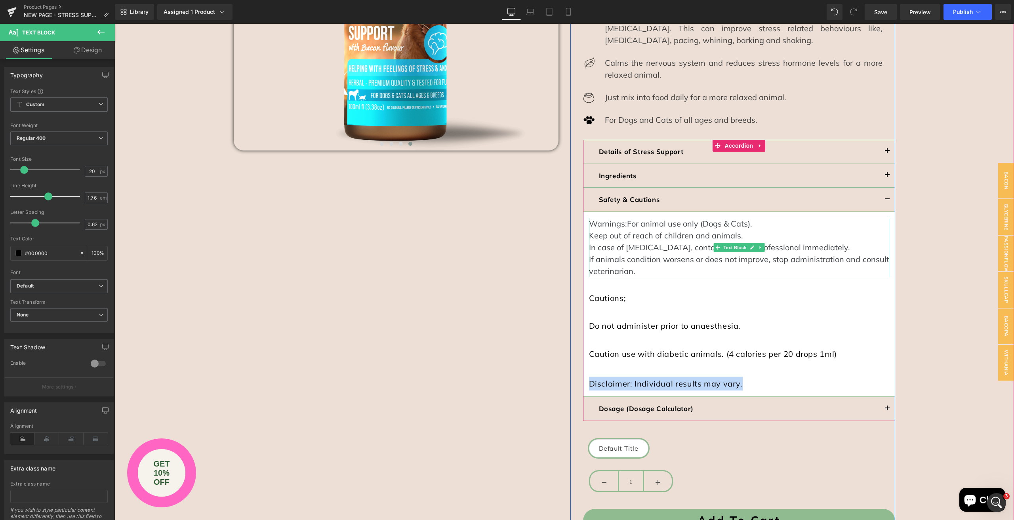
click at [625, 246] on span "In case of accidental overdose, contact a health professional immediately." at bounding box center [719, 247] width 261 height 10
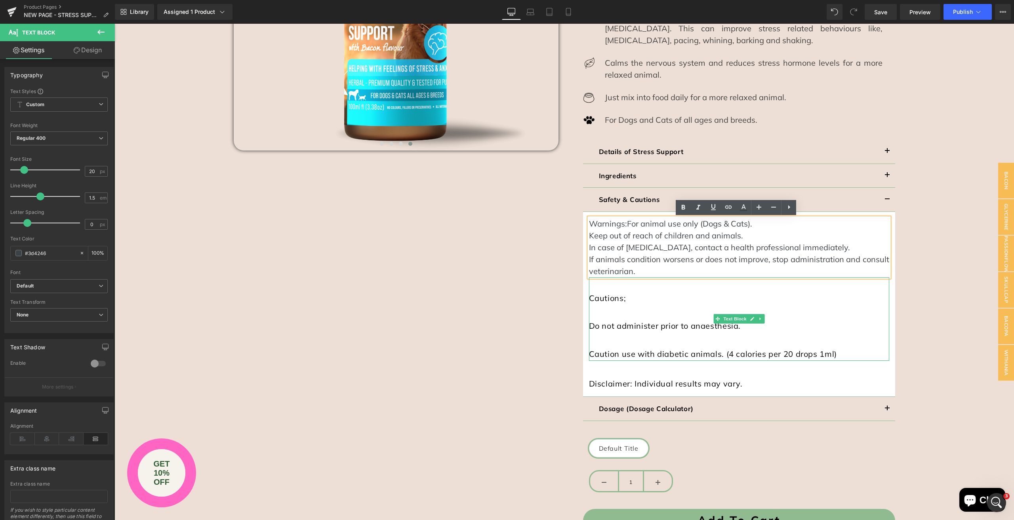
click at [609, 297] on p "Cautions;" at bounding box center [739, 298] width 300 height 14
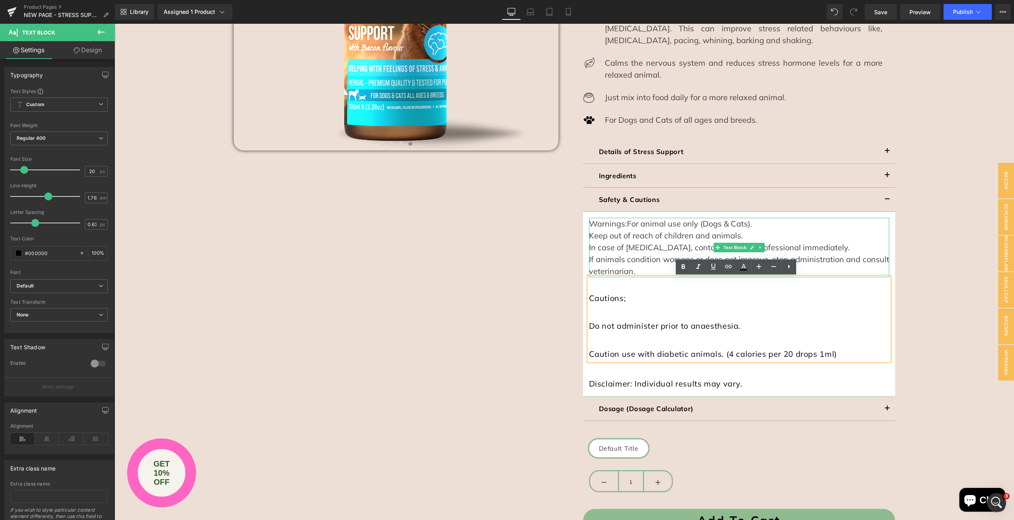
click at [644, 245] on span "In case of accidental overdose, contact a health professional immediately." at bounding box center [719, 247] width 261 height 10
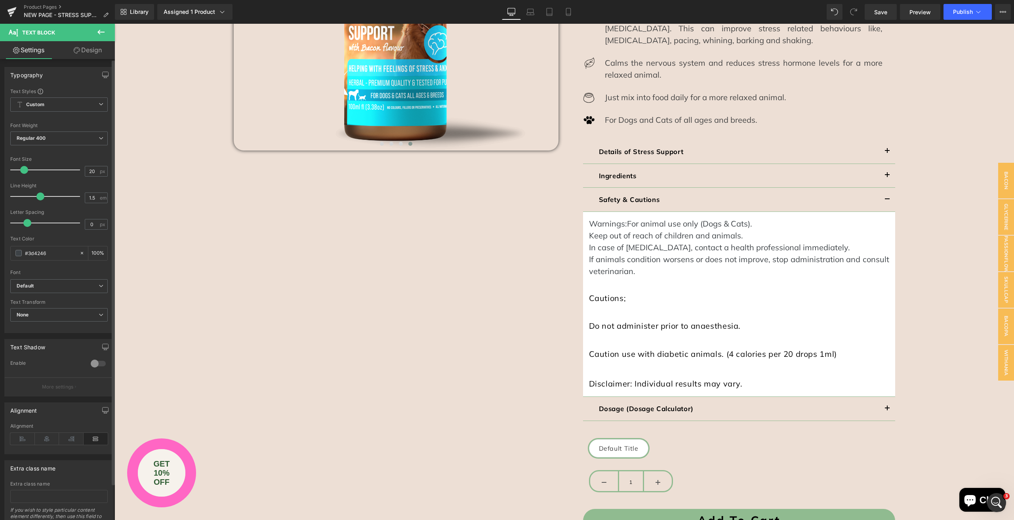
drag, startPoint x: 36, startPoint y: 252, endPoint x: 17, endPoint y: 243, distance: 21.4
click at [23, 251] on div "#3d4246" at bounding box center [45, 253] width 69 height 14
click at [701, 345] on p at bounding box center [739, 340] width 300 height 14
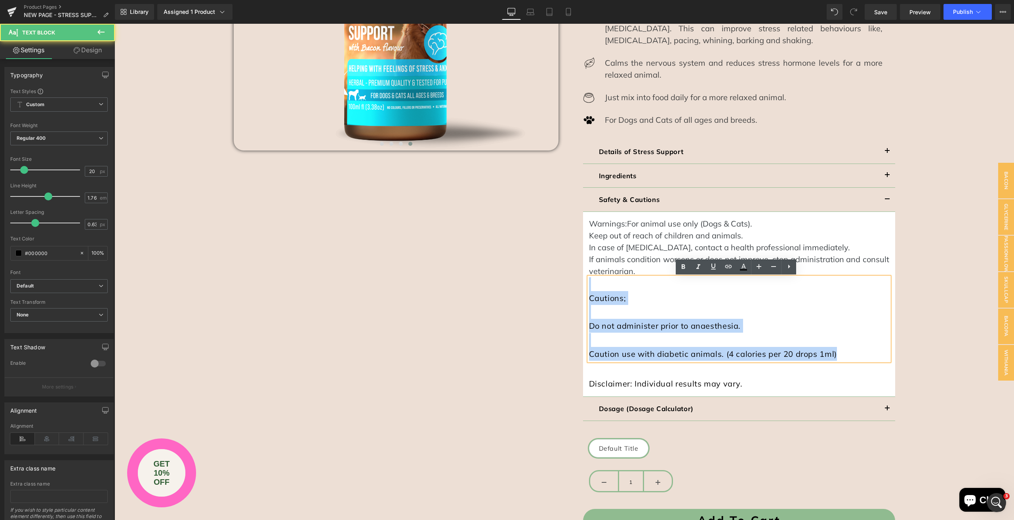
drag, startPoint x: 785, startPoint y: 345, endPoint x: 592, endPoint y: 288, distance: 201.9
click at [593, 289] on div "Cautions; Do not administer prior to anaesthesia. Caution use with diabetic ani…" at bounding box center [739, 319] width 300 height 84
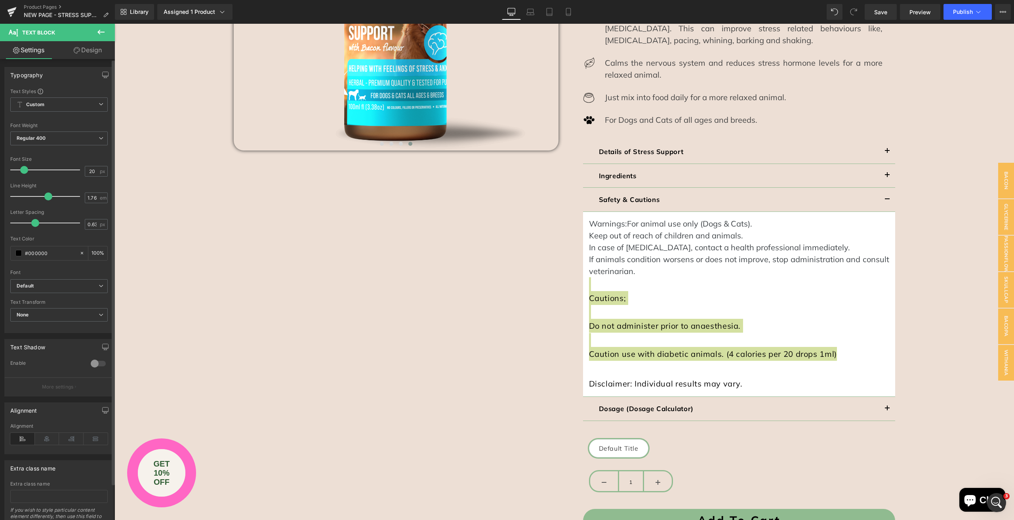
drag, startPoint x: 1, startPoint y: 250, endPoint x: 0, endPoint y: 246, distance: 4.1
click at [0, 246] on div "Typography Text Styles Custom Custom Setup Global Style Custom Setup Global Sty…" at bounding box center [59, 197] width 118 height 272
paste input "3d4246"
type input "#3d4246"
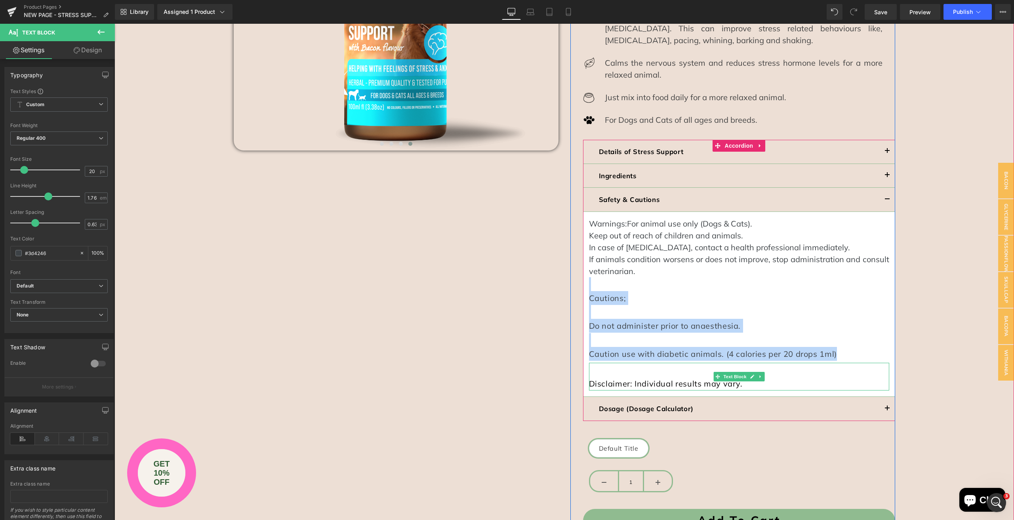
click at [627, 381] on span "Disclaimer: Individual results may vary." at bounding box center [666, 384] width 154 height 10
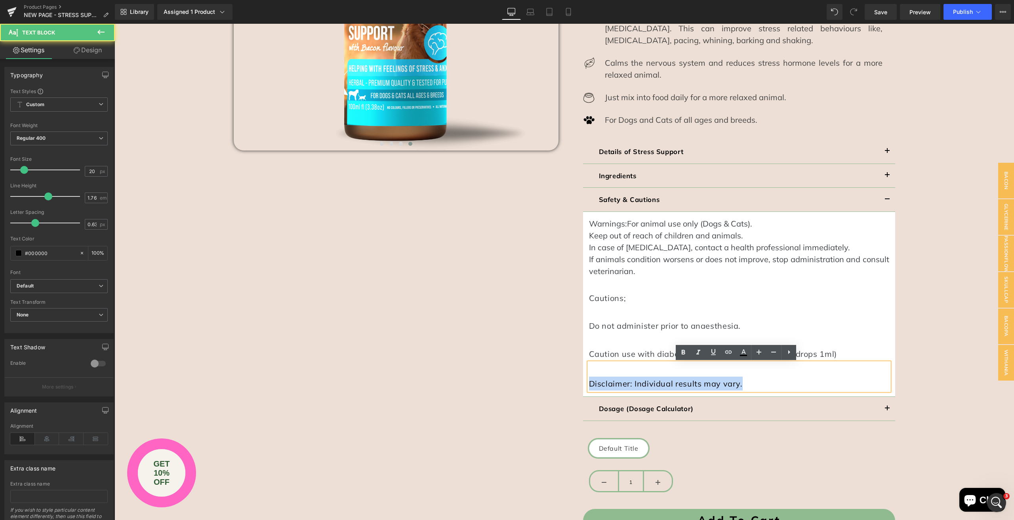
drag, startPoint x: 737, startPoint y: 387, endPoint x: 580, endPoint y: 387, distance: 157.2
click at [583, 387] on article "Warnings: For animal use only (Dogs & Cats). Keep out of reach of children and …" at bounding box center [739, 304] width 312 height 185
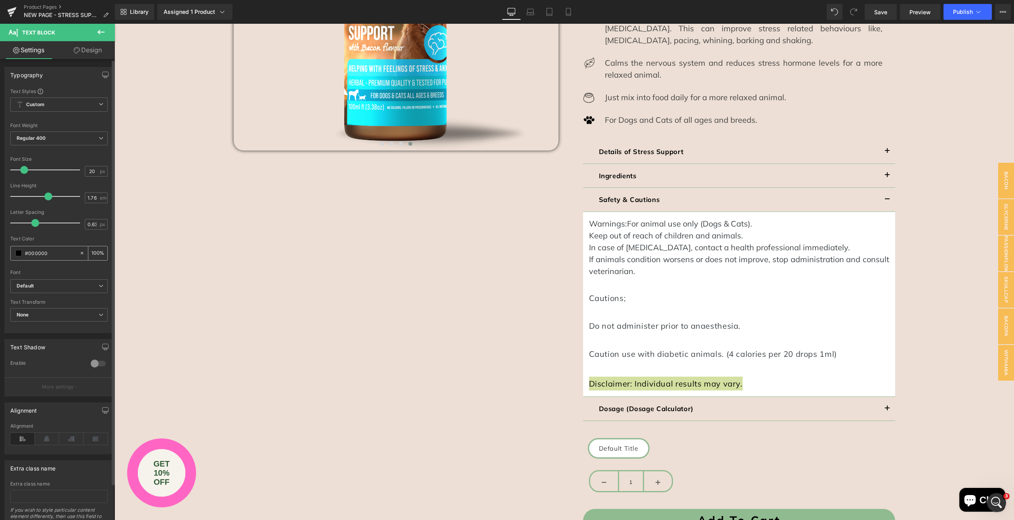
drag, startPoint x: 49, startPoint y: 251, endPoint x: 14, endPoint y: 246, distance: 35.4
click at [14, 246] on div "#000000 100 %" at bounding box center [58, 253] width 97 height 15
type input "#3d4246"
drag, startPoint x: 716, startPoint y: 264, endPoint x: 673, endPoint y: 236, distance: 51.1
click at [715, 264] on span "If animals condition worsens or does not improve, stop administration and consu…" at bounding box center [739, 265] width 300 height 22
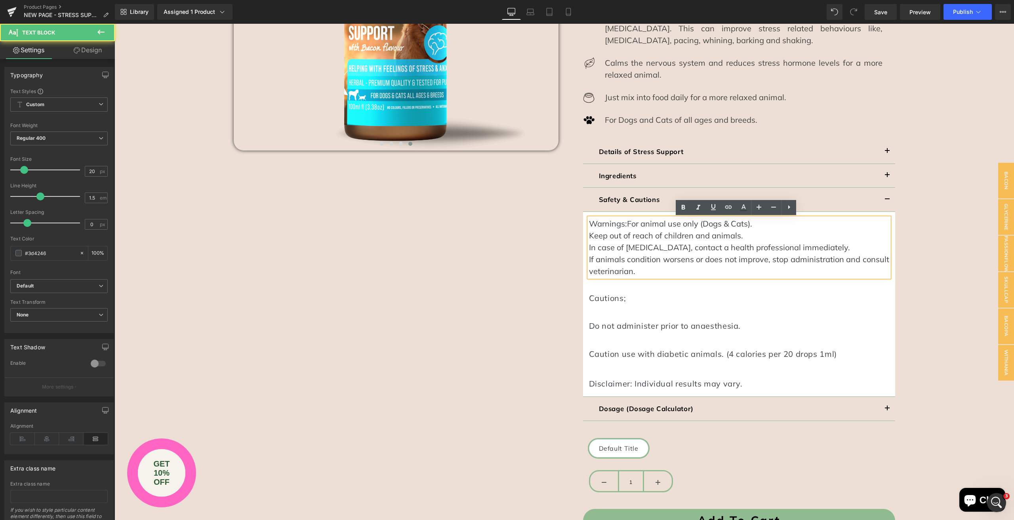
click at [756, 226] on p "Warnings: For animal use only (Dogs & Cats)." at bounding box center [739, 224] width 300 height 12
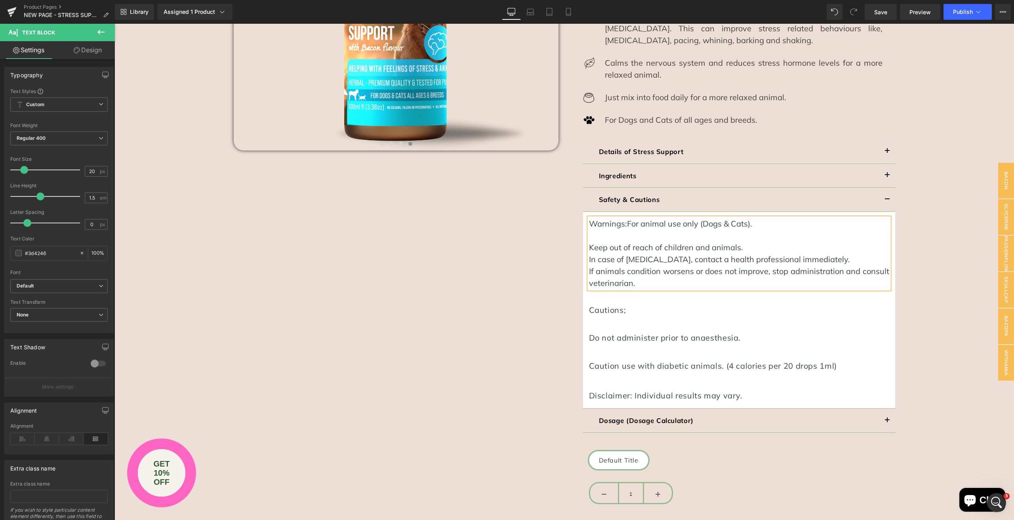
click at [606, 311] on p "Cautions;" at bounding box center [739, 310] width 300 height 14
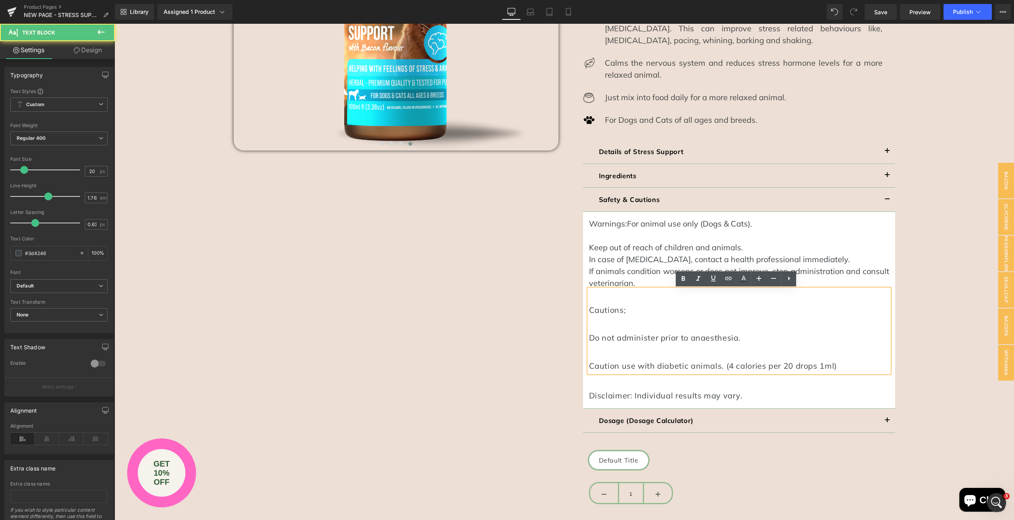
click at [589, 337] on div "Cautions; Do not administer prior to anaesthesia. Caution use with diabetic ani…" at bounding box center [739, 331] width 300 height 84
drag, startPoint x: 587, startPoint y: 338, endPoint x: 590, endPoint y: 333, distance: 5.7
click at [589, 338] on p "Do not administer prior to anaesthesia." at bounding box center [739, 338] width 300 height 14
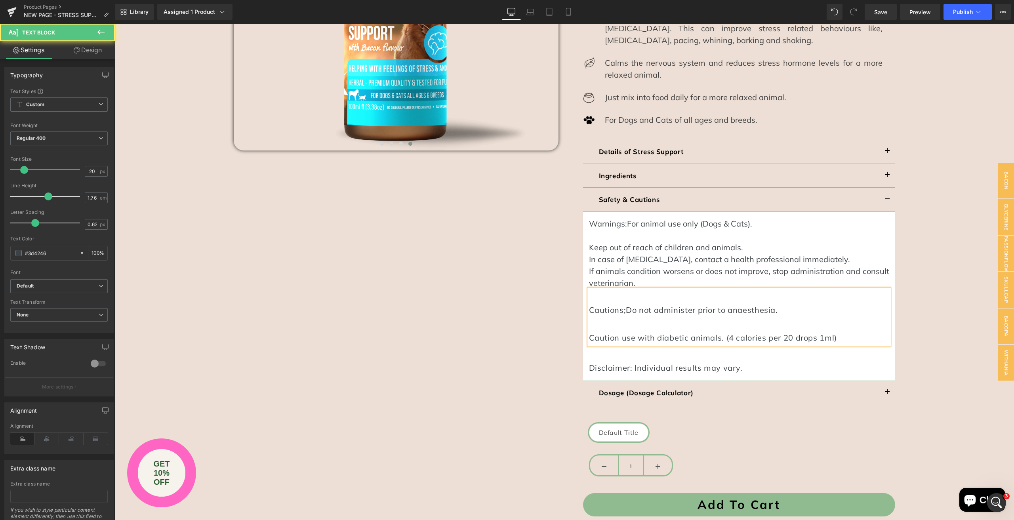
click at [589, 338] on p "Caution use with diabetic animals. (4 calories per 20 drops 1ml)" at bounding box center [739, 338] width 300 height 14
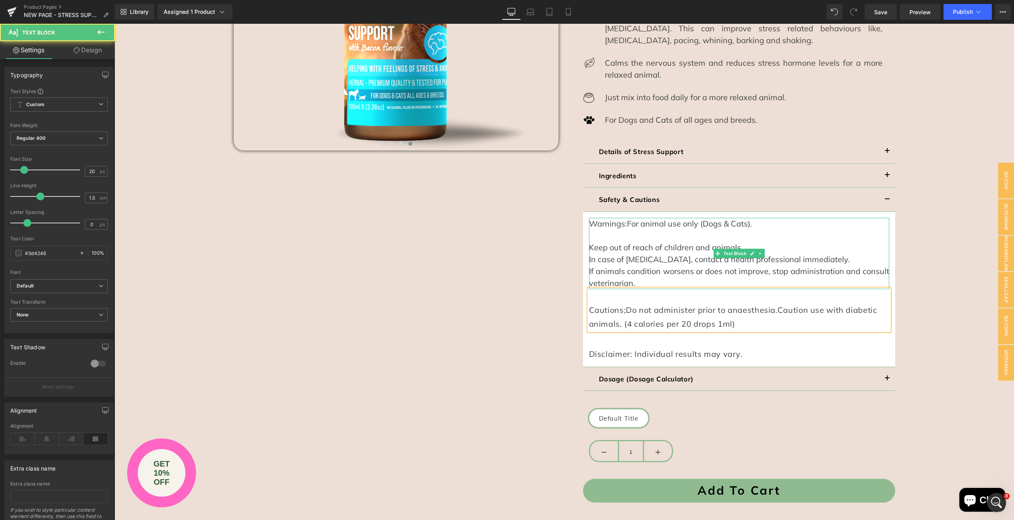
drag, startPoint x: 625, startPoint y: 225, endPoint x: 589, endPoint y: 222, distance: 36.6
click at [589, 222] on p "Warnings: For animal use only (Dogs & Cats)." at bounding box center [739, 224] width 300 height 12
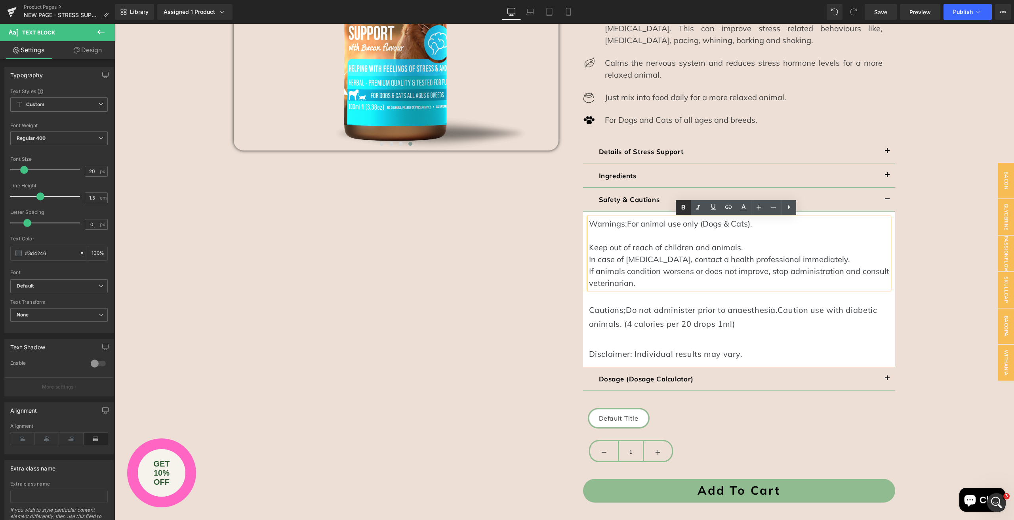
click at [589, 247] on span "Keep out of reach of children and animals." at bounding box center [666, 247] width 154 height 10
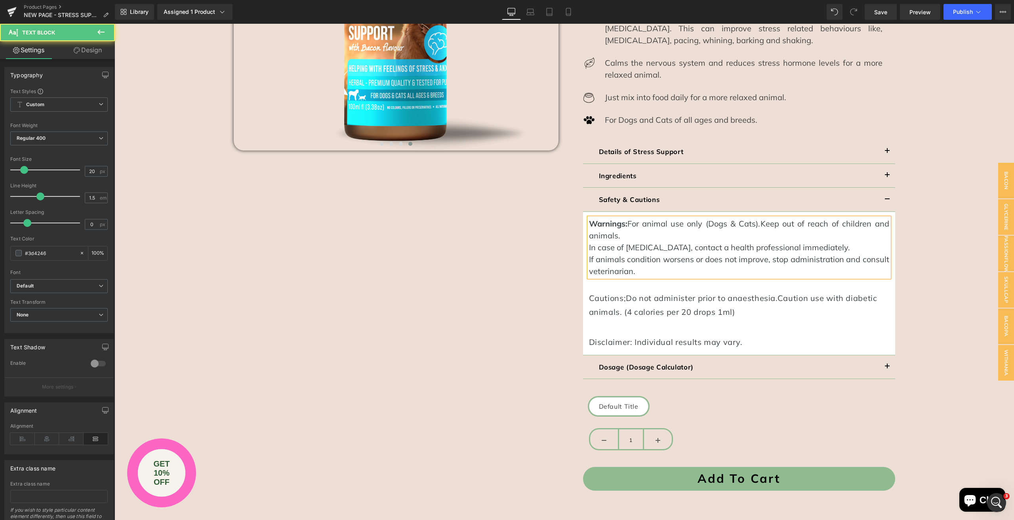
click at [589, 250] on span "In case of accidental overdose, contact a health professional immediately." at bounding box center [719, 247] width 261 height 10
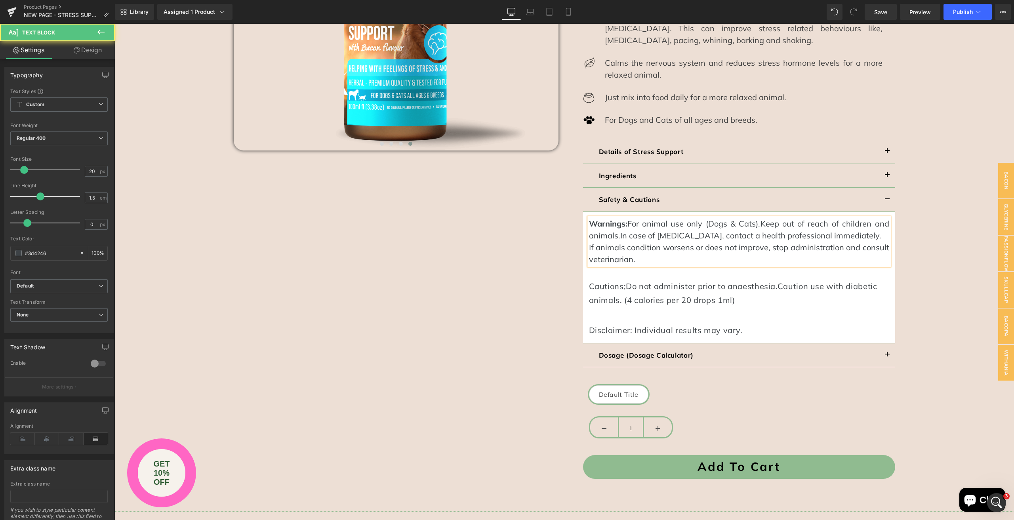
click at [589, 260] on span "If animals condition worsens or does not improve, stop administration and consu…" at bounding box center [739, 253] width 300 height 22
click at [623, 285] on p "Cautions; Do not administer prior to anaesthesia. Caution use with diabetic ani…" at bounding box center [739, 293] width 300 height 28
drag, startPoint x: 622, startPoint y: 286, endPoint x: 588, endPoint y: 284, distance: 34.5
click at [589, 284] on p "Cautions : Do not administer prior to anaesthesia. Caution use with diabetic an…" at bounding box center [739, 293] width 300 height 28
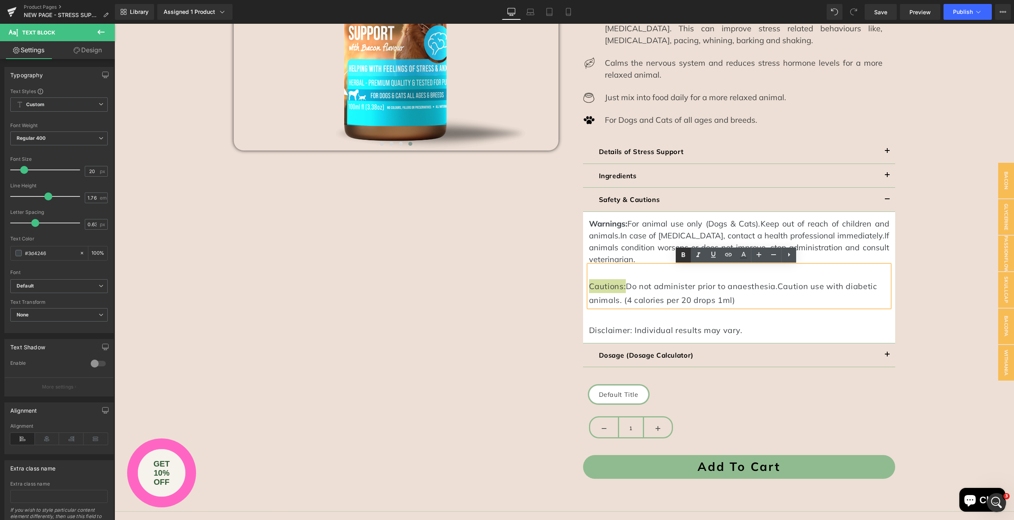
drag, startPoint x: 629, startPoint y: 328, endPoint x: 587, endPoint y: 328, distance: 42.8
click at [589, 328] on div "Disclaimer: Individual results may vary. Text Block" at bounding box center [739, 323] width 300 height 28
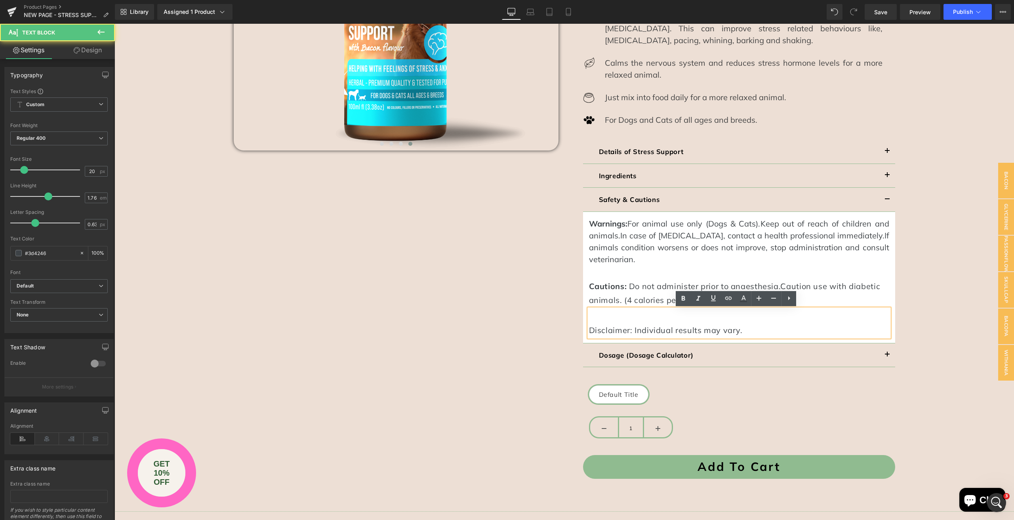
click at [706, 331] on span "Disclaimer: Individual results may vary." at bounding box center [666, 330] width 154 height 10
click at [629, 329] on span "Disclaimer: Individual results may vary." at bounding box center [666, 330] width 154 height 10
drag, startPoint x: 626, startPoint y: 330, endPoint x: 587, endPoint y: 332, distance: 38.5
click at [589, 332] on span "Disclaimer: Individual results may vary." at bounding box center [666, 330] width 154 height 10
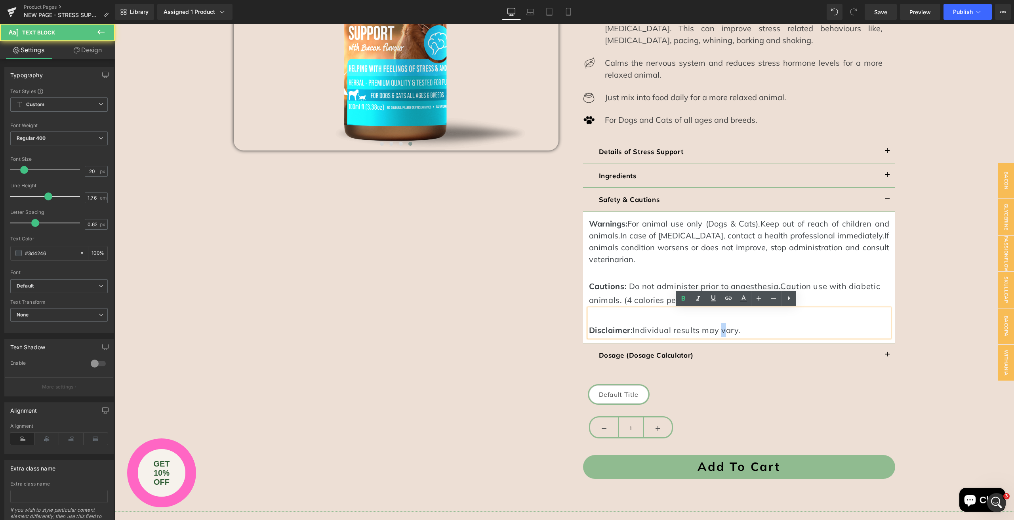
click at [718, 333] on span "Disclaimer: Individual results may vary." at bounding box center [665, 330] width 152 height 10
click at [539, 248] on div "Image Image Image Image ‹ › Carousel Stress Support Herbal Tincture For Dogs an…" at bounding box center [564, 148] width 673 height 669
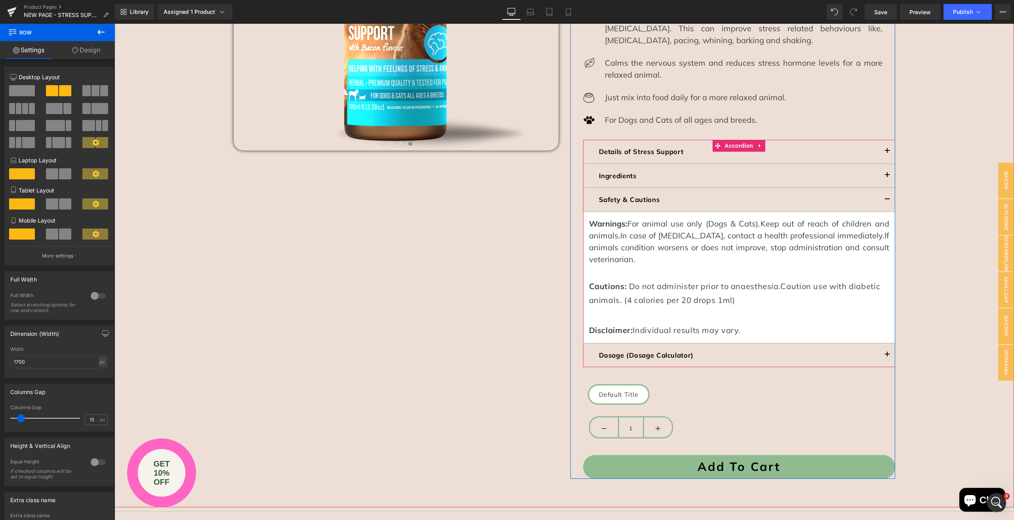
click at [884, 201] on button "button" at bounding box center [887, 200] width 16 height 24
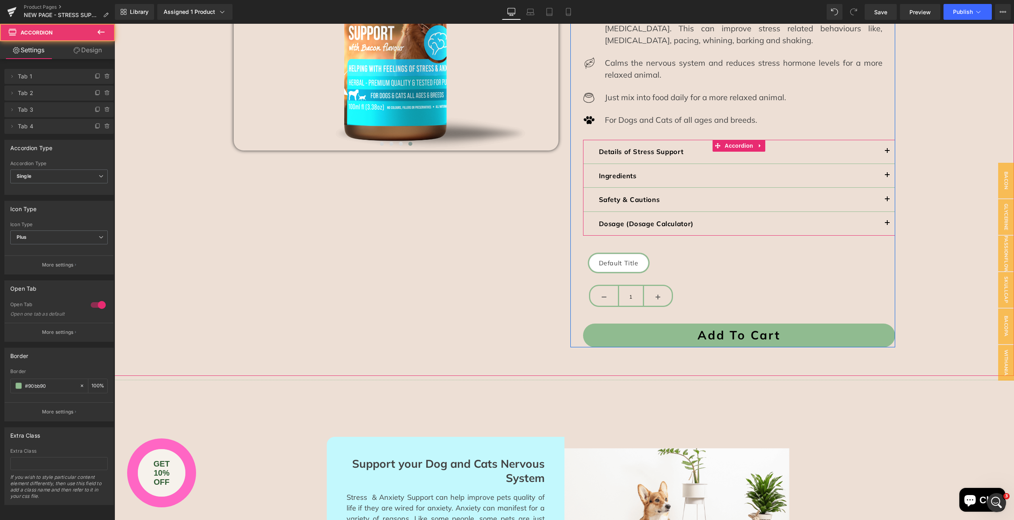
click at [887, 225] on span "button" at bounding box center [887, 225] width 0 height 0
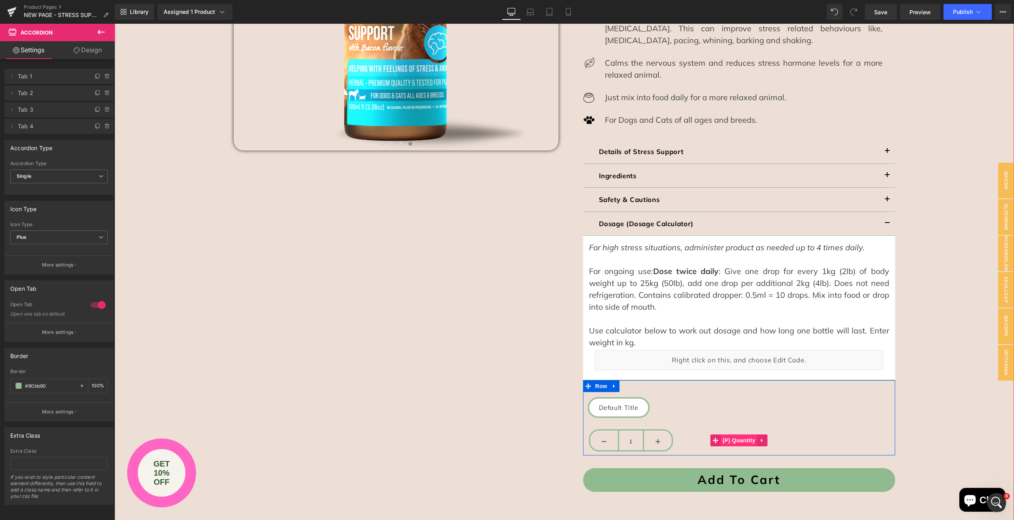
click at [735, 441] on span "(P) Quantity" at bounding box center [738, 440] width 37 height 12
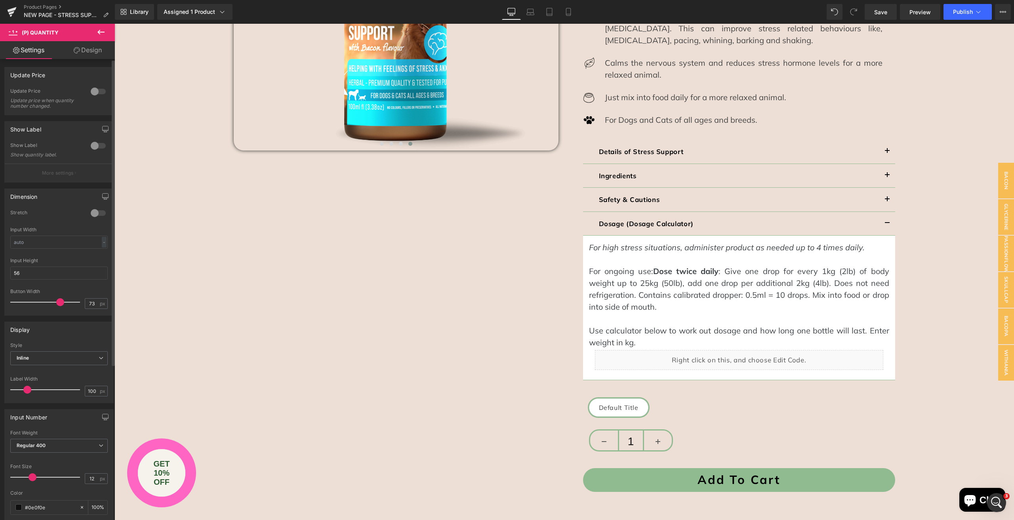
drag, startPoint x: 24, startPoint y: 477, endPoint x: 34, endPoint y: 478, distance: 10.0
click at [34, 478] on span at bounding box center [33, 477] width 8 height 8
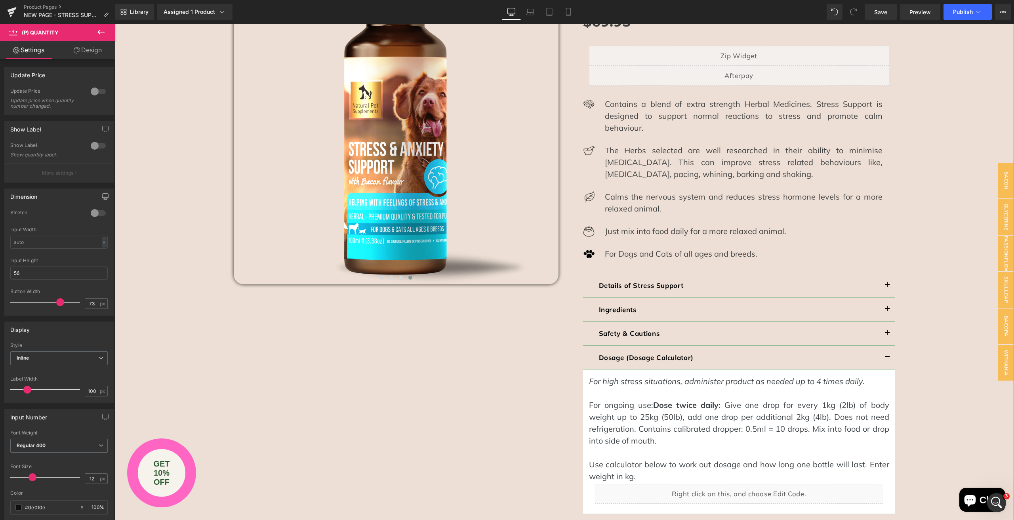
scroll to position [152, 0]
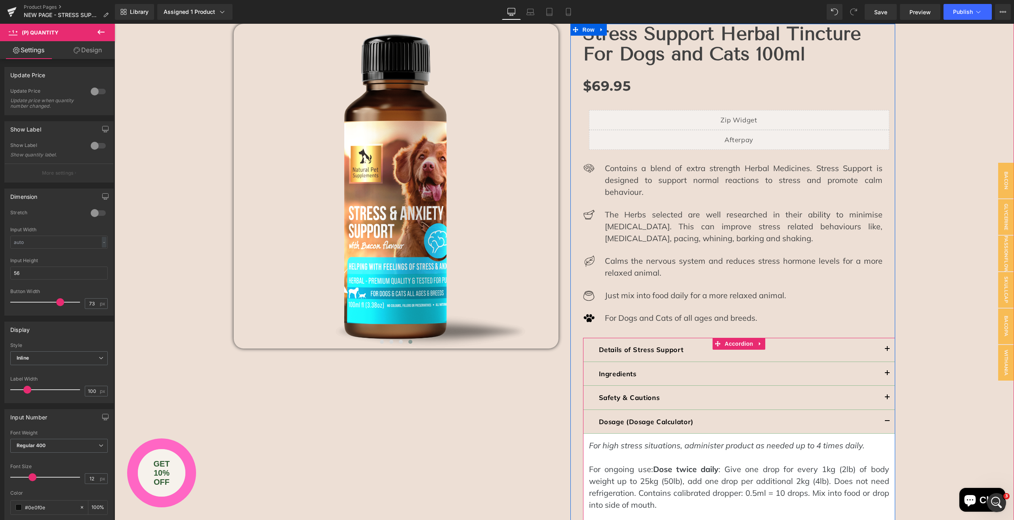
click at [882, 350] on button "button" at bounding box center [887, 350] width 16 height 24
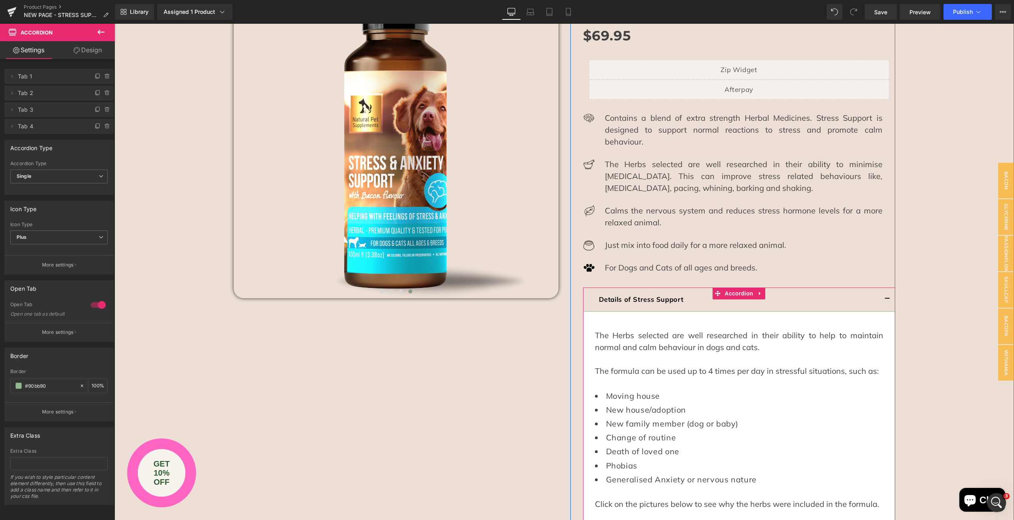
scroll to position [310, 0]
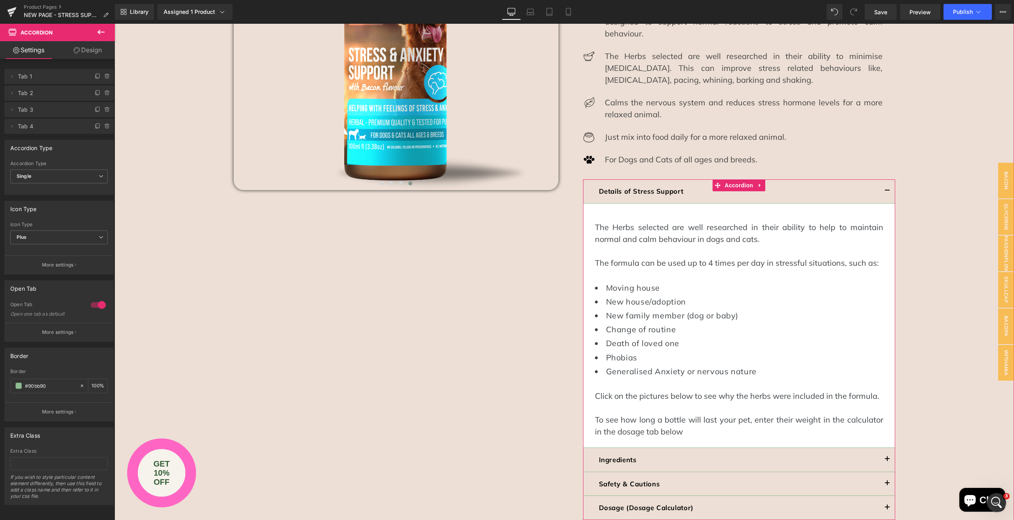
click at [672, 245] on p "The Herbs selected are well researched in their ability to help to maintain nor…" at bounding box center [739, 233] width 288 height 24
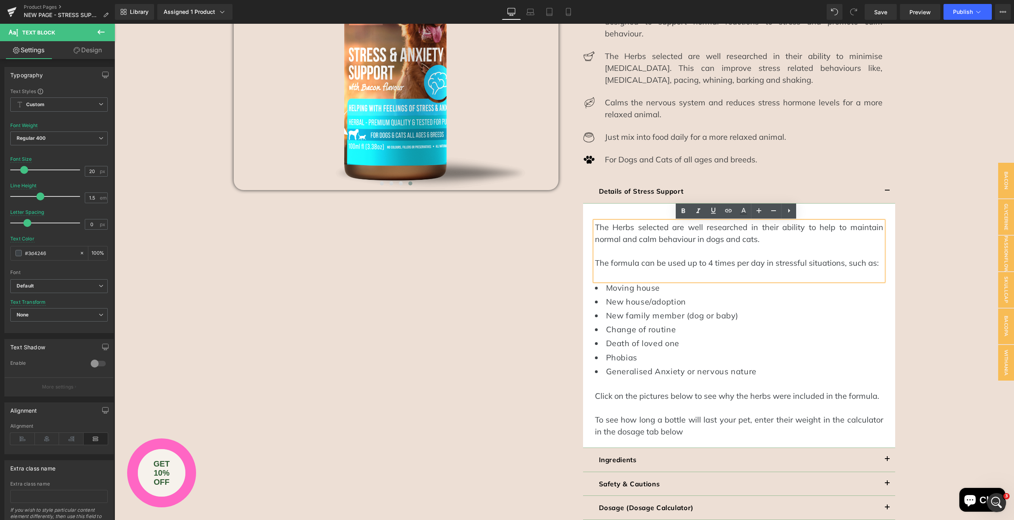
click at [876, 265] on p "The formula can be used up to 4 times per day in stressful situations, such as:" at bounding box center [739, 263] width 288 height 12
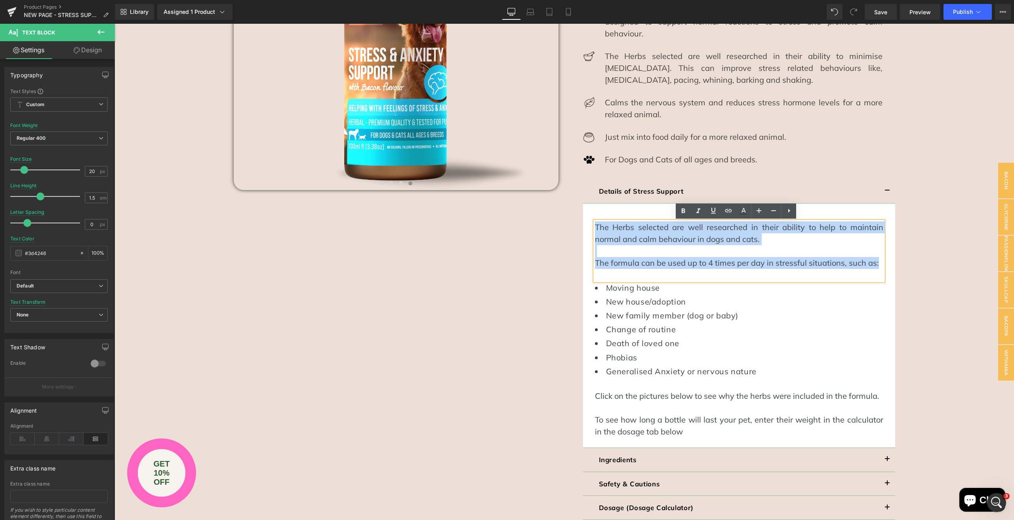
drag, startPoint x: 876, startPoint y: 264, endPoint x: 585, endPoint y: 222, distance: 293.7
click at [585, 222] on article "The Herbs selected are well researched in their ability to help to maintain nor…" at bounding box center [739, 326] width 312 height 244
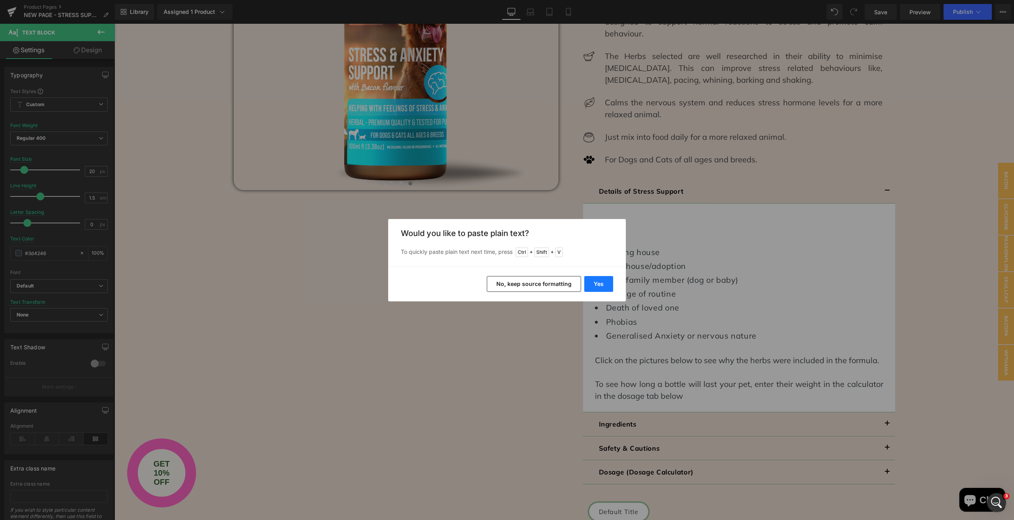
click at [603, 283] on button "Yes" at bounding box center [598, 284] width 29 height 16
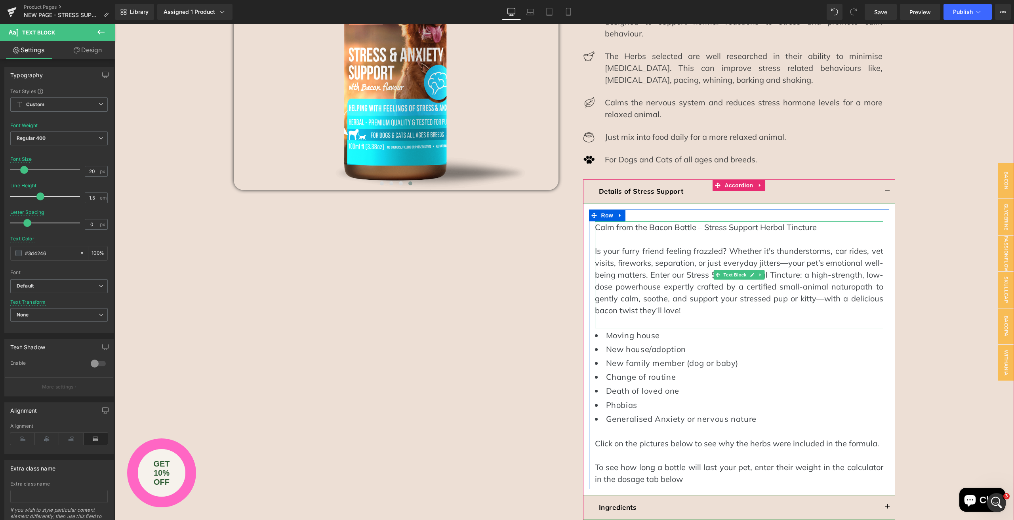
click at [689, 247] on p "Is your furry friend feeling frazzled? Whether it's thunderstorms, car rides, v…" at bounding box center [739, 280] width 288 height 71
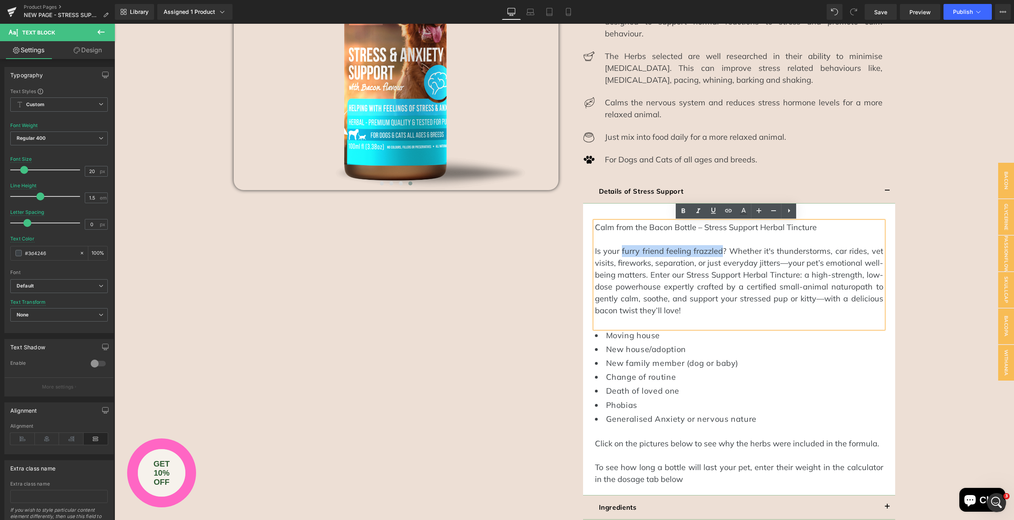
drag, startPoint x: 720, startPoint y: 249, endPoint x: 618, endPoint y: 248, distance: 102.2
click at [618, 248] on p "Is your furry friend feeling frazzled? Whether it's thunderstorms, car rides, v…" at bounding box center [739, 280] width 288 height 71
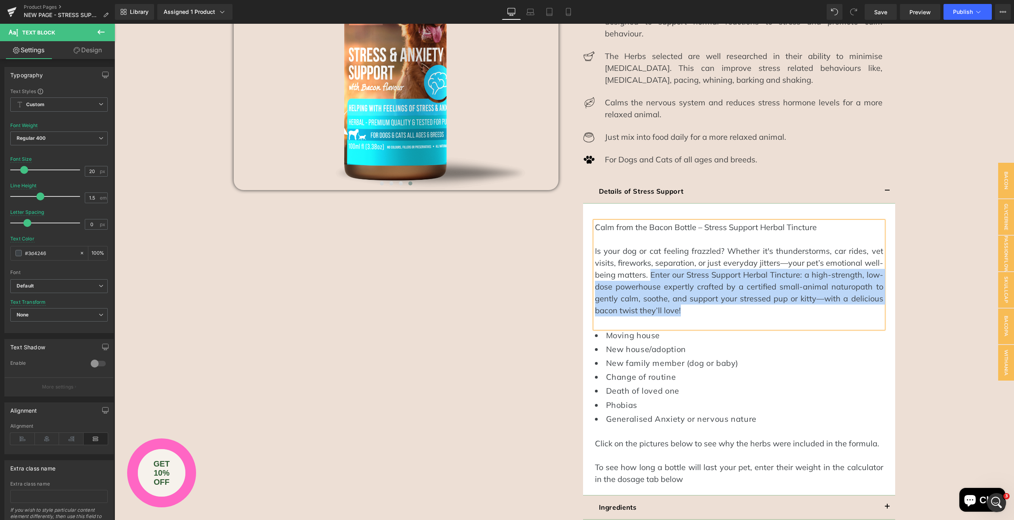
drag, startPoint x: 684, startPoint y: 309, endPoint x: 647, endPoint y: 277, distance: 48.8
click at [647, 277] on p "Is your dog or cat feeling frazzled? Whether it's thunderstorms, car rides, vet…" at bounding box center [739, 280] width 288 height 71
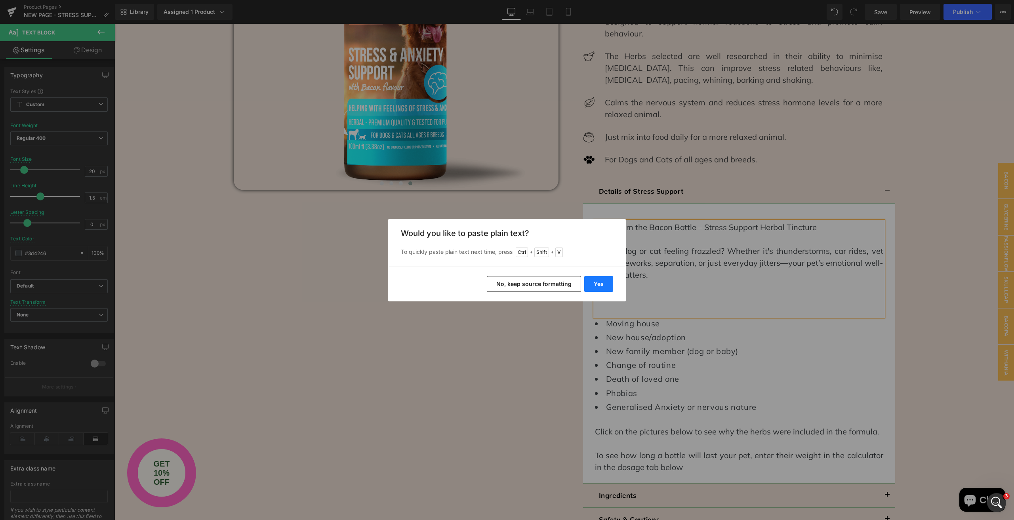
click at [600, 281] on button "Yes" at bounding box center [598, 284] width 29 height 16
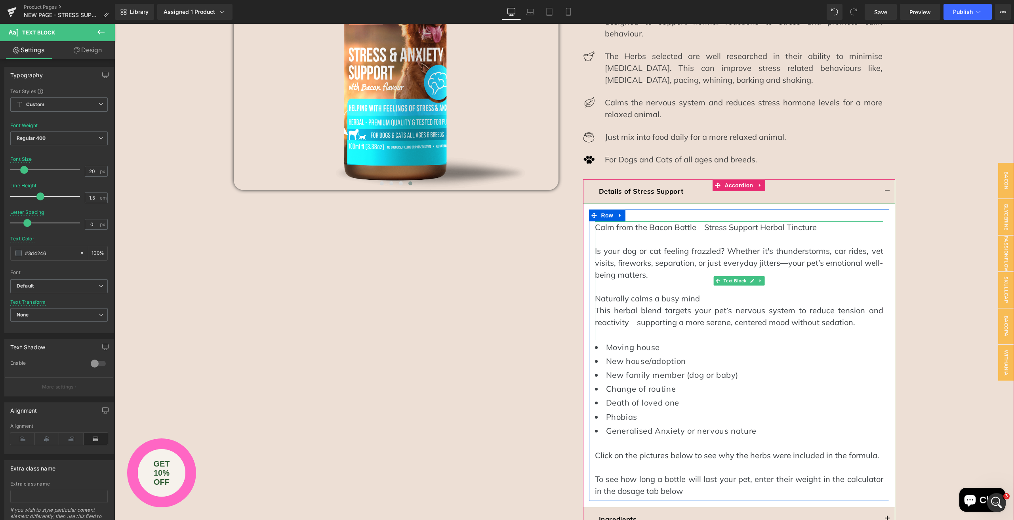
click at [652, 305] on p "This herbal blend targets your pet’s nervous system to reduce tension and react…" at bounding box center [739, 317] width 288 height 24
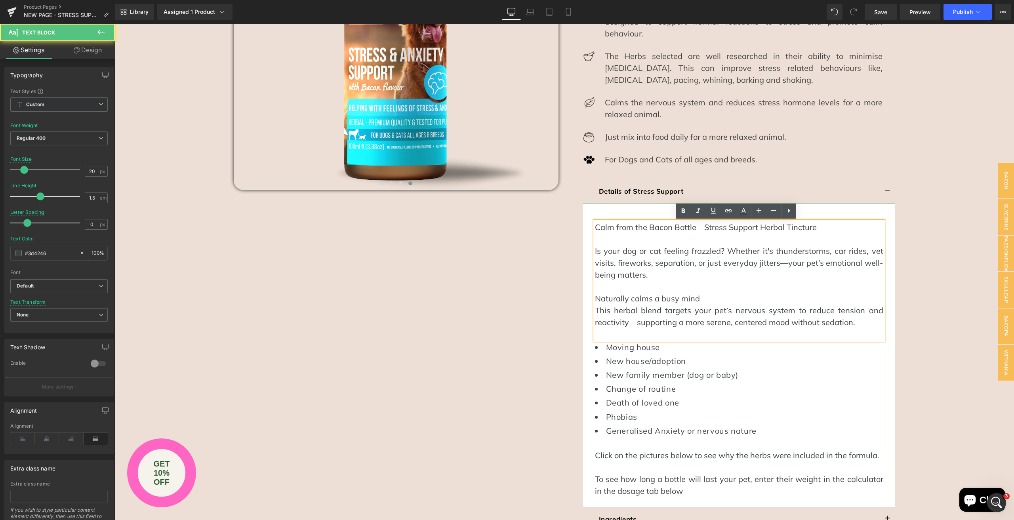
click at [595, 299] on p "Naturally calms a busy mind" at bounding box center [739, 299] width 288 height 12
click at [763, 301] on p "What does it do? Naturally calms a busy mind" at bounding box center [739, 299] width 288 height 12
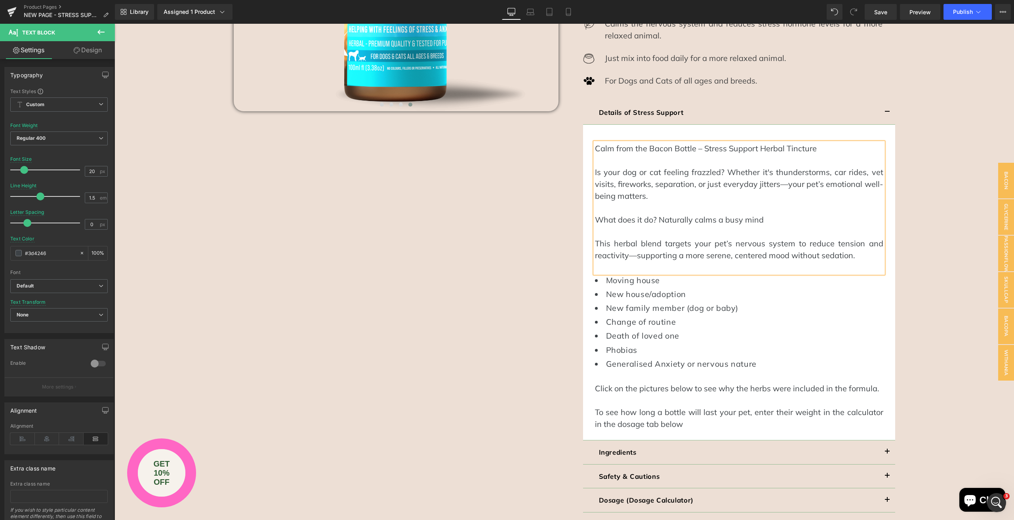
scroll to position [389, 0]
click at [859, 255] on p "This herbal blend targets your pet’s nervous system to reduce tension and react…" at bounding box center [739, 249] width 288 height 24
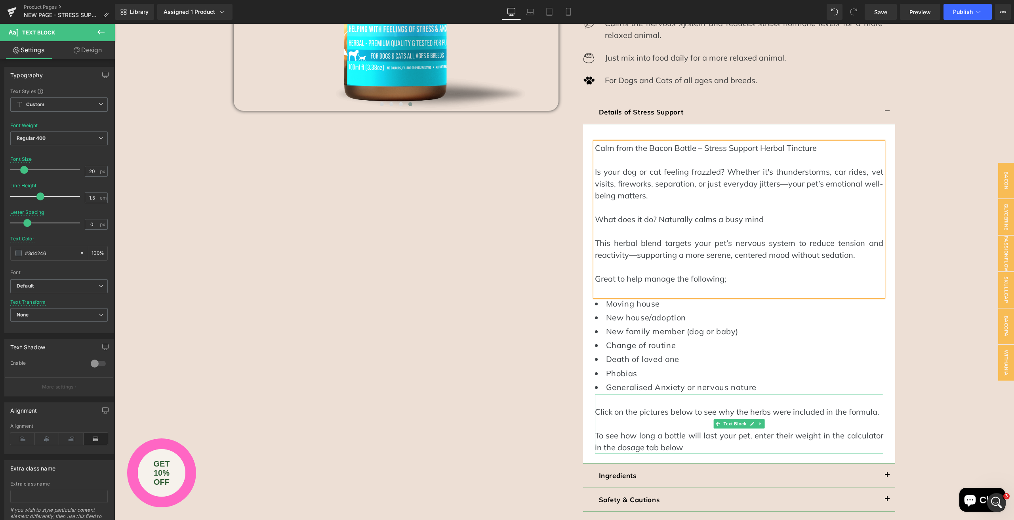
click at [662, 417] on p "Click on the pictures below to see why the herbs were included in the formula." at bounding box center [739, 412] width 288 height 12
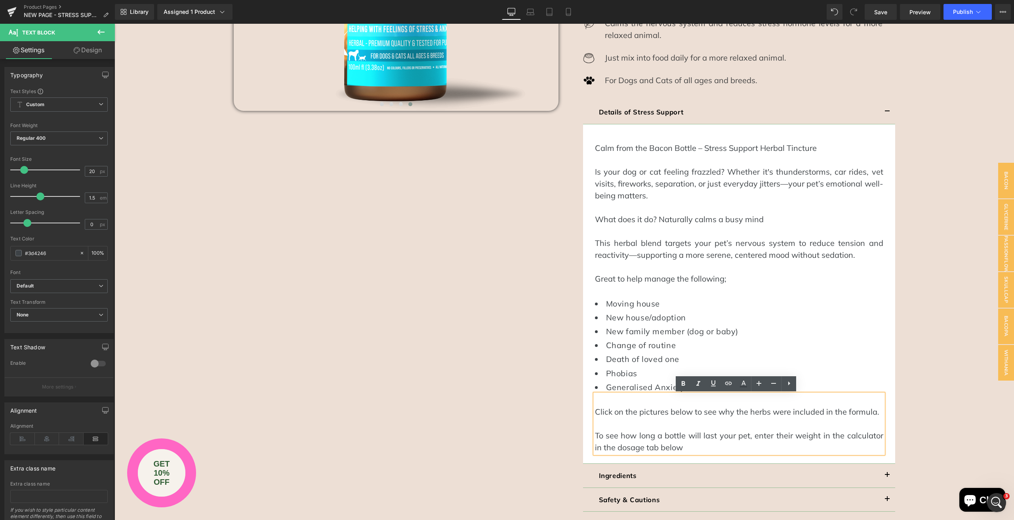
click at [872, 413] on p "Click on the pictures below to see why the herbs were included in the formula." at bounding box center [739, 412] width 288 height 12
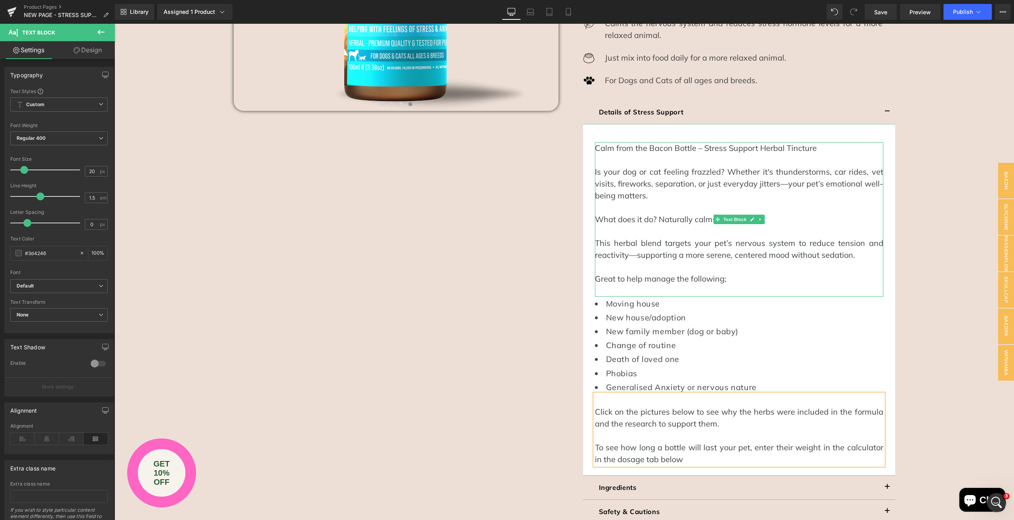
click at [822, 188] on p "Is your dog or cat feeling frazzled? Whether it's thunderstorms, car rides, vet…" at bounding box center [739, 184] width 288 height 36
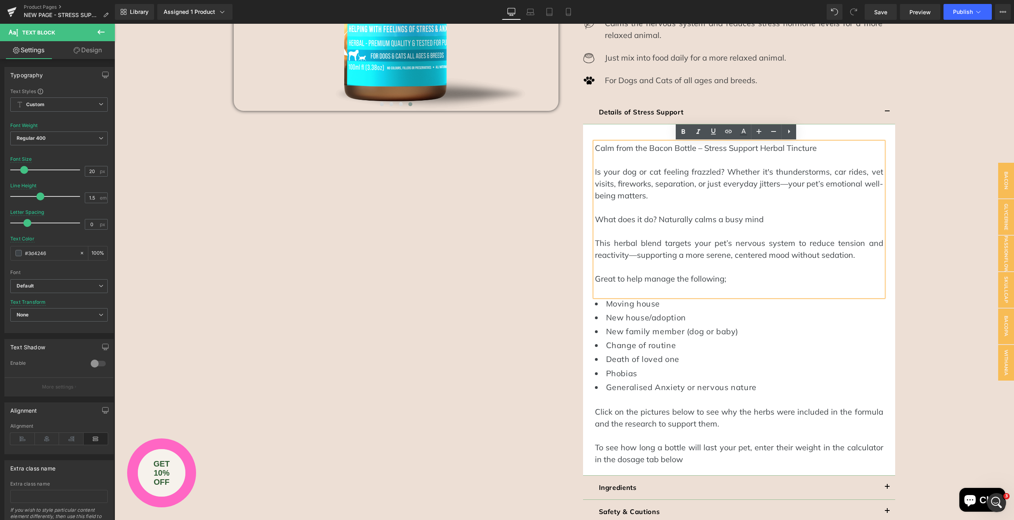
click at [764, 217] on p "What does it do? Naturally calms a busy mind" at bounding box center [739, 219] width 288 height 12
drag, startPoint x: 606, startPoint y: 246, endPoint x: 593, endPoint y: 241, distance: 13.5
click at [595, 241] on p "This herbal blend targets your pet’s nervous system to reduce tension and react…" at bounding box center [739, 249] width 288 height 24
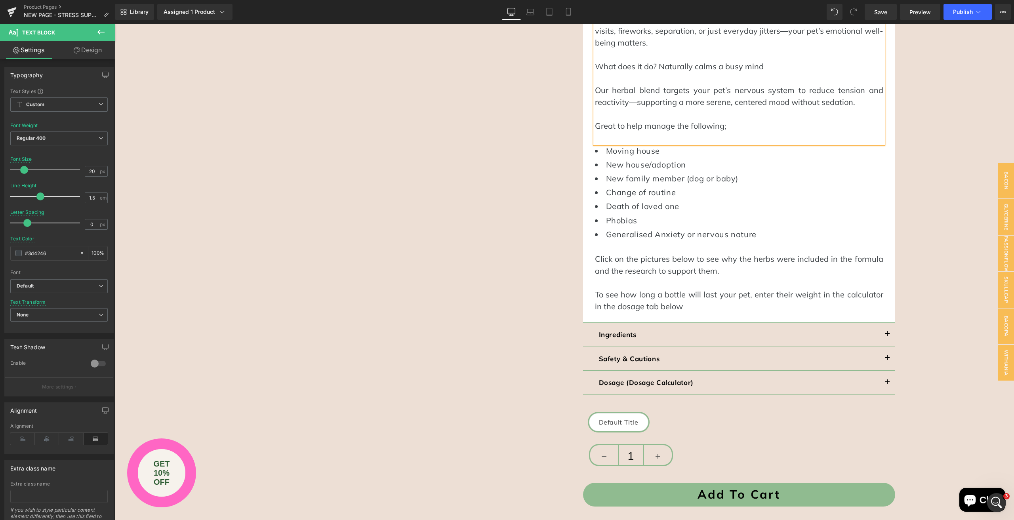
scroll to position [548, 0]
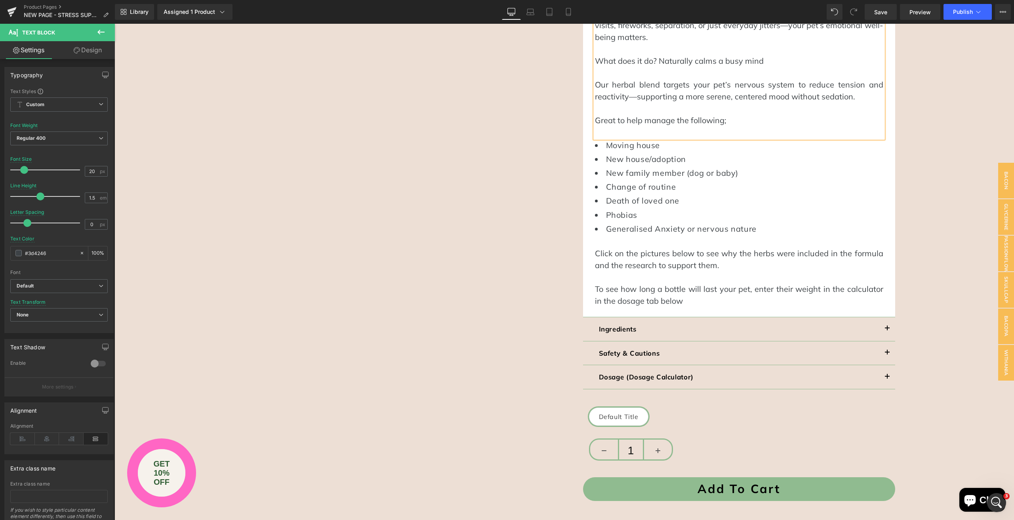
click at [643, 189] on span "Change of routine" at bounding box center [641, 187] width 70 height 10
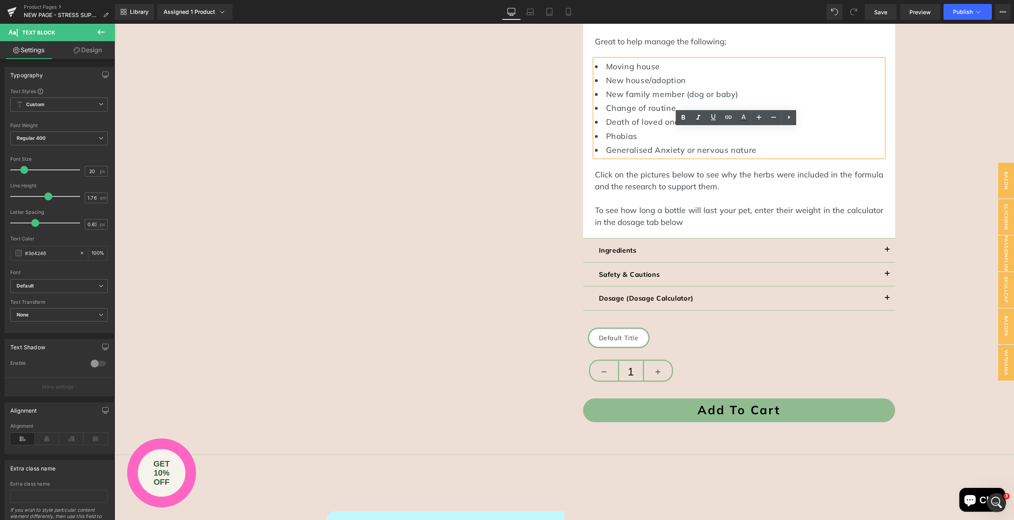
scroll to position [627, 0]
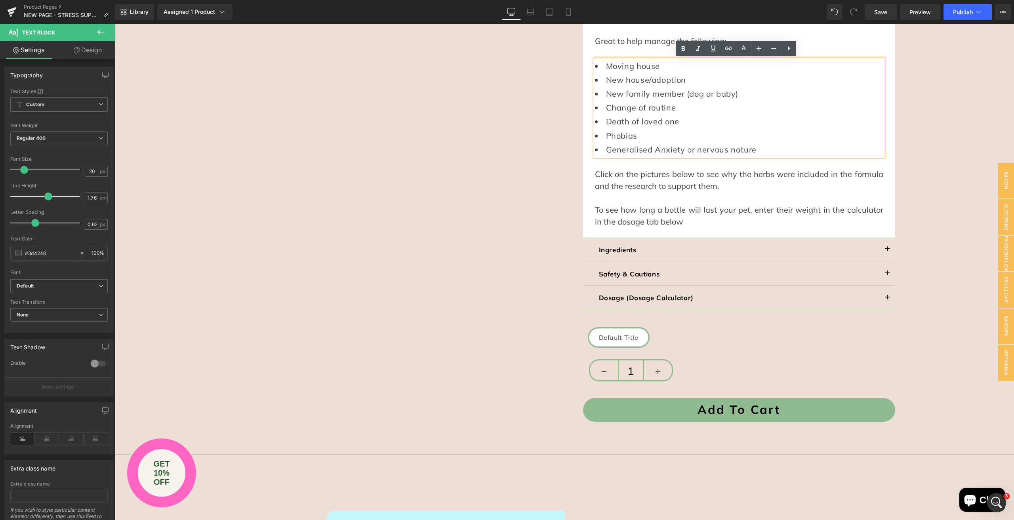
click at [887, 251] on span "button" at bounding box center [887, 251] width 0 height 0
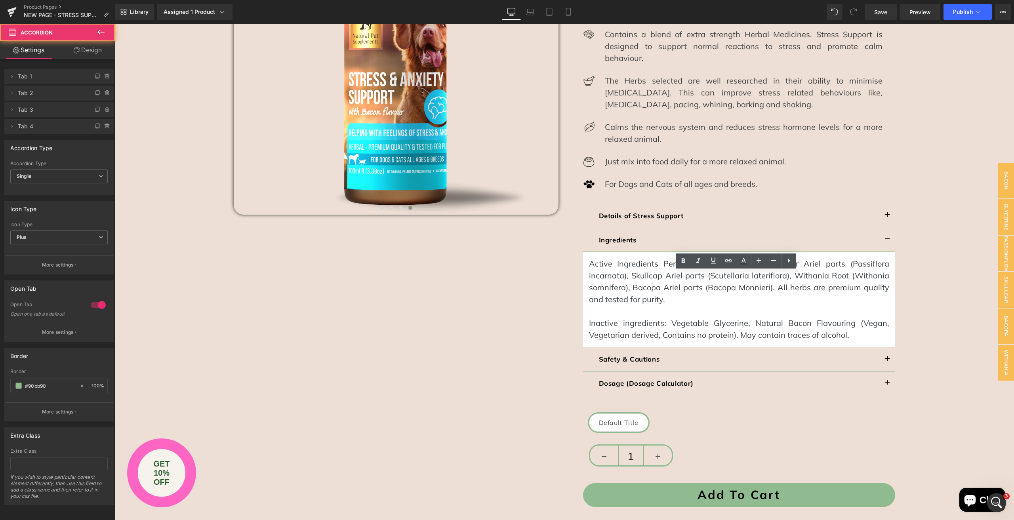
scroll to position [276, 0]
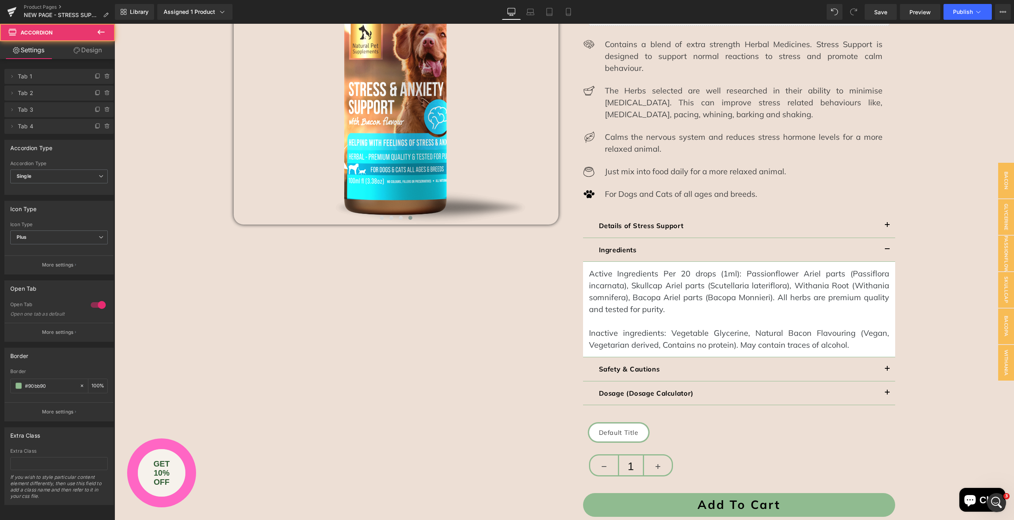
click at [883, 248] on button "button" at bounding box center [887, 250] width 16 height 24
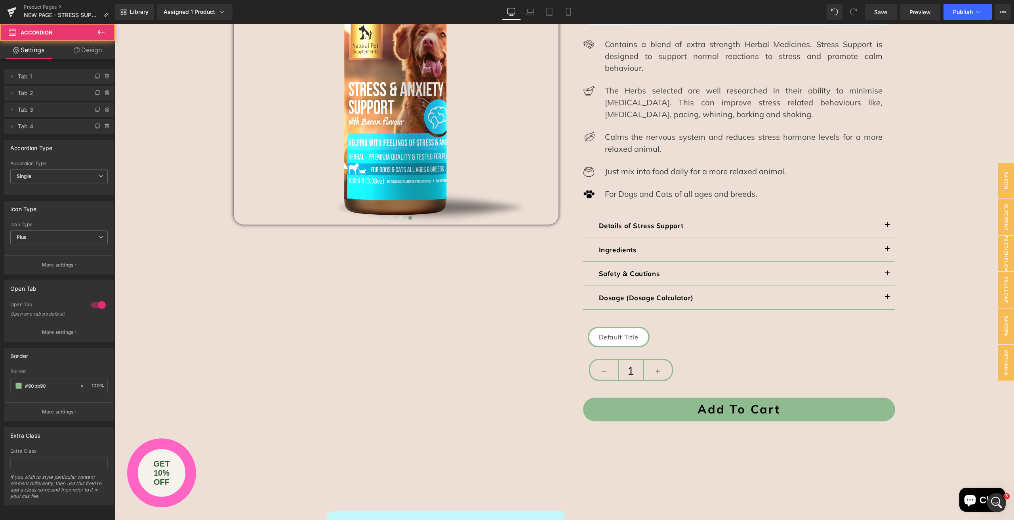
click at [882, 274] on button "button" at bounding box center [887, 274] width 16 height 24
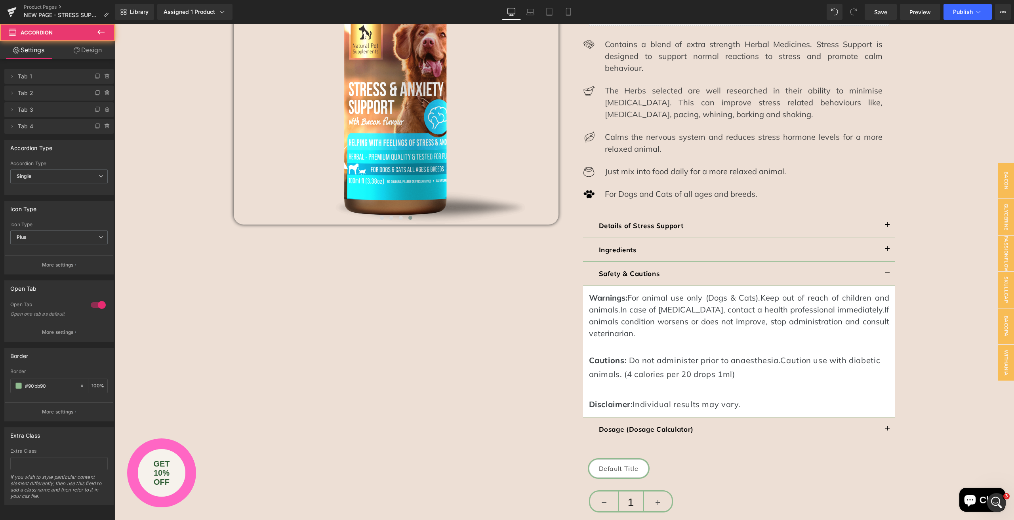
click at [882, 274] on button "button" at bounding box center [887, 274] width 16 height 24
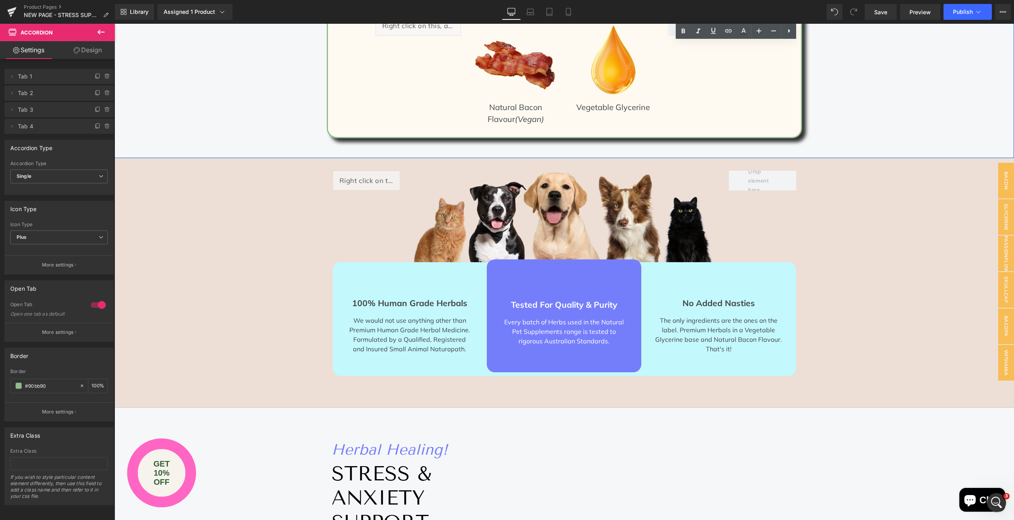
scroll to position [1503, 0]
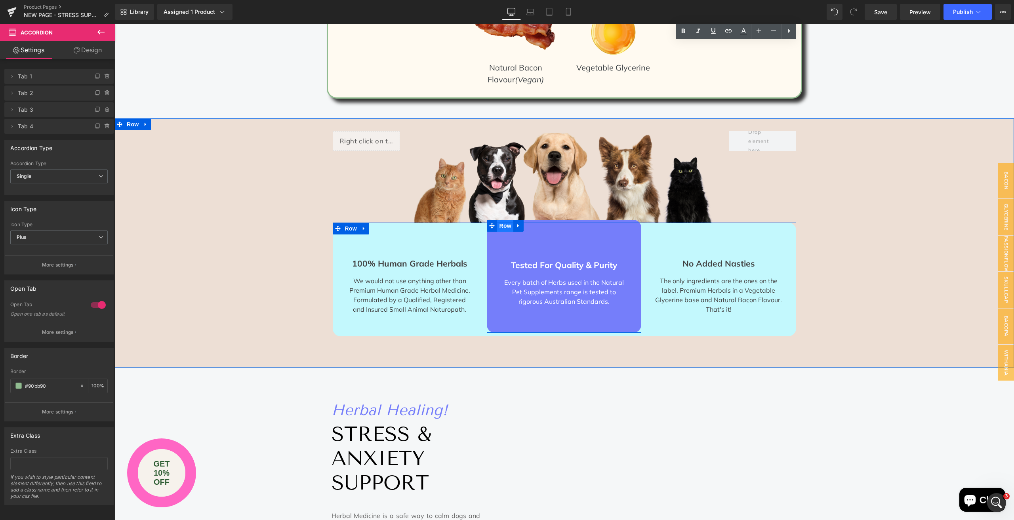
click at [502, 227] on span "Row" at bounding box center [505, 226] width 16 height 12
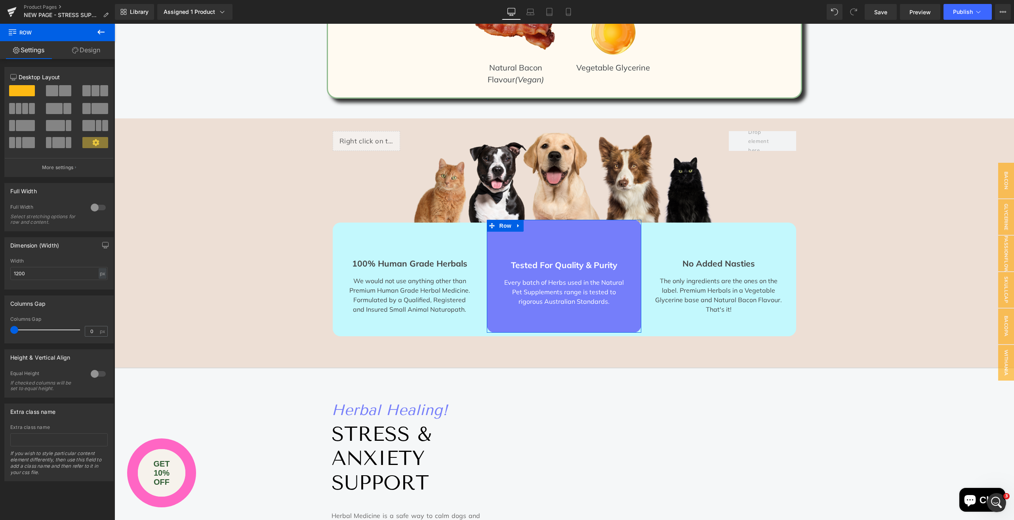
click at [78, 49] on link "Design" at bounding box center [85, 50] width 57 height 18
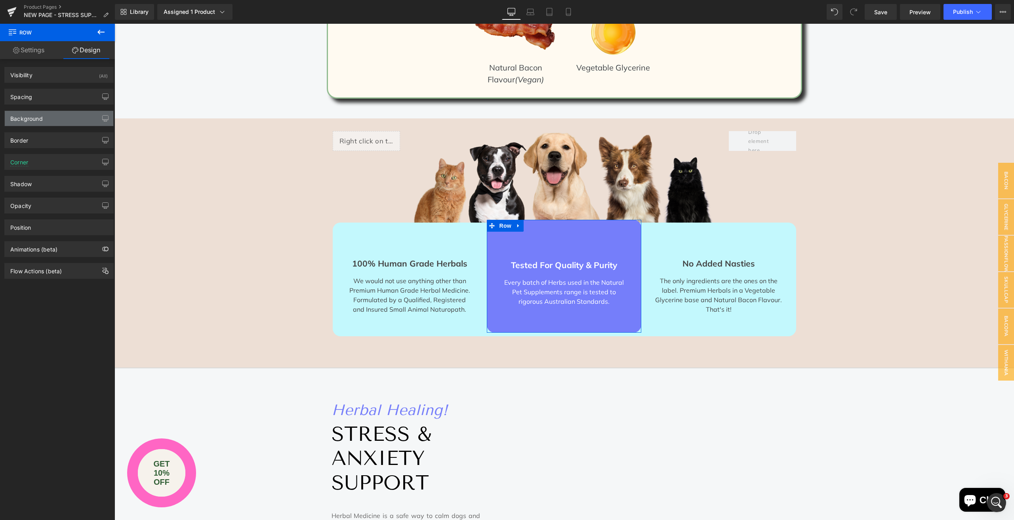
click at [45, 116] on div "Background" at bounding box center [59, 118] width 109 height 15
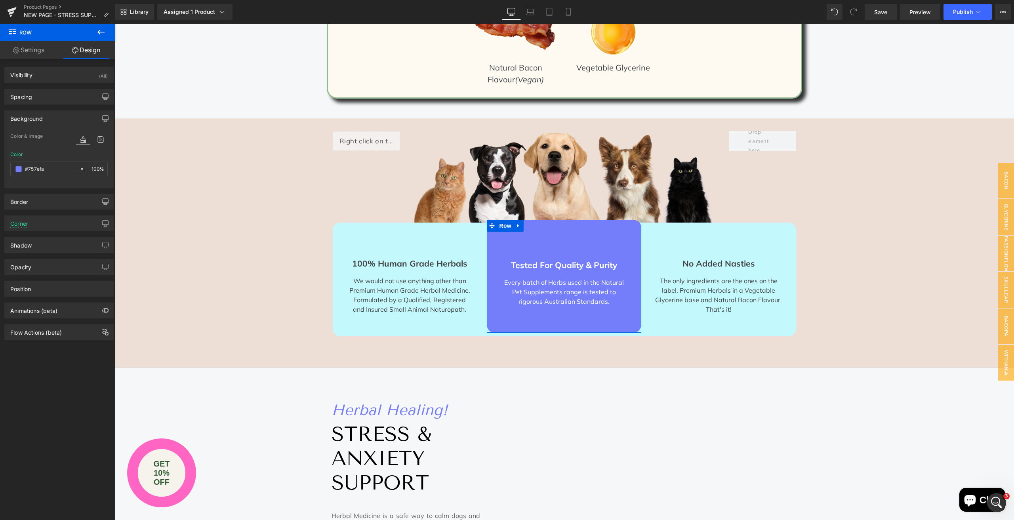
paste input "2e5d34"
type input "#2e5d34"
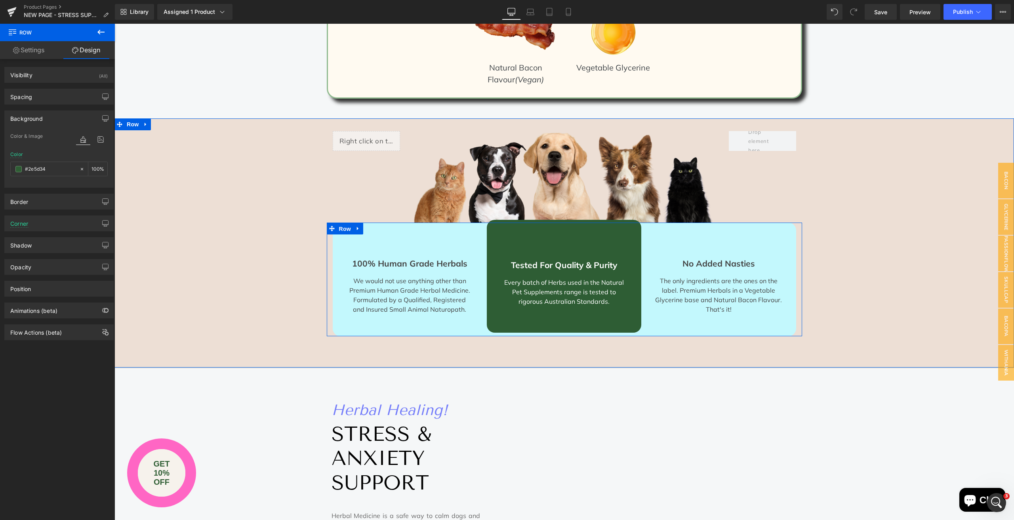
click at [348, 227] on span "Row" at bounding box center [345, 229] width 16 height 12
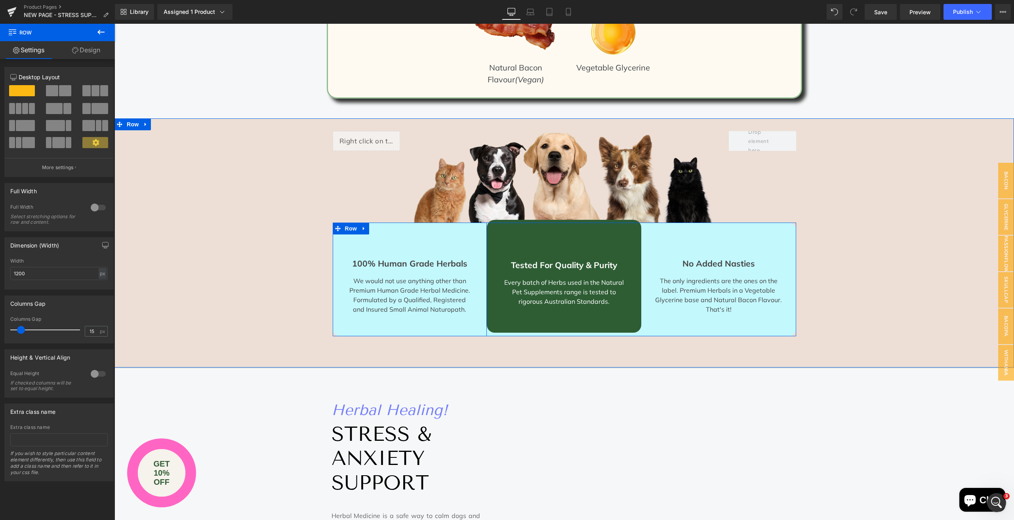
click at [374, 230] on div "100% Human Grade Herbals Text Block We would not use anything other than Premiu…" at bounding box center [410, 280] width 154 height 114
click at [83, 48] on link "Design" at bounding box center [85, 50] width 57 height 18
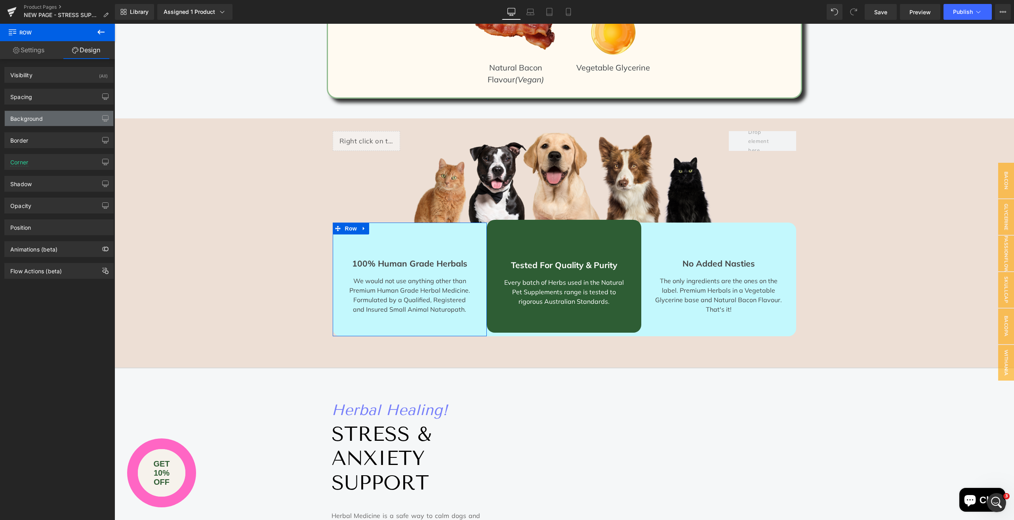
click at [49, 122] on div "Background" at bounding box center [59, 118] width 109 height 15
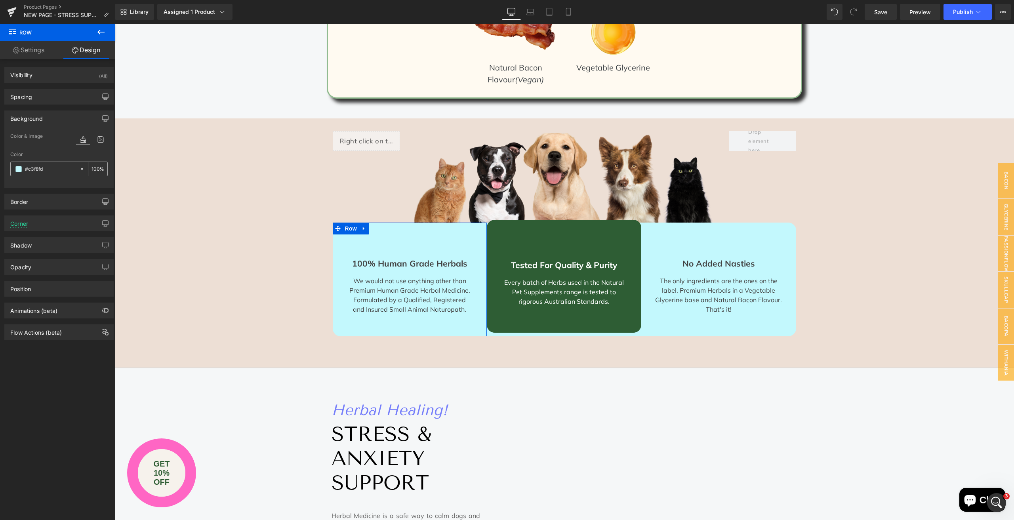
click at [55, 166] on input "#c3f8fd" at bounding box center [50, 169] width 51 height 9
paste input "d1ebdc"
type input "#d1ebdc"
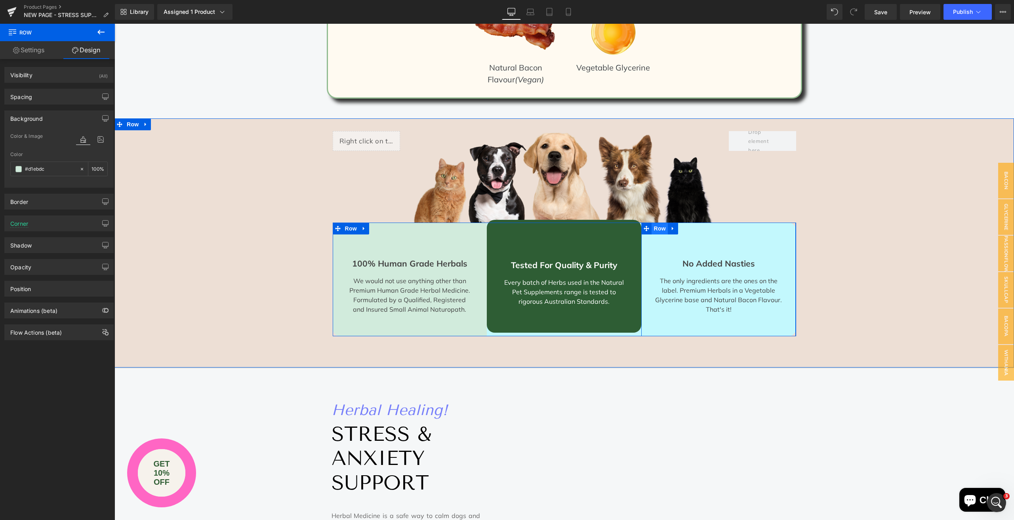
click at [659, 230] on span "Row" at bounding box center [659, 229] width 16 height 12
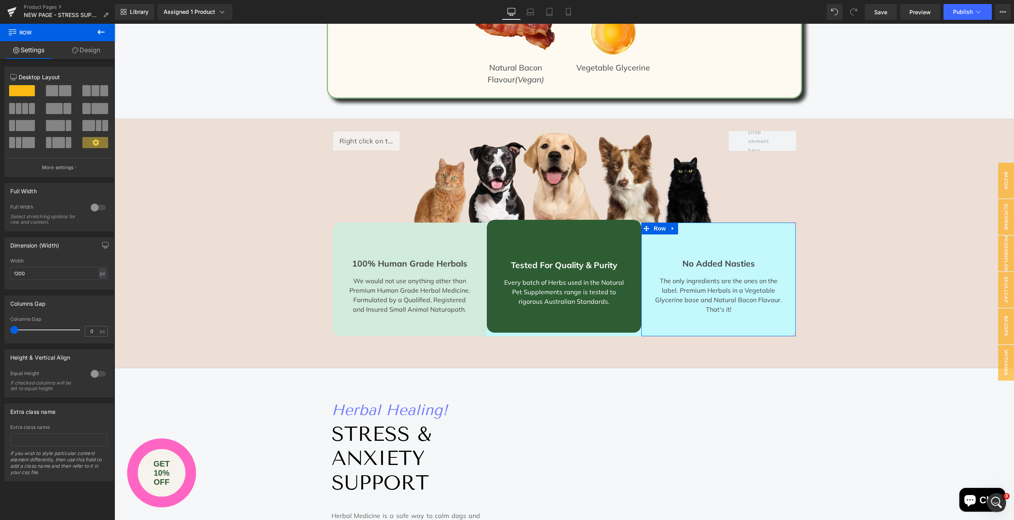
click at [84, 55] on link "Design" at bounding box center [85, 50] width 57 height 18
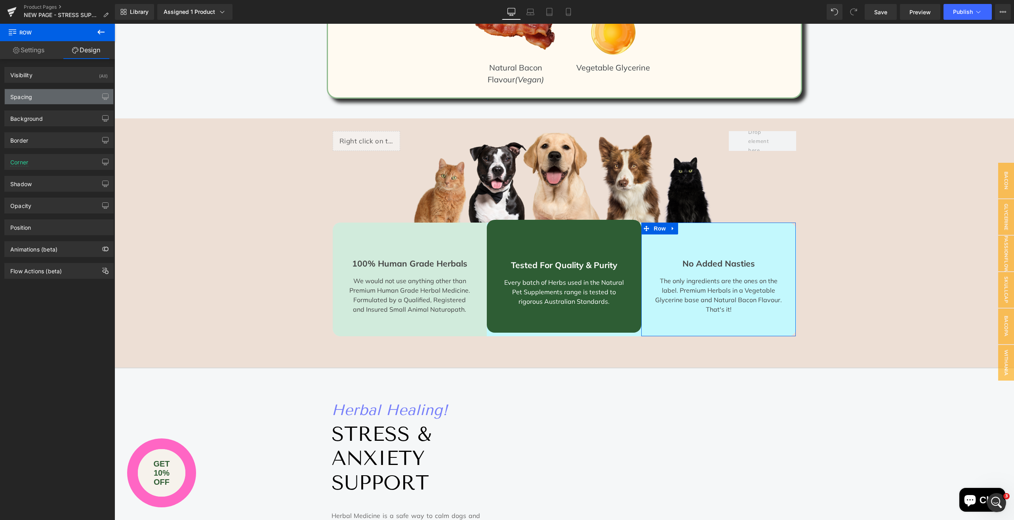
click at [60, 92] on div "Spacing" at bounding box center [59, 96] width 109 height 15
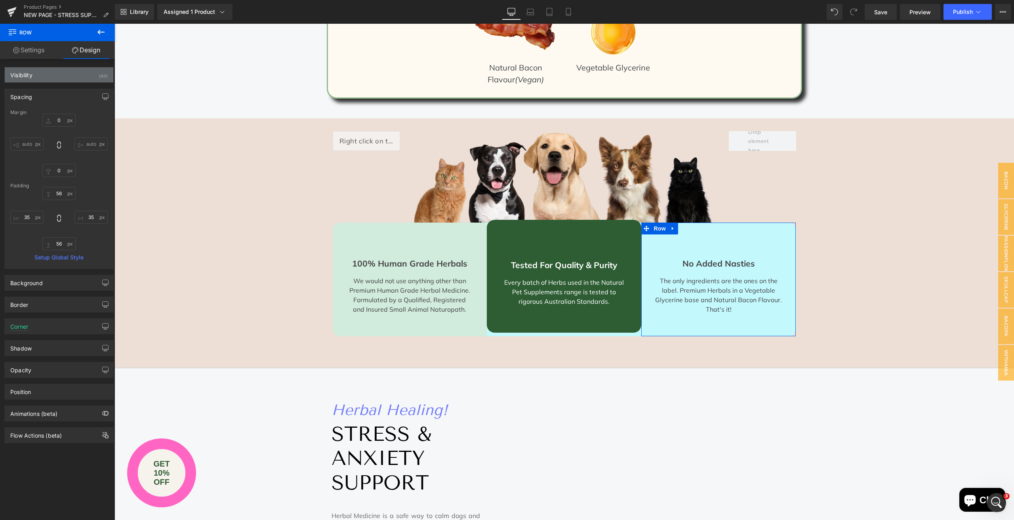
click at [99, 72] on div "(All)" at bounding box center [103, 73] width 9 height 13
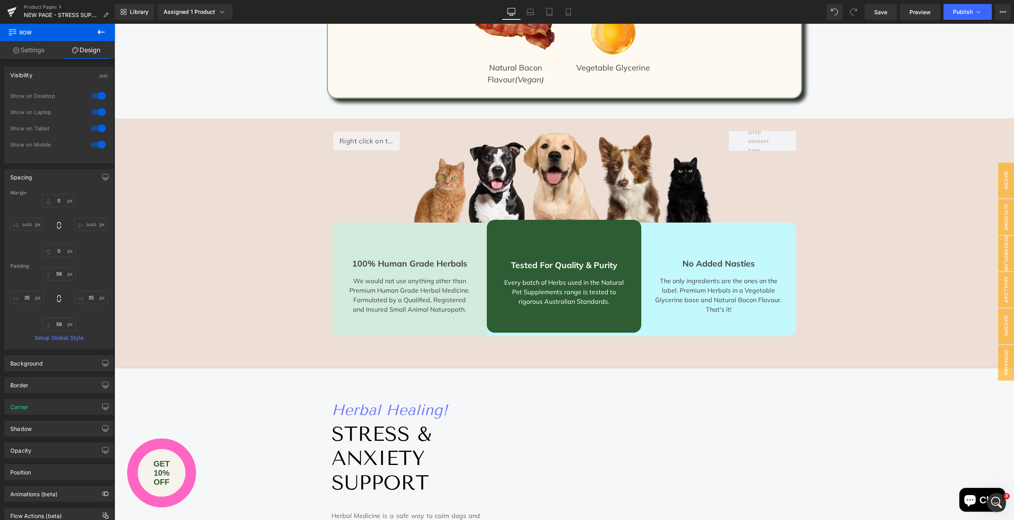
click at [97, 30] on icon at bounding box center [101, 32] width 10 height 10
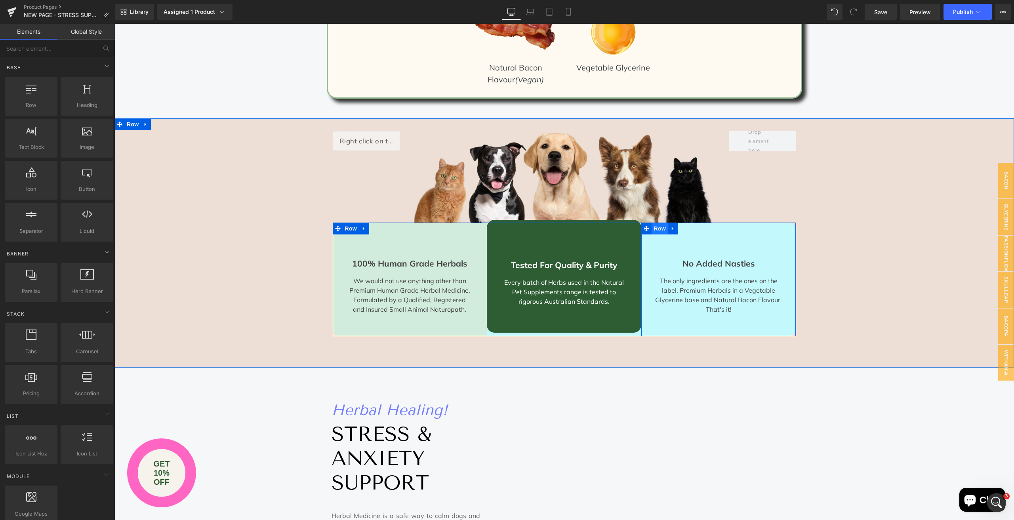
click at [654, 228] on span "Row" at bounding box center [659, 229] width 16 height 12
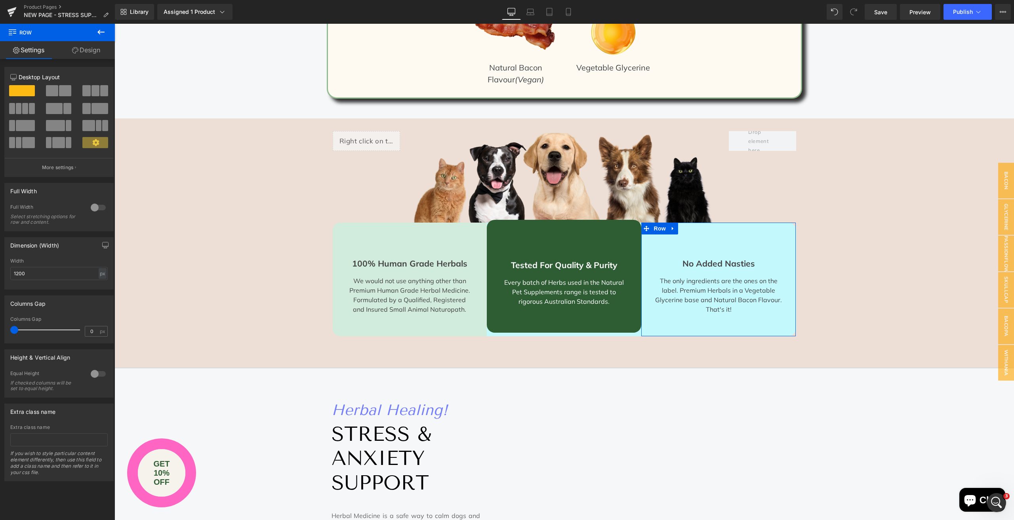
click at [90, 50] on link "Design" at bounding box center [85, 50] width 57 height 18
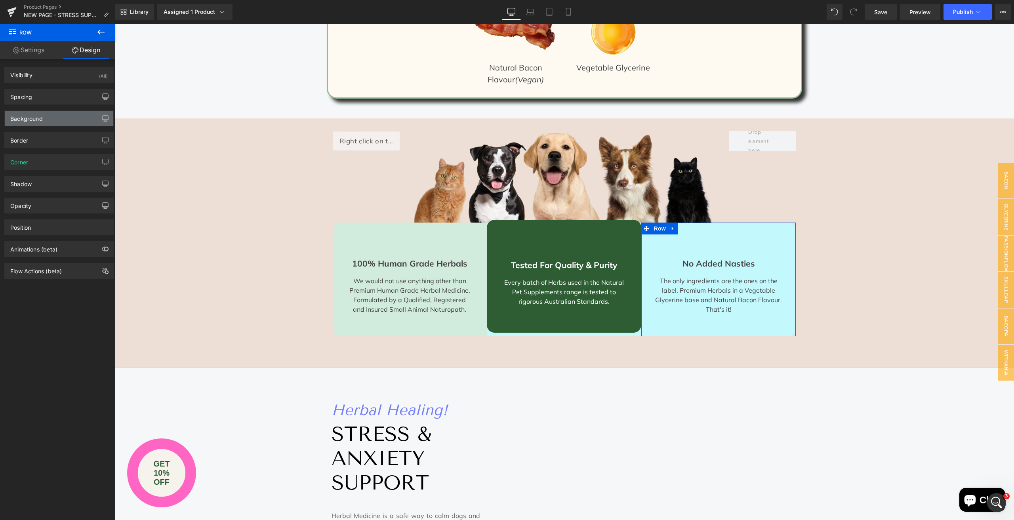
click at [50, 113] on div "Background" at bounding box center [59, 118] width 109 height 15
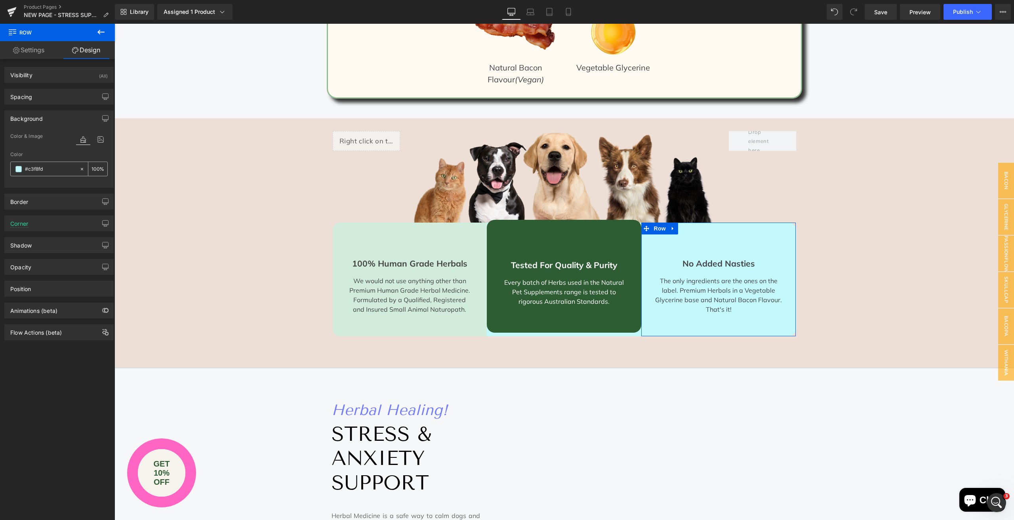
click at [50, 169] on input "#c3f8fd" at bounding box center [50, 169] width 51 height 9
paste input "d1ebdc"
type input "#d1ebdc"
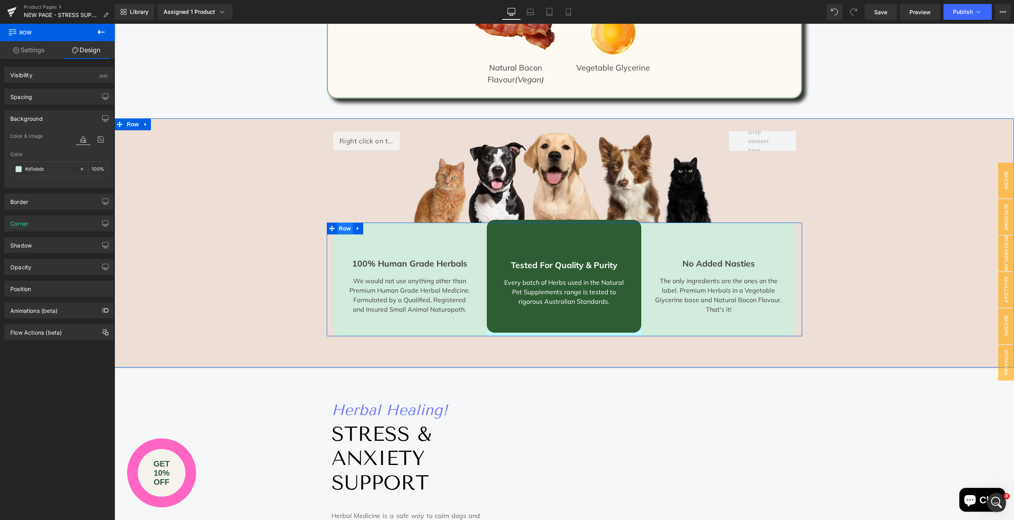
click at [339, 228] on span "Row" at bounding box center [345, 229] width 16 height 12
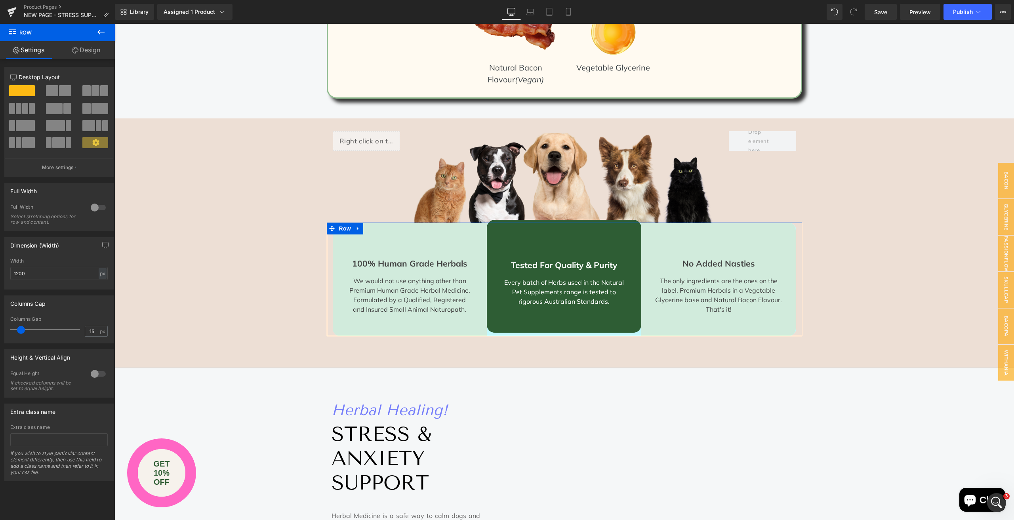
click at [94, 51] on link "Design" at bounding box center [85, 50] width 57 height 18
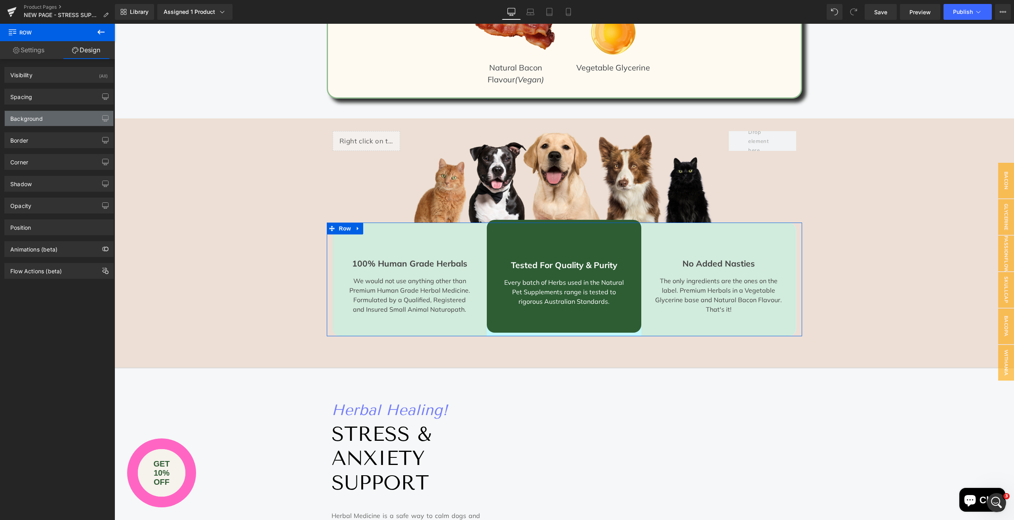
click at [45, 118] on div "Background" at bounding box center [59, 118] width 109 height 15
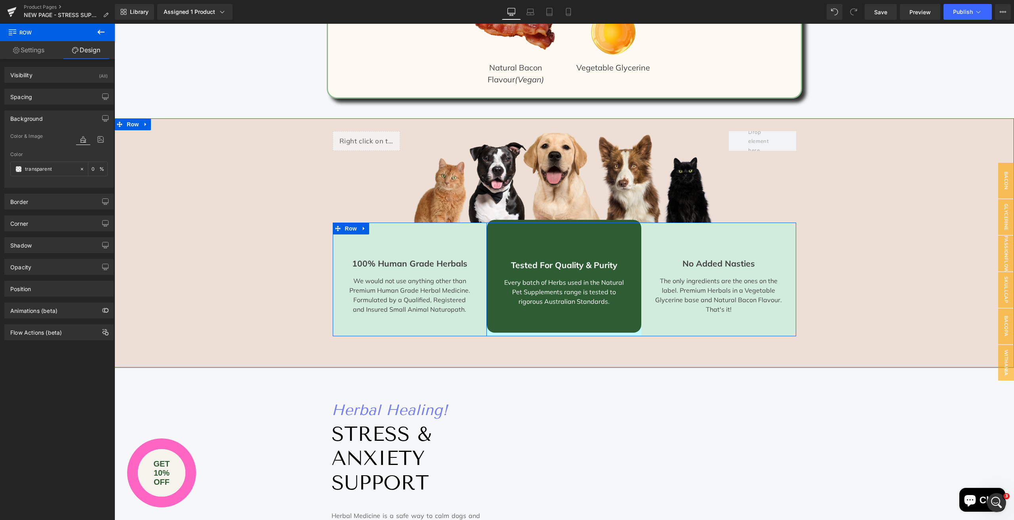
click at [444, 327] on div "100% Human Grade Herbals Text Block We would not use anything other than Premiu…" at bounding box center [410, 280] width 154 height 114
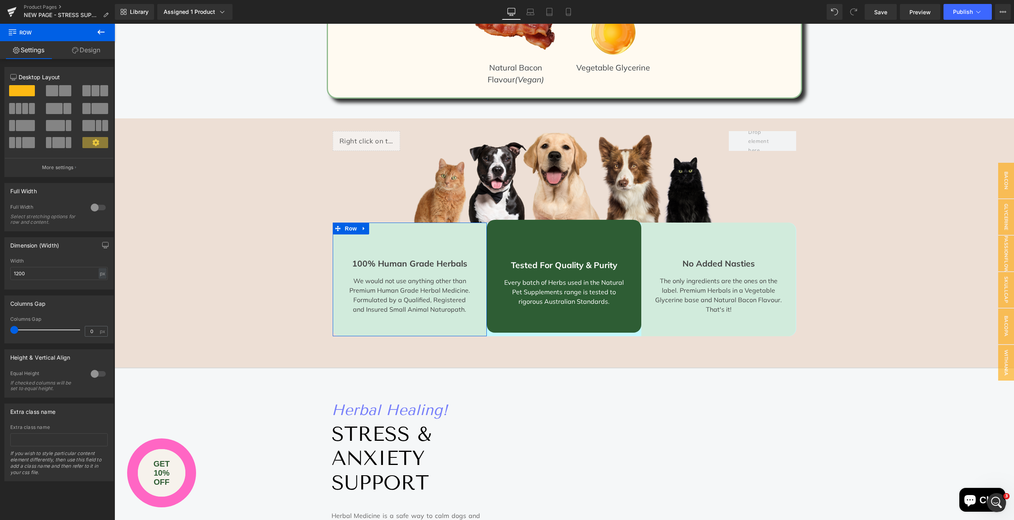
click at [98, 48] on link "Design" at bounding box center [85, 50] width 57 height 18
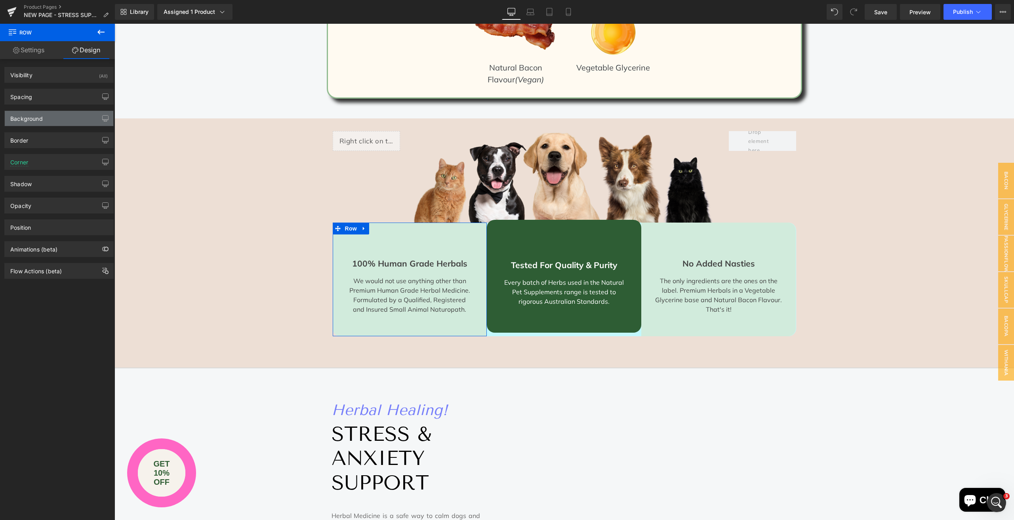
click at [52, 115] on div "Background" at bounding box center [59, 118] width 109 height 15
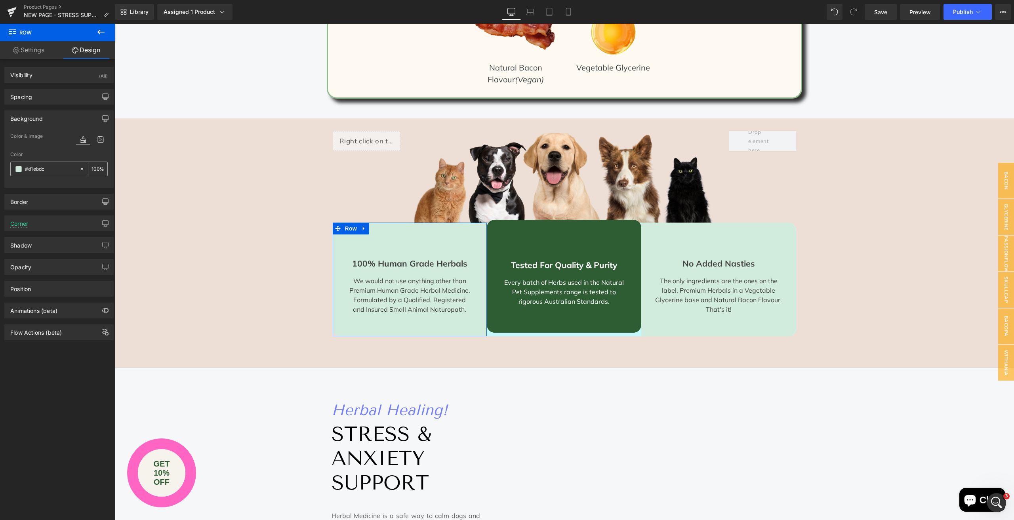
click at [51, 167] on input "text" at bounding box center [50, 169] width 51 height 9
type input "#d1ebdc"
click at [342, 225] on span "Row" at bounding box center [345, 229] width 16 height 12
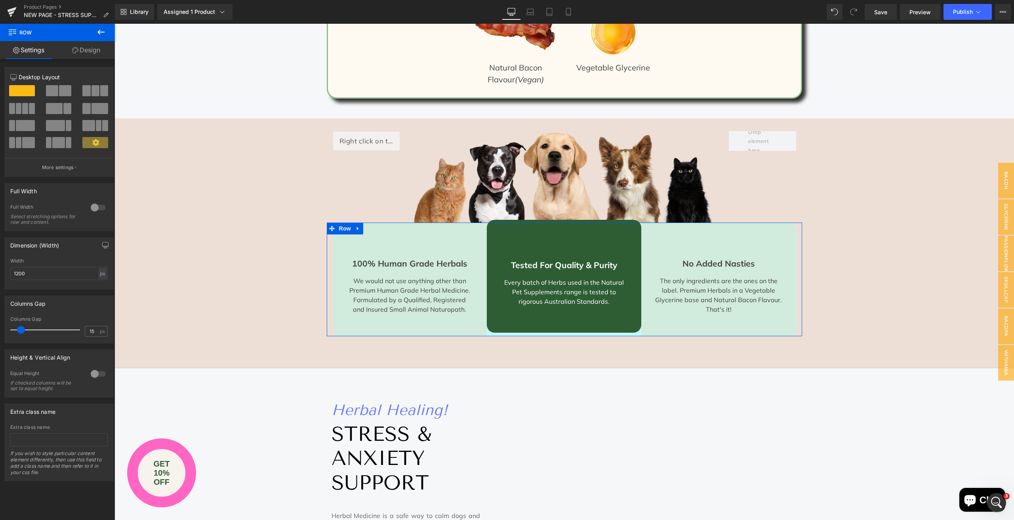
click at [97, 44] on link "Design" at bounding box center [85, 50] width 57 height 18
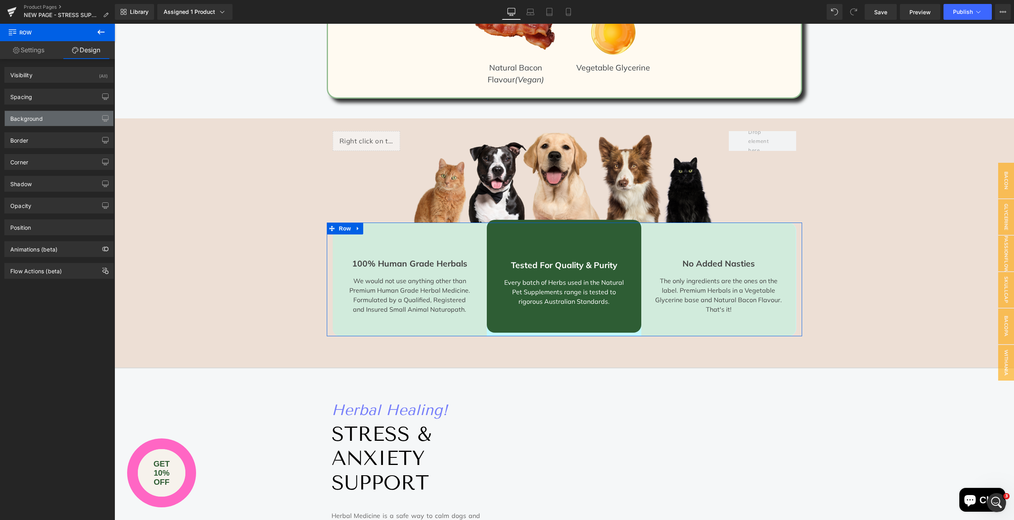
click at [52, 114] on div "Background" at bounding box center [59, 118] width 109 height 15
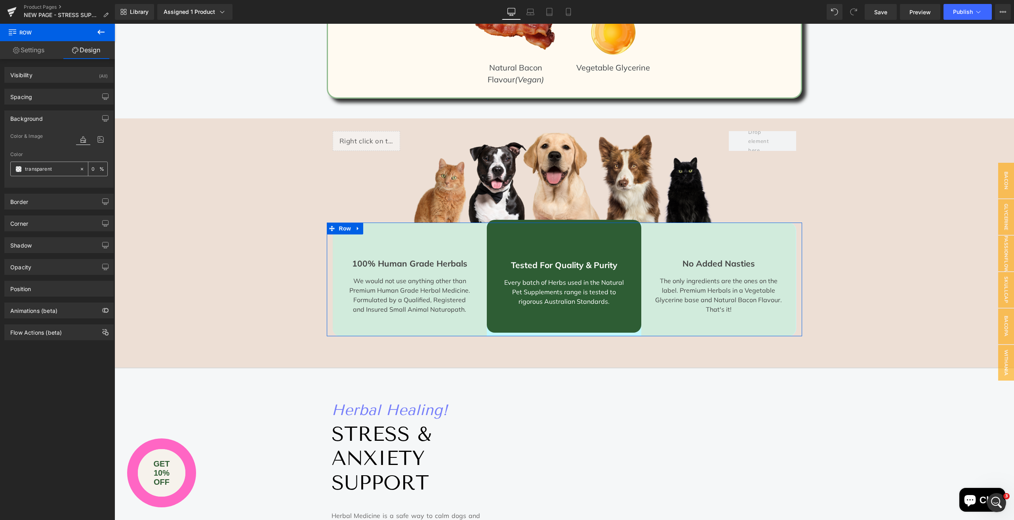
click at [53, 169] on input "text" at bounding box center [50, 169] width 51 height 9
paste input "#d1ebdc"
type input "#d1ebdc"
click at [727, 328] on div "No Added Nasties Text Block The only ingredients are the ones on the label. Pre…" at bounding box center [718, 280] width 154 height 114
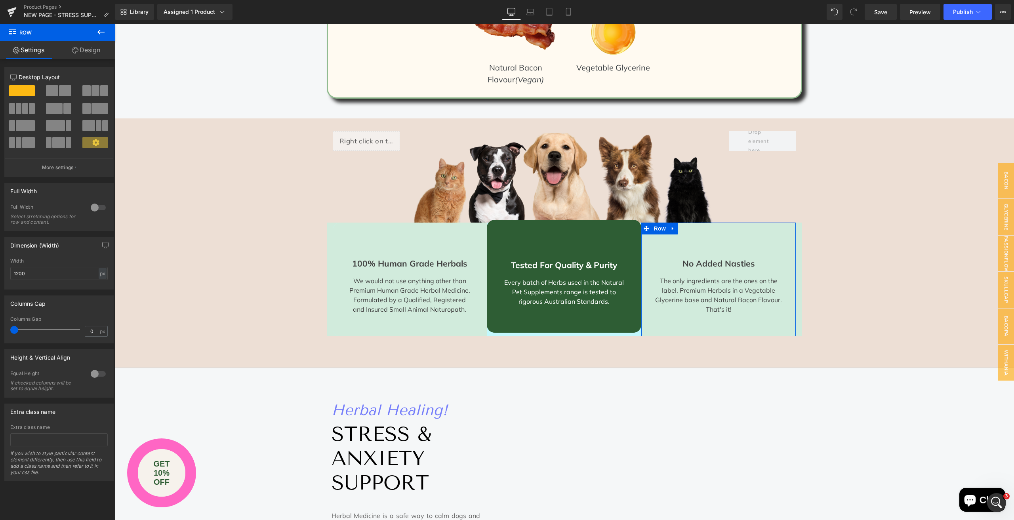
click at [86, 51] on link "Design" at bounding box center [85, 50] width 57 height 18
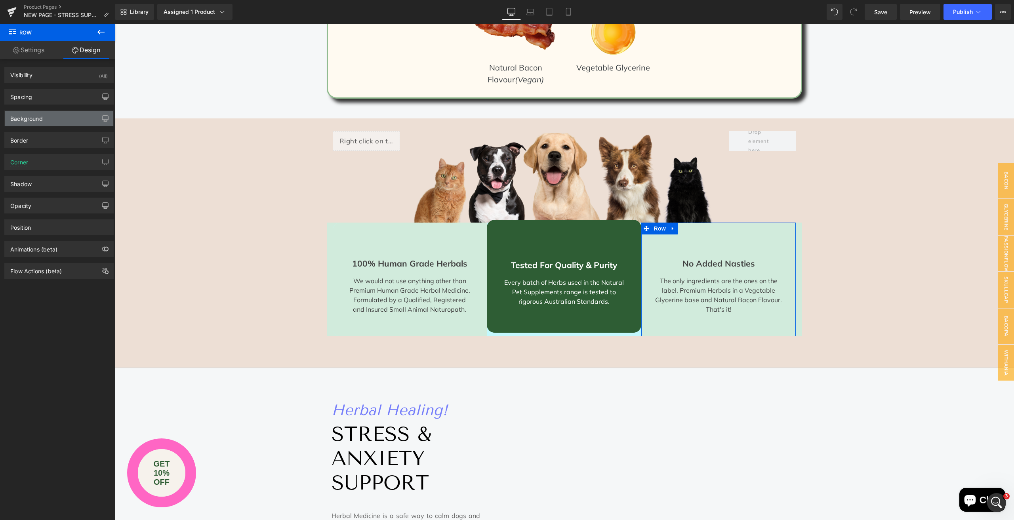
click at [61, 122] on div "Background" at bounding box center [59, 118] width 109 height 15
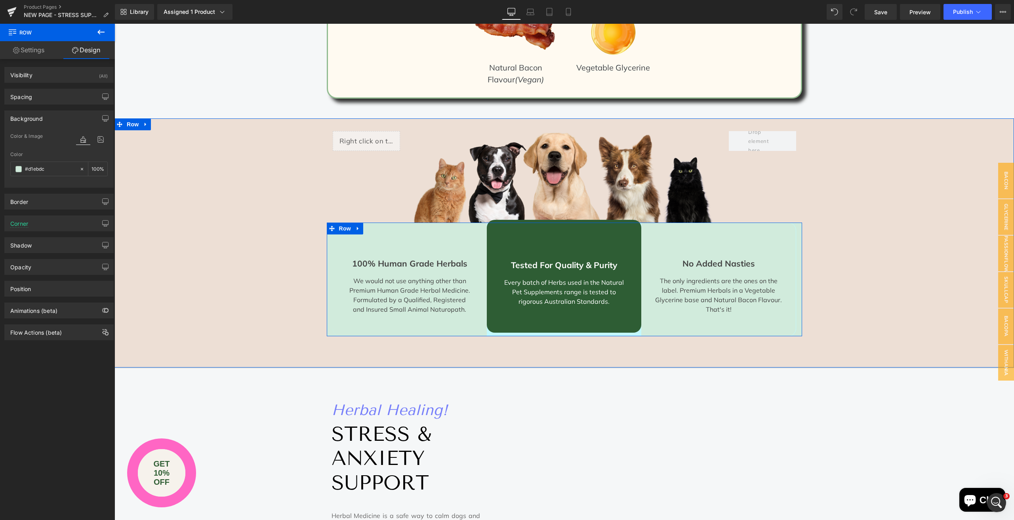
click at [794, 232] on div "100% Human Grade Herbals Text Block We would not use anything other than Premiu…" at bounding box center [564, 280] width 475 height 114
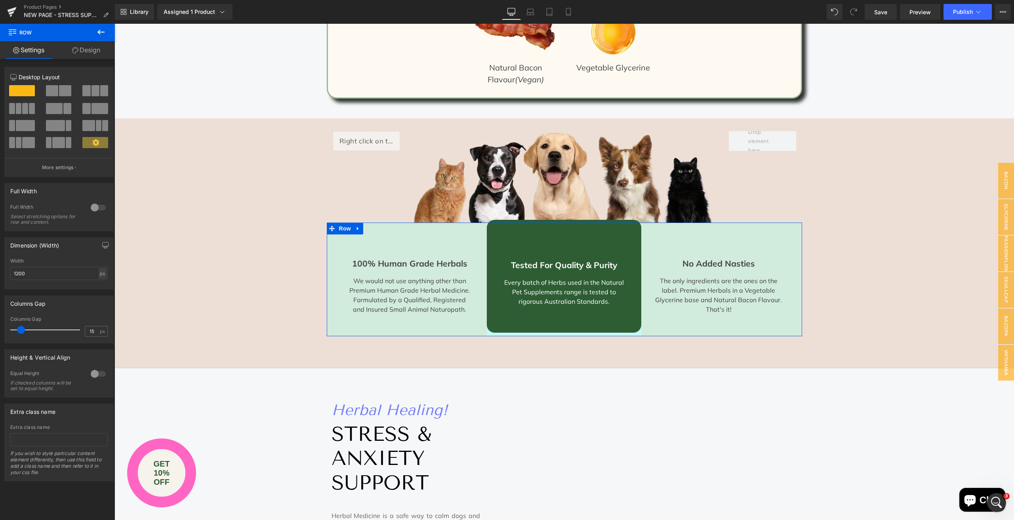
click at [83, 51] on link "Design" at bounding box center [85, 50] width 57 height 18
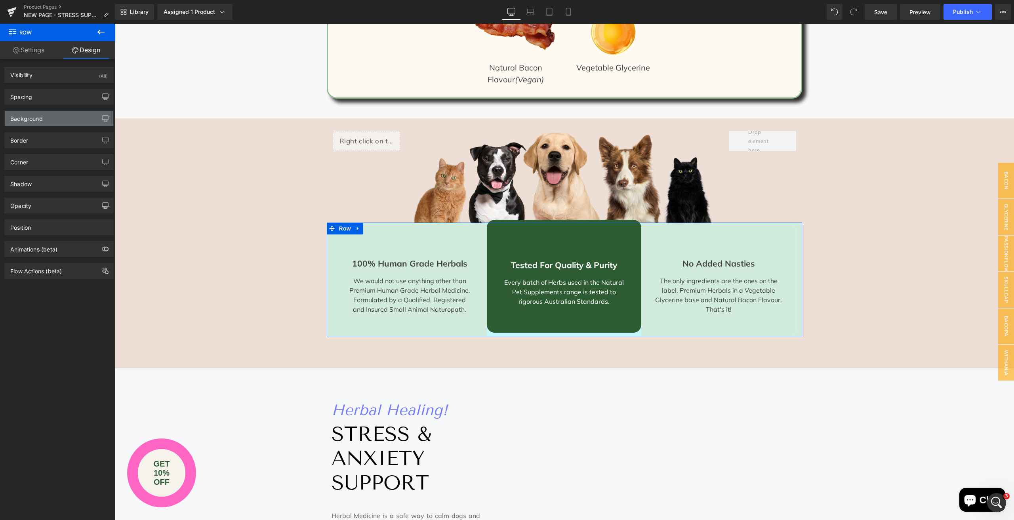
click at [52, 116] on div "Background" at bounding box center [59, 118] width 109 height 15
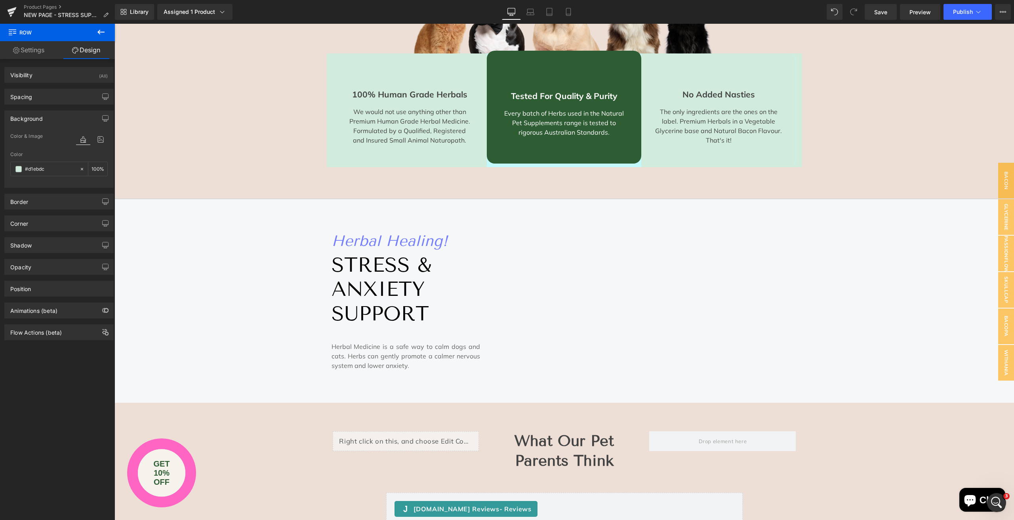
scroll to position [1741, 0]
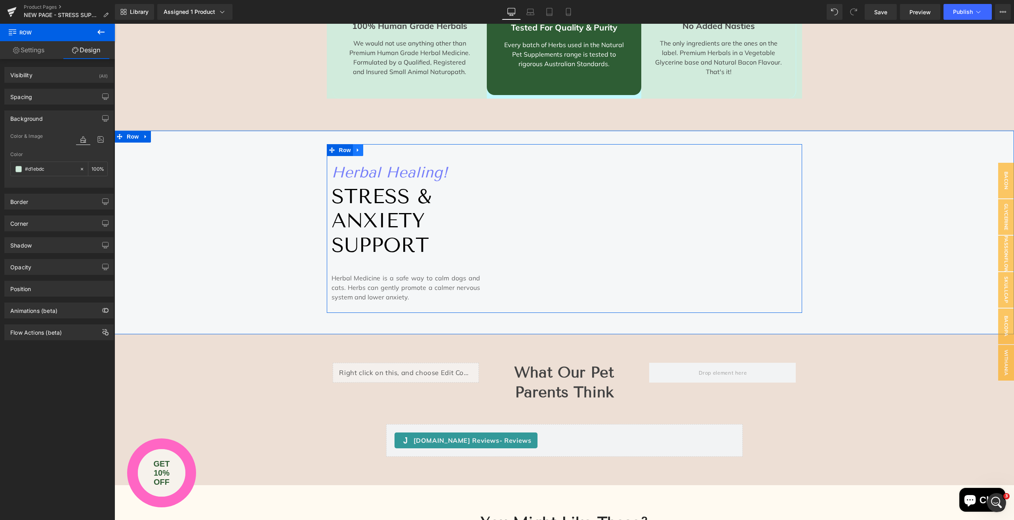
click at [355, 150] on icon at bounding box center [358, 150] width 6 height 6
click at [640, 161] on span "Youtube" at bounding box center [643, 162] width 27 height 12
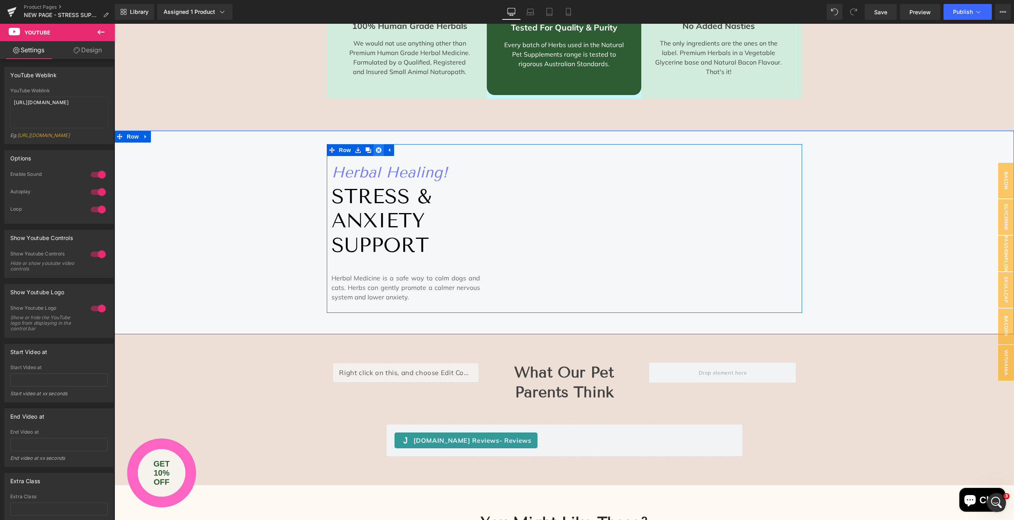
click at [376, 151] on icon at bounding box center [379, 150] width 6 height 6
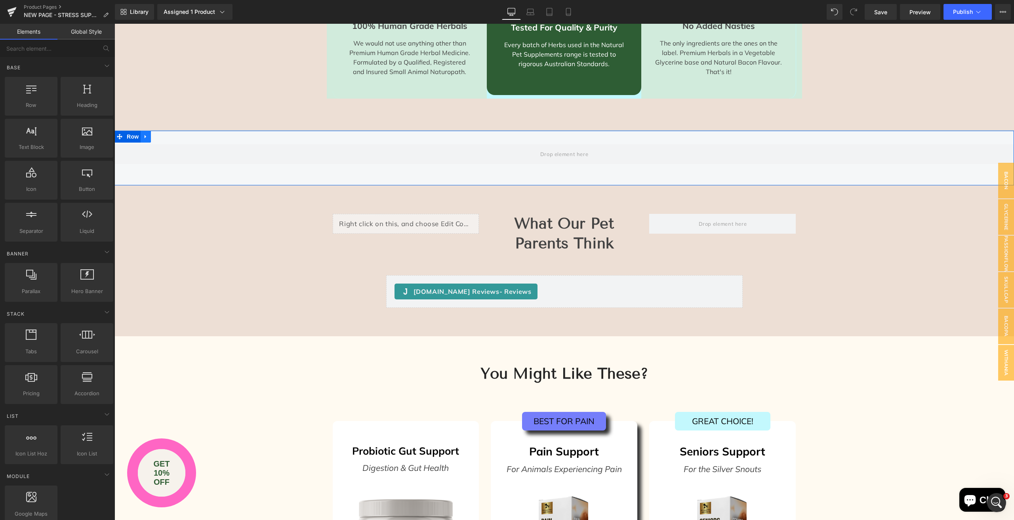
click at [145, 138] on icon at bounding box center [146, 137] width 6 height 6
click at [164, 139] on icon at bounding box center [167, 137] width 6 height 6
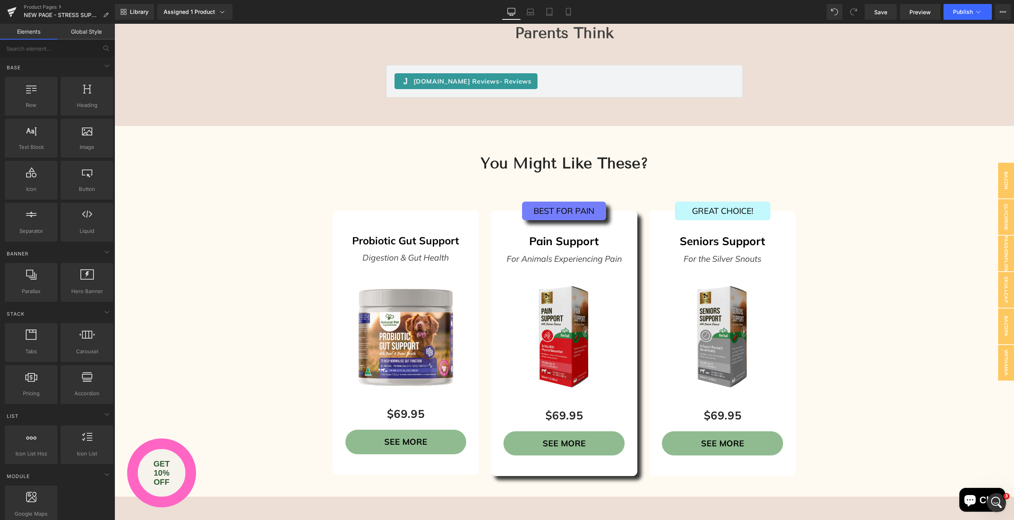
scroll to position [1899, 0]
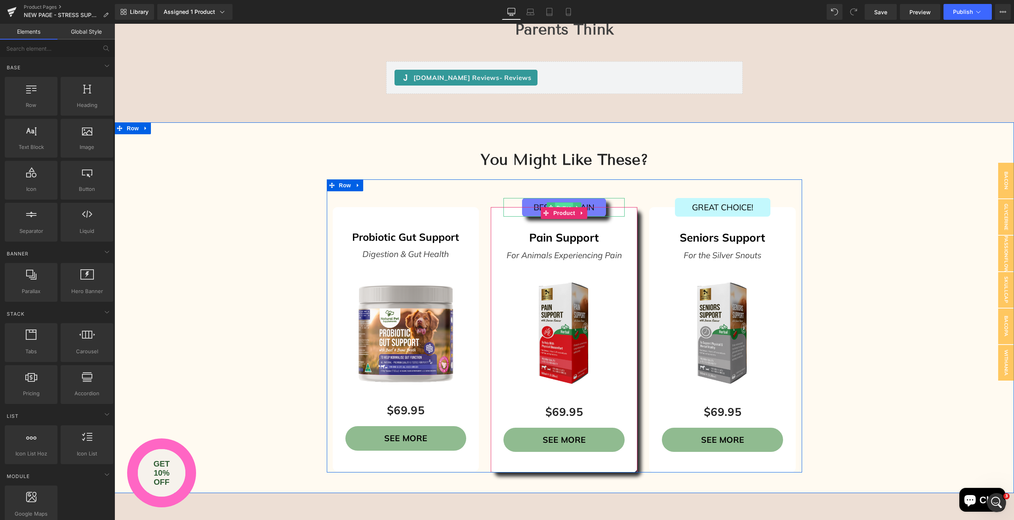
click at [563, 204] on span "Button" at bounding box center [564, 208] width 18 height 10
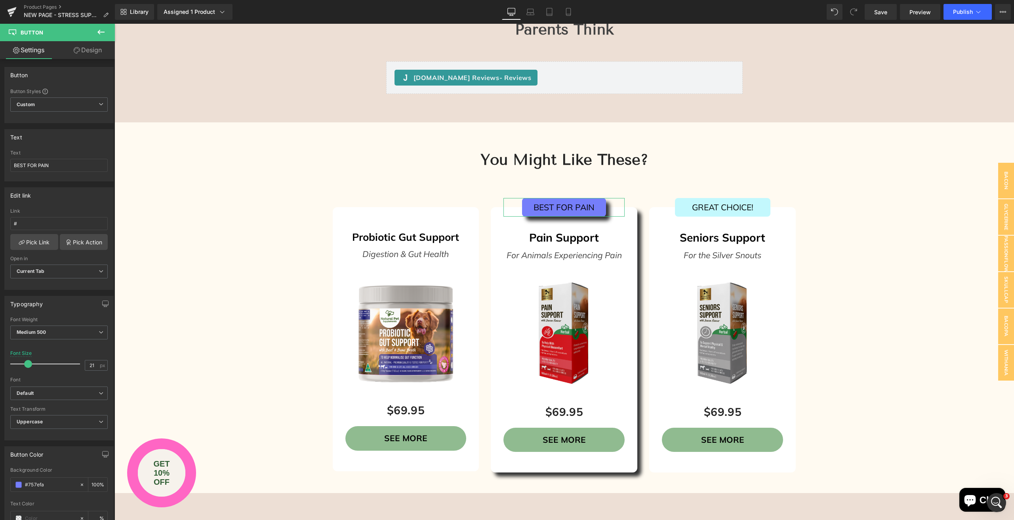
click at [94, 43] on link "Design" at bounding box center [87, 50] width 57 height 18
click at [91, 51] on link "Design" at bounding box center [87, 50] width 57 height 18
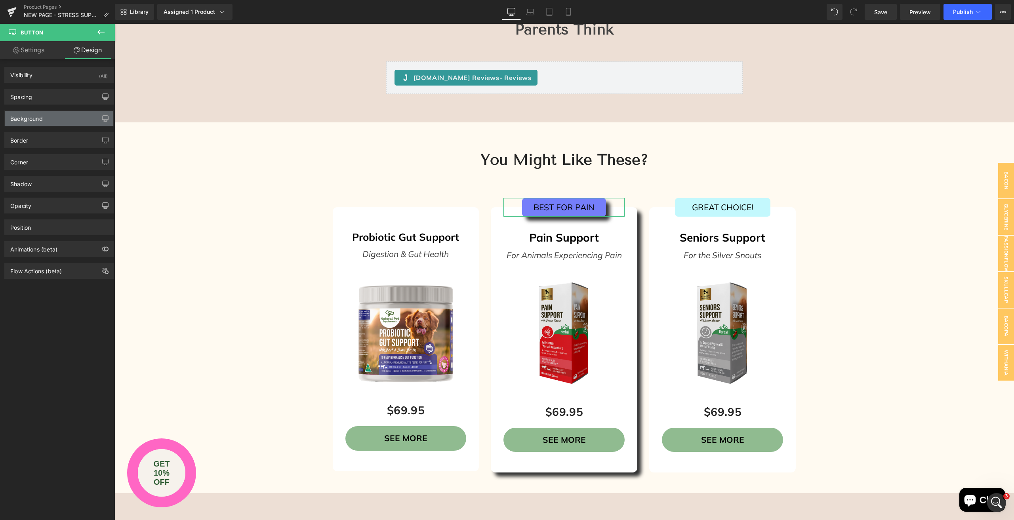
click at [38, 117] on div "Background" at bounding box center [26, 116] width 32 height 11
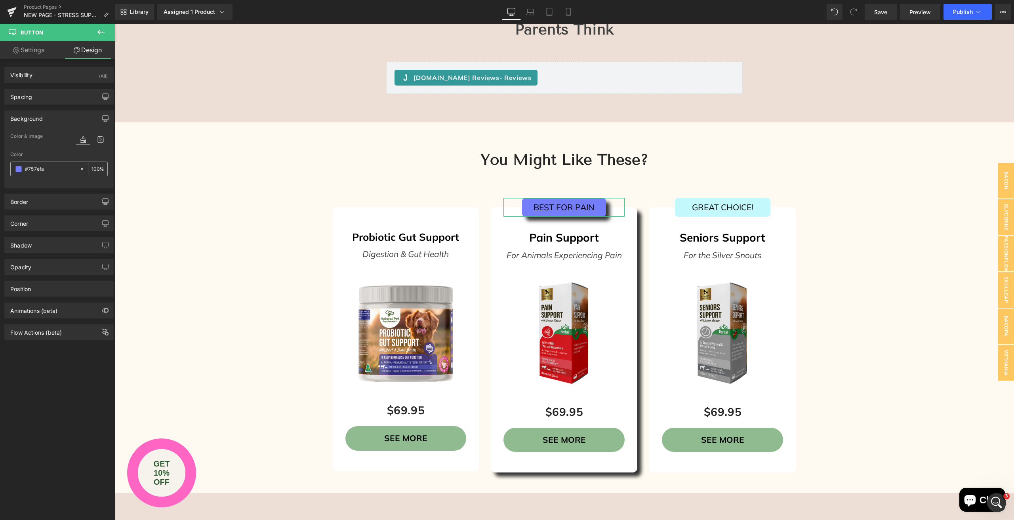
click at [48, 169] on input "#757efa" at bounding box center [50, 169] width 51 height 9
paste input "d1ebdc"
type input "#d1ebdc"
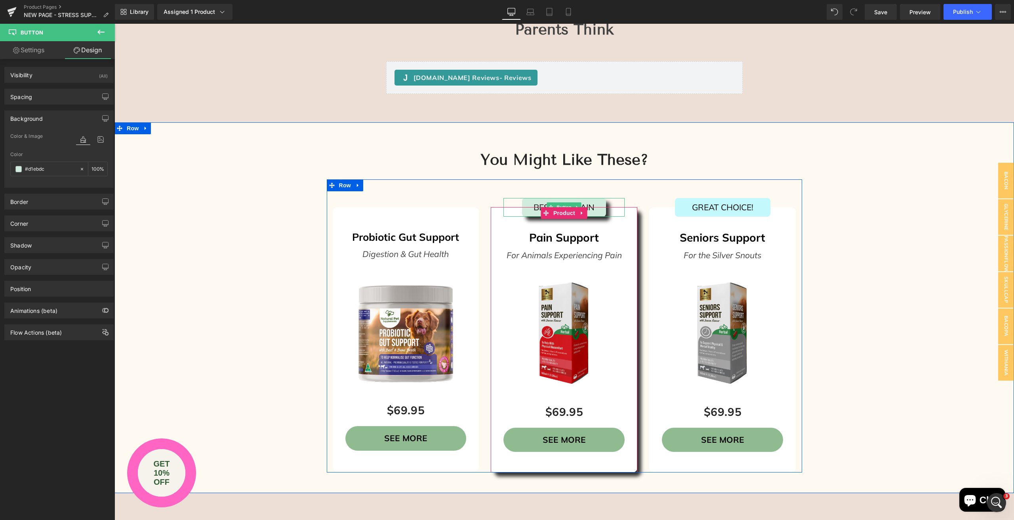
click at [563, 202] on link "BEST FOR PAIN" at bounding box center [564, 207] width 84 height 19
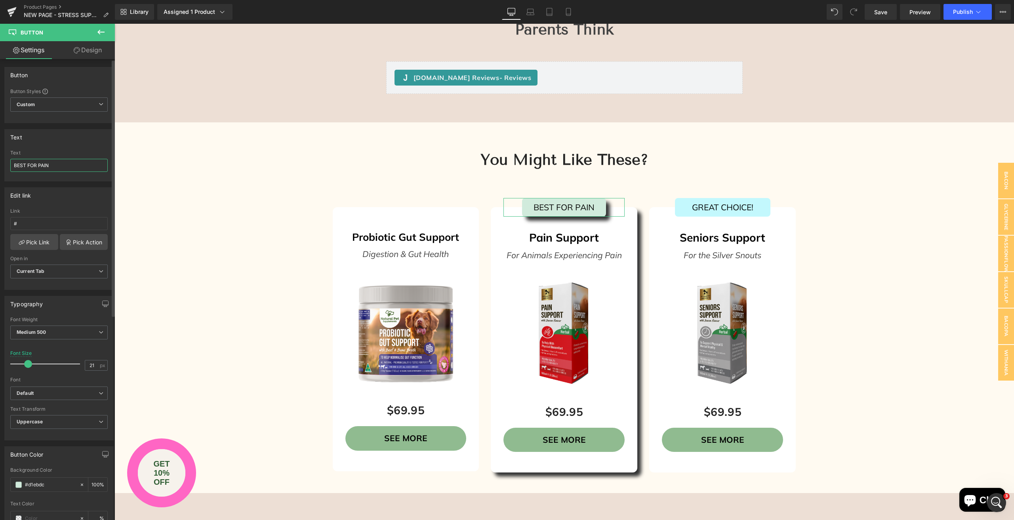
click at [56, 165] on input "BEST FOR PAIN" at bounding box center [58, 165] width 97 height 13
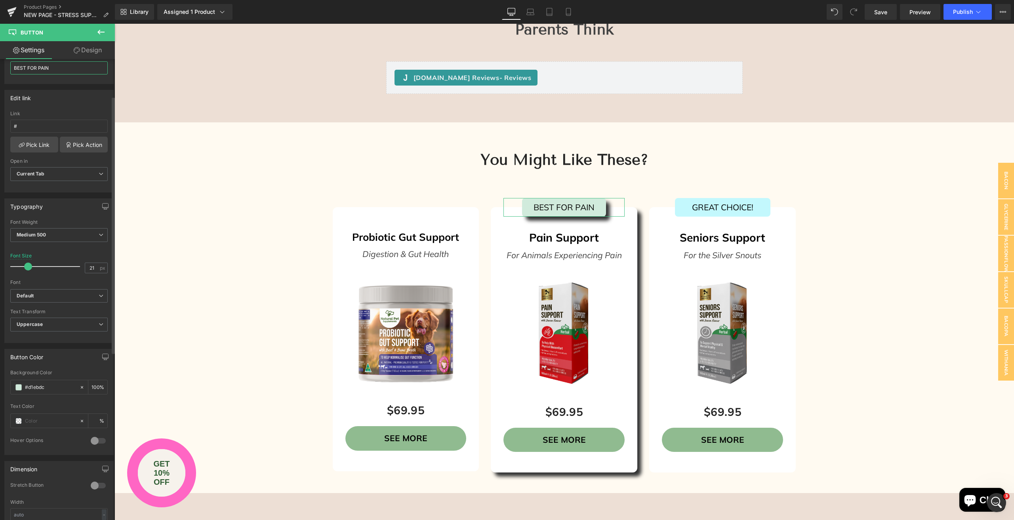
scroll to position [119, 0]
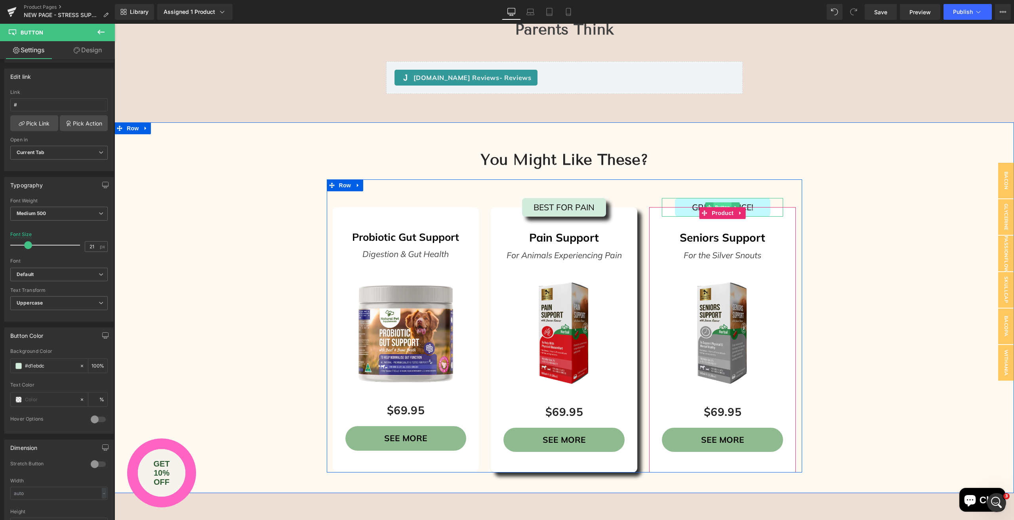
click at [722, 204] on span "Button" at bounding box center [723, 207] width 18 height 10
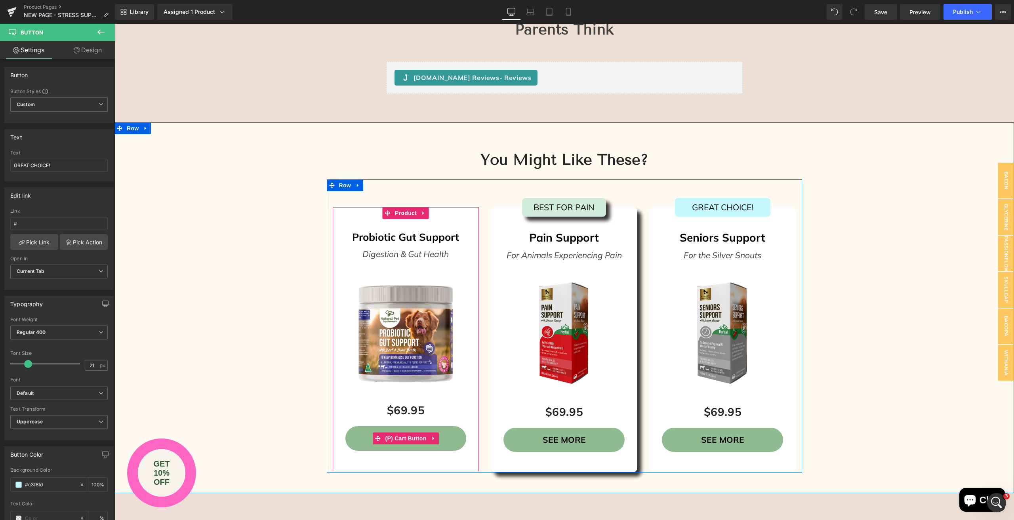
click at [428, 436] on link at bounding box center [433, 438] width 10 height 12
click at [436, 438] on icon at bounding box center [439, 439] width 6 height 6
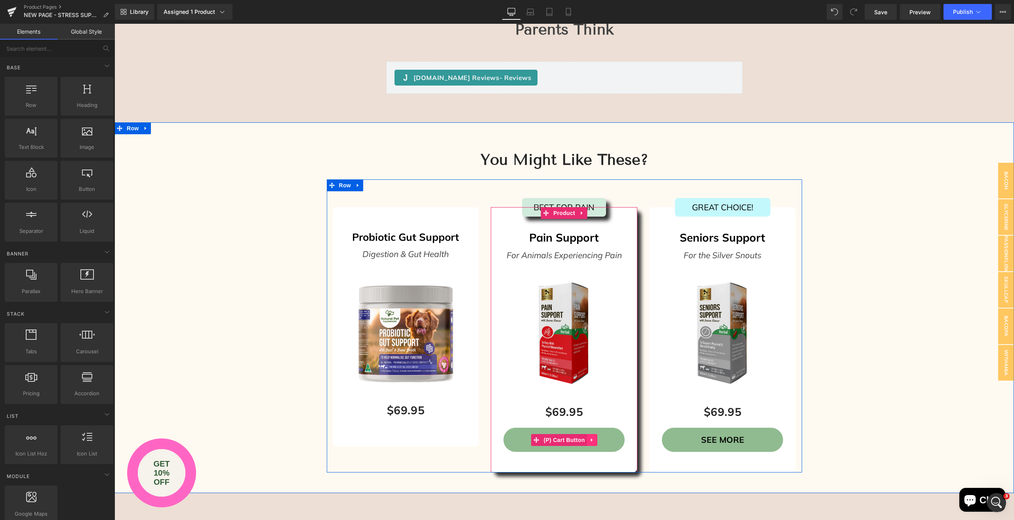
click at [589, 438] on icon at bounding box center [592, 440] width 6 height 6
click at [594, 439] on icon at bounding box center [597, 440] width 6 height 6
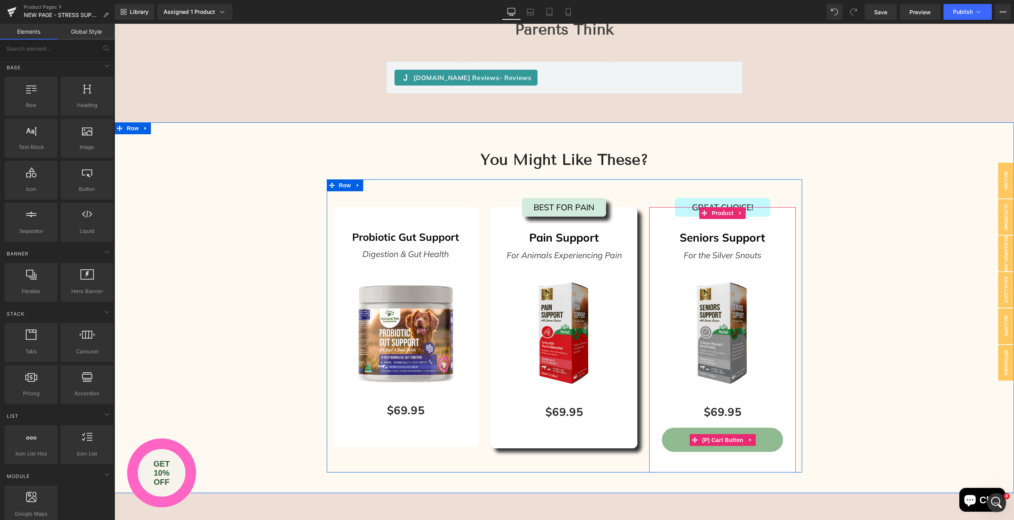
click at [747, 440] on icon at bounding box center [750, 440] width 6 height 6
click at [752, 441] on icon at bounding box center [755, 440] width 6 height 6
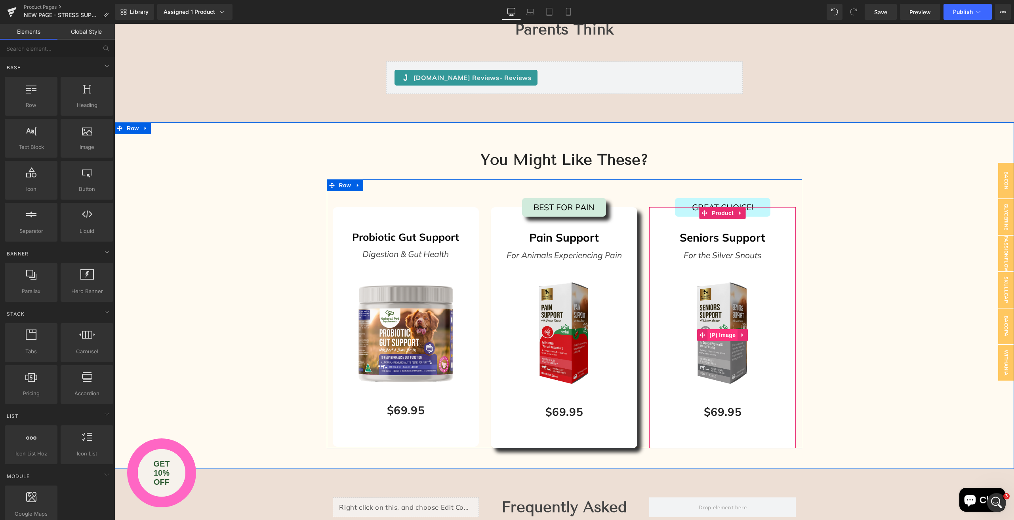
click at [723, 335] on span "(P) Image" at bounding box center [723, 335] width 30 height 12
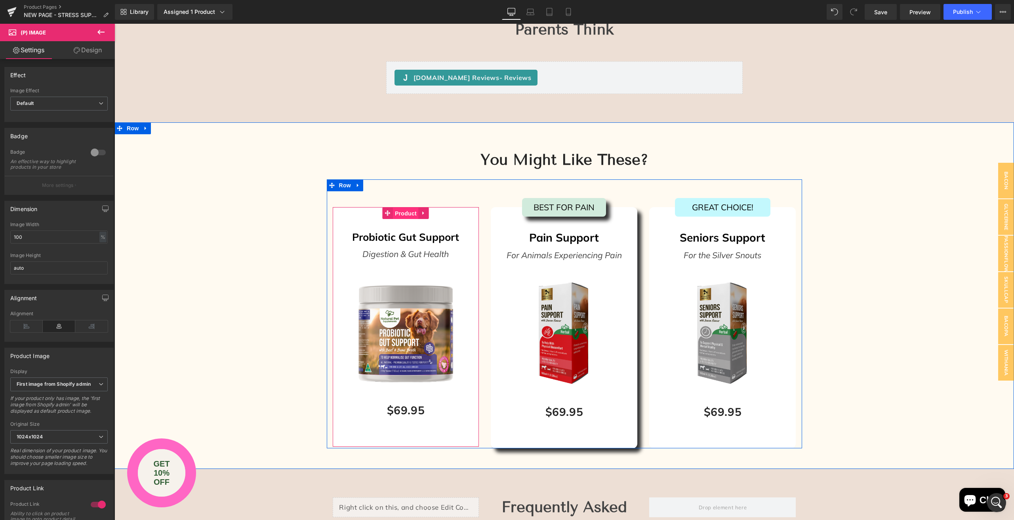
click at [406, 216] on span "Product" at bounding box center [406, 214] width 26 height 12
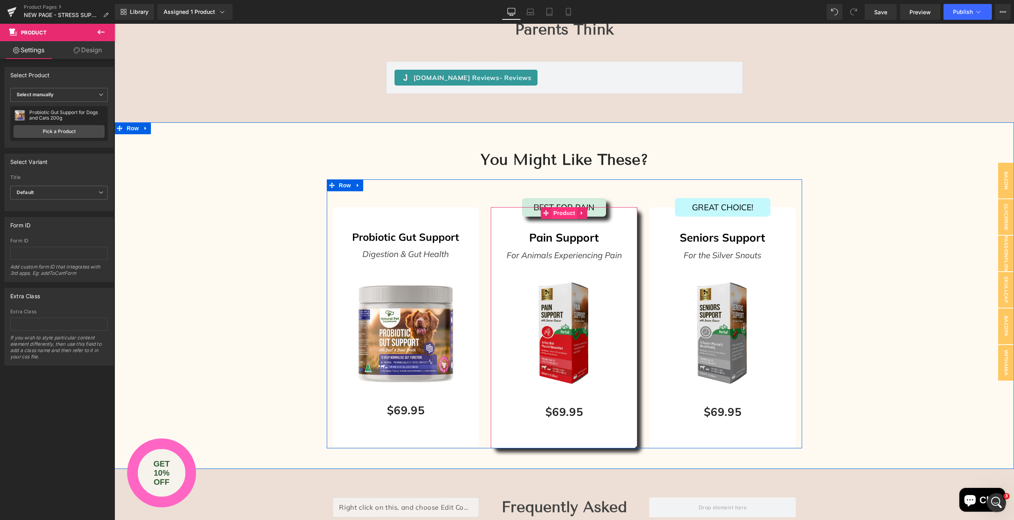
click at [558, 210] on span "Product" at bounding box center [564, 213] width 26 height 12
click at [722, 211] on span "Product" at bounding box center [723, 213] width 26 height 12
click at [717, 206] on span "Button" at bounding box center [723, 208] width 18 height 10
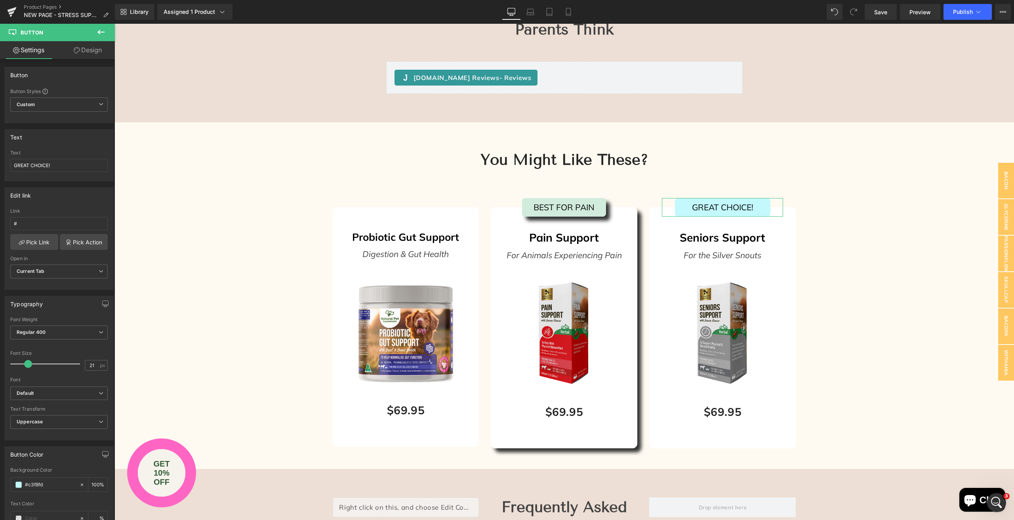
click at [93, 51] on link "Design" at bounding box center [87, 50] width 57 height 18
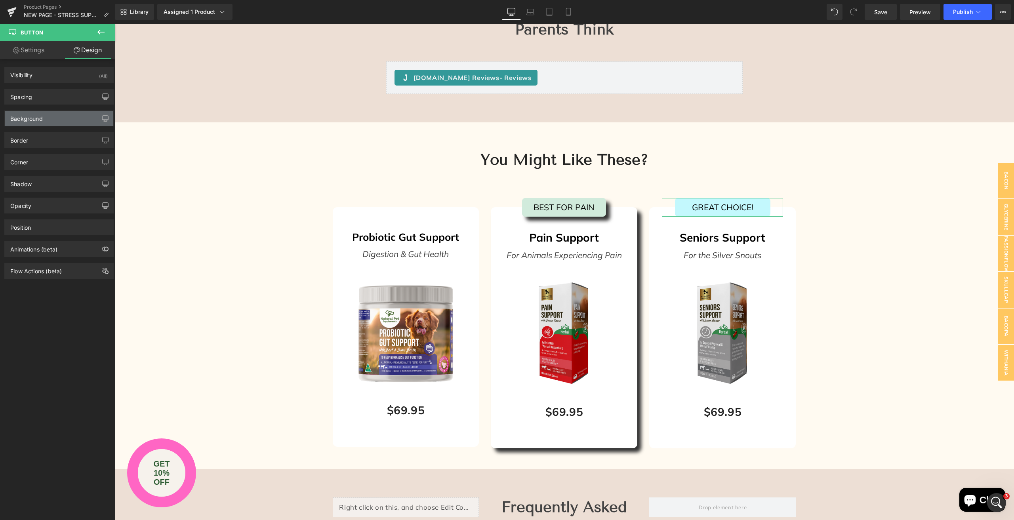
click at [44, 120] on div "Background" at bounding box center [59, 118] width 109 height 15
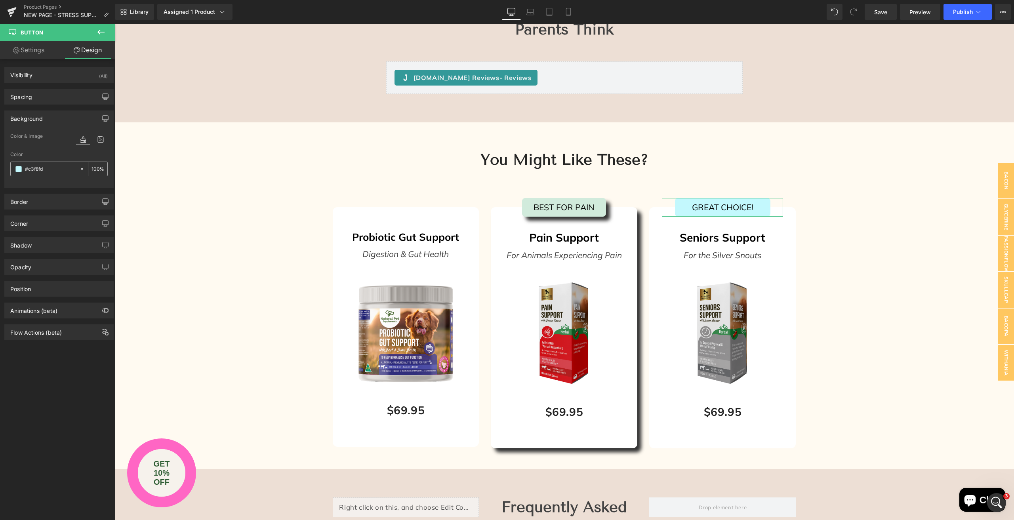
click at [50, 168] on input "#c3f8fd" at bounding box center [50, 169] width 51 height 9
paste input "f8cde2"
type input "#f8cde2"
click at [49, 245] on div "Shadow" at bounding box center [59, 245] width 109 height 15
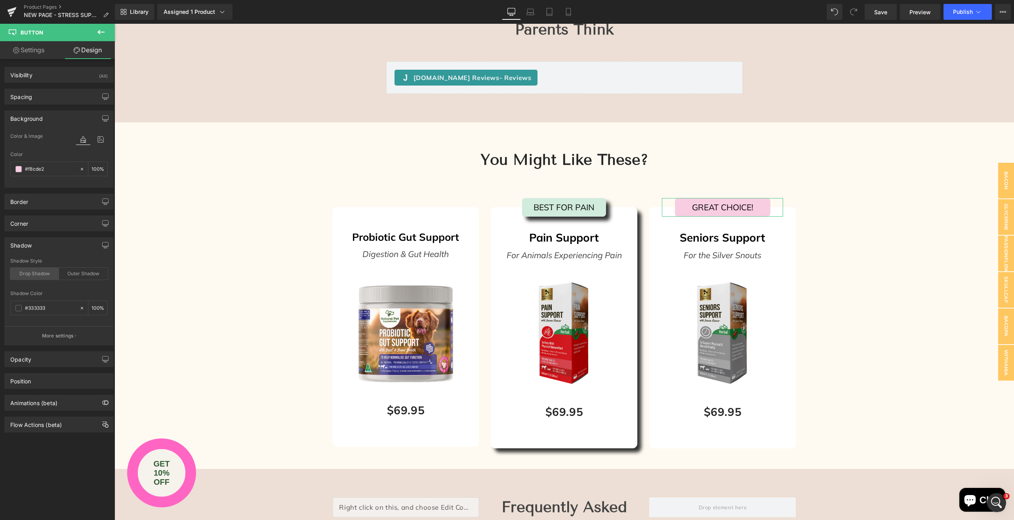
click at [33, 272] on div "Drop Shadow" at bounding box center [34, 274] width 49 height 12
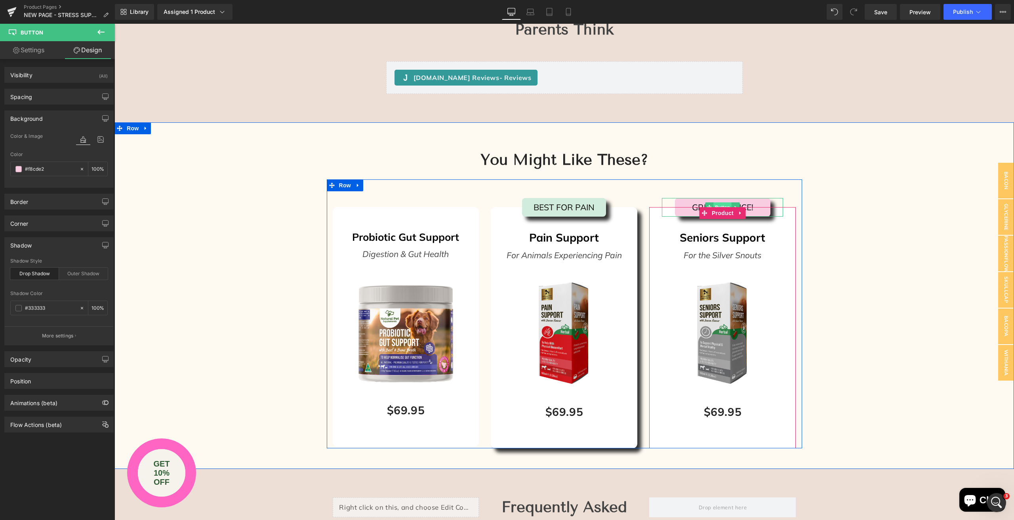
click at [722, 205] on span "Button" at bounding box center [723, 207] width 18 height 10
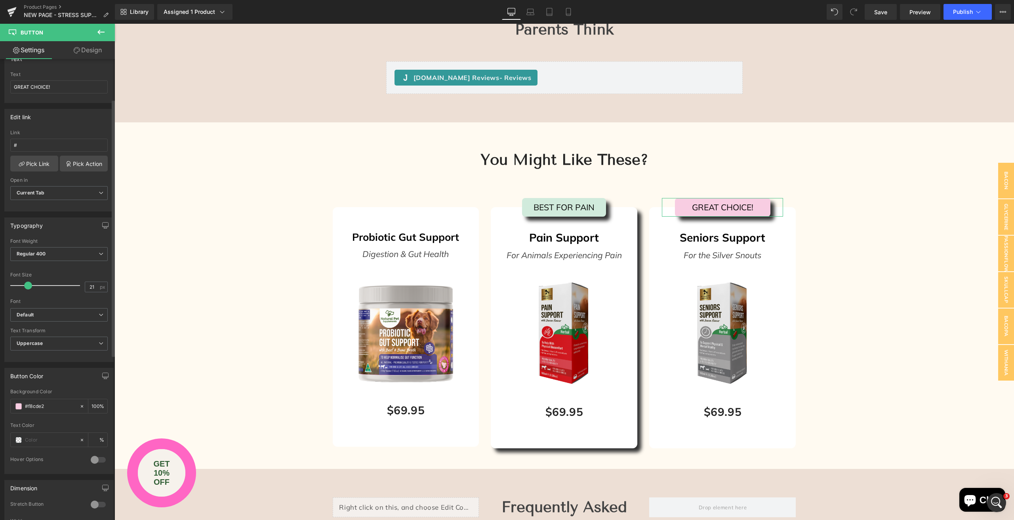
scroll to position [79, 0]
click at [55, 314] on b "Default" at bounding box center [58, 314] width 82 height 7
click at [72, 314] on b "Default" at bounding box center [56, 314] width 79 height 7
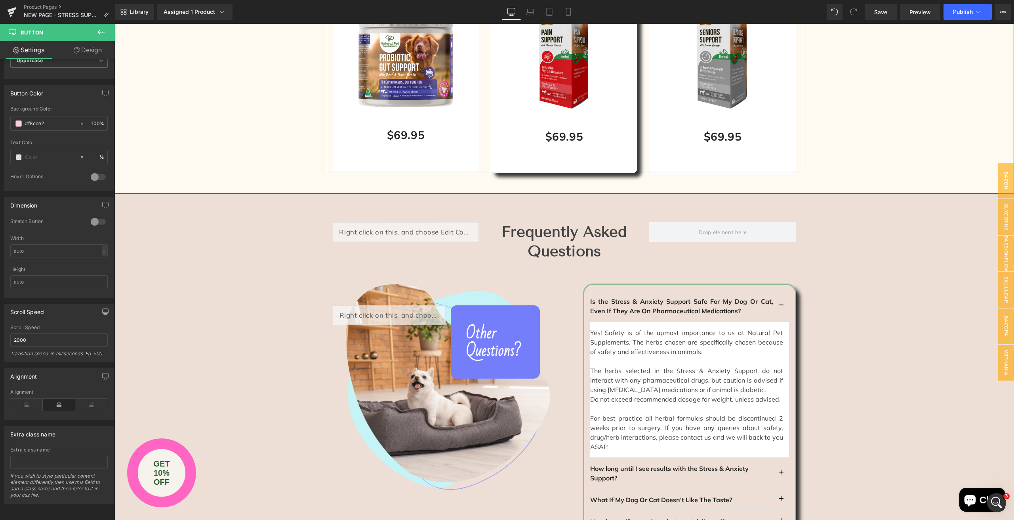
scroll to position [2256, 0]
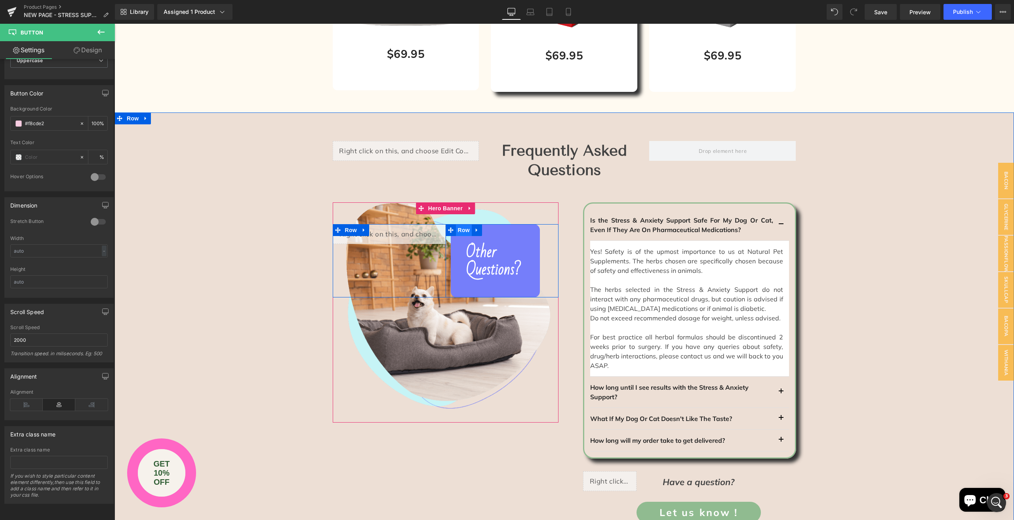
click at [461, 232] on span "Row" at bounding box center [464, 230] width 16 height 12
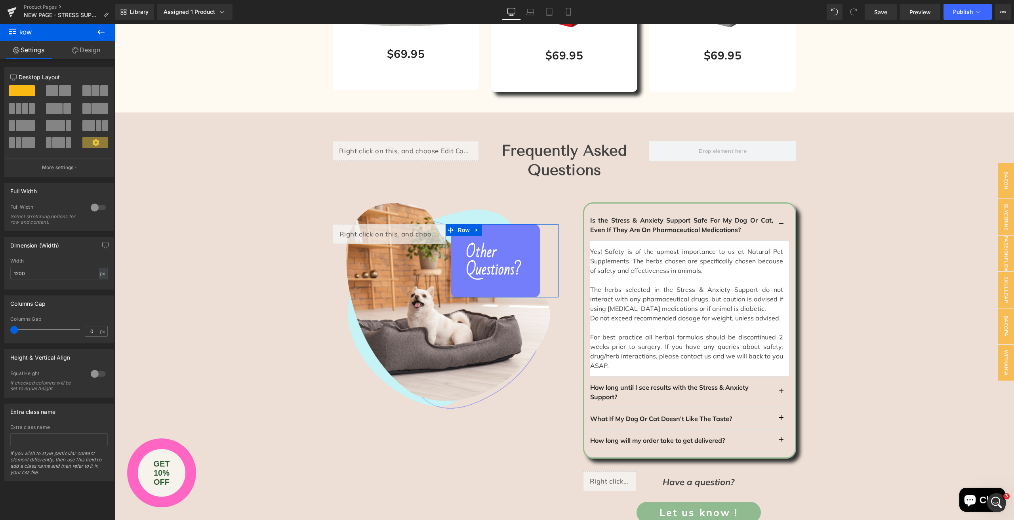
click at [95, 53] on link "Design" at bounding box center [85, 50] width 57 height 18
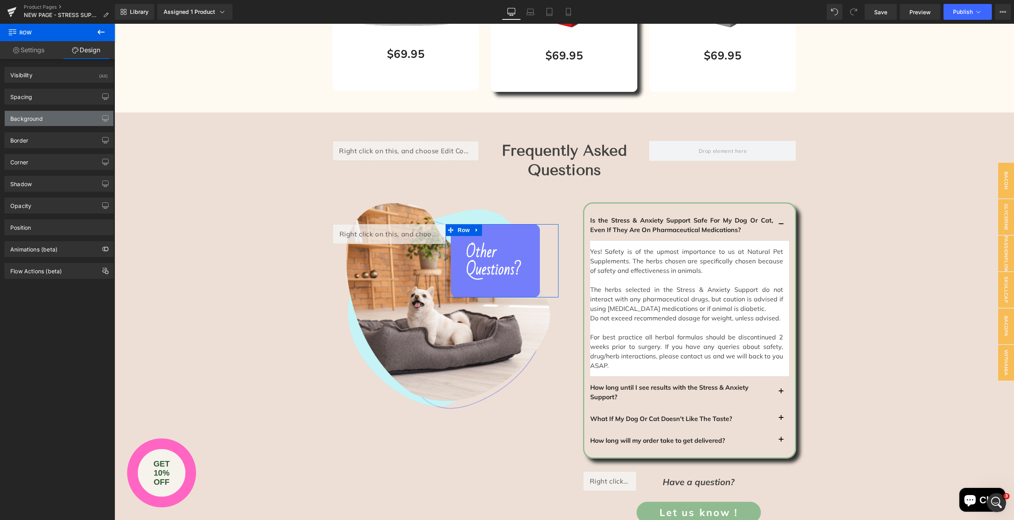
click at [41, 118] on div "Background" at bounding box center [26, 116] width 32 height 11
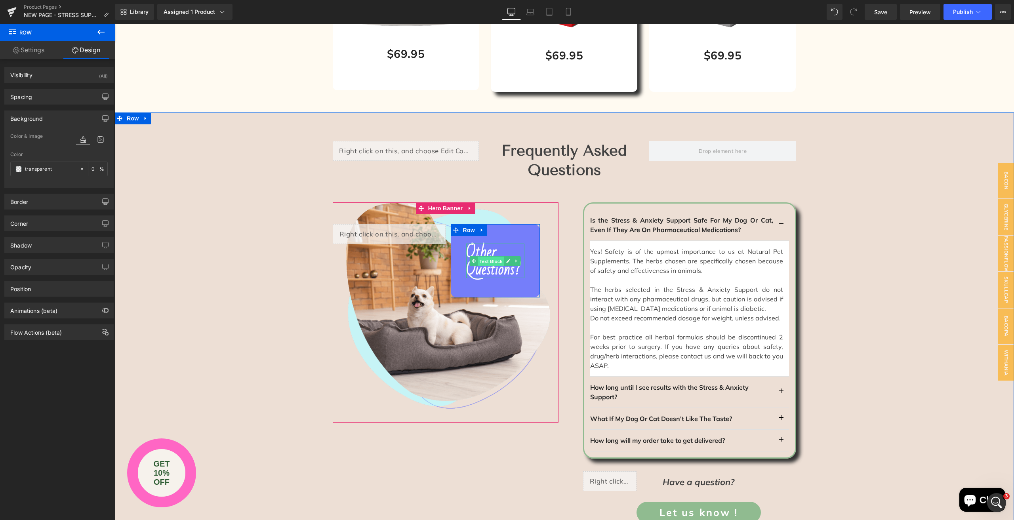
click at [494, 262] on span "Text Block" at bounding box center [491, 261] width 26 height 10
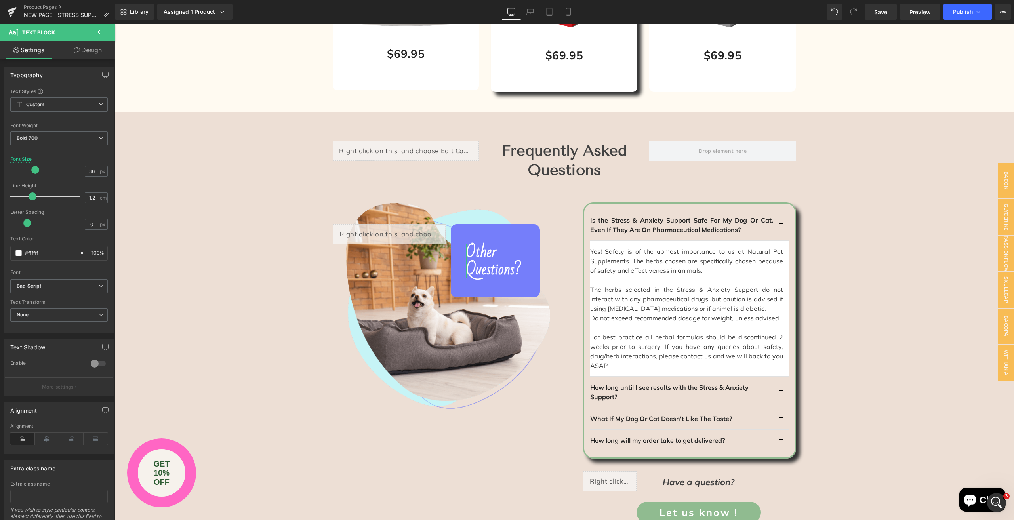
click at [87, 49] on link "Design" at bounding box center [87, 50] width 57 height 18
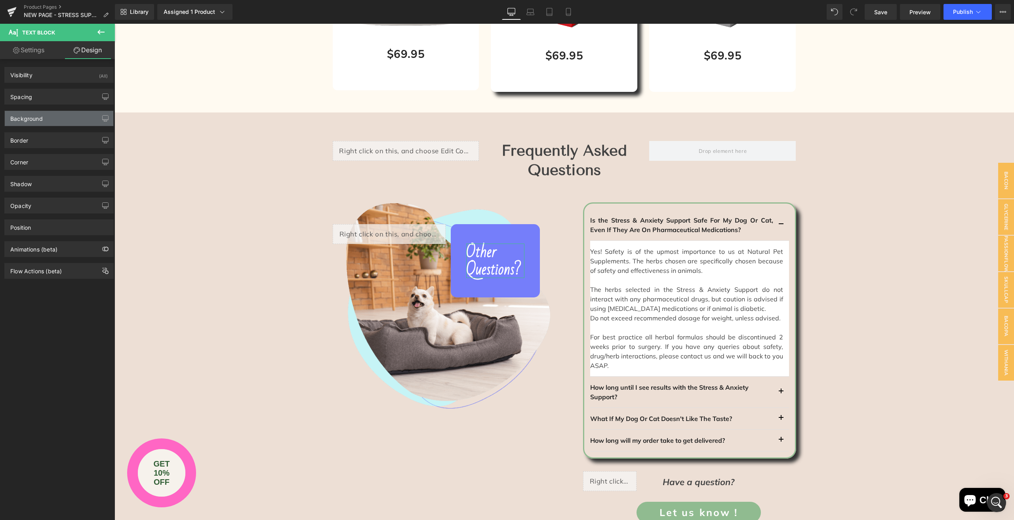
click at [47, 118] on div "Background" at bounding box center [59, 118] width 109 height 15
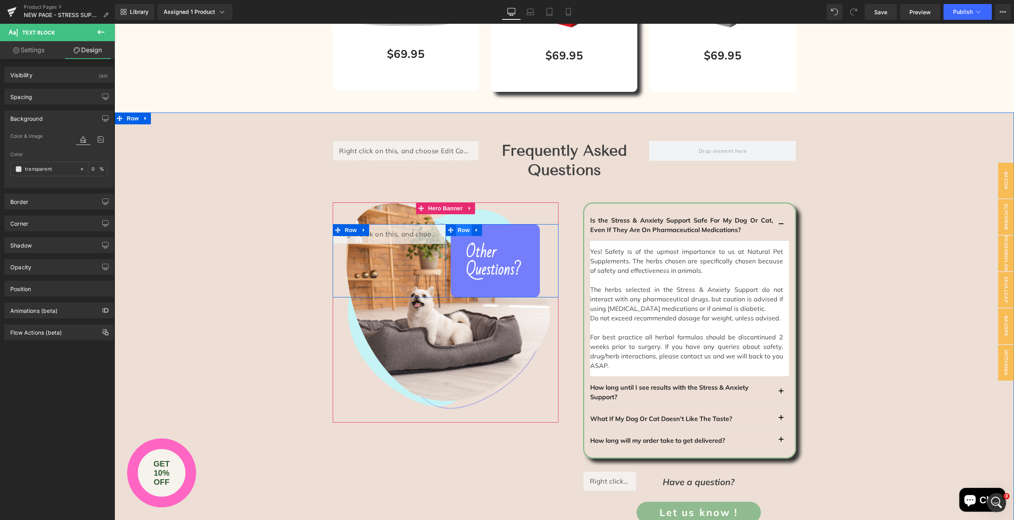
click at [463, 230] on span "Row" at bounding box center [464, 230] width 16 height 12
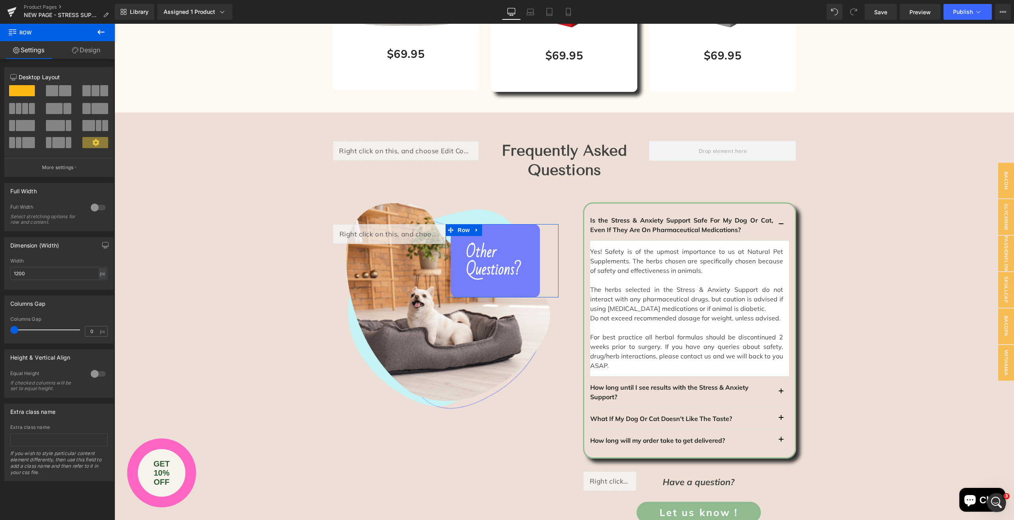
click at [95, 49] on link "Design" at bounding box center [85, 50] width 57 height 18
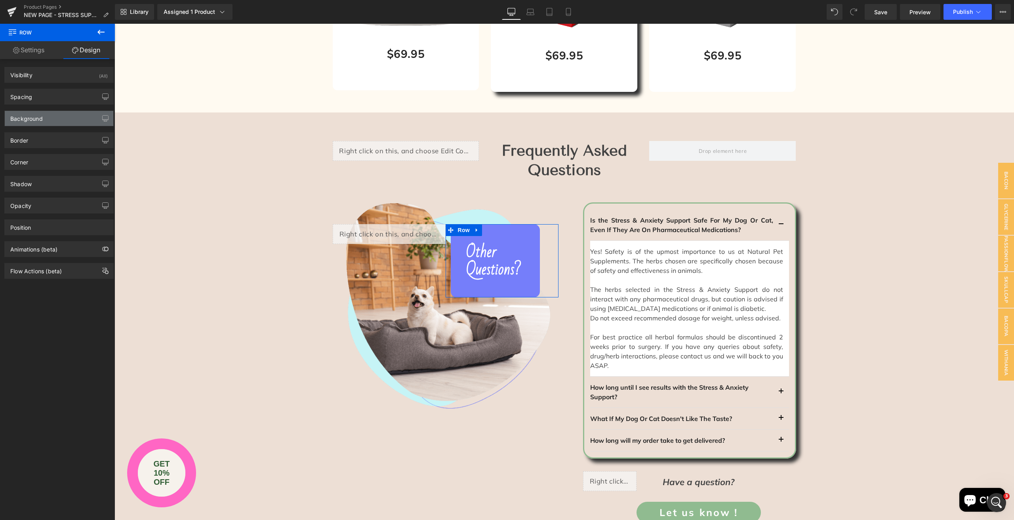
click at [33, 117] on div "Background" at bounding box center [26, 116] width 32 height 11
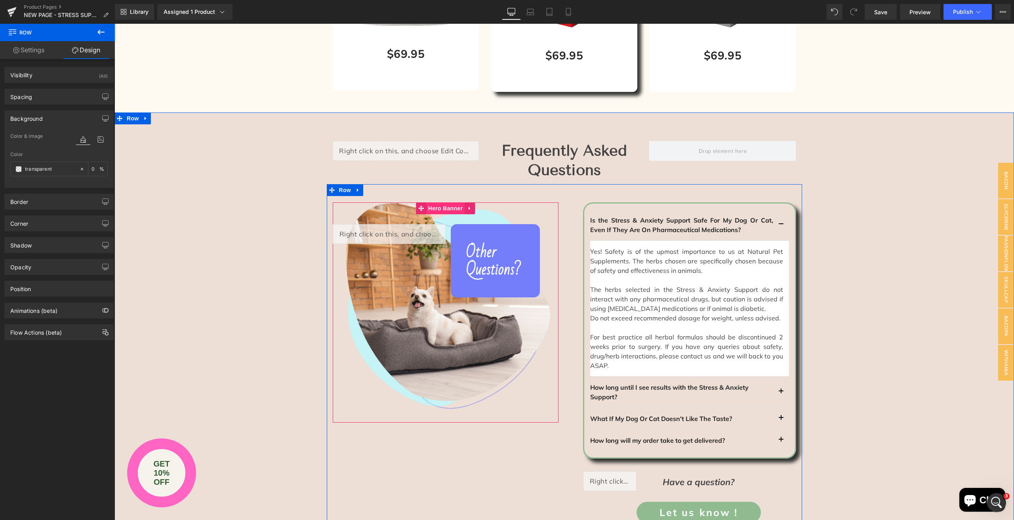
click at [444, 205] on span "Hero Banner" at bounding box center [445, 208] width 38 height 12
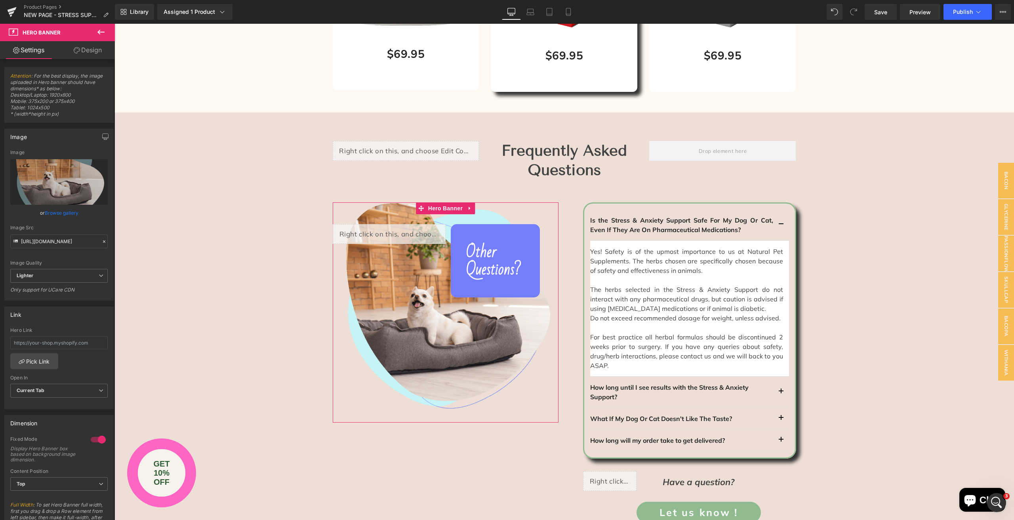
click at [91, 48] on link "Design" at bounding box center [87, 50] width 57 height 18
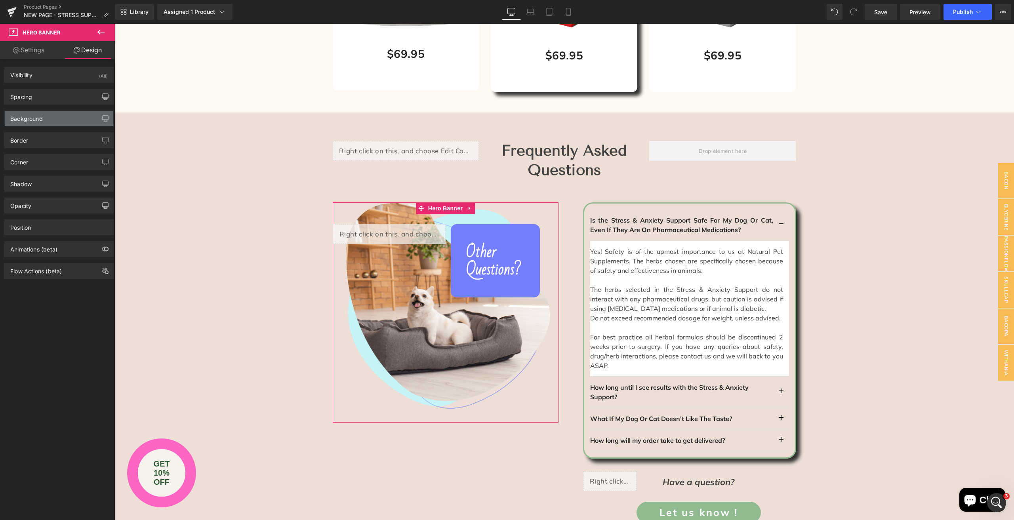
click at [48, 119] on div "Background" at bounding box center [59, 118] width 109 height 15
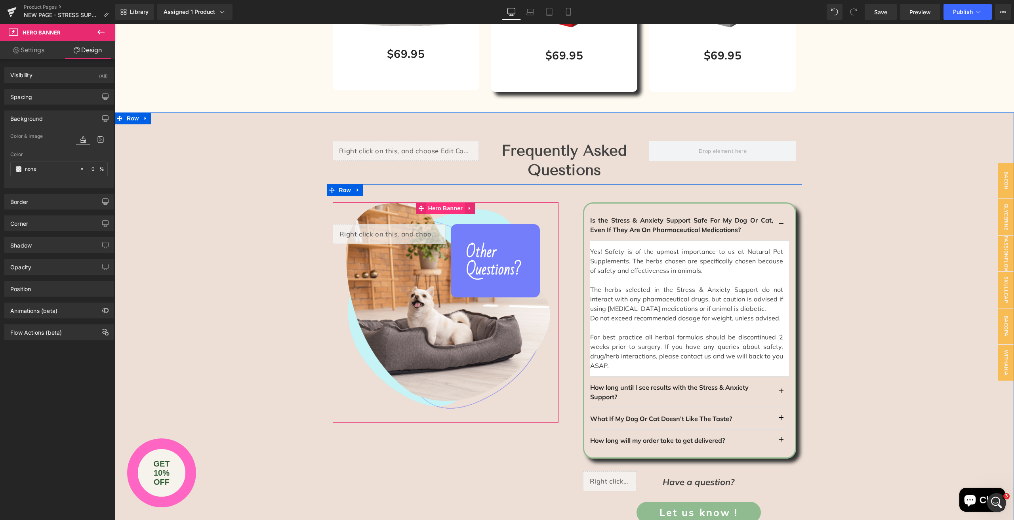
click at [437, 207] on span "Hero Banner" at bounding box center [445, 208] width 38 height 12
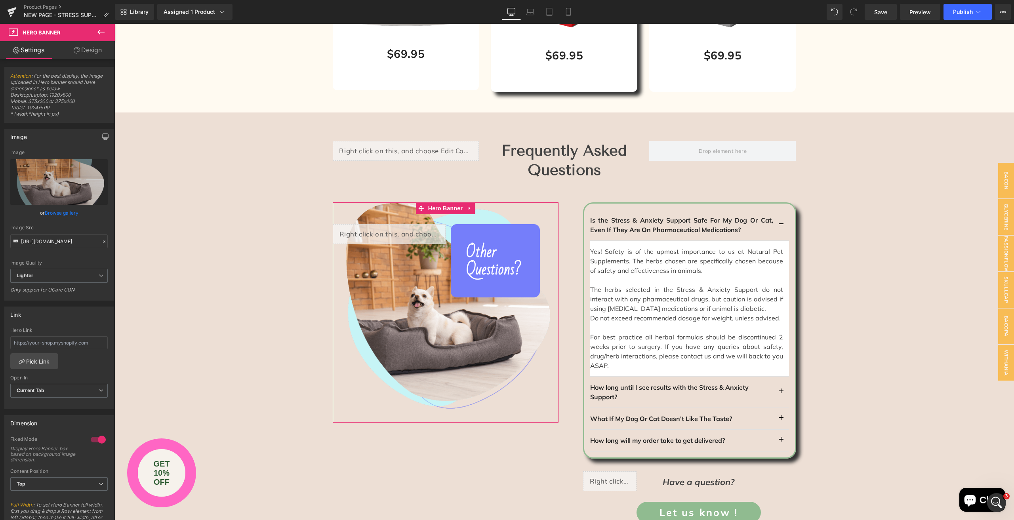
click at [57, 210] on link "Browse gallery" at bounding box center [62, 213] width 34 height 14
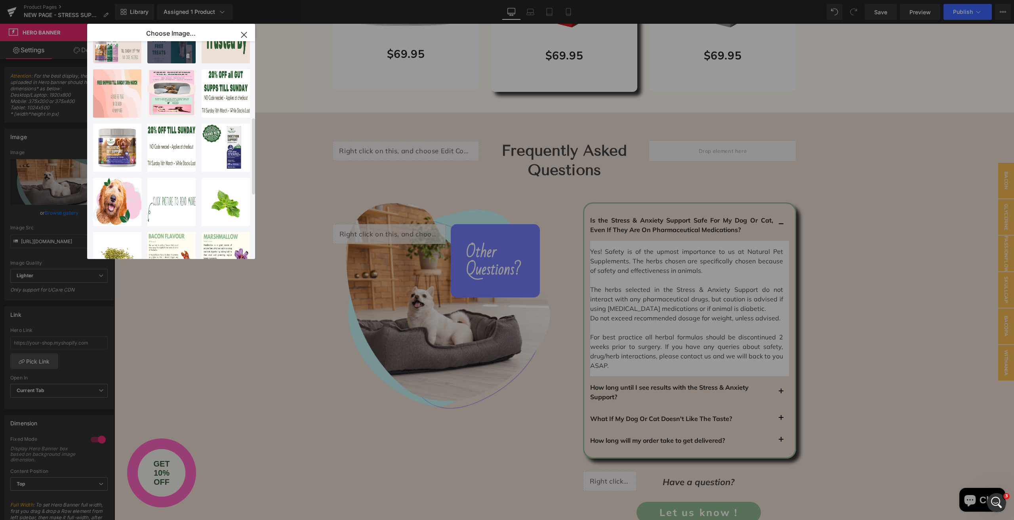
scroll to position [238, 0]
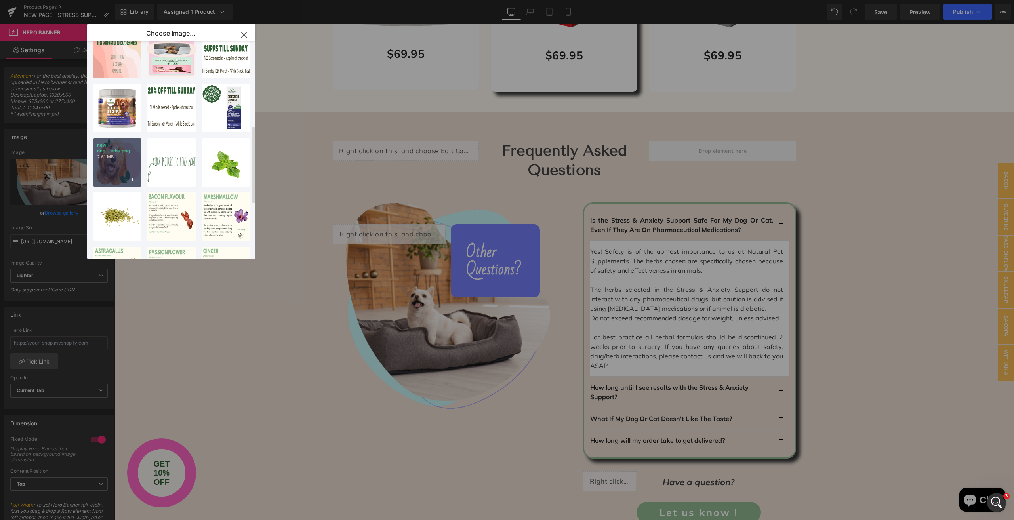
click at [115, 159] on p "2.61 MB" at bounding box center [117, 157] width 40 height 6
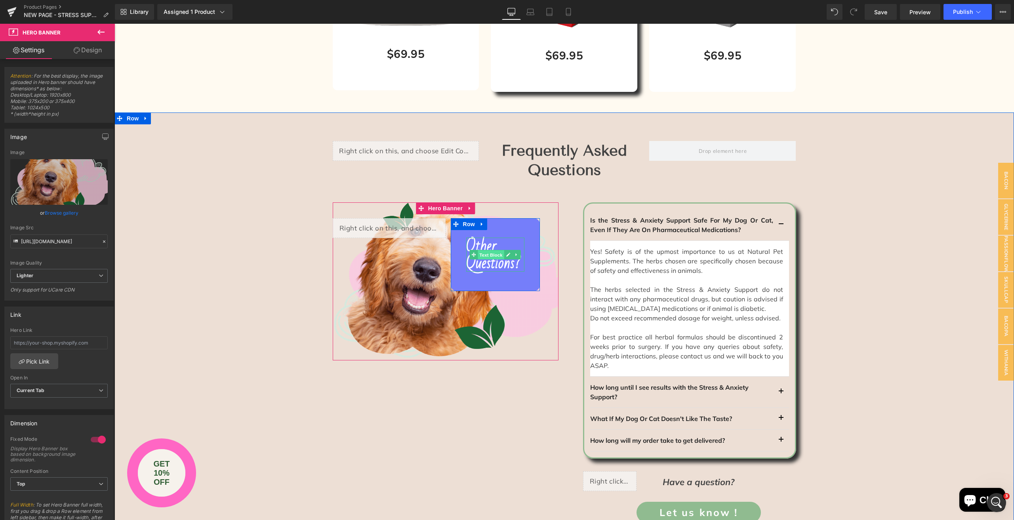
click at [488, 252] on span "Text Block" at bounding box center [491, 255] width 26 height 10
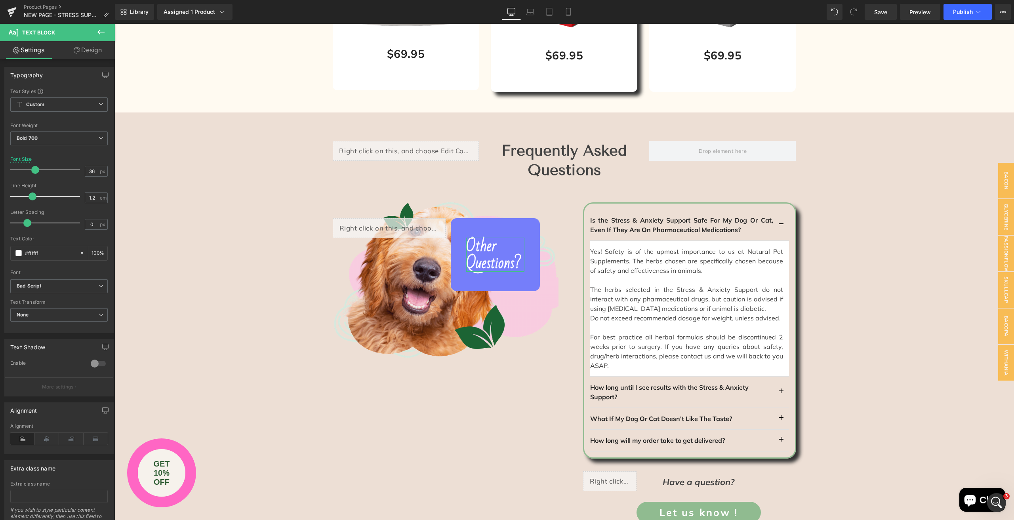
click at [101, 47] on link "Design" at bounding box center [87, 50] width 57 height 18
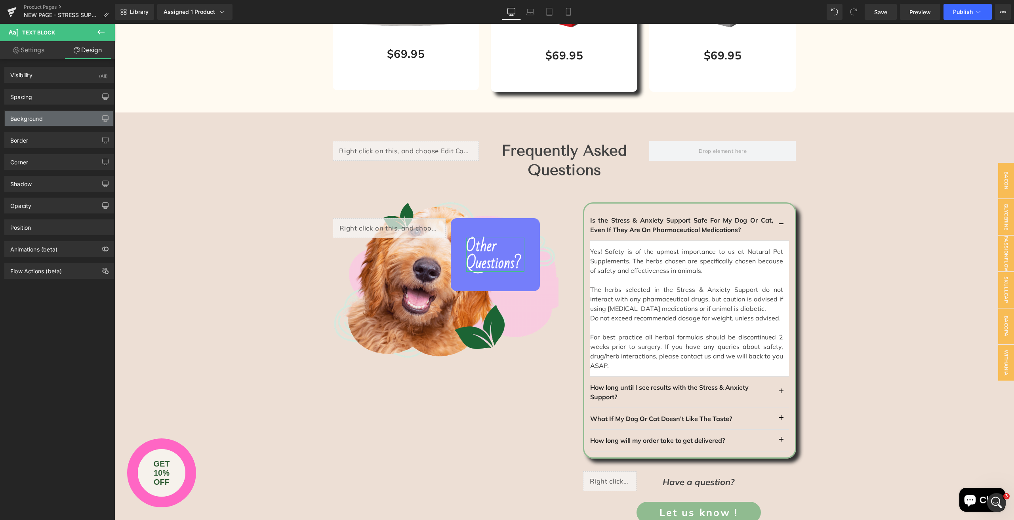
click at [61, 118] on div "Background" at bounding box center [59, 118] width 109 height 15
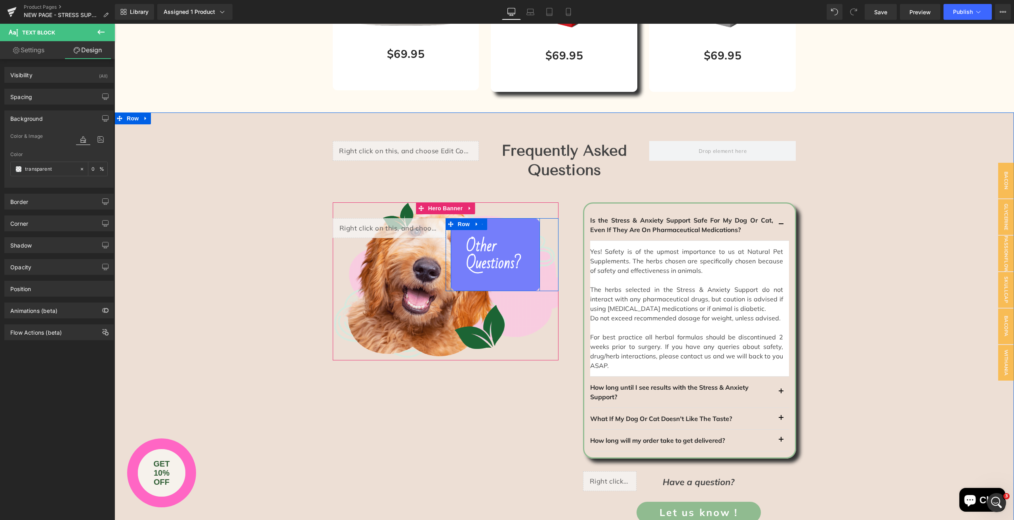
click at [507, 232] on div "Other Questions? Text Block Row" at bounding box center [495, 254] width 89 height 73
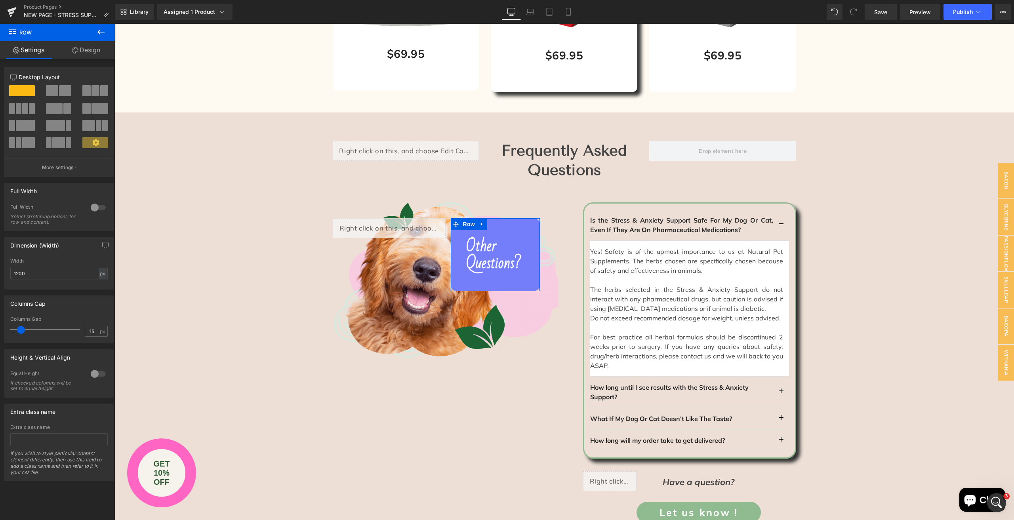
click at [84, 48] on link "Design" at bounding box center [85, 50] width 57 height 18
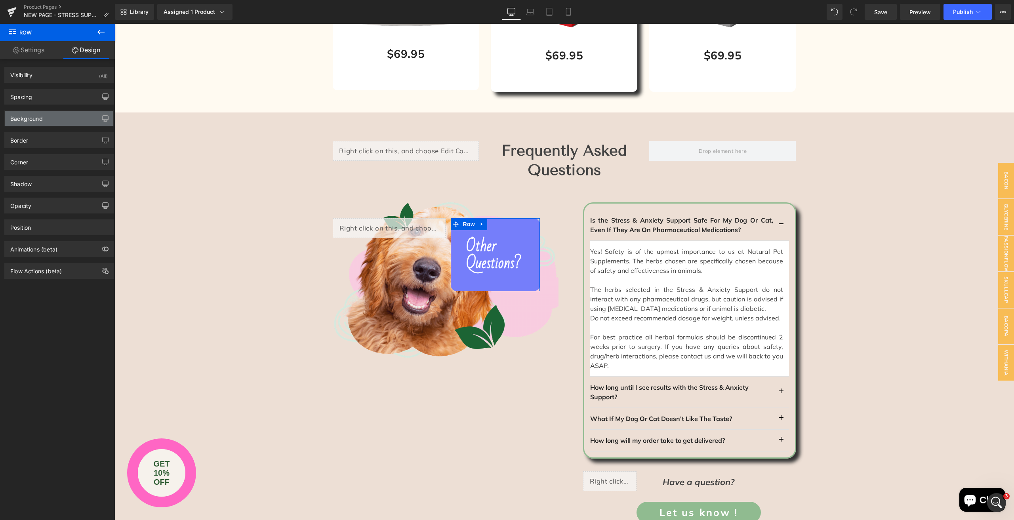
click at [38, 121] on div "Background" at bounding box center [26, 116] width 32 height 11
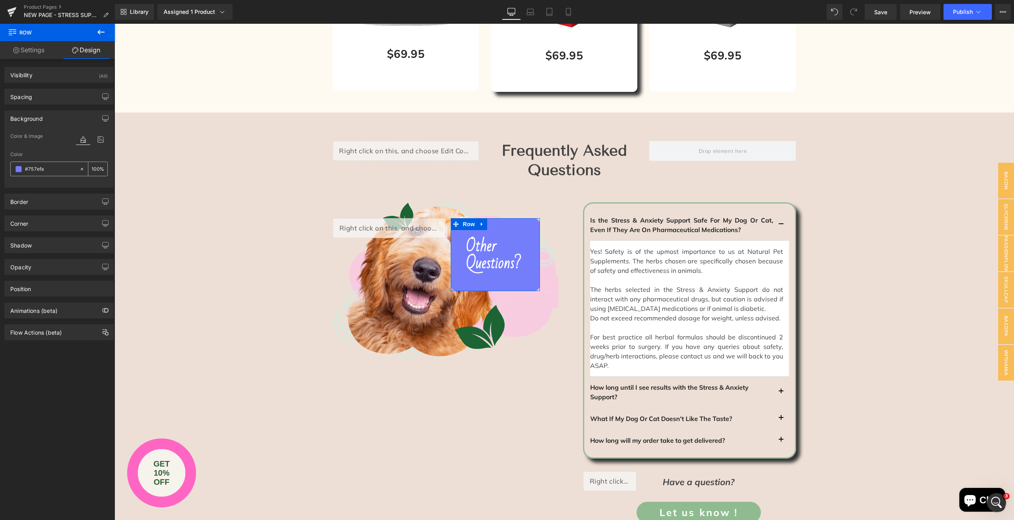
click at [51, 167] on input "text" at bounding box center [50, 169] width 51 height 9
type input "#757efa"
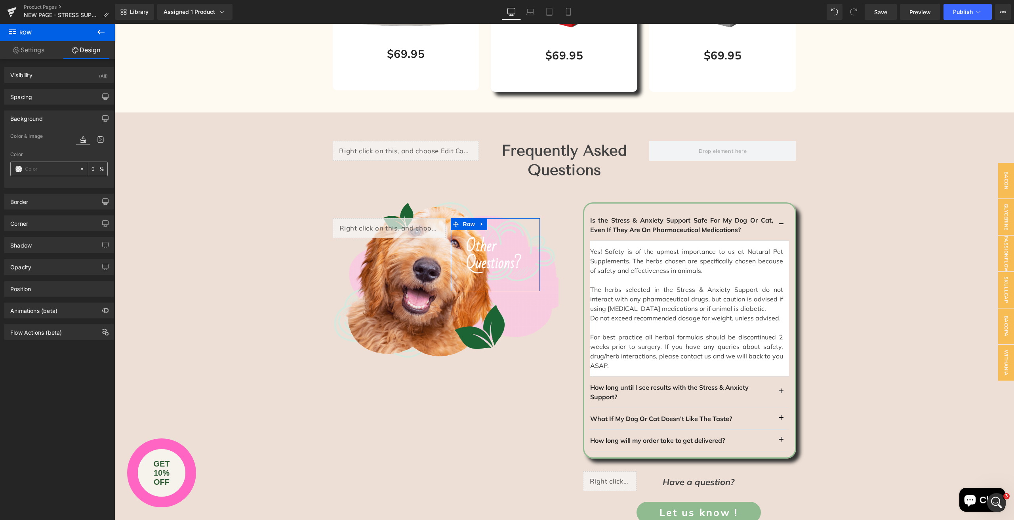
click at [49, 167] on input "text" at bounding box center [50, 169] width 51 height 9
paste input "#2e5d34"
type input "#2e5d34"
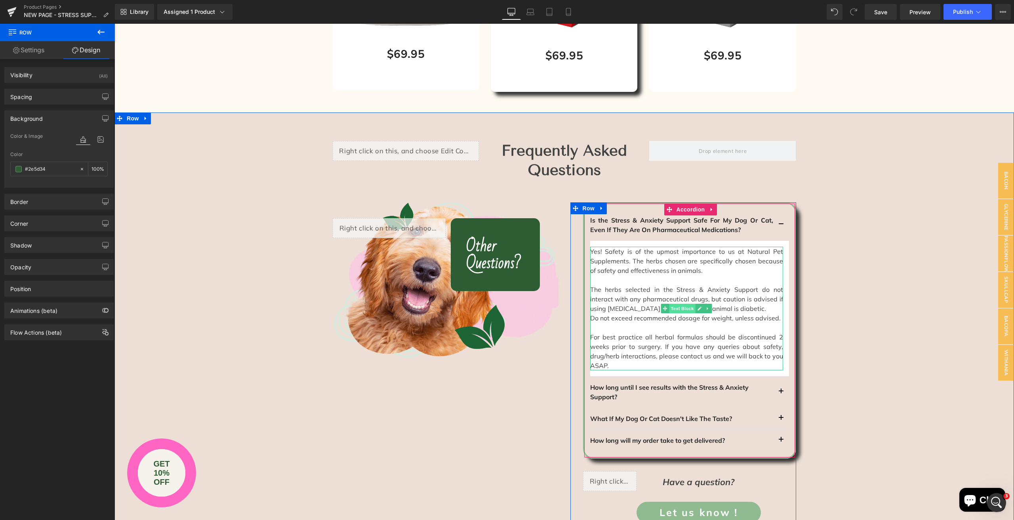
click at [681, 307] on span "Text Block" at bounding box center [682, 309] width 26 height 10
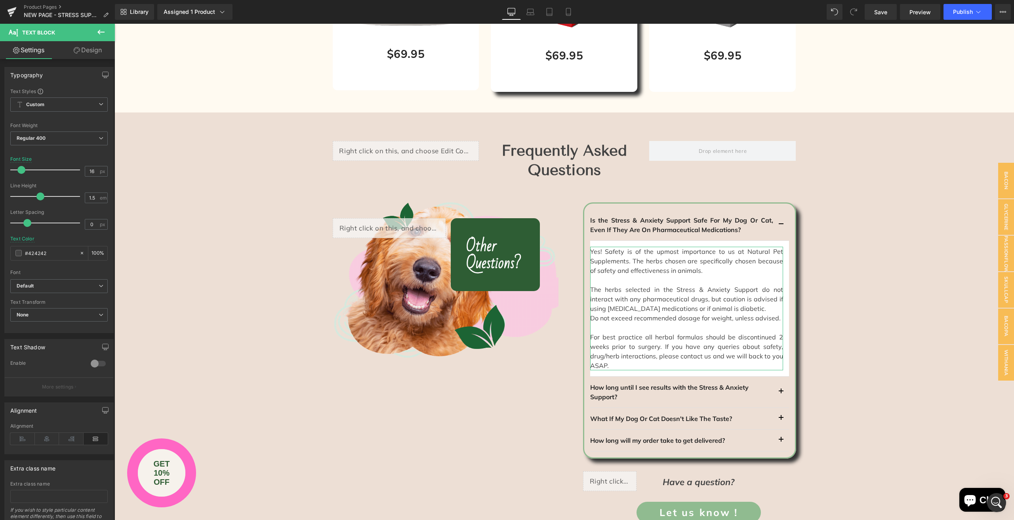
click at [95, 49] on link "Design" at bounding box center [87, 50] width 57 height 18
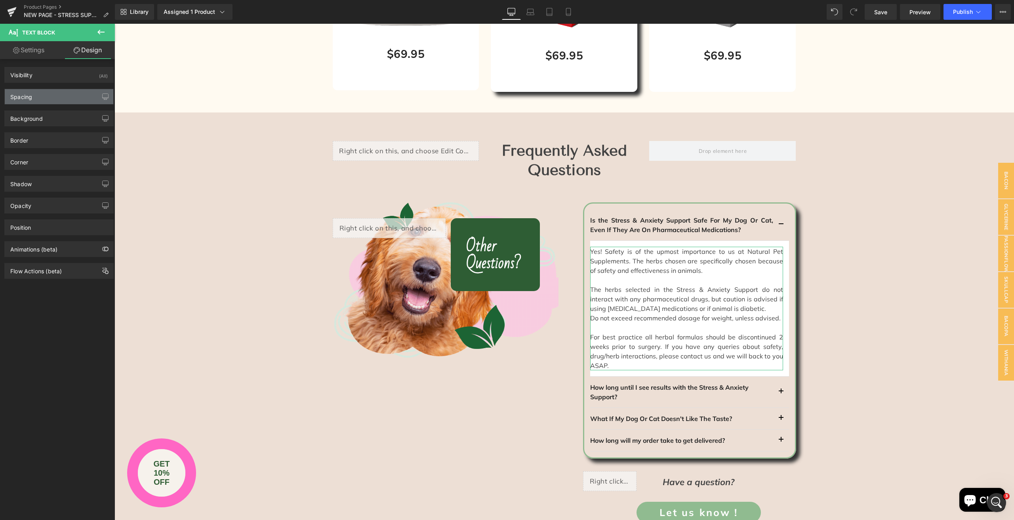
drag, startPoint x: 47, startPoint y: 115, endPoint x: 50, endPoint y: 99, distance: 16.9
click at [50, 102] on div "Visibility (All) 0|0|0|0 1 Show on Desktop 1 Show on Laptop 1 Show on Tablet 1 …" at bounding box center [59, 169] width 118 height 220
click at [50, 99] on div "Spacing" at bounding box center [59, 96] width 109 height 15
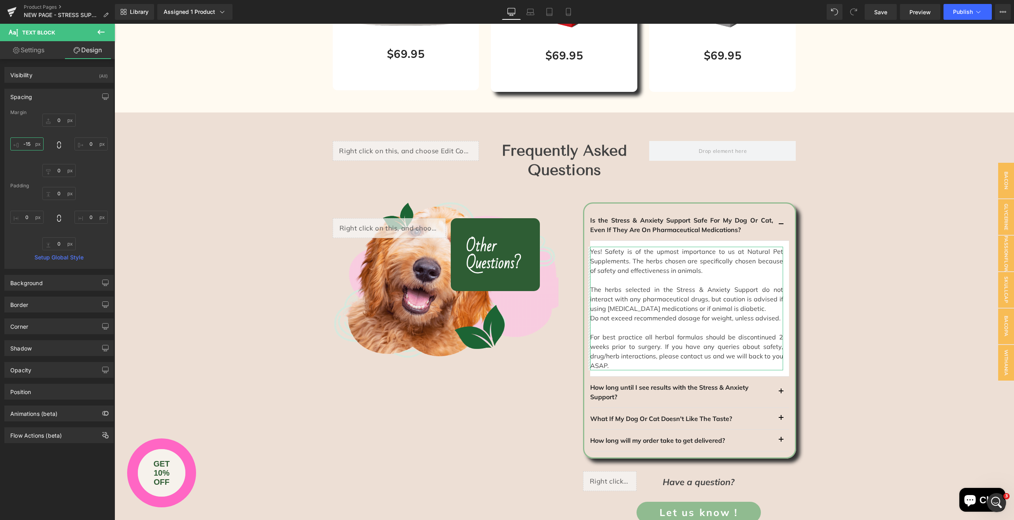
click at [31, 143] on input "-15" at bounding box center [26, 143] width 33 height 13
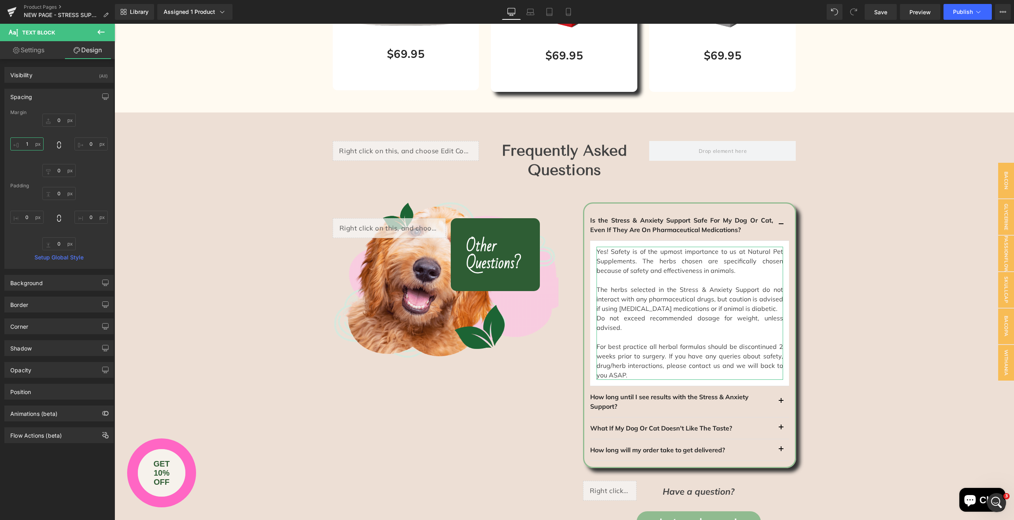
type input "10"
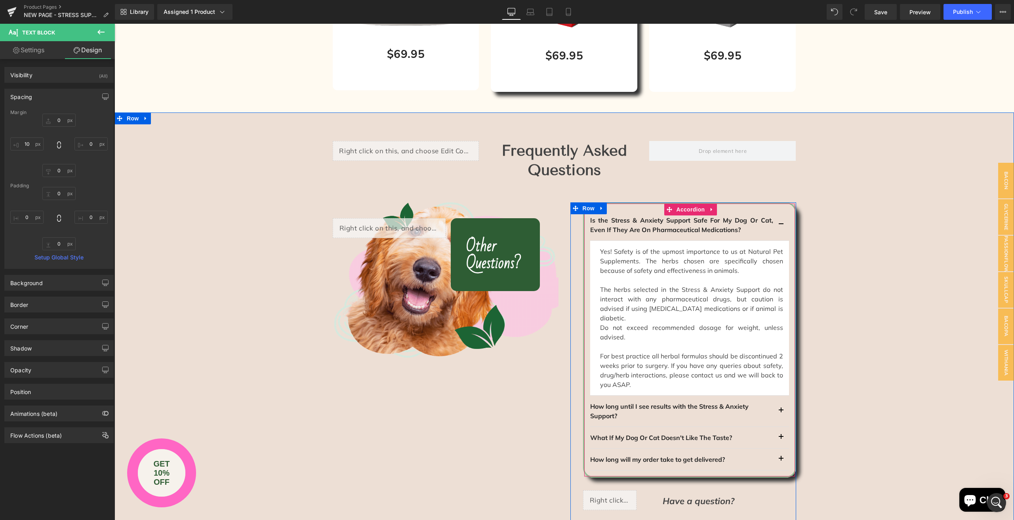
click at [776, 396] on button "button" at bounding box center [781, 411] width 16 height 31
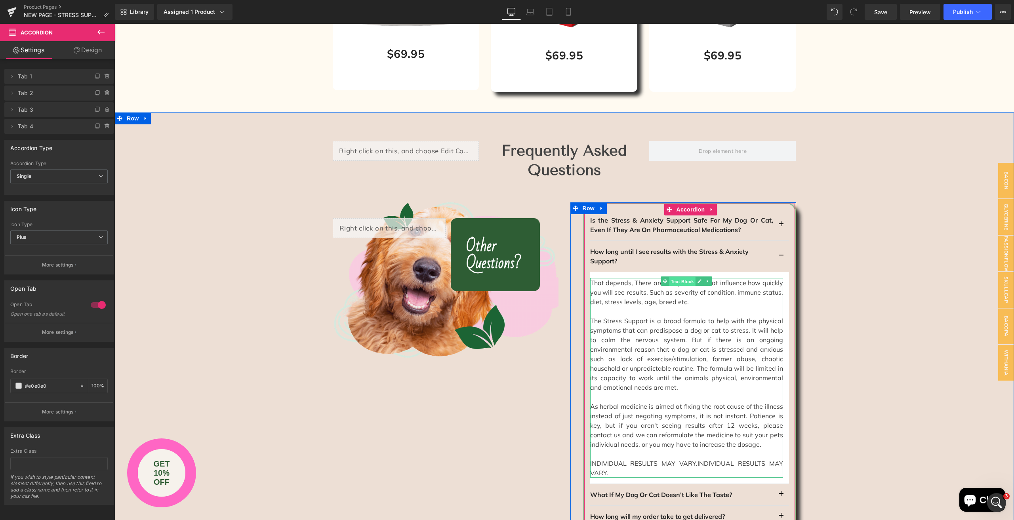
click at [679, 277] on span "Text Block" at bounding box center [682, 282] width 26 height 10
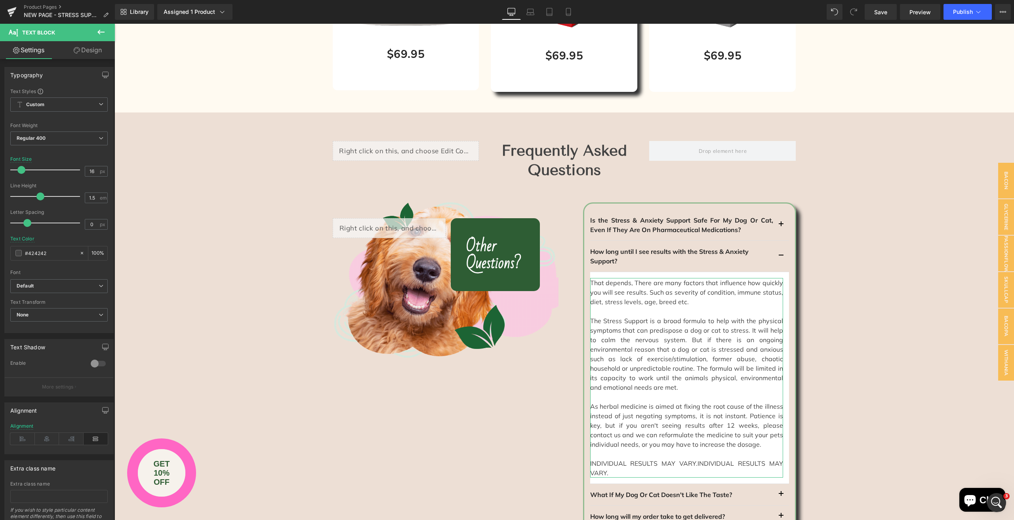
click at [81, 47] on link "Design" at bounding box center [87, 50] width 57 height 18
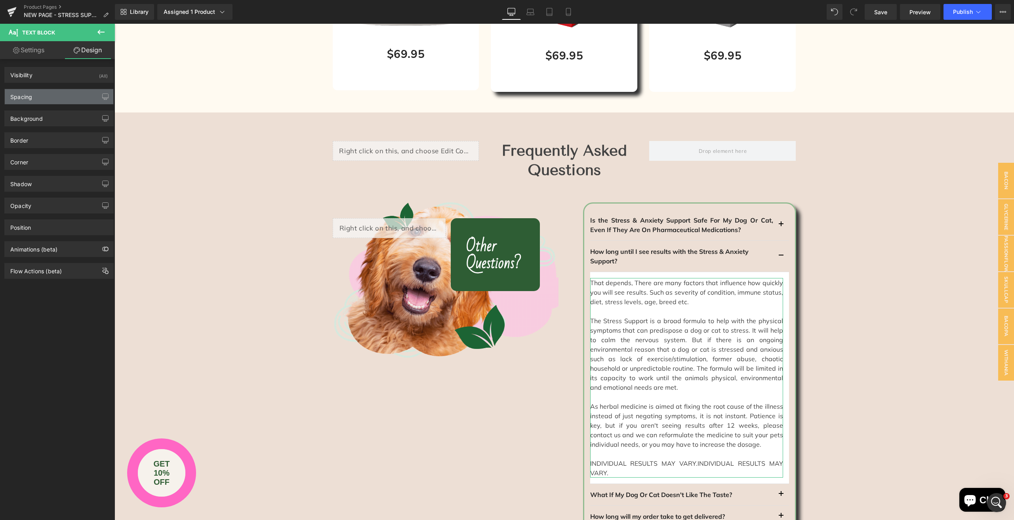
click at [40, 93] on div "Spacing" at bounding box center [59, 96] width 109 height 15
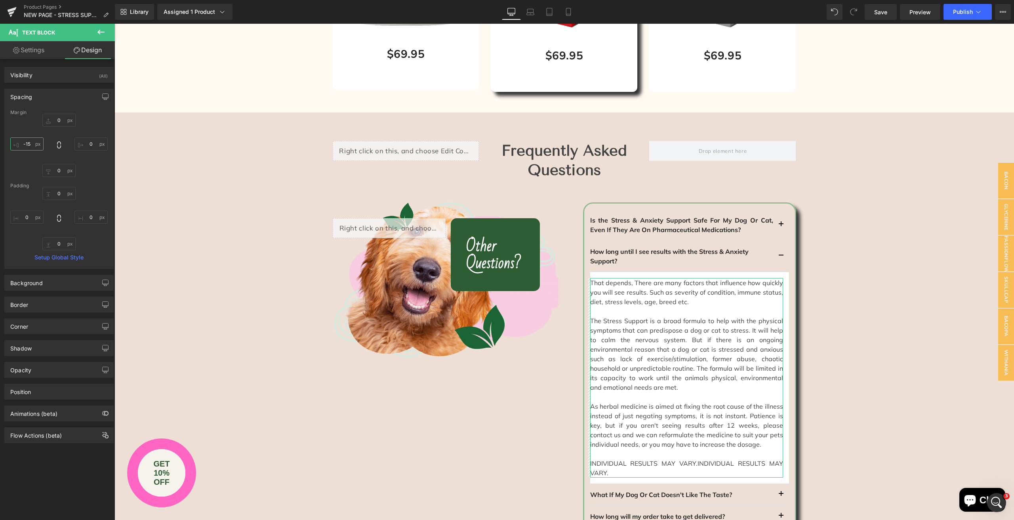
click at [30, 147] on input "text" at bounding box center [26, 143] width 33 height 13
type input "10"
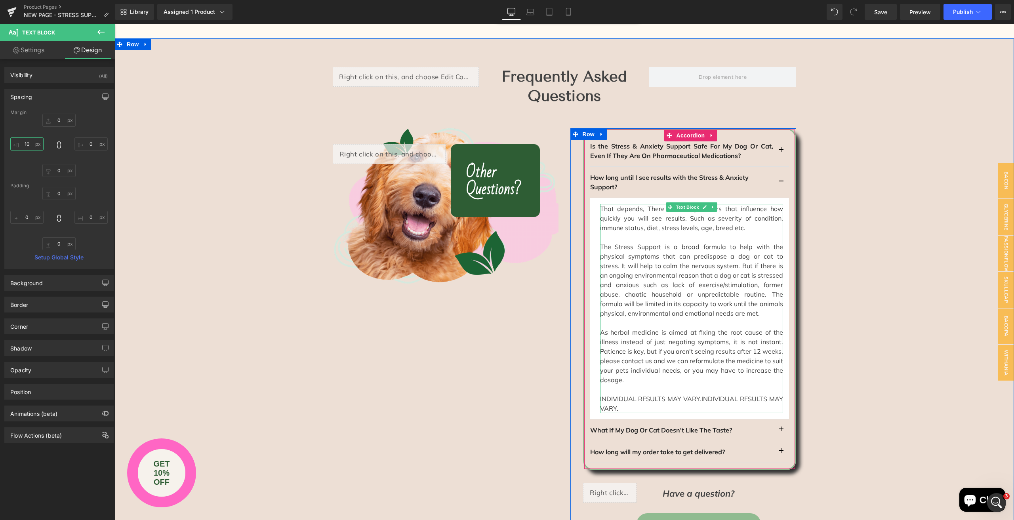
scroll to position [2454, 0]
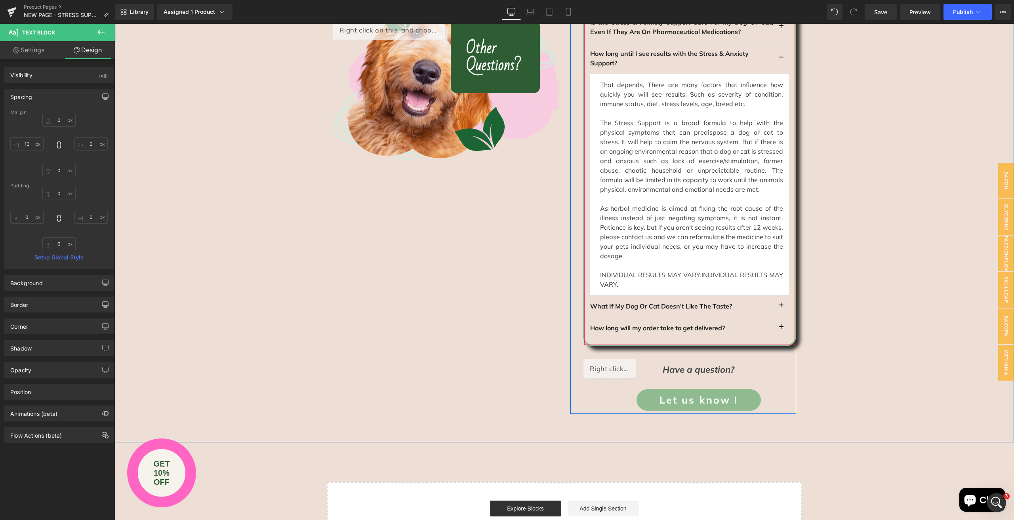
click at [775, 297] on button "button" at bounding box center [781, 305] width 16 height 21
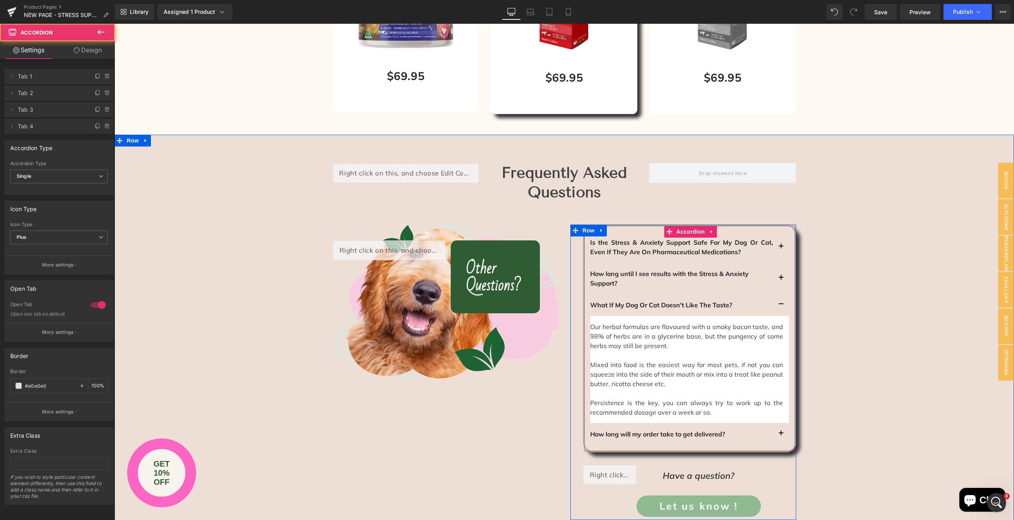
scroll to position [2232, 0]
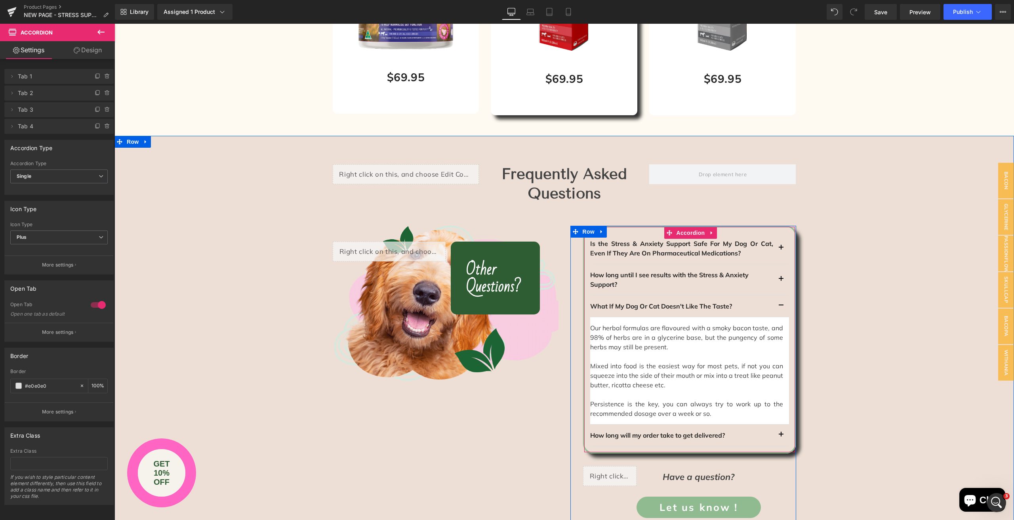
click at [673, 359] on div "Our herbal formulas are flavoured with a smoky bacon taste, and 98% of herbs ar…" at bounding box center [686, 370] width 193 height 95
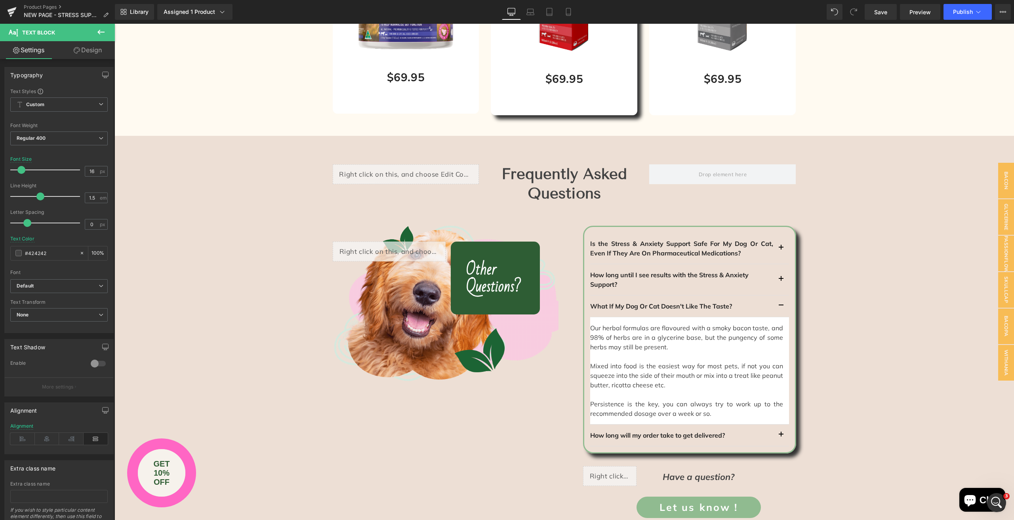
click at [76, 52] on icon at bounding box center [77, 50] width 6 height 6
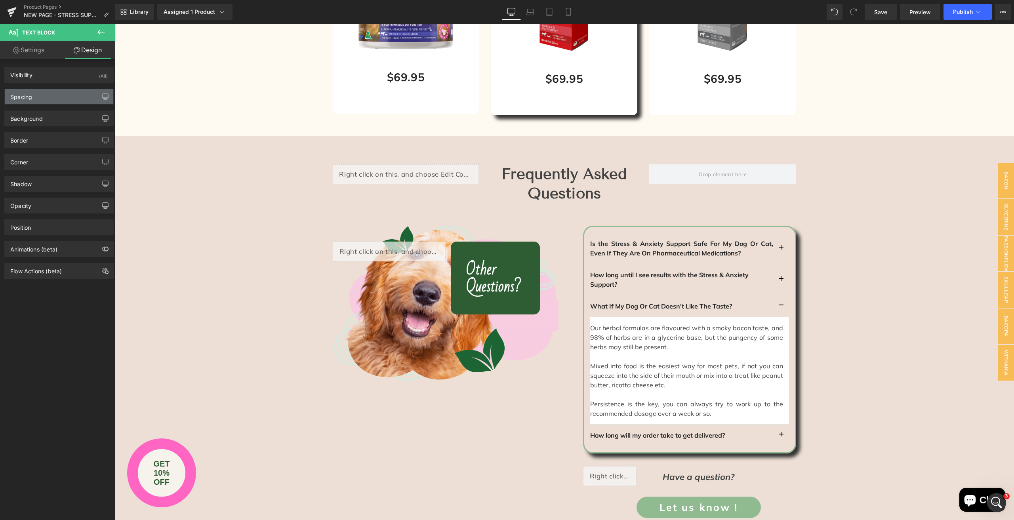
click at [51, 95] on div "Spacing" at bounding box center [59, 96] width 109 height 15
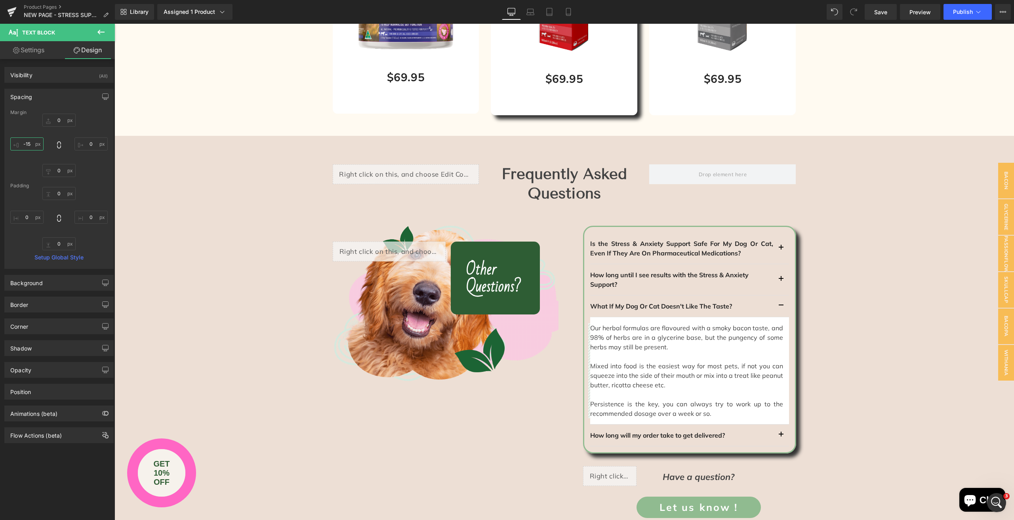
click at [33, 143] on input "-15" at bounding box center [26, 143] width 33 height 13
type input "10"
click at [779, 425] on button "button" at bounding box center [781, 435] width 16 height 21
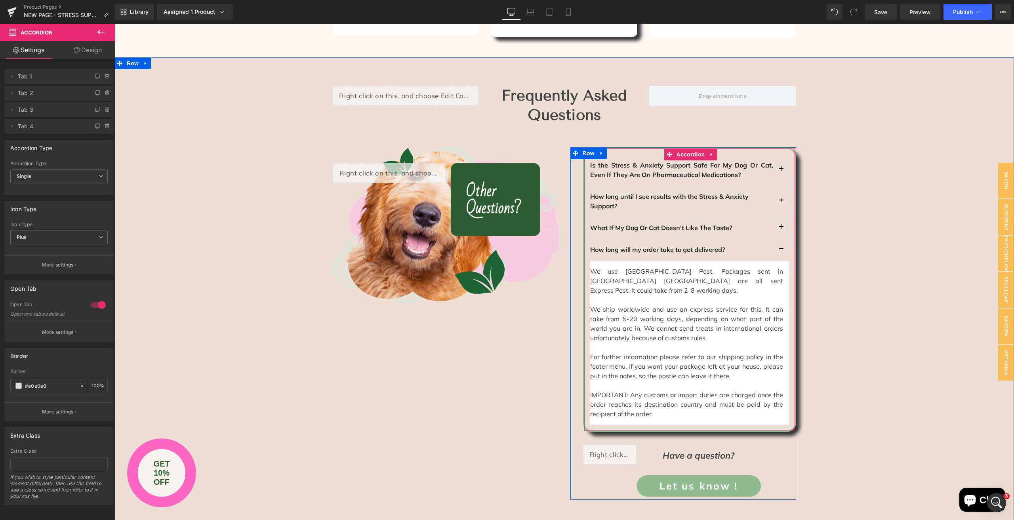
scroll to position [2312, 0]
click at [682, 304] on div "We ship worldwide and use an express service for this. It can take from 5-20 wo…" at bounding box center [686, 323] width 193 height 38
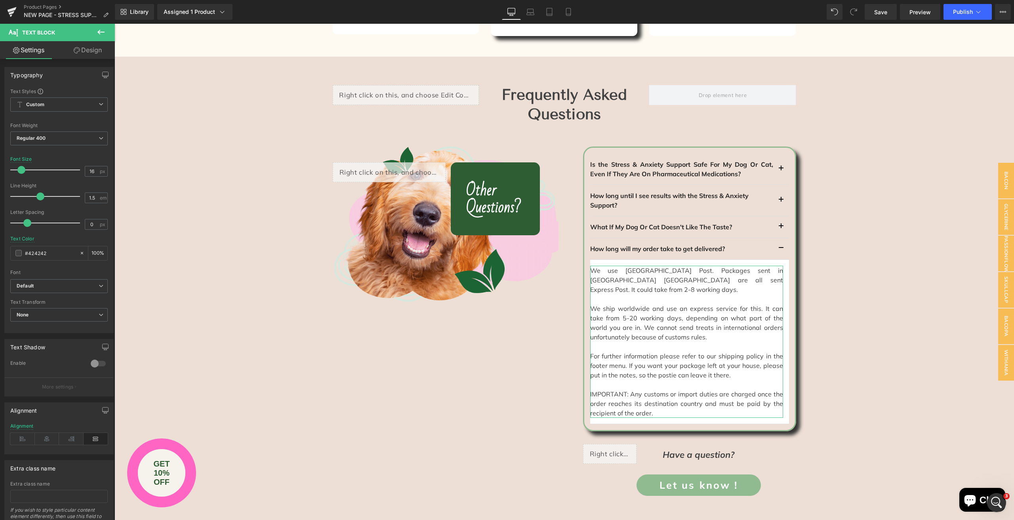
click at [81, 51] on link "Design" at bounding box center [87, 50] width 57 height 18
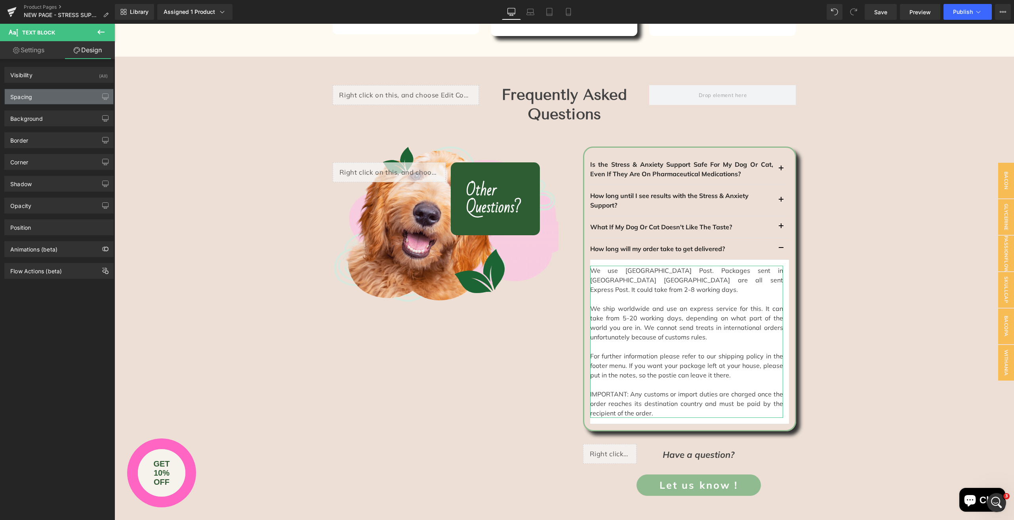
click at [39, 92] on div "Spacing" at bounding box center [59, 96] width 109 height 15
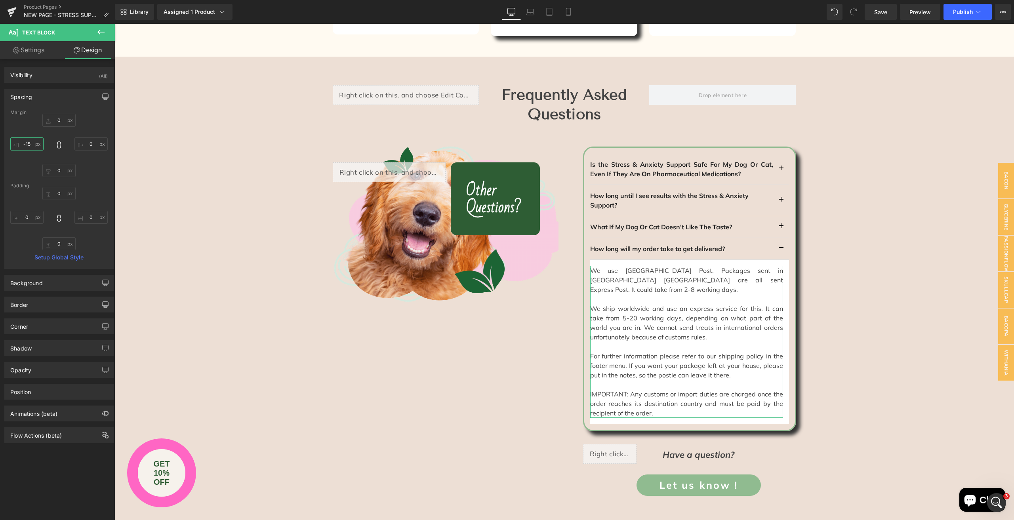
click at [34, 143] on input "-15" at bounding box center [26, 143] width 33 height 13
type input "10"
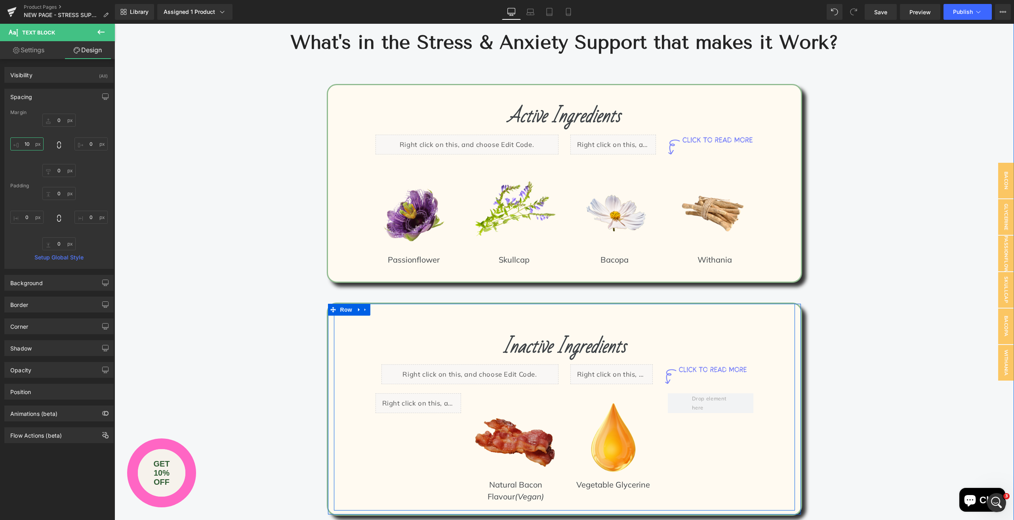
scroll to position [1084, 0]
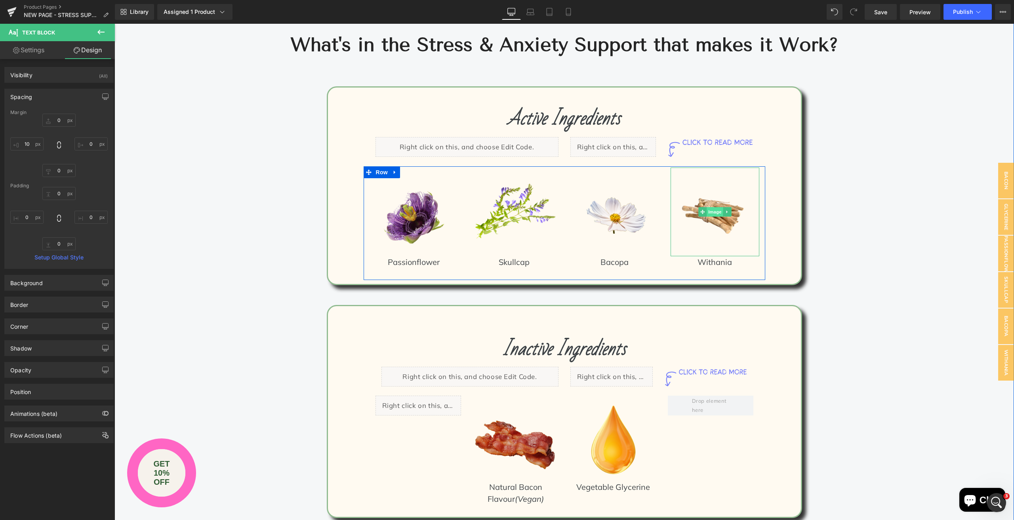
click at [707, 214] on span "Image" at bounding box center [714, 212] width 17 height 10
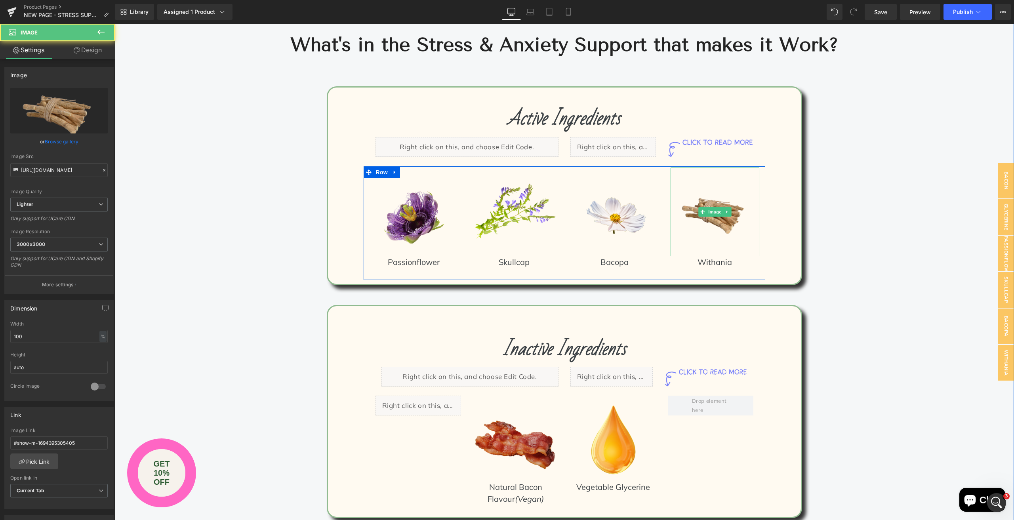
click at [722, 228] on img at bounding box center [714, 212] width 89 height 89
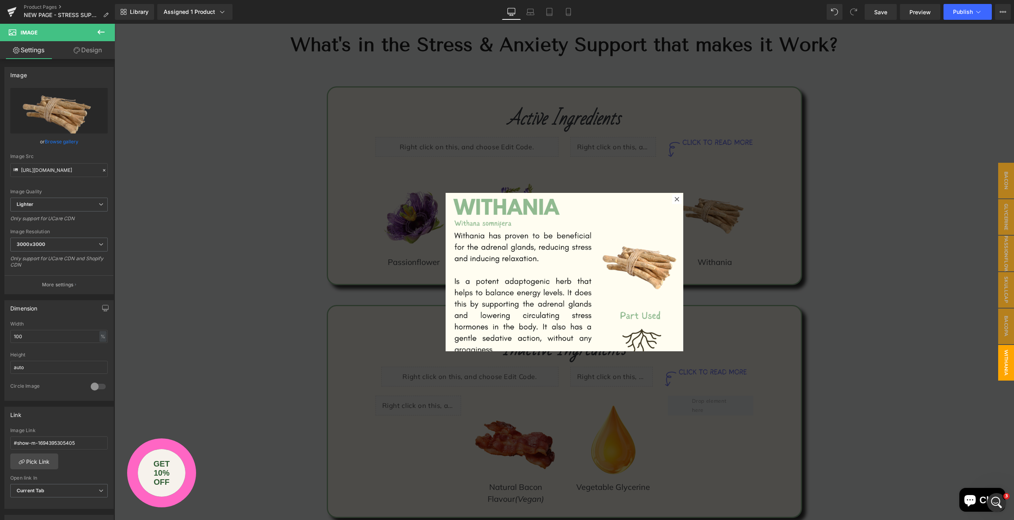
click at [347, 166] on div at bounding box center [563, 272] width 899 height 496
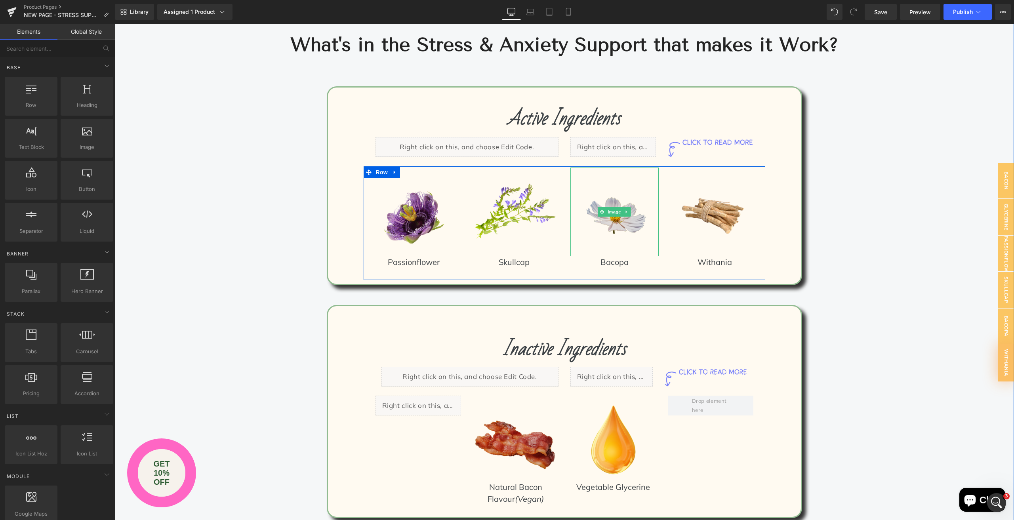
click at [606, 230] on img at bounding box center [614, 212] width 89 height 89
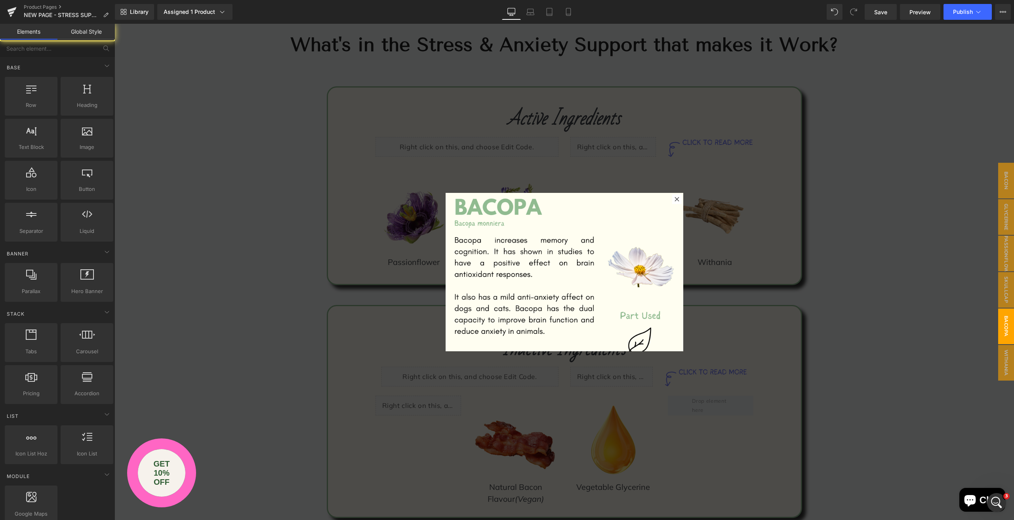
click at [231, 244] on div at bounding box center [563, 272] width 899 height 496
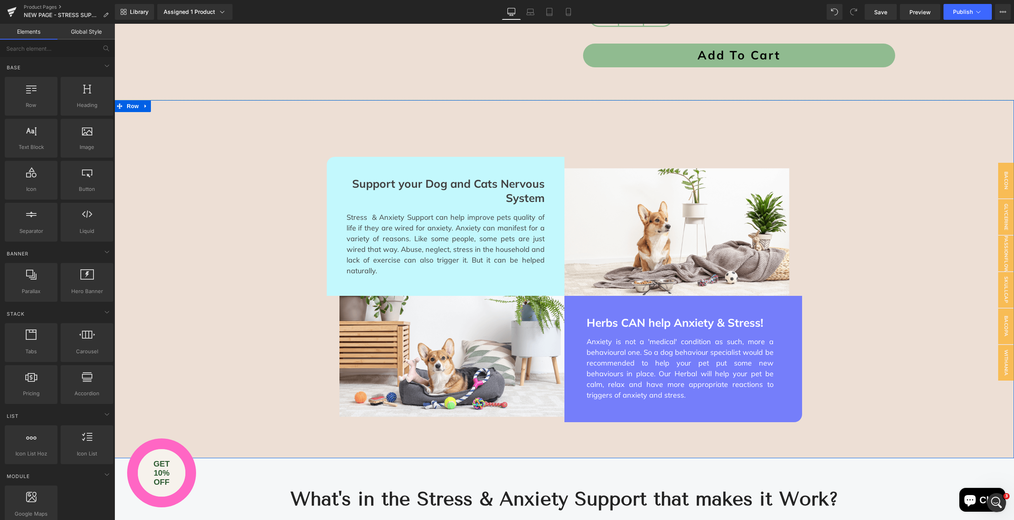
scroll to position [609, 0]
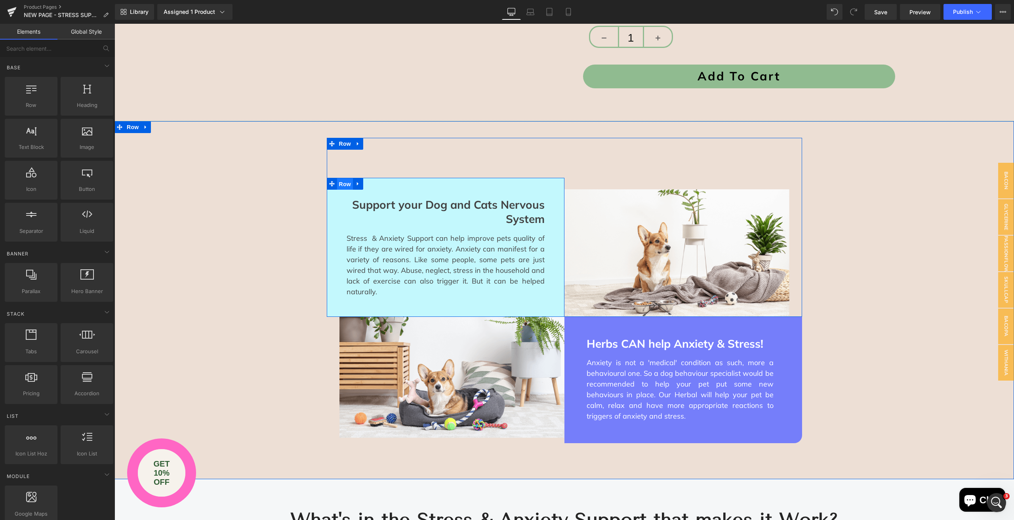
drag, startPoint x: 340, startPoint y: 186, endPoint x: 345, endPoint y: 180, distance: 7.1
click at [340, 185] on span "Row" at bounding box center [345, 184] width 16 height 12
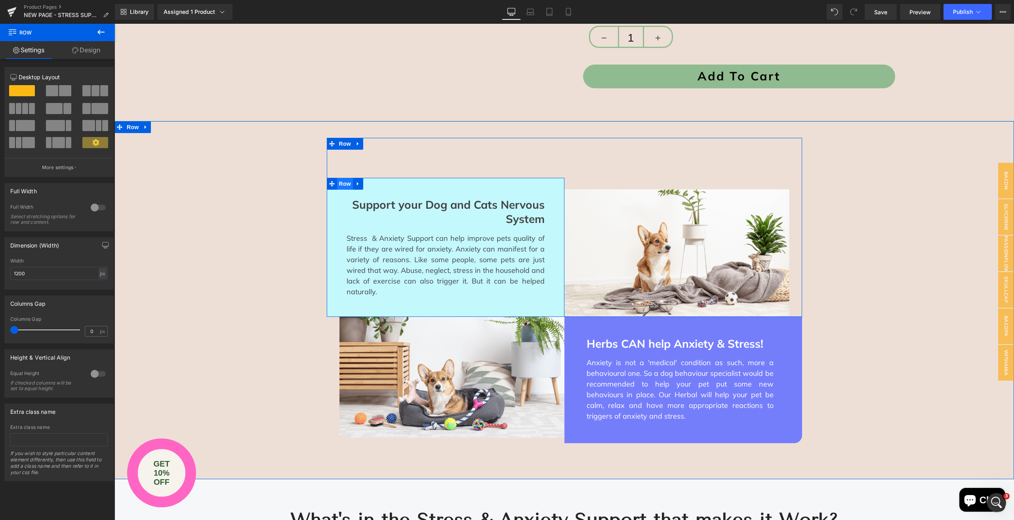
click at [342, 183] on span "Row" at bounding box center [345, 184] width 16 height 12
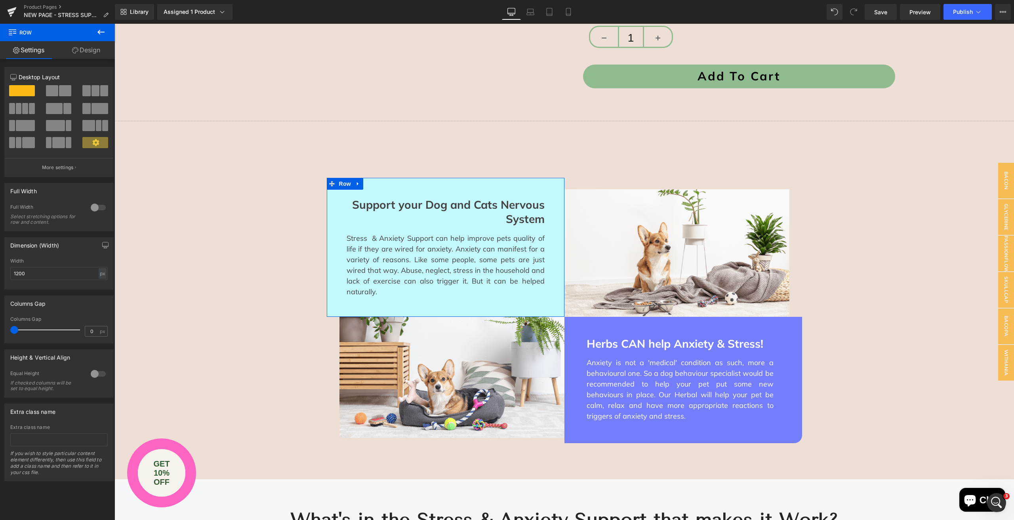
click at [73, 53] on link "Design" at bounding box center [85, 50] width 57 height 18
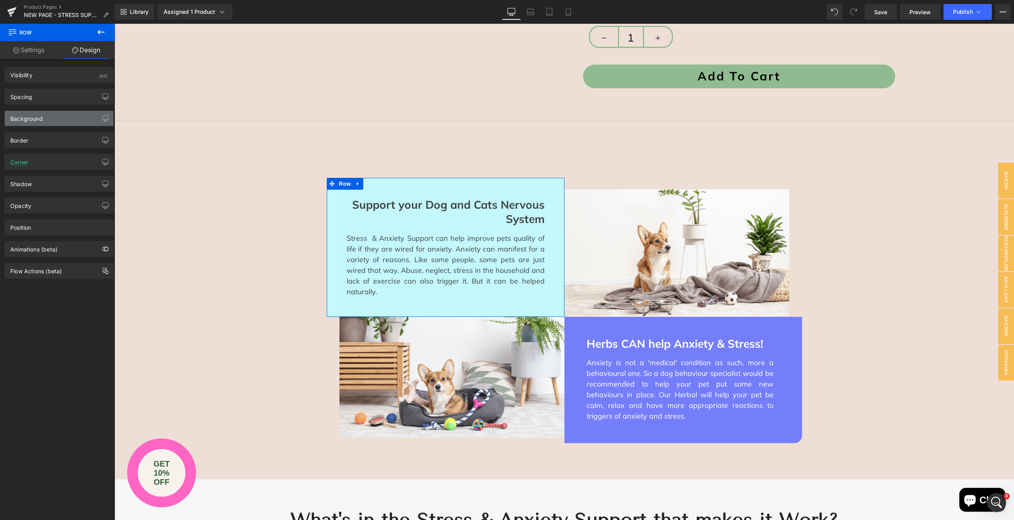
click at [43, 115] on div "Background" at bounding box center [59, 118] width 109 height 15
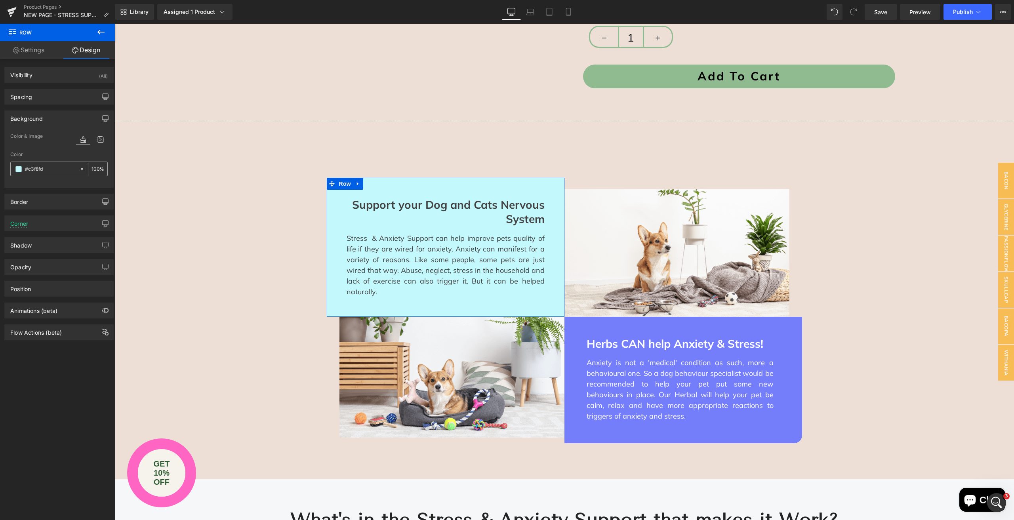
click at [54, 169] on input "text" at bounding box center [50, 169] width 51 height 9
paste input "2e5d34"
type input "#2e5d34"
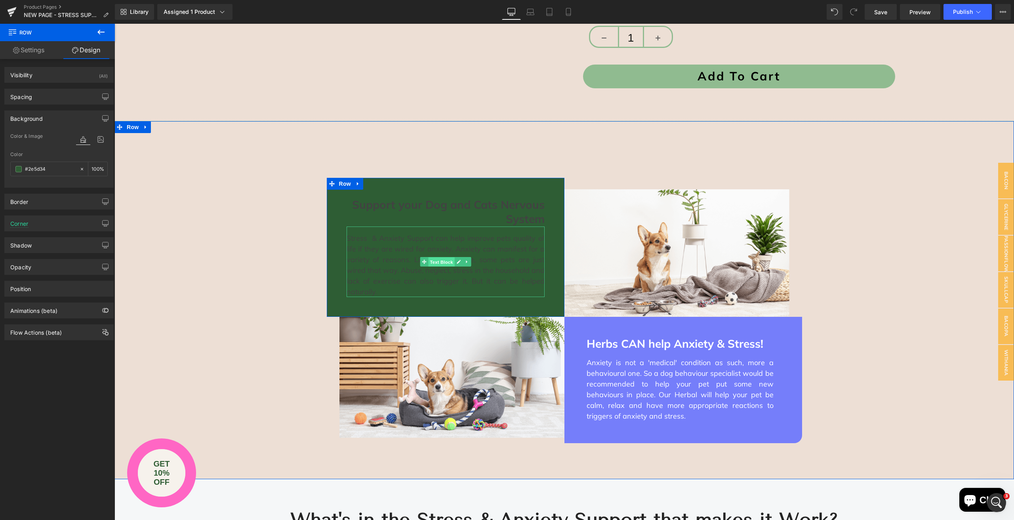
click at [439, 263] on span "Text Block" at bounding box center [441, 262] width 26 height 10
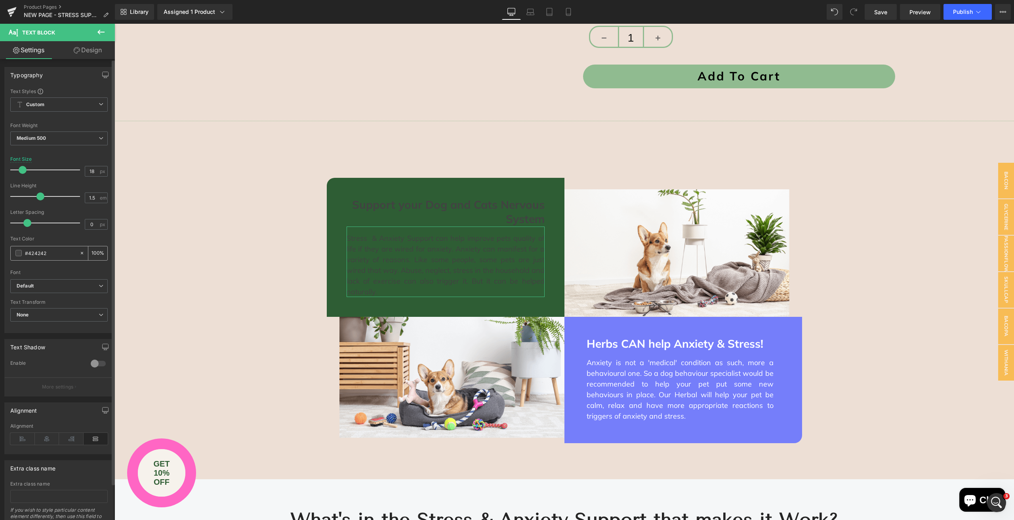
click at [52, 254] on input "#424242" at bounding box center [50, 253] width 51 height 9
drag, startPoint x: 52, startPoint y: 254, endPoint x: 11, endPoint y: 249, distance: 41.1
click at [11, 249] on div "#424242" at bounding box center [45, 253] width 69 height 14
paste input "f6f2ec"
type input "#f6f2ec"
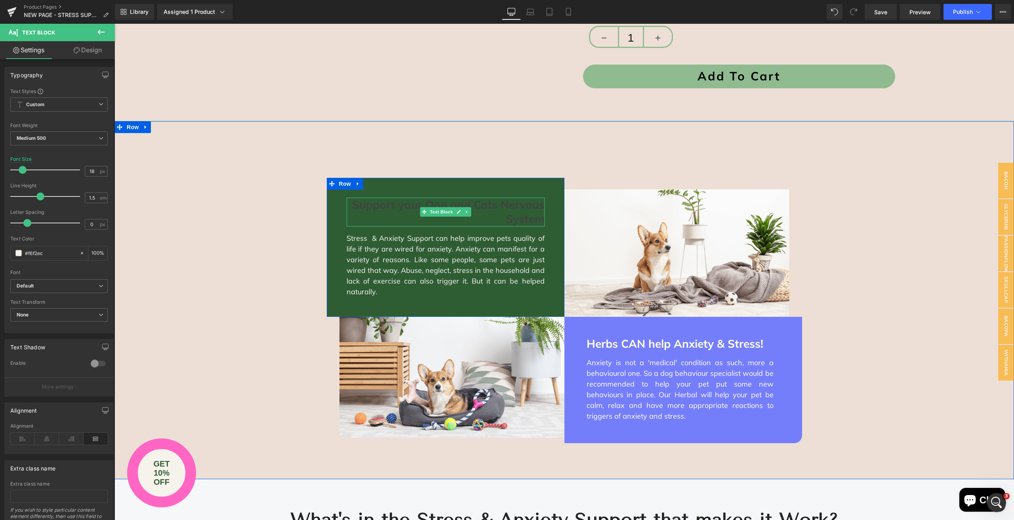
click at [371, 205] on div "Support your Dog and Cats Nervous System" at bounding box center [446, 212] width 198 height 29
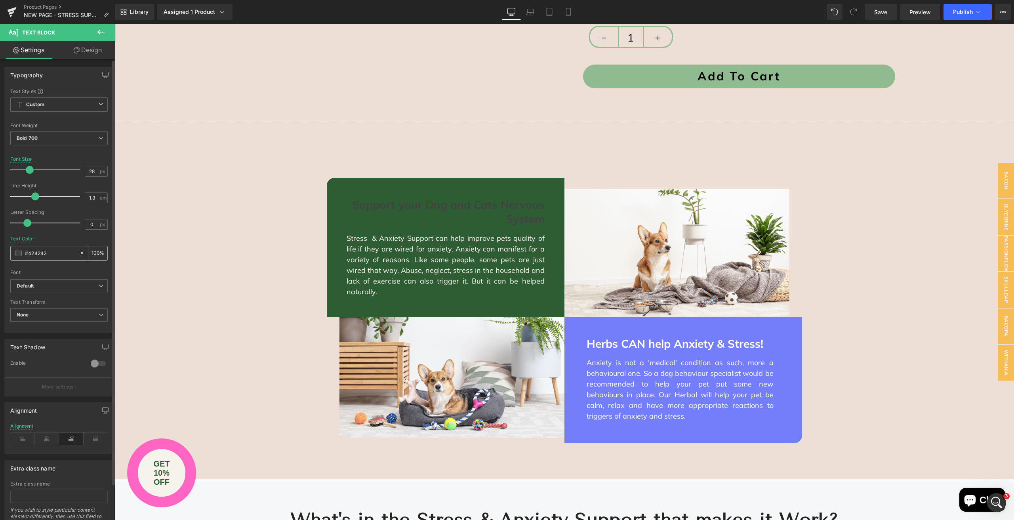
drag, startPoint x: 45, startPoint y: 253, endPoint x: 13, endPoint y: 248, distance: 32.4
click at [13, 248] on div "#424242" at bounding box center [45, 253] width 69 height 14
type input "#f6f2ec"
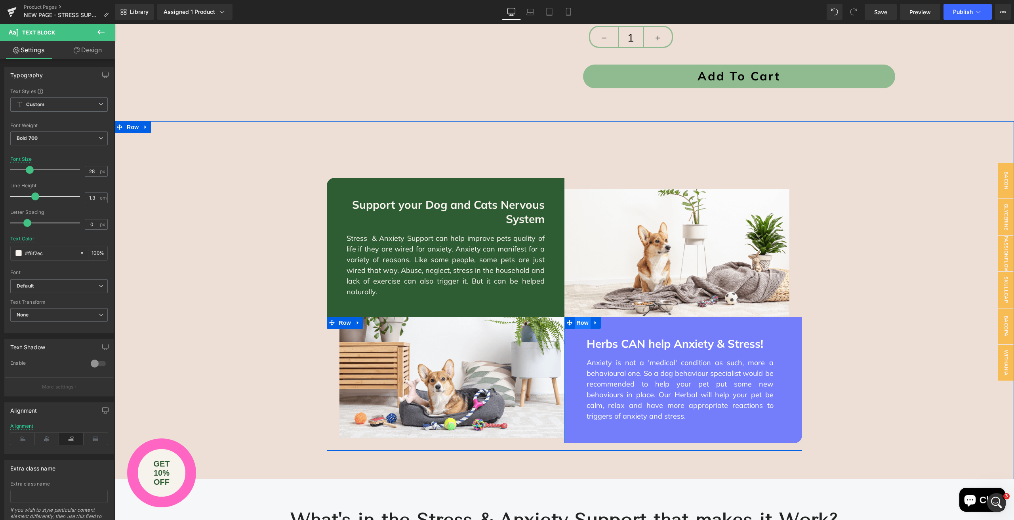
click at [580, 324] on span "Row" at bounding box center [583, 323] width 16 height 12
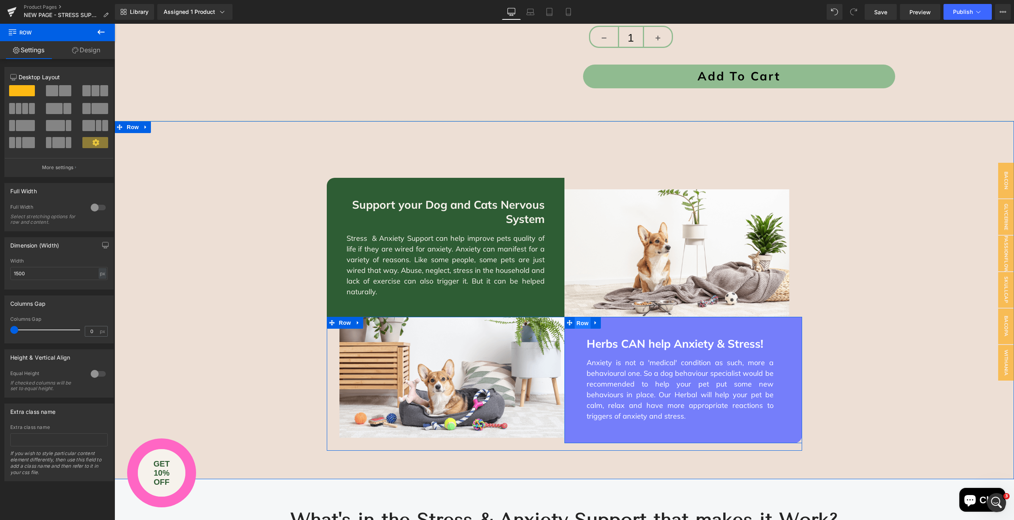
click at [579, 323] on span "Row" at bounding box center [583, 323] width 16 height 12
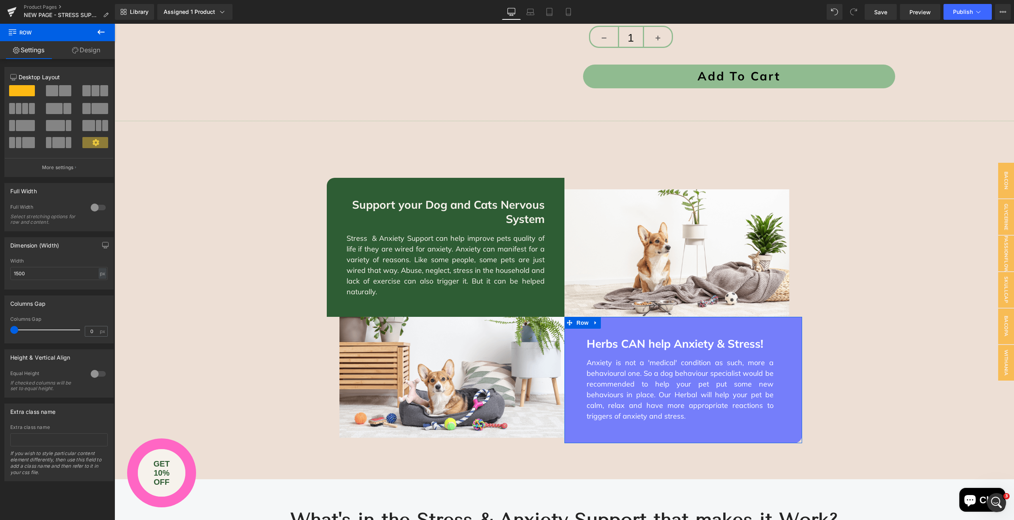
click at [86, 52] on link "Design" at bounding box center [85, 50] width 57 height 18
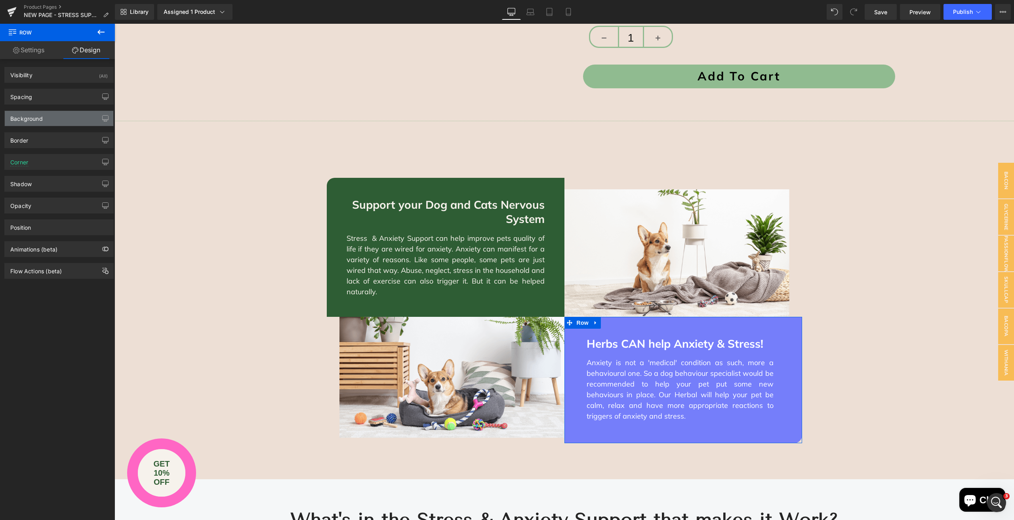
click at [33, 117] on div "Background" at bounding box center [26, 116] width 32 height 11
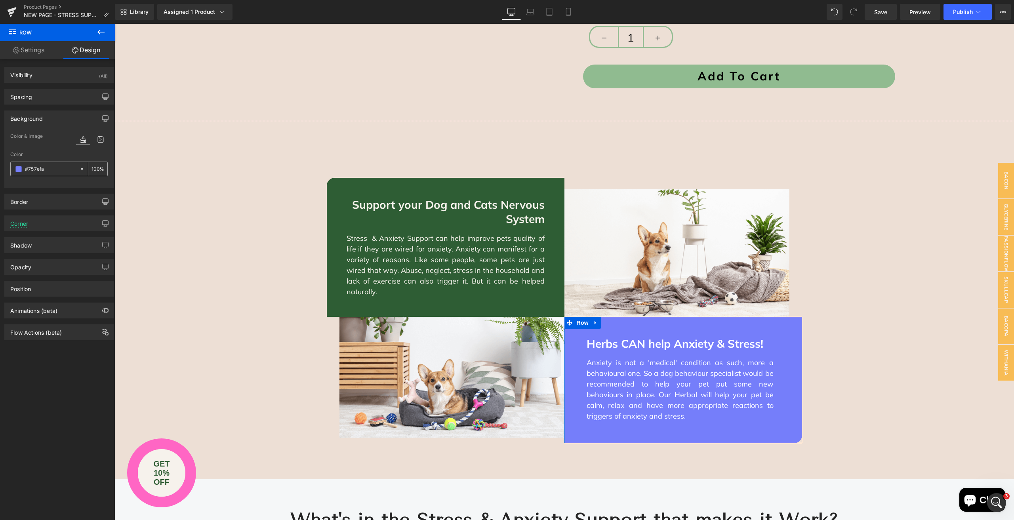
click at [47, 167] on input "#757efa" at bounding box center [50, 169] width 51 height 9
paste input "d1ebdc"
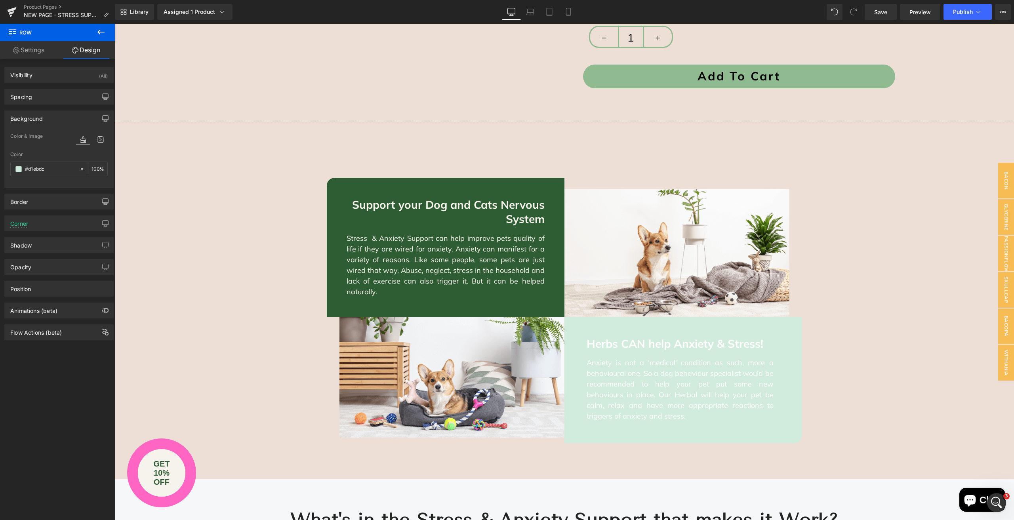
type input "#d1ebdc"
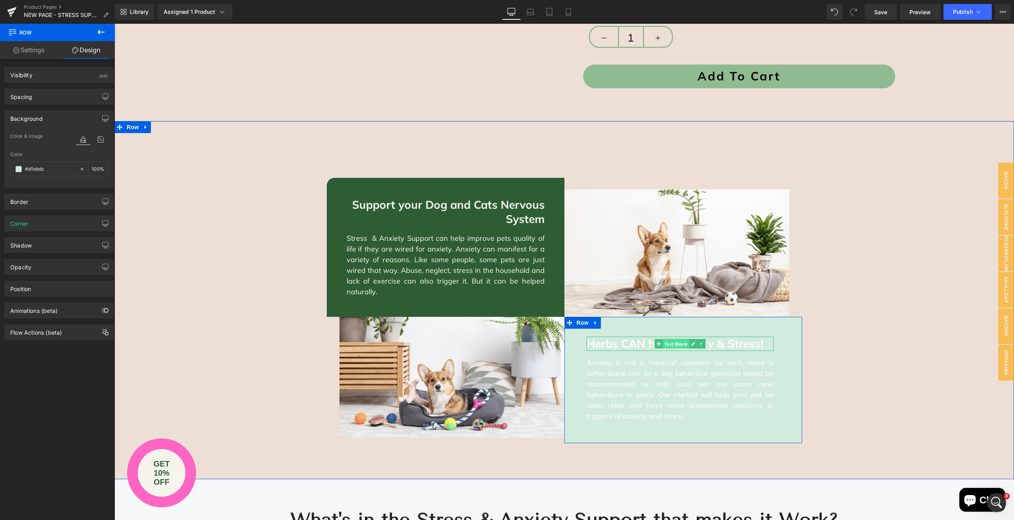
click at [672, 343] on span "Text Block" at bounding box center [676, 344] width 26 height 10
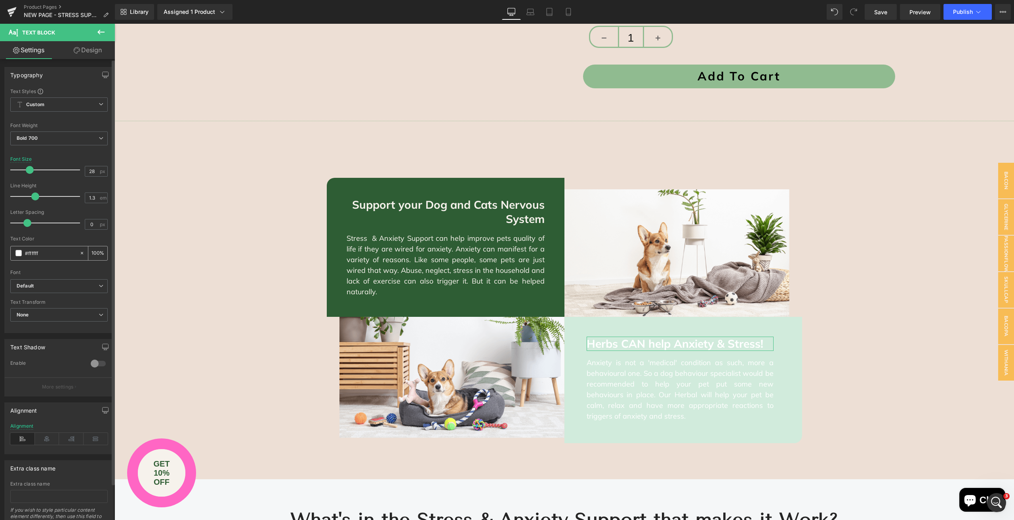
click at [43, 253] on input "#ffffff" at bounding box center [50, 253] width 51 height 9
drag, startPoint x: 29, startPoint y: 249, endPoint x: 5, endPoint y: 249, distance: 23.8
click at [5, 249] on div "Text Styles Custom Custom Setup Global Style Custom Setup Global Style Thin 100…" at bounding box center [59, 210] width 109 height 245
paste input "2e5d34"
type input "#2e5d34"
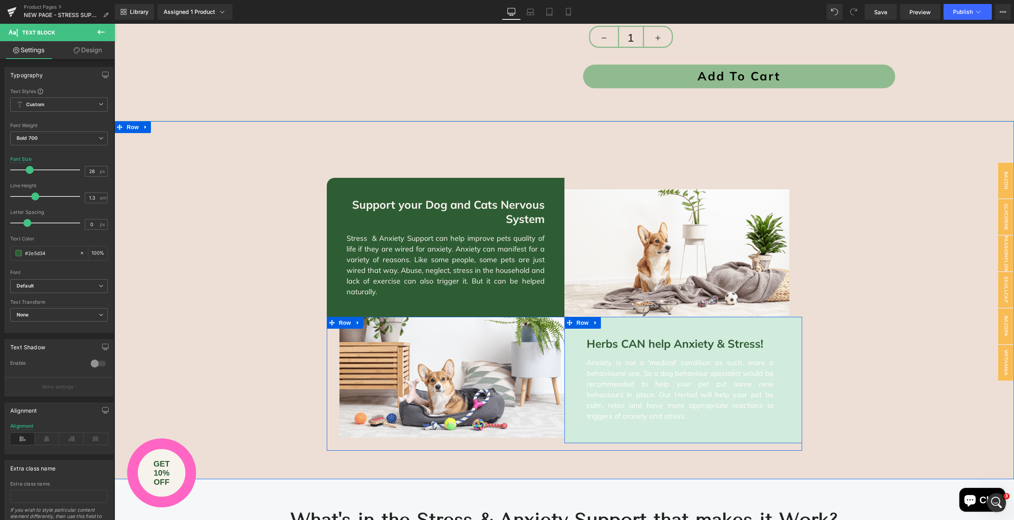
click at [607, 388] on div "Anxiety is not a 'medical' condition as such, more a behavioural one. So a dog …" at bounding box center [680, 386] width 187 height 70
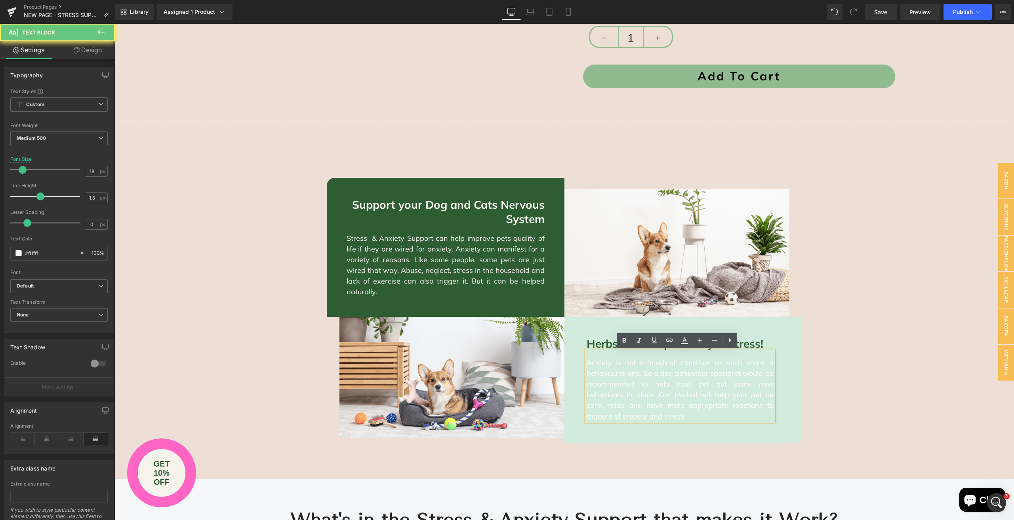
click at [629, 417] on div "Anxiety is not a 'medical' condition as such, more a behavioural one. So a dog …" at bounding box center [680, 386] width 187 height 70
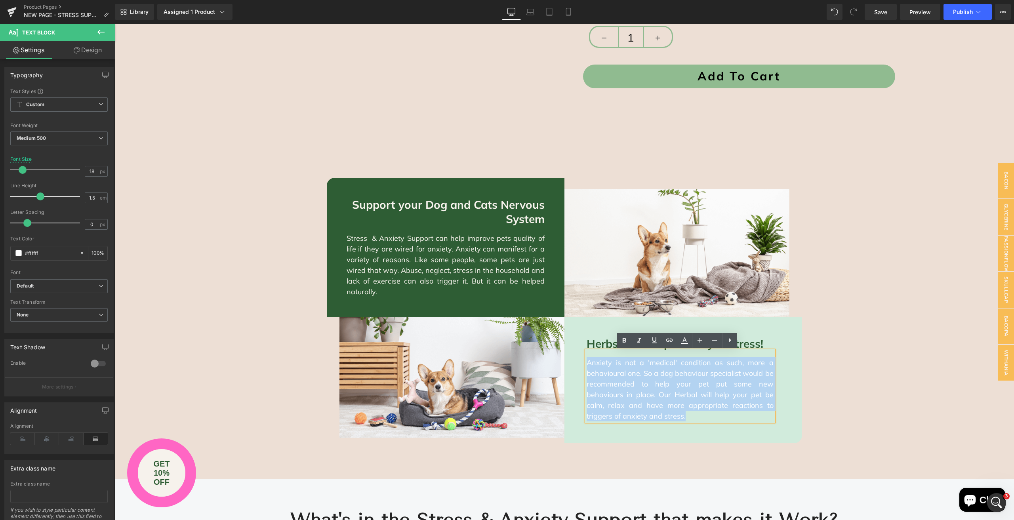
drag, startPoint x: 628, startPoint y: 420, endPoint x: 576, endPoint y: 353, distance: 84.4
click at [576, 353] on div "Herbs CAN help Anxiety & Stress! Text Block Anxiety is not a 'medical' conditio…" at bounding box center [683, 380] width 238 height 126
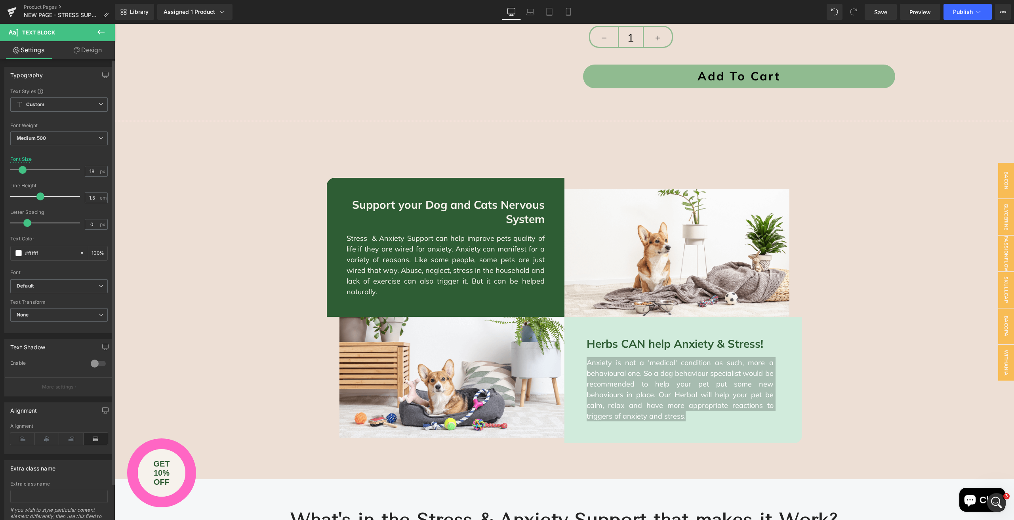
drag, startPoint x: 48, startPoint y: 254, endPoint x: 0, endPoint y: 251, distance: 48.0
click at [0, 251] on div "Typography Text Styles Custom Custom Setup Global Style Custom Setup Global Sty…" at bounding box center [59, 197] width 118 height 272
type input "#2e5d34"
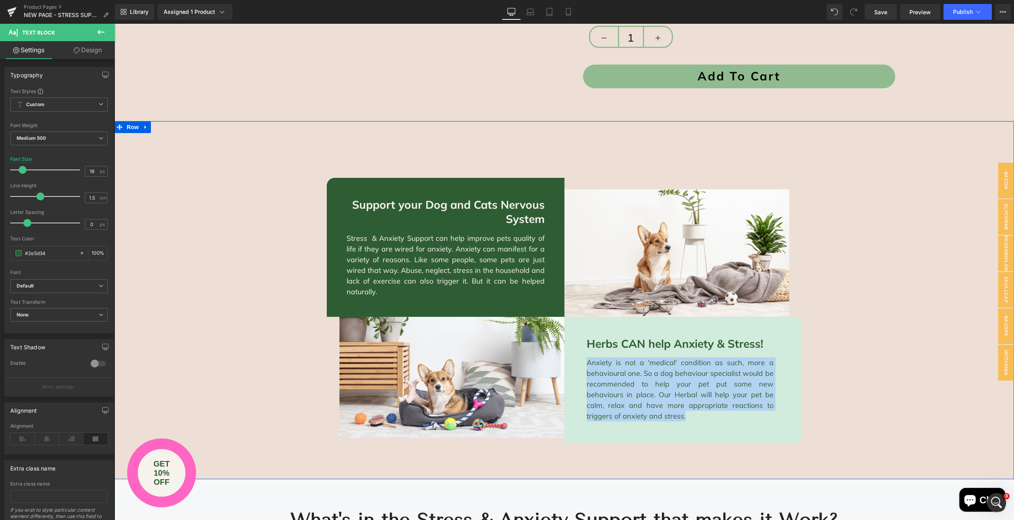
click at [885, 264] on div "Support your Dog and Cats Nervous System Text Block Stress & Anxiety Support ca…" at bounding box center [563, 294] width 899 height 313
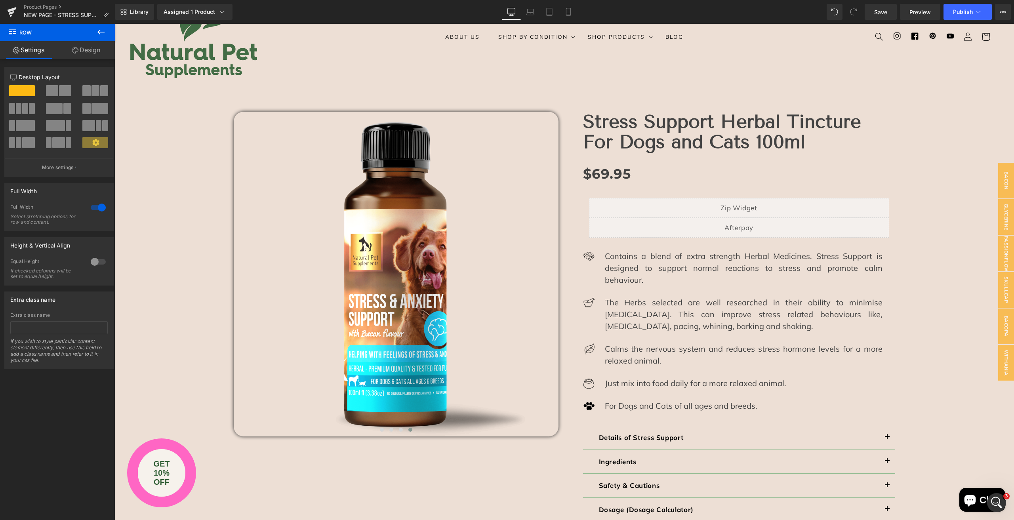
scroll to position [54, 0]
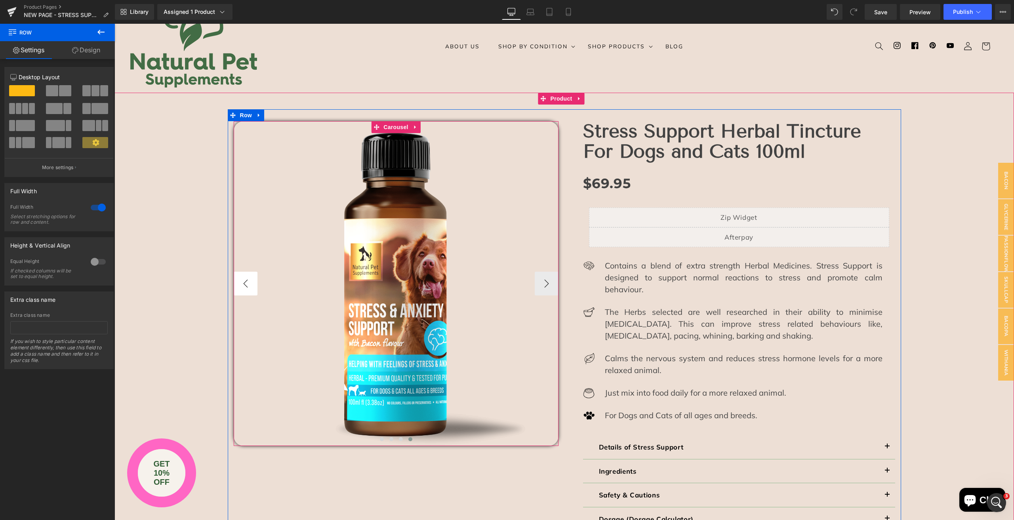
click at [240, 288] on button "‹" at bounding box center [246, 284] width 24 height 24
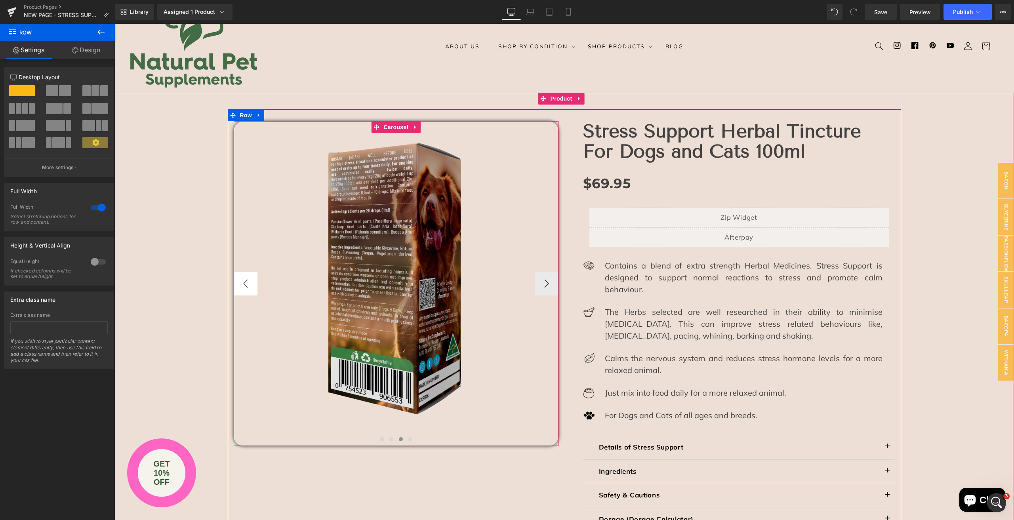
click at [240, 288] on button "‹" at bounding box center [246, 284] width 24 height 24
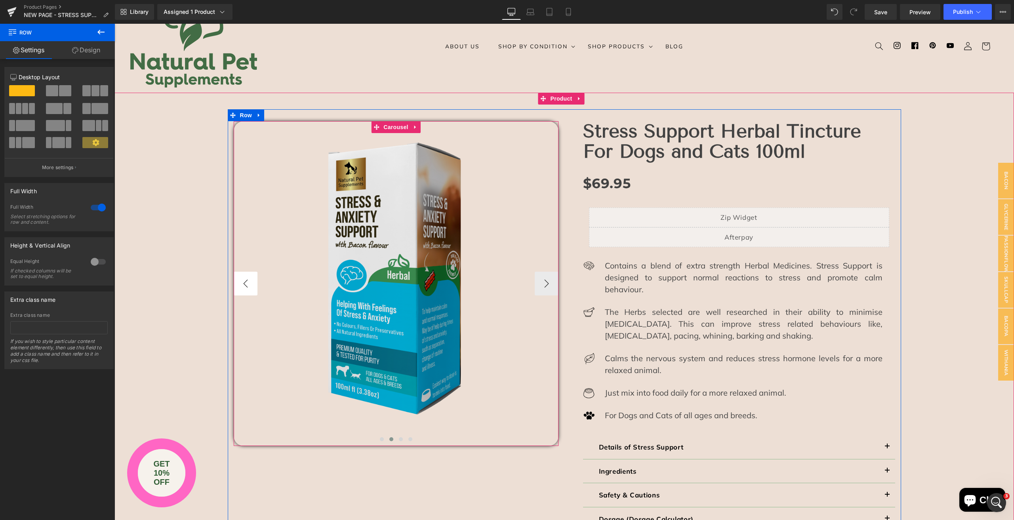
click at [240, 288] on button "‹" at bounding box center [246, 284] width 24 height 24
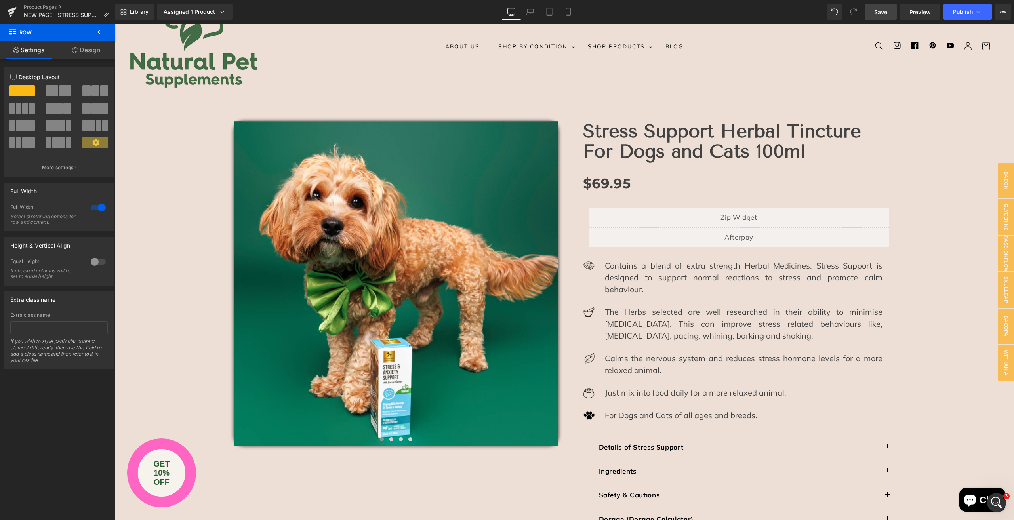
click at [880, 15] on span "Save" at bounding box center [880, 12] width 13 height 8
click at [964, 10] on span "Publish" at bounding box center [963, 12] width 20 height 6
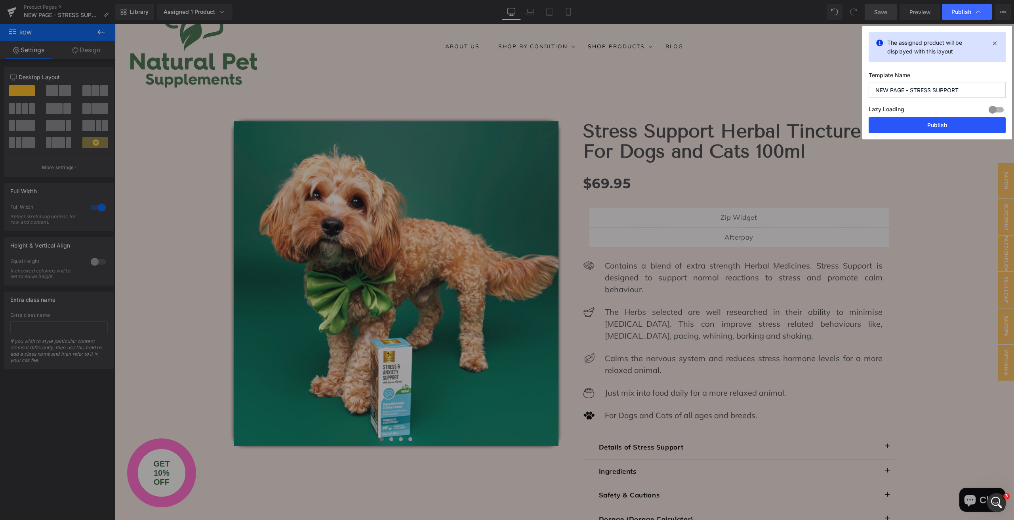
click at [929, 125] on button "Publish" at bounding box center [936, 125] width 137 height 16
